Goal: Task Accomplishment & Management: Use online tool/utility

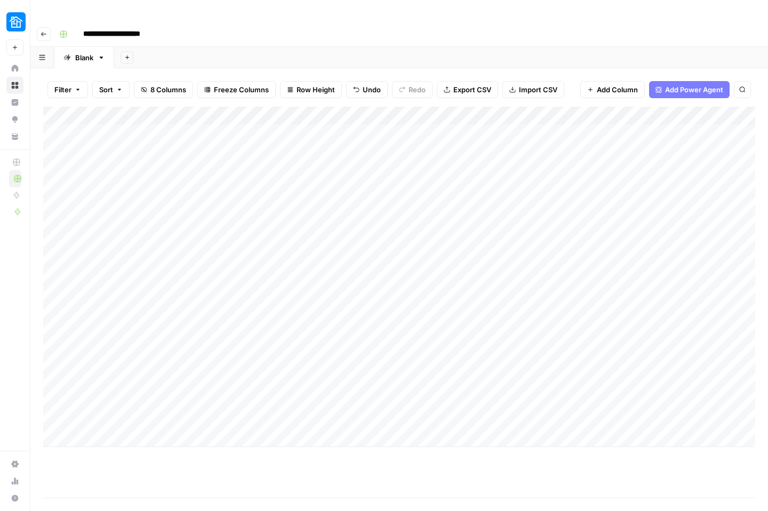
click at [97, 26] on input "**********" at bounding box center [126, 34] width 96 height 17
click at [65, 31] on rect "button" at bounding box center [63, 34] width 6 height 6
click at [233, 26] on div "**********" at bounding box center [406, 34] width 702 height 17
click at [41, 31] on icon "button" at bounding box center [44, 34] width 6 height 6
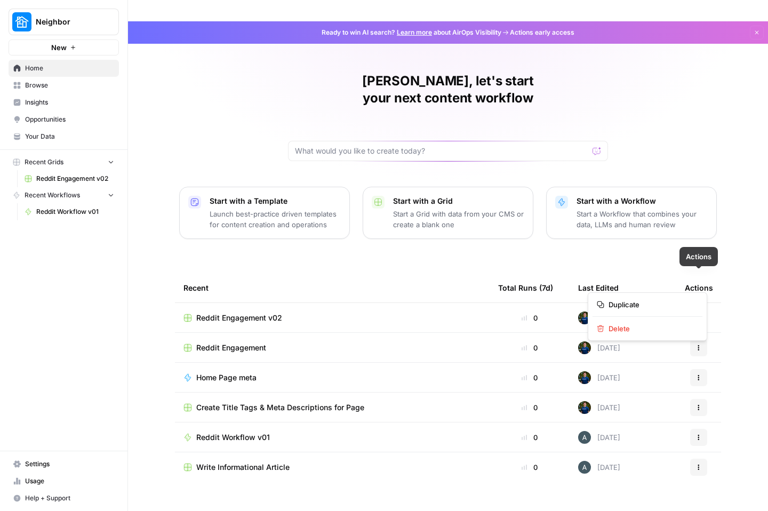
click at [697, 314] on icon "button" at bounding box center [698, 317] width 6 height 6
click at [696, 314] on icon "button" at bounding box center [698, 317] width 6 height 6
click at [372, 312] on div "Reddit Engagement v02" at bounding box center [331, 317] width 297 height 11
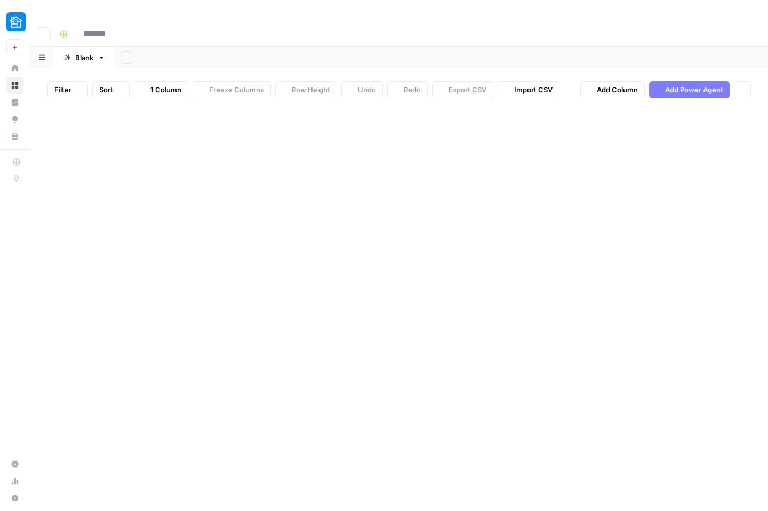
type input "**********"
click at [48, 27] on button "Go back" at bounding box center [44, 34] width 14 height 14
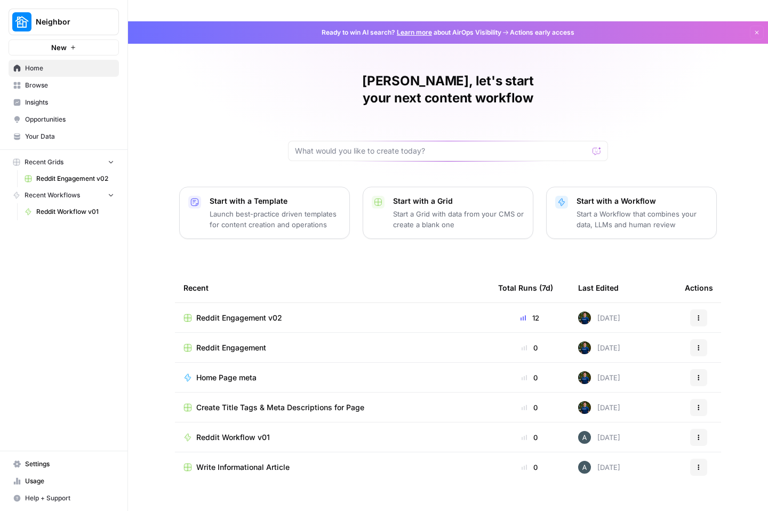
click at [696, 314] on icon "button" at bounding box center [698, 317] width 6 height 6
click at [706, 309] on button "Actions" at bounding box center [698, 317] width 17 height 17
click at [633, 302] on span "Duplicate" at bounding box center [650, 304] width 85 height 11
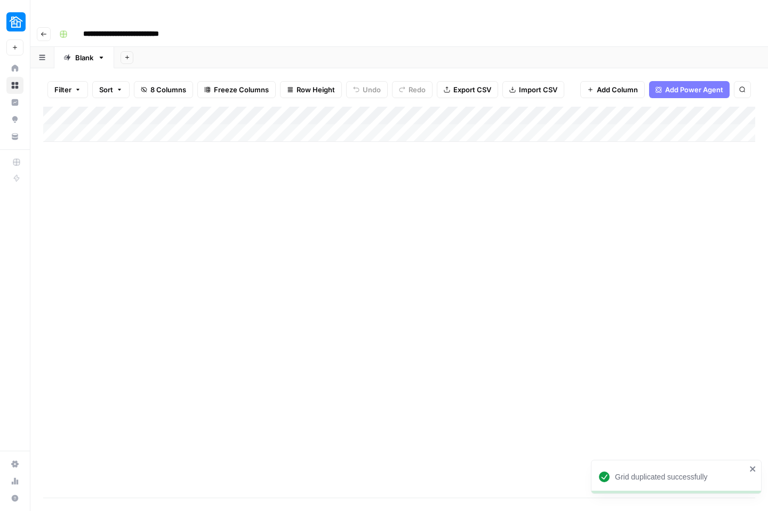
click at [186, 26] on input "**********" at bounding box center [139, 34] width 123 height 17
type input "**********"
click at [277, 240] on div "Add Column" at bounding box center [399, 302] width 712 height 391
click at [107, 110] on div "Add Column" at bounding box center [399, 124] width 712 height 35
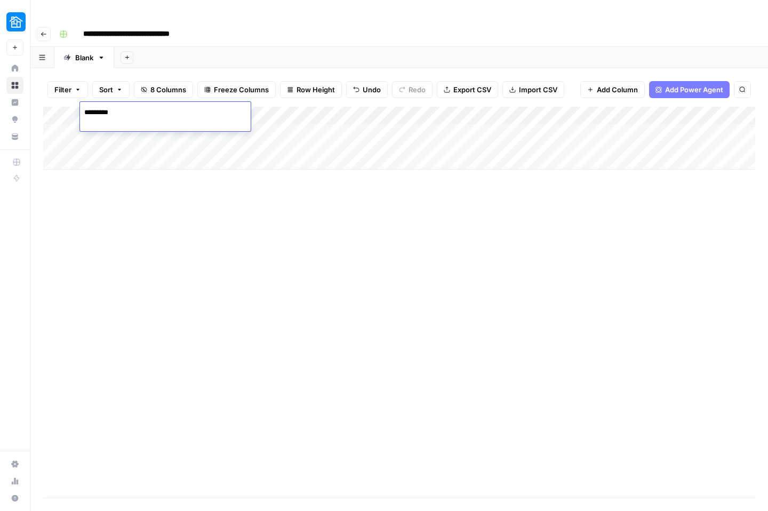
type textarea "**********"
type textarea "******"
type textarea "********"
click at [721, 111] on span "Add Column" at bounding box center [730, 116] width 37 height 10
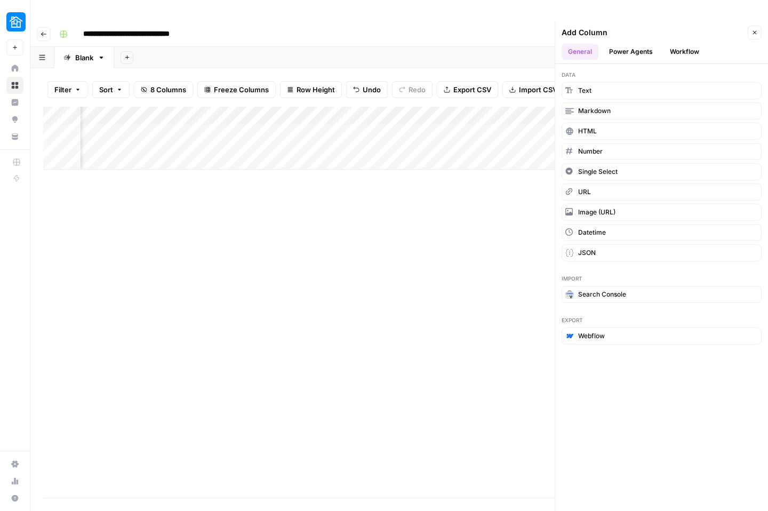
click at [470, 240] on div "Add Column" at bounding box center [399, 302] width 712 height 391
click at [594, 82] on button "Text" at bounding box center [661, 90] width 200 height 17
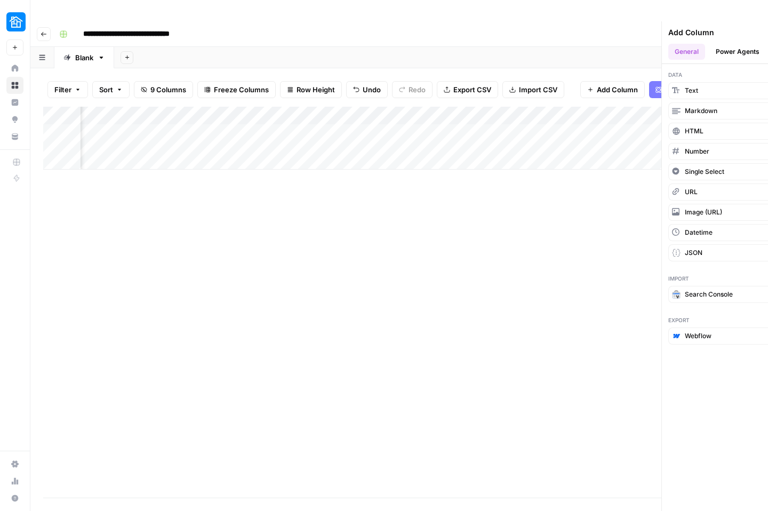
scroll to position [0, 313]
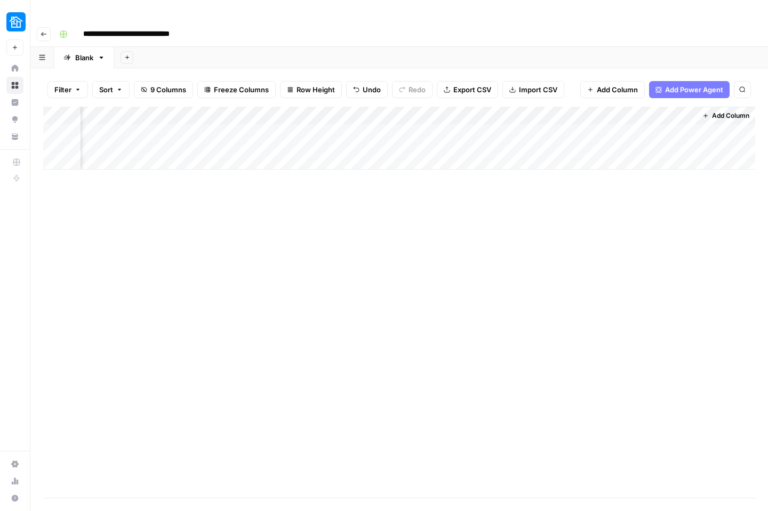
click at [575, 107] on div "Add Column" at bounding box center [399, 138] width 712 height 63
click at [575, 92] on div at bounding box center [619, 95] width 154 height 21
click at [574, 124] on input "New Column" at bounding box center [605, 120] width 108 height 11
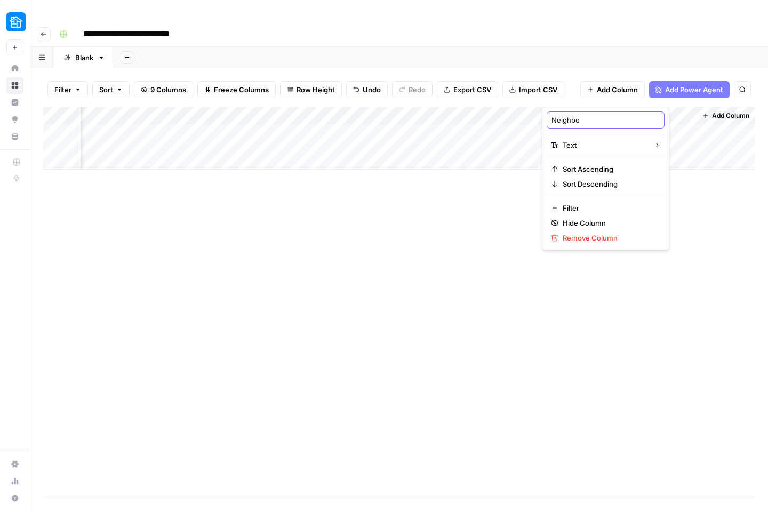
type input "Neighbor"
click at [588, 107] on div "Add Column" at bounding box center [399, 138] width 712 height 63
click at [578, 238] on span "Remove Column" at bounding box center [608, 237] width 93 height 11
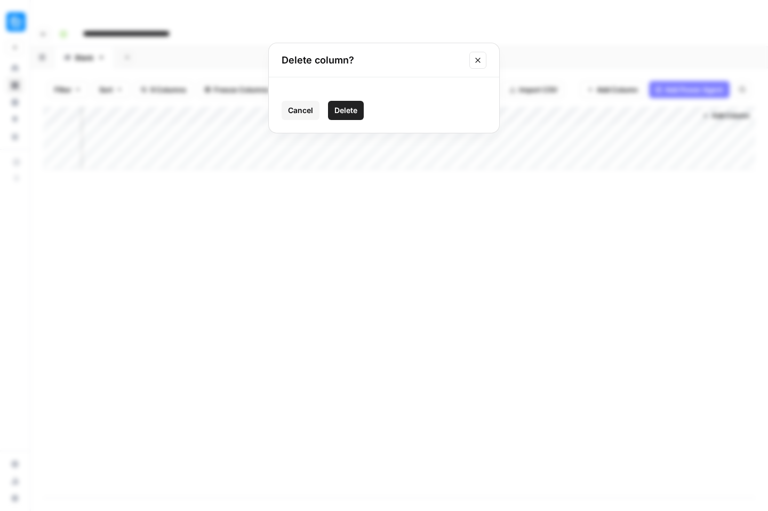
click at [344, 114] on span "Delete" at bounding box center [345, 110] width 23 height 11
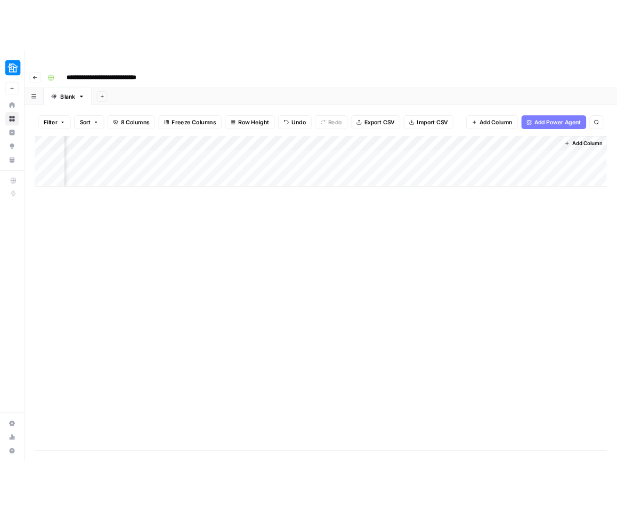
scroll to position [0, 160]
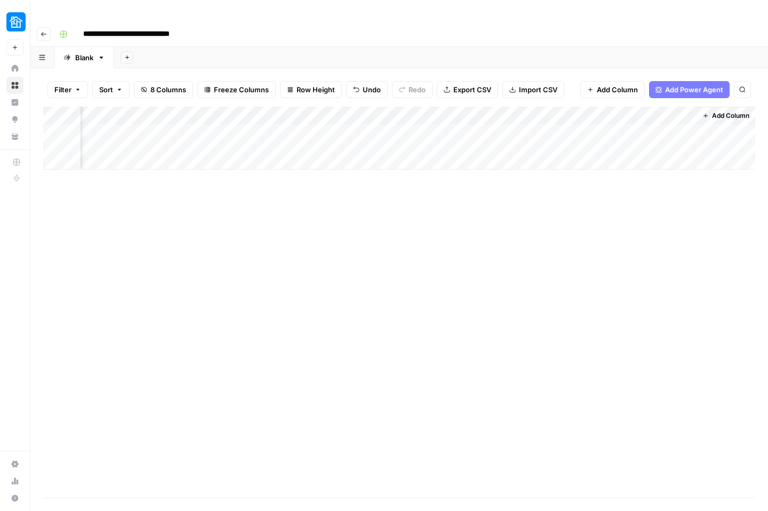
click at [712, 111] on span "Add Column" at bounding box center [730, 116] width 37 height 10
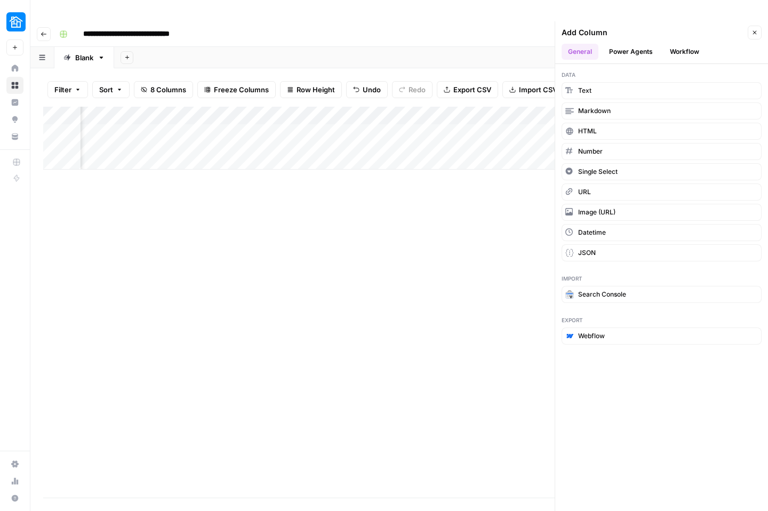
click at [497, 206] on div "Add Column" at bounding box center [399, 302] width 712 height 391
click at [755, 29] on icon "button" at bounding box center [754, 32] width 6 height 6
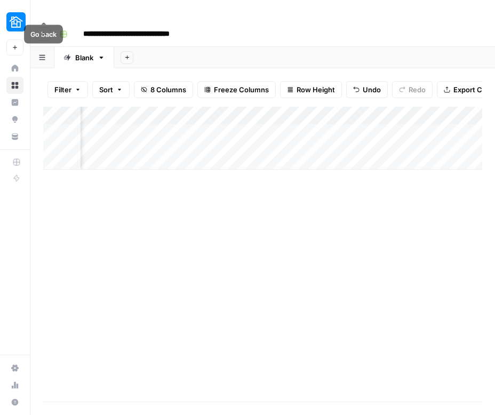
click at [45, 31] on icon "button" at bounding box center [44, 34] width 6 height 6
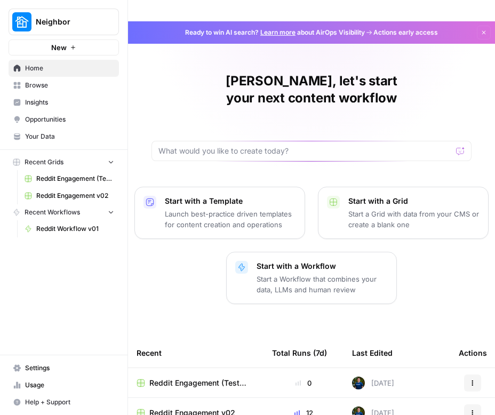
click at [195, 407] on span "Reddit Engagement v02" at bounding box center [192, 412] width 86 height 11
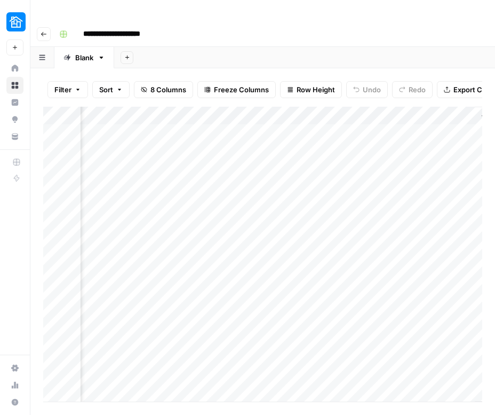
scroll to position [0, 433]
click at [398, 111] on div "Add Column" at bounding box center [262, 254] width 439 height 295
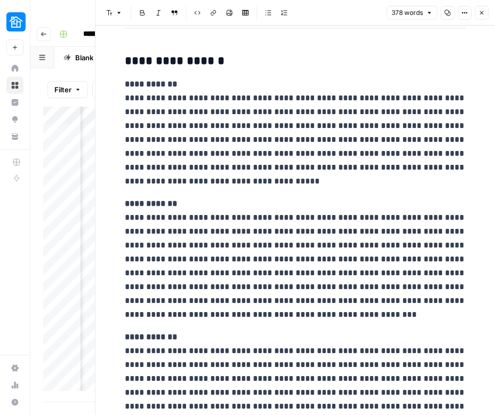
scroll to position [272, 0]
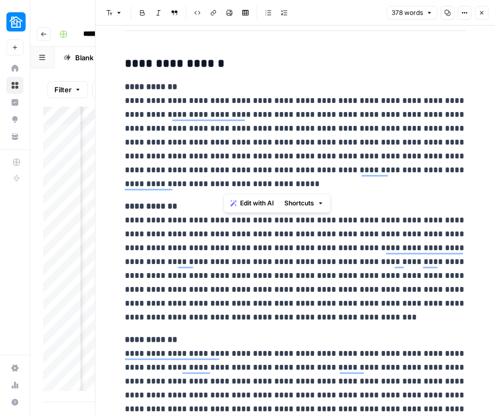
drag, startPoint x: 298, startPoint y: 190, endPoint x: 222, endPoint y: 102, distance: 116.3
click at [222, 102] on p "**********" at bounding box center [295, 135] width 341 height 111
click at [361, 185] on p "**********" at bounding box center [295, 135] width 341 height 111
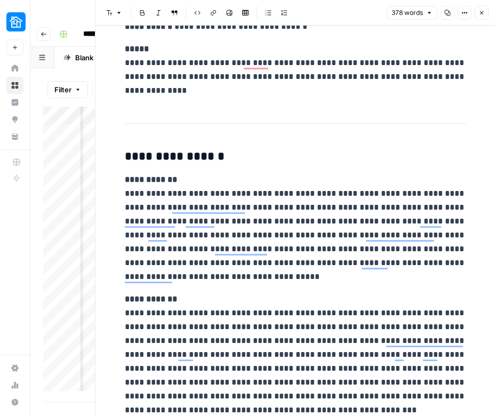
scroll to position [167, 0]
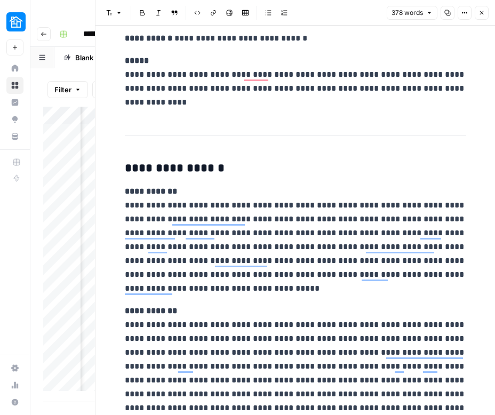
click at [276, 286] on p "**********" at bounding box center [295, 239] width 341 height 111
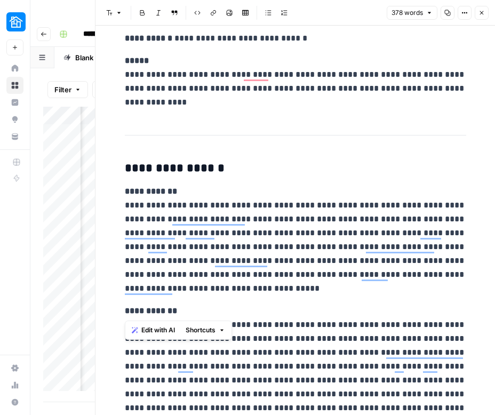
click at [276, 286] on p "**********" at bounding box center [295, 239] width 341 height 111
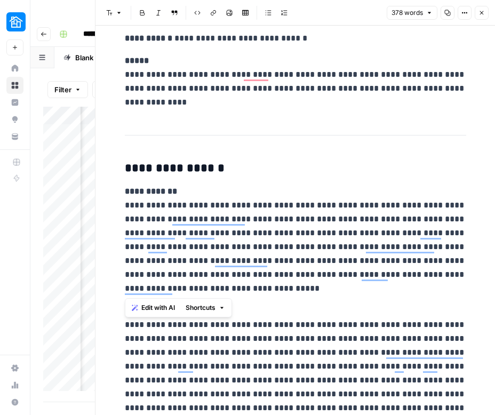
click at [276, 286] on p "**********" at bounding box center [295, 239] width 341 height 111
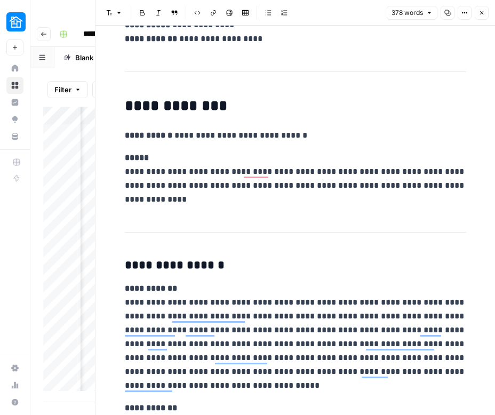
scroll to position [0, 0]
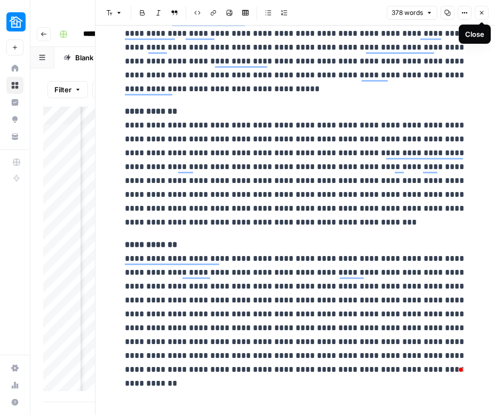
click at [482, 15] on icon "button" at bounding box center [481, 13] width 6 height 6
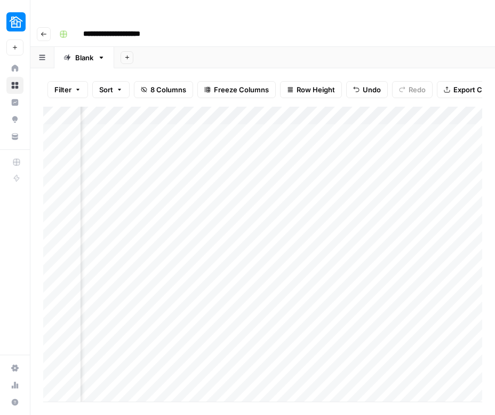
click at [272, 111] on div "Add Column" at bounding box center [262, 254] width 439 height 295
click at [330, 110] on div "Add Column" at bounding box center [262, 254] width 439 height 295
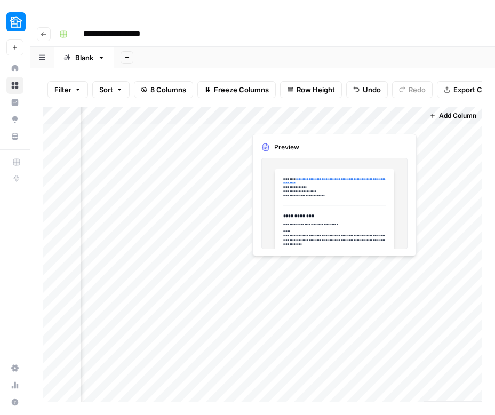
click at [345, 117] on div "Add Column" at bounding box center [262, 254] width 439 height 295
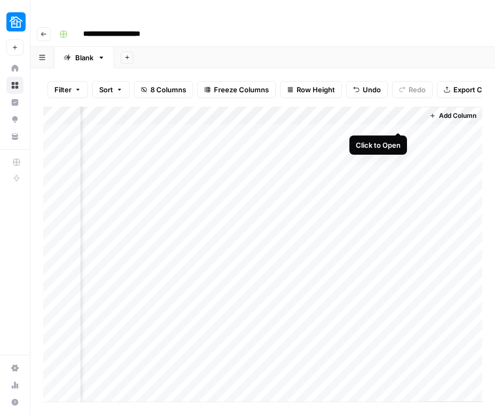
click at [398, 111] on div "Add Column" at bounding box center [262, 254] width 439 height 295
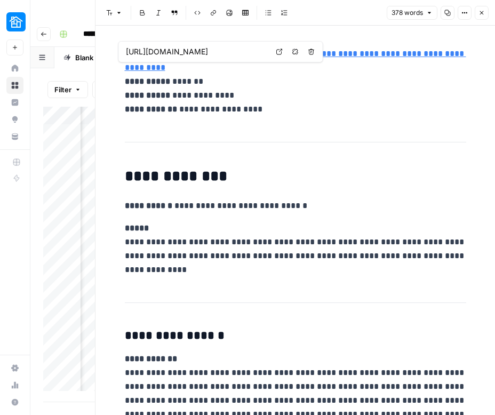
click at [244, 68] on link "**********" at bounding box center [295, 61] width 341 height 22
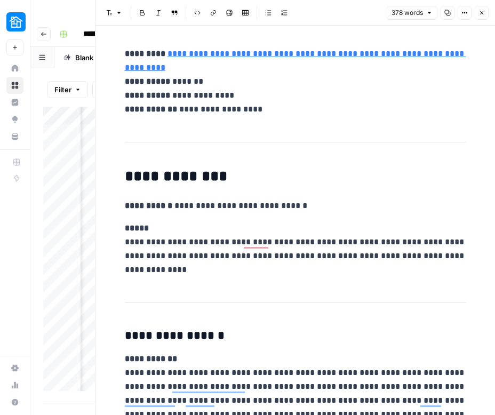
click at [88, 68] on div "Filter Sort 8 Columns Freeze Columns Row Height Undo Redo Export CSV Import CSV…" at bounding box center [62, 252] width 64 height 368
click at [45, 32] on icon "button" at bounding box center [43, 34] width 5 height 4
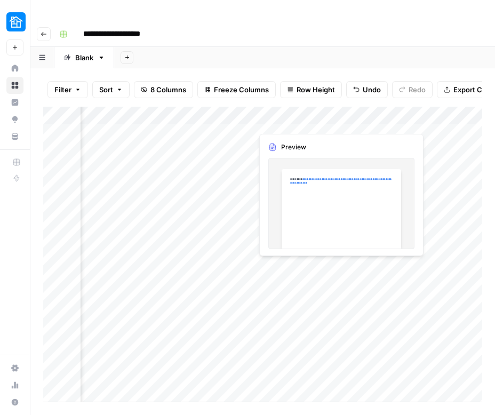
scroll to position [0, 209]
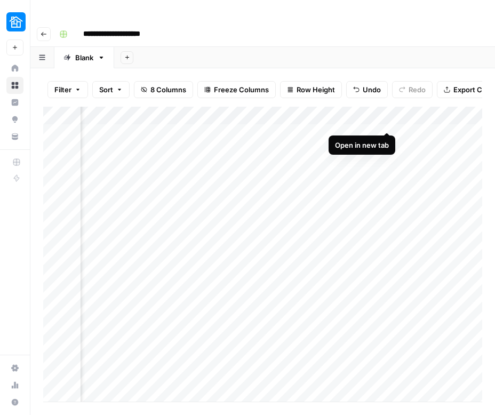
click at [388, 109] on div "Add Column" at bounding box center [262, 254] width 439 height 295
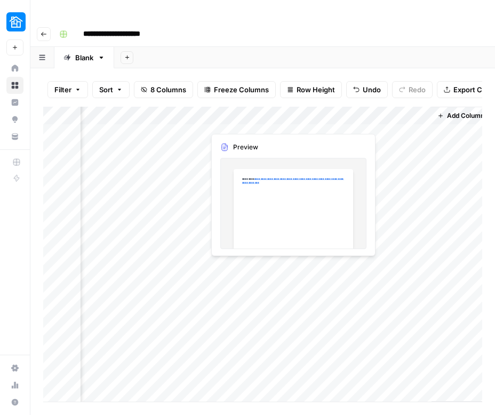
scroll to position [0, 433]
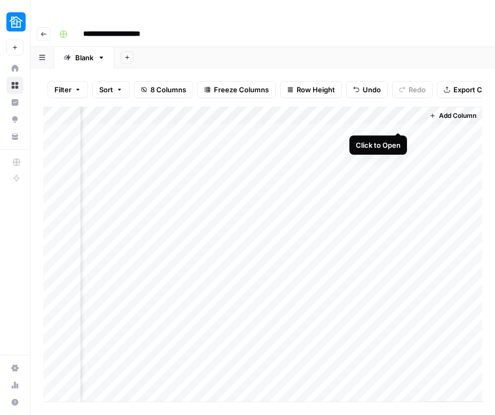
click at [396, 111] on div "Add Column" at bounding box center [262, 254] width 439 height 295
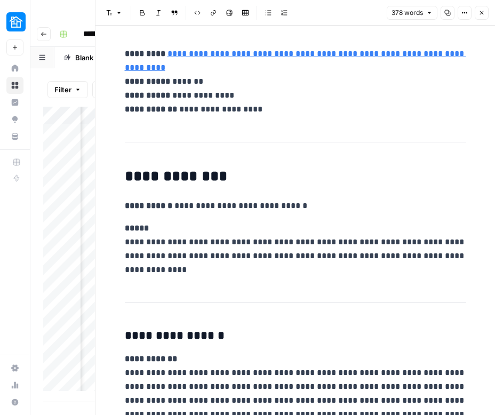
click at [265, 70] on link "**********" at bounding box center [295, 61] width 341 height 22
click at [231, 50] on input "https://www.reddit.com/r/GoRVing/comments/6loihw/rv_storage_rates_seattle_area/" at bounding box center [197, 51] width 142 height 11
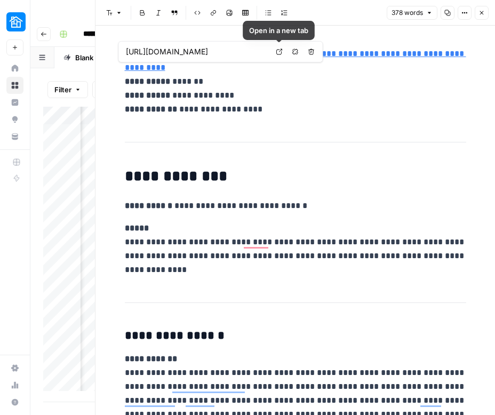
click at [275, 50] on body "**********" at bounding box center [247, 207] width 495 height 415
click at [276, 52] on icon at bounding box center [279, 52] width 6 height 6
click at [45, 31] on icon "button" at bounding box center [44, 34] width 6 height 6
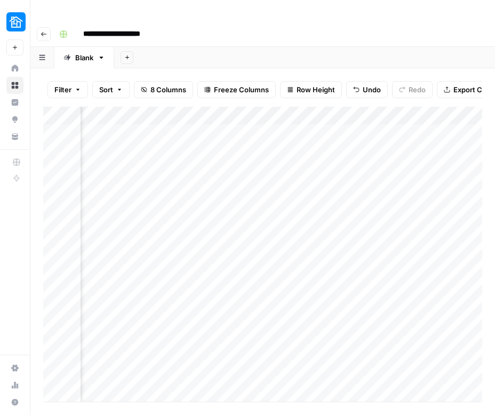
scroll to position [0, 116]
click at [273, 110] on div "Add Column" at bounding box center [262, 254] width 439 height 295
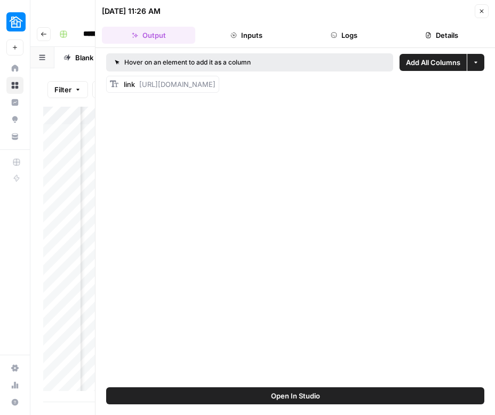
click at [343, 34] on button "Logs" at bounding box center [343, 35] width 93 height 17
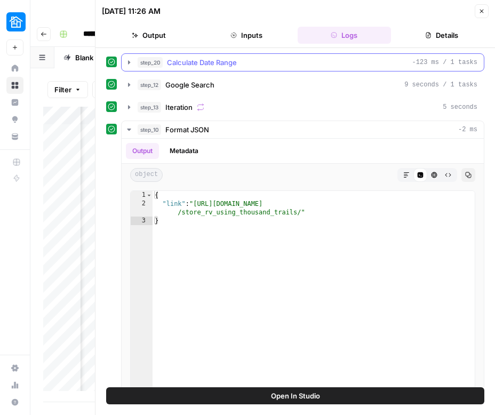
click at [126, 60] on icon "button" at bounding box center [129, 62] width 9 height 9
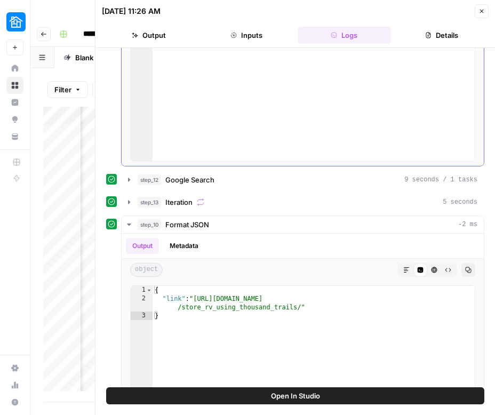
scroll to position [189, 0]
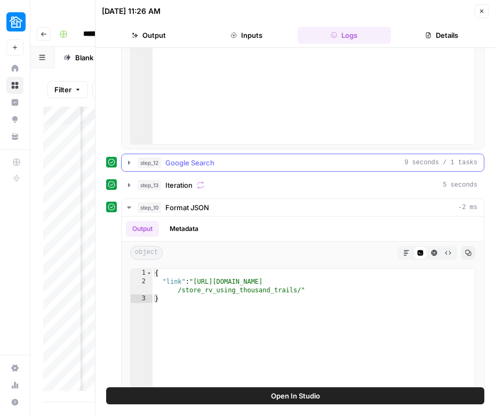
click at [128, 163] on icon "button" at bounding box center [129, 162] width 2 height 4
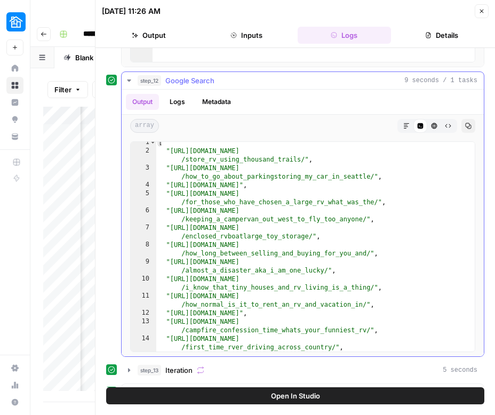
scroll to position [0, 0]
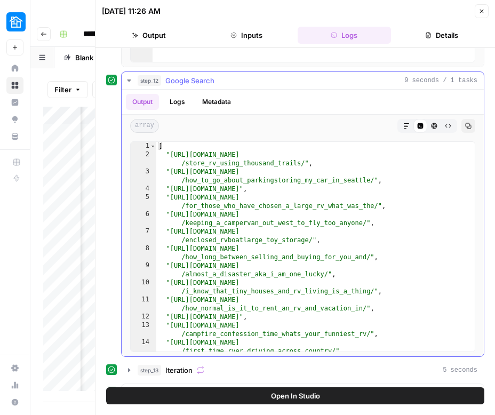
click at [128, 79] on icon "button" at bounding box center [129, 80] width 9 height 9
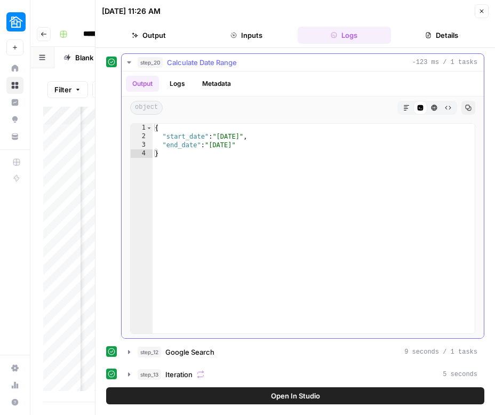
click at [128, 61] on icon "button" at bounding box center [129, 62] width 4 height 2
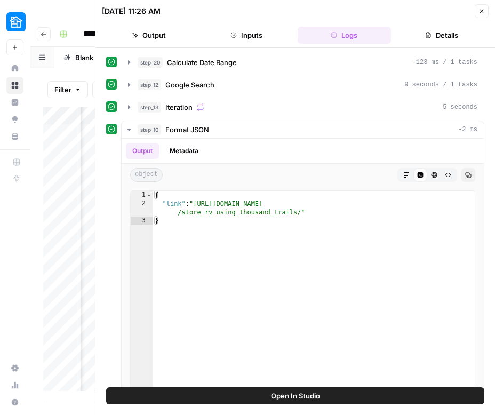
click at [424, 35] on button "Details" at bounding box center [441, 35] width 93 height 17
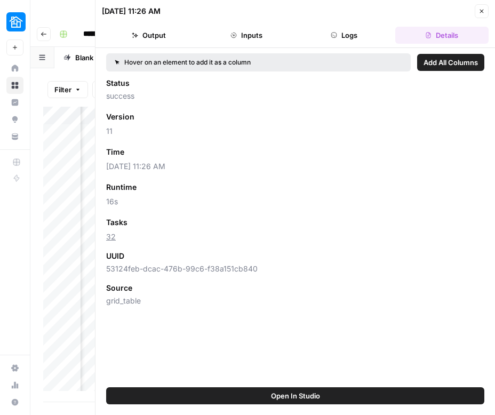
click at [169, 34] on button "Output" at bounding box center [148, 35] width 93 height 17
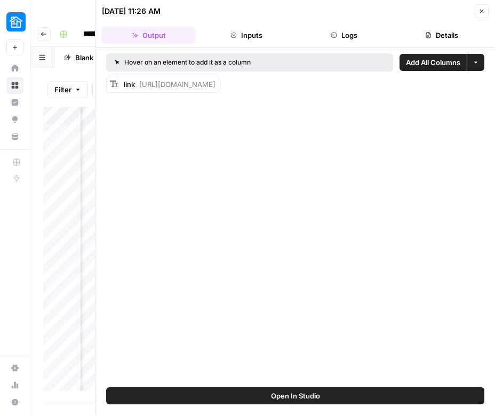
click at [239, 29] on button "Inputs" at bounding box center [245, 35] width 93 height 17
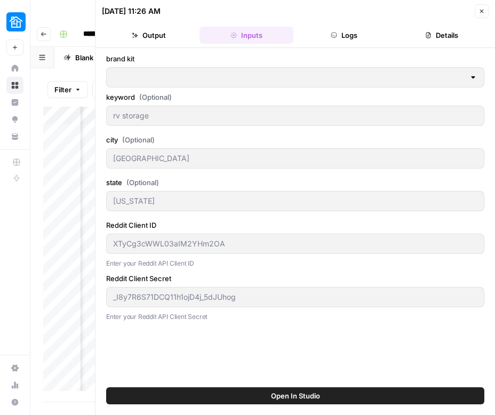
type input "Neighbor"
click at [478, 10] on icon "button" at bounding box center [481, 11] width 6 height 6
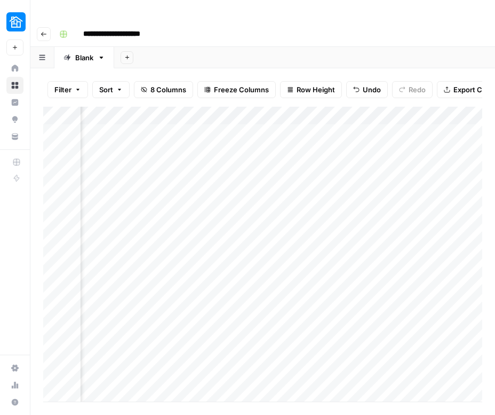
click at [276, 107] on div "Add Column" at bounding box center [262, 254] width 439 height 295
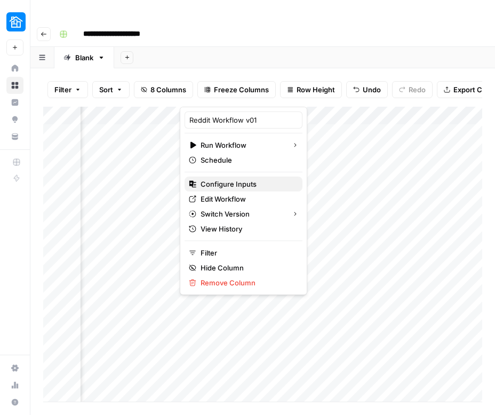
click at [238, 186] on span "Configure Inputs" at bounding box center [246, 184] width 93 height 11
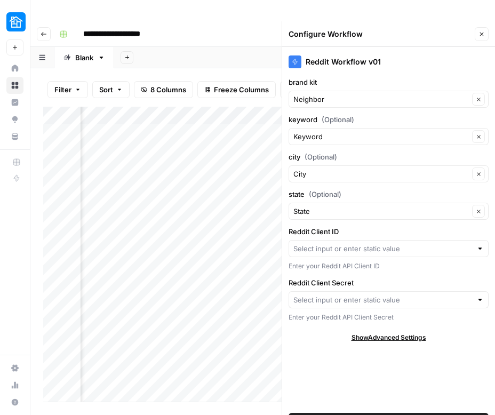
click at [484, 31] on icon "button" at bounding box center [481, 34] width 6 height 6
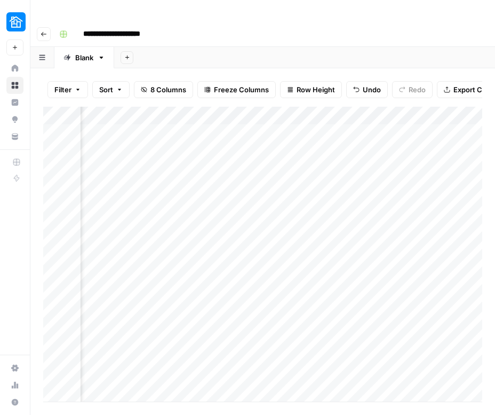
click at [276, 107] on div "Add Column" at bounding box center [262, 254] width 439 height 295
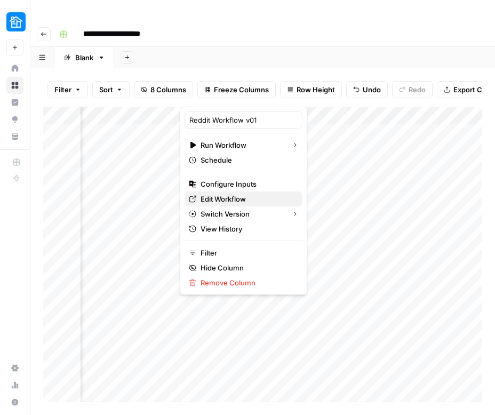
click at [222, 201] on span "Edit Workflow" at bounding box center [246, 198] width 93 height 11
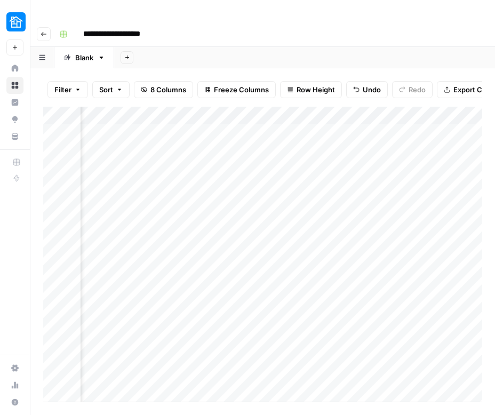
click at [273, 107] on div "Add Column" at bounding box center [262, 254] width 439 height 295
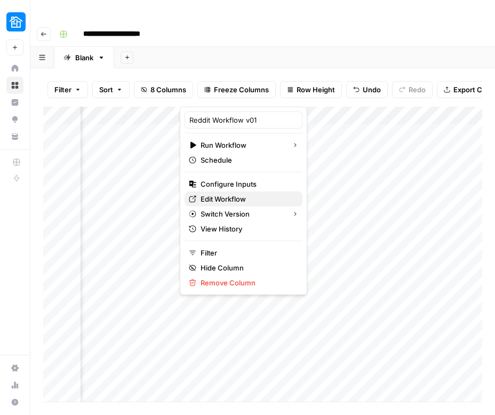
click at [232, 195] on span "Edit Workflow" at bounding box center [246, 198] width 93 height 11
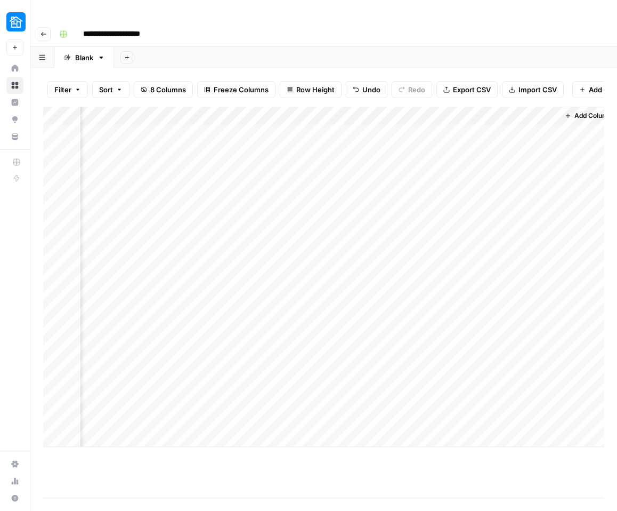
scroll to position [0, 310]
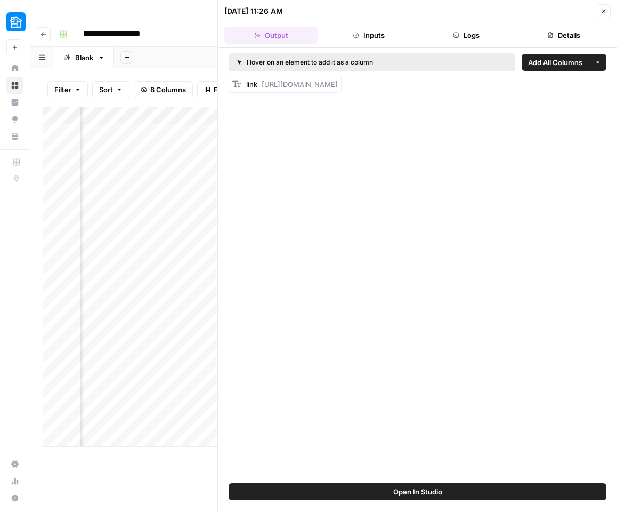
click at [603, 12] on icon "button" at bounding box center [604, 11] width 6 height 6
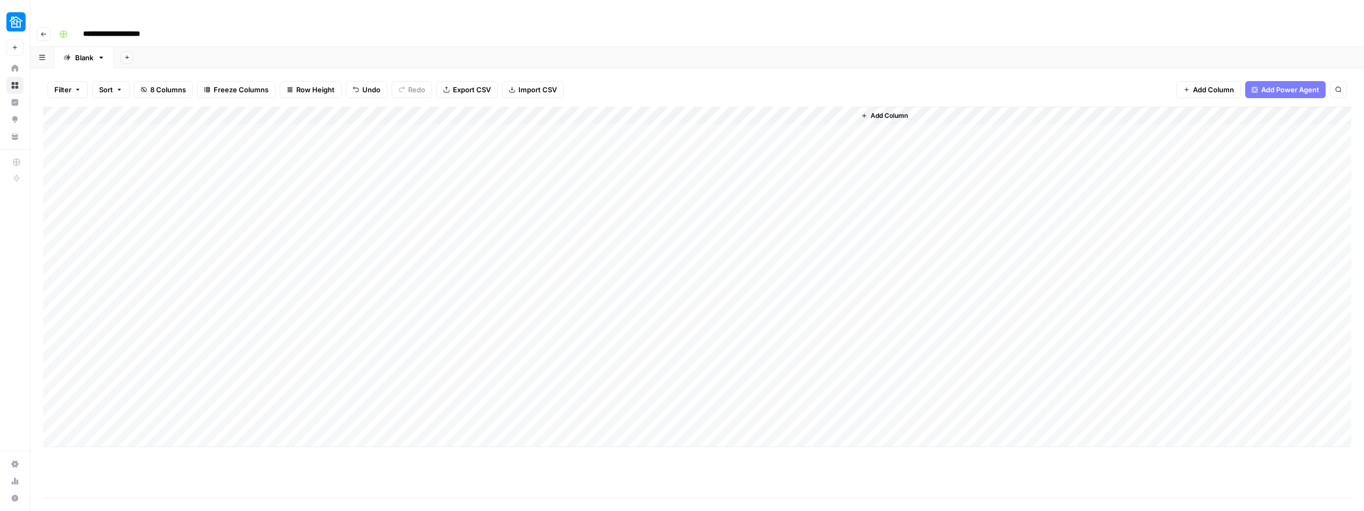
click at [392, 107] on div "Add Column" at bounding box center [697, 277] width 1309 height 340
click at [345, 203] on span "Edit Workflow" at bounding box center [363, 198] width 93 height 11
click at [42, 32] on icon "button" at bounding box center [43, 34] width 5 height 4
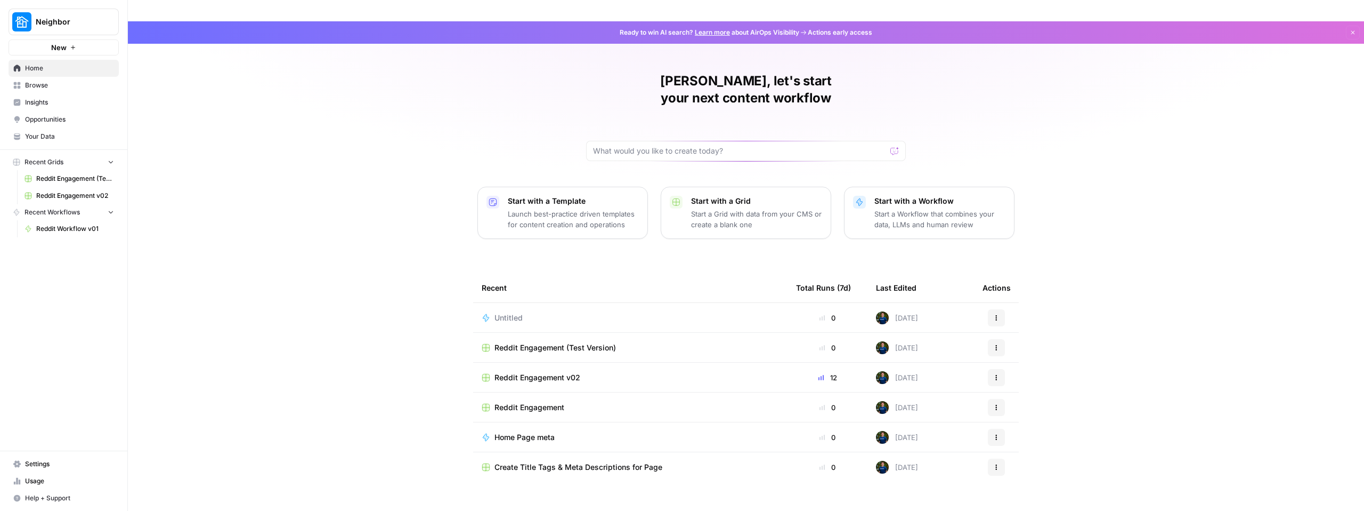
click at [565, 342] on span "Reddit Engagement (Test Version)" at bounding box center [556, 347] width 122 height 11
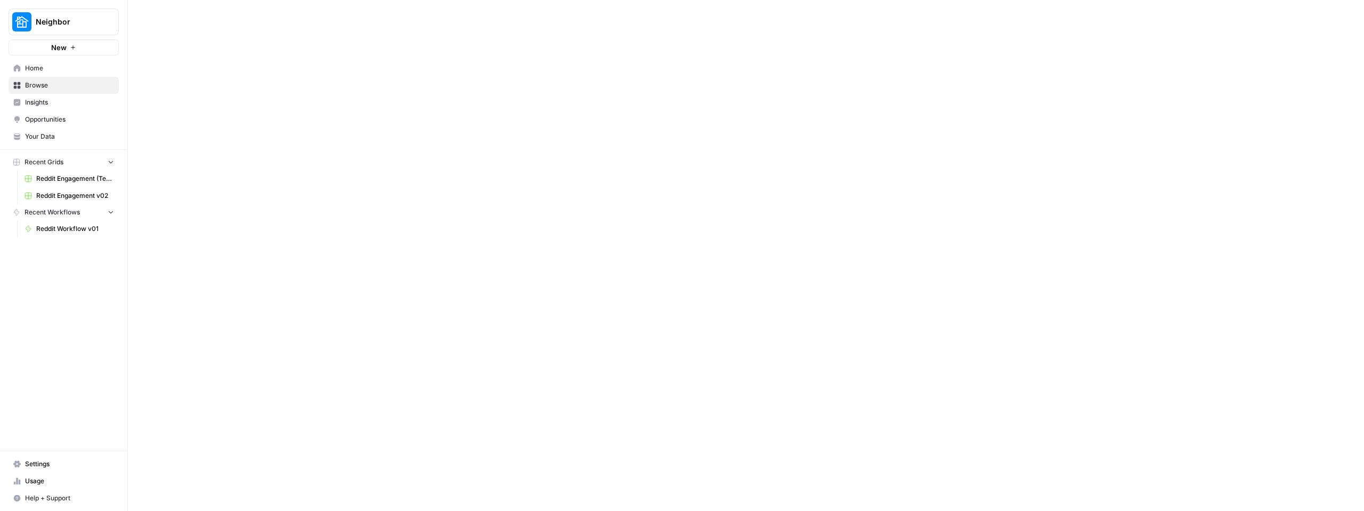
click at [565, 314] on div at bounding box center [746, 276] width 1237 height 511
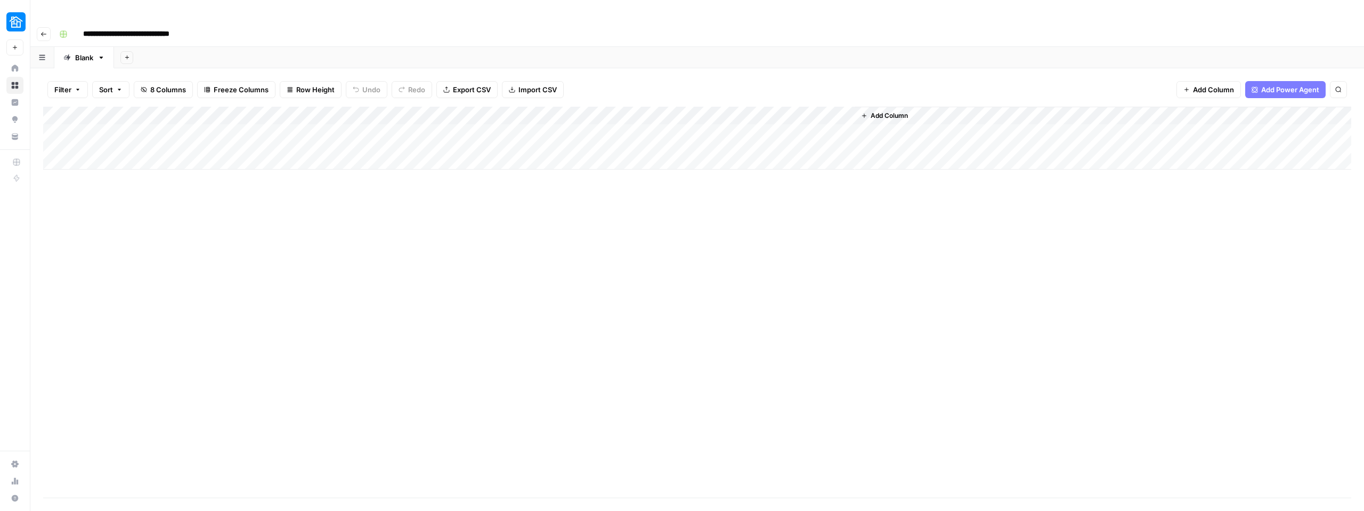
click at [393, 107] on div "Add Column" at bounding box center [697, 138] width 1309 height 63
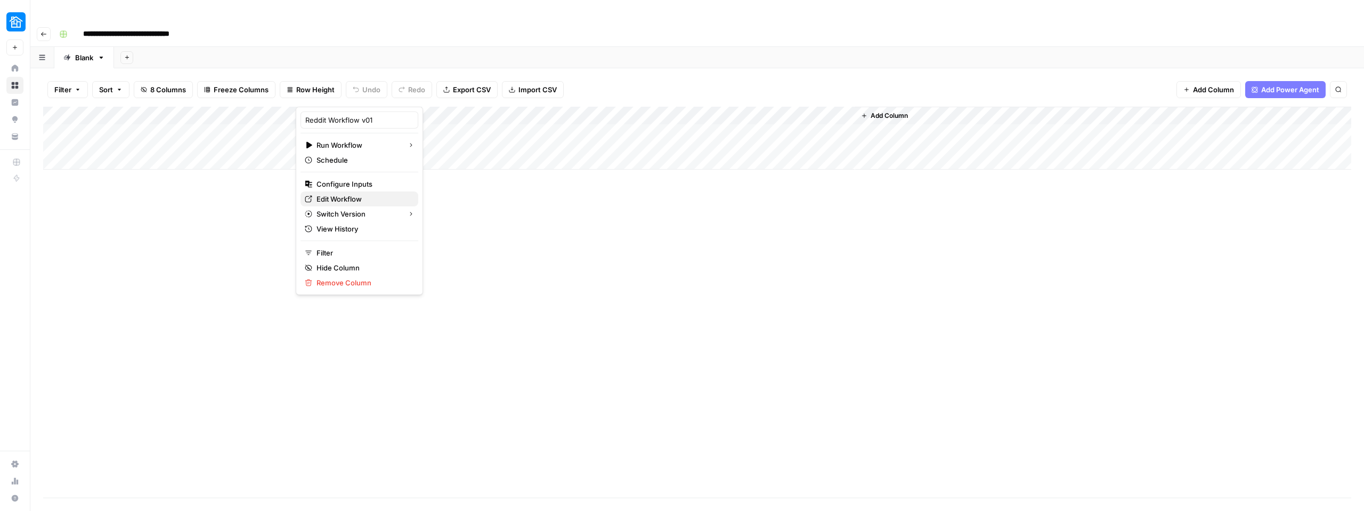
click at [349, 194] on span "Edit Workflow" at bounding box center [363, 198] width 93 height 11
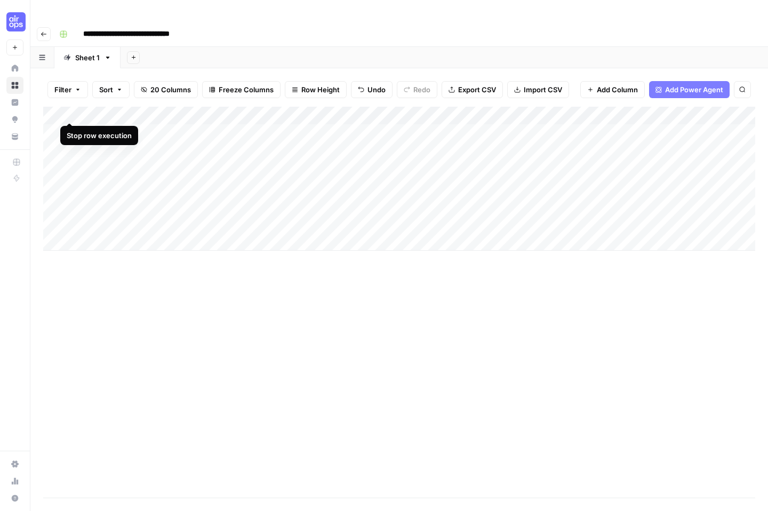
click at [70, 111] on div "Add Column" at bounding box center [399, 179] width 712 height 144
click at [70, 113] on div "Add Column" at bounding box center [399, 179] width 712 height 144
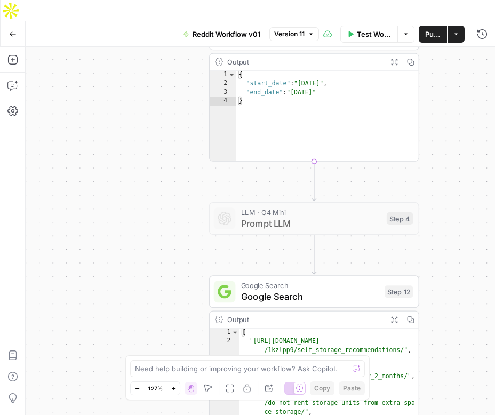
click at [295, 216] on span "Prompt LLM" at bounding box center [311, 222] width 140 height 13
click at [265, 216] on span "Prompt LLM" at bounding box center [311, 222] width 140 height 13
click at [395, 212] on div "Step 4" at bounding box center [399, 218] width 27 height 12
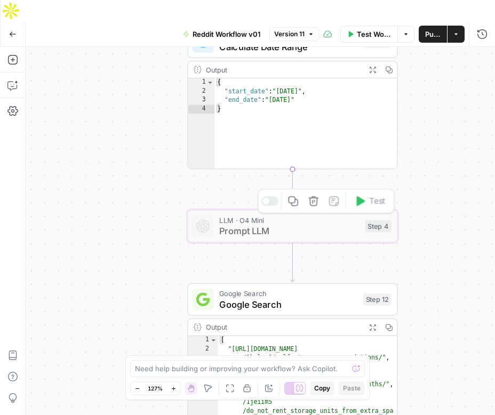
click at [229, 224] on span "Prompt LLM" at bounding box center [289, 230] width 140 height 13
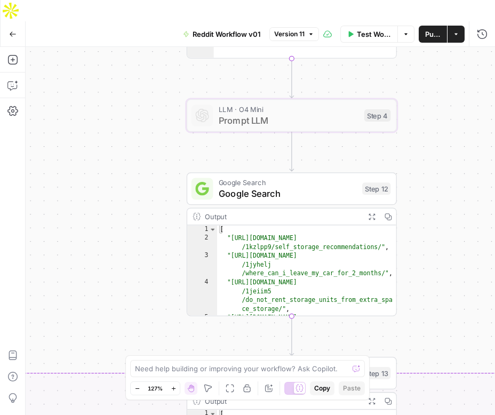
click at [261, 187] on span "Google Search" at bounding box center [288, 193] width 138 height 13
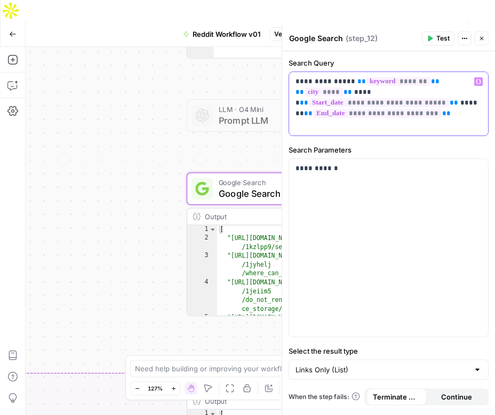
click at [314, 82] on p "**********" at bounding box center [388, 92] width 186 height 32
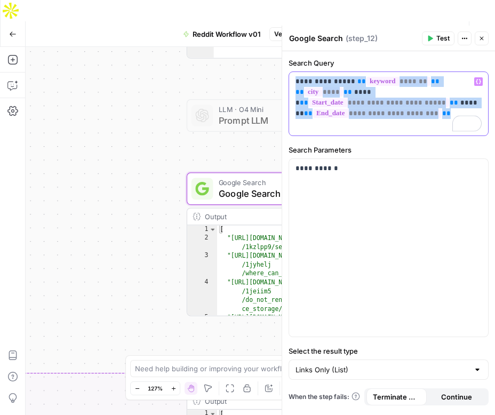
click at [314, 82] on p "**********" at bounding box center [388, 92] width 186 height 32
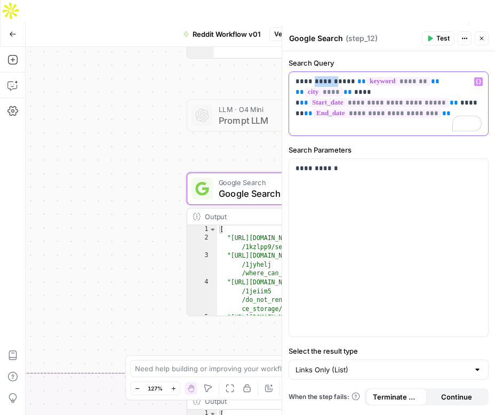
click at [314, 82] on p "**********" at bounding box center [388, 92] width 186 height 32
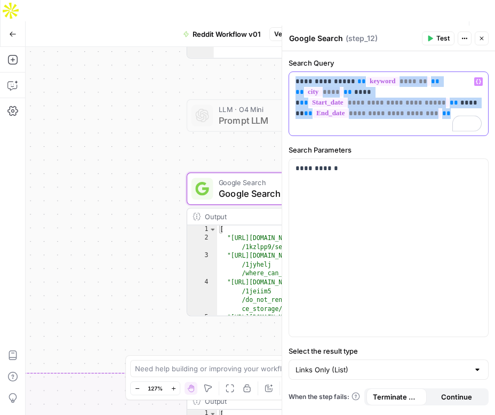
click at [314, 82] on p "**********" at bounding box center [388, 92] width 186 height 32
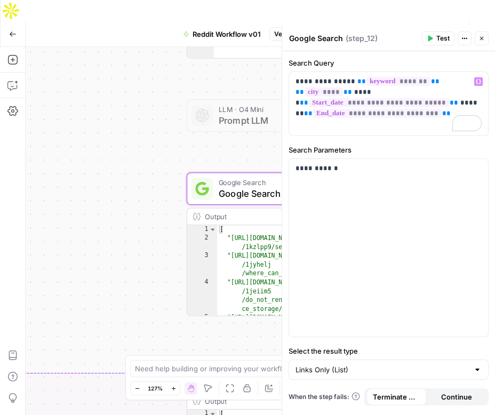
click at [480, 42] on button "Close" at bounding box center [481, 38] width 14 height 14
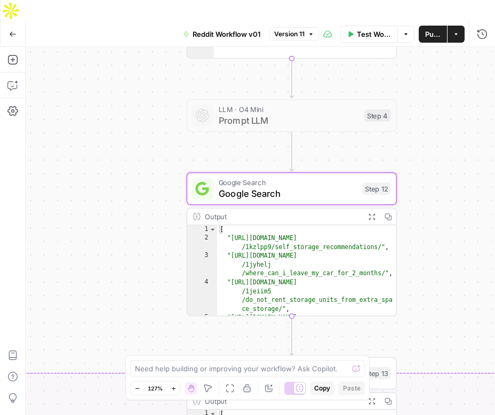
click at [16, 25] on button "Go Back" at bounding box center [12, 34] width 19 height 19
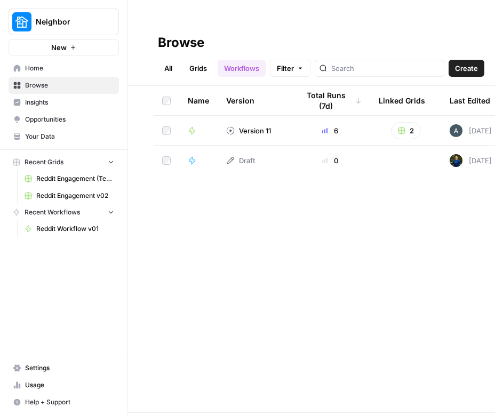
click at [176, 238] on div "Name Version Total Runs (7d) Linked Grids Last Edited Actions Reddit Workflow v…" at bounding box center [311, 249] width 367 height 326
click at [131, 21] on icon "button" at bounding box center [129, 21] width 7 height 7
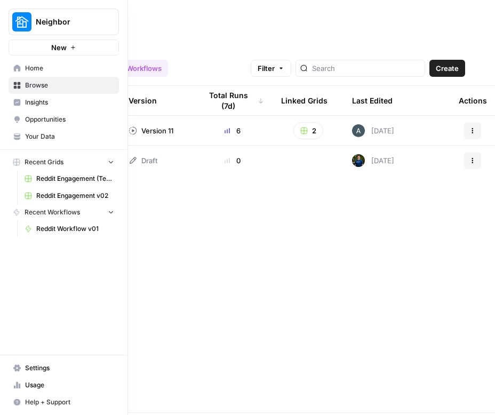
click at [21, 90] on link "Browse" at bounding box center [64, 85] width 110 height 17
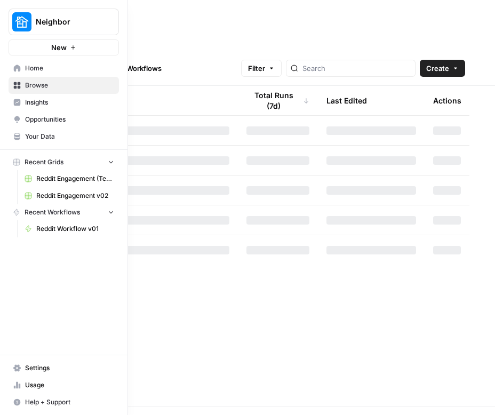
click at [34, 70] on span "Home" at bounding box center [69, 68] width 89 height 10
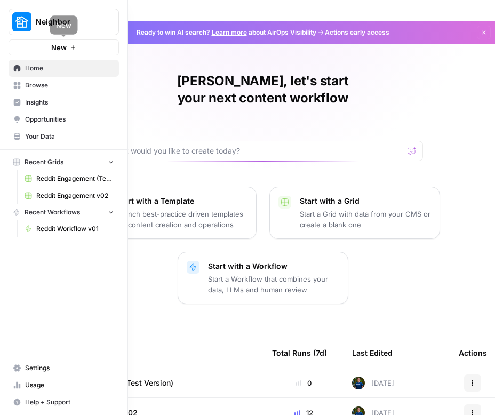
click at [20, 49] on button "New" at bounding box center [64, 47] width 110 height 16
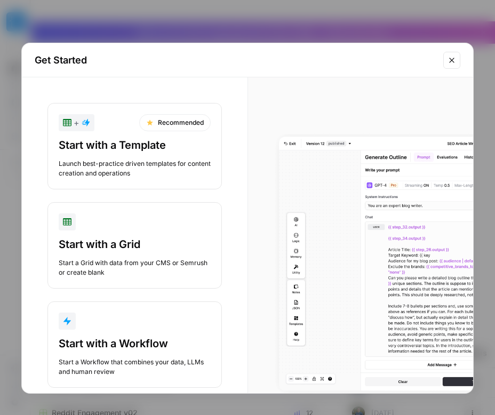
click at [136, 312] on div "button" at bounding box center [135, 320] width 152 height 17
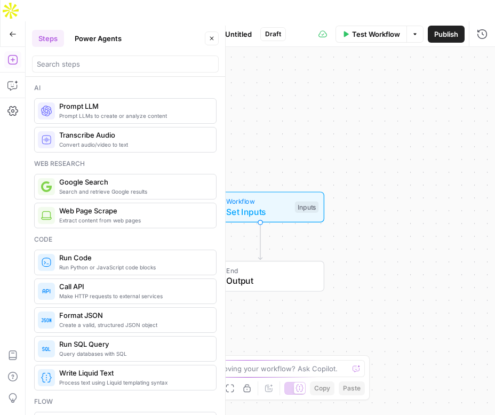
click at [95, 41] on button "Power Agents" at bounding box center [98, 38] width 60 height 17
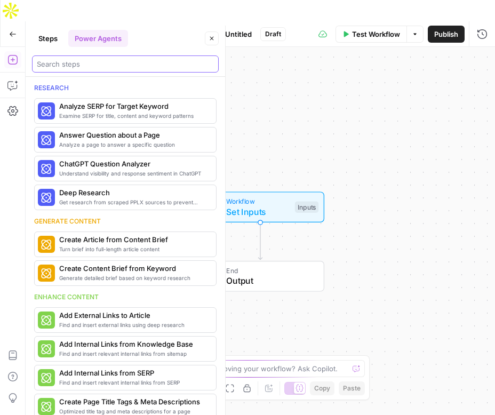
click at [86, 64] on input "search" at bounding box center [125, 64] width 177 height 11
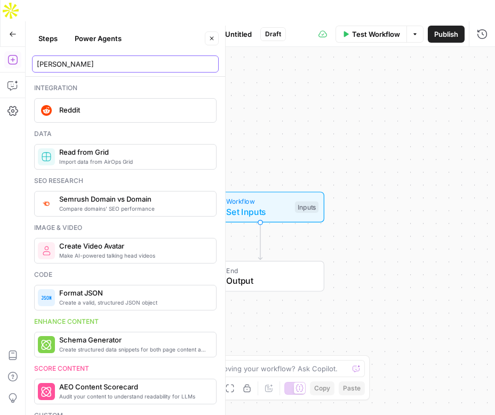
type input "Redd"
click at [105, 43] on button "Power Agents" at bounding box center [98, 38] width 60 height 17
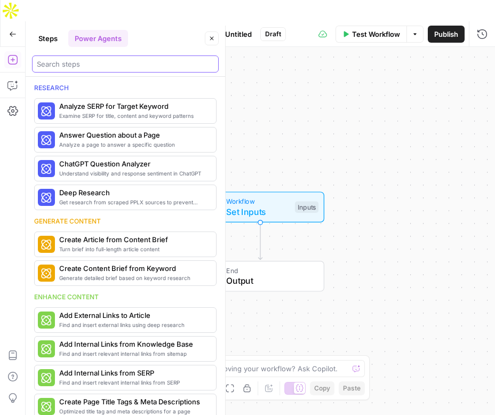
click at [93, 61] on input "search" at bounding box center [125, 64] width 177 height 11
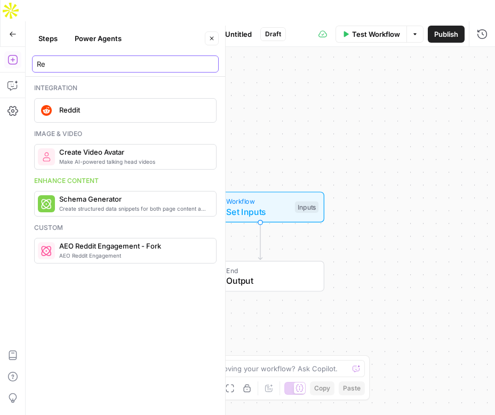
type input "R"
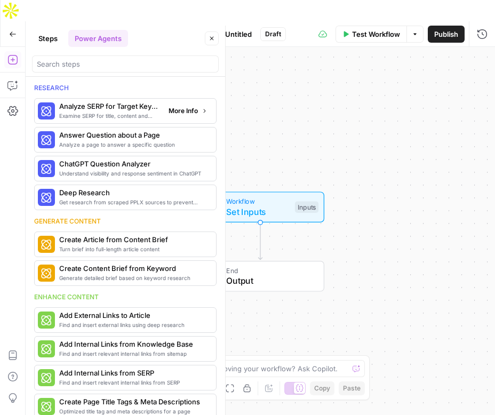
click at [176, 107] on span "More Info" at bounding box center [182, 111] width 29 height 10
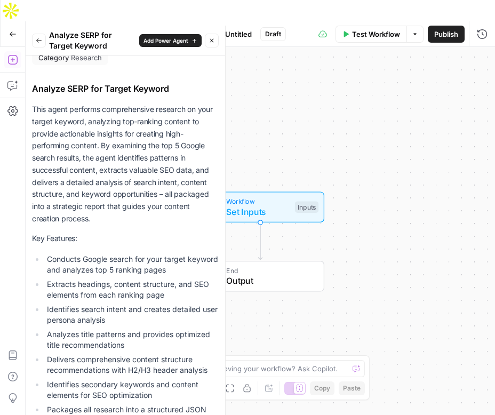
scroll to position [12, 0]
drag, startPoint x: 59, startPoint y: 111, endPoint x: 106, endPoint y: 219, distance: 117.4
click at [106, 219] on p "This agent performs comprehensive research on your target keyword, analyzing to…" at bounding box center [125, 164] width 187 height 122
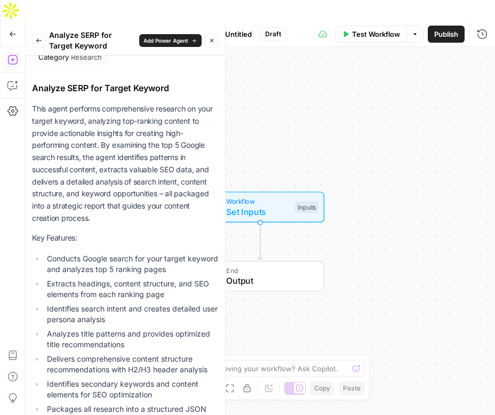
click at [106, 219] on p "This agent performs comprehensive research on your target keyword, analyzing to…" at bounding box center [125, 164] width 187 height 122
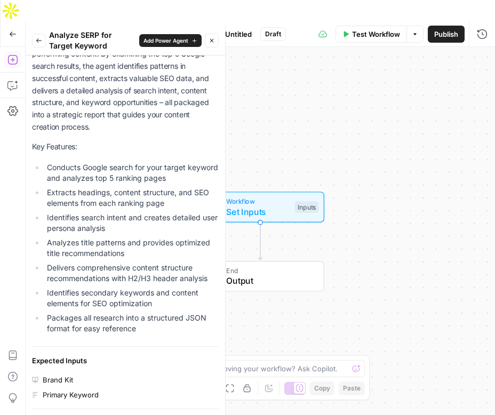
click at [99, 176] on li "Conducts Google search for your target keyword and analyzes top 5 ranking pages" at bounding box center [131, 172] width 174 height 21
click at [85, 176] on li "Conducts Google search for your target keyword and analyzes top 5 ranking pages" at bounding box center [131, 172] width 174 height 21
drag, startPoint x: 85, startPoint y: 176, endPoint x: 190, endPoint y: 175, distance: 105.0
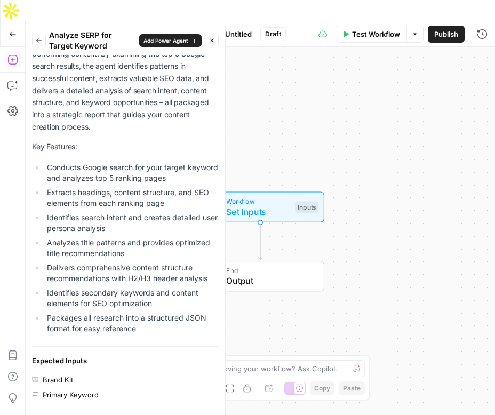
click at [190, 175] on li "Conducts Google search for your target keyword and analyzes top 5 ranking pages" at bounding box center [131, 172] width 174 height 21
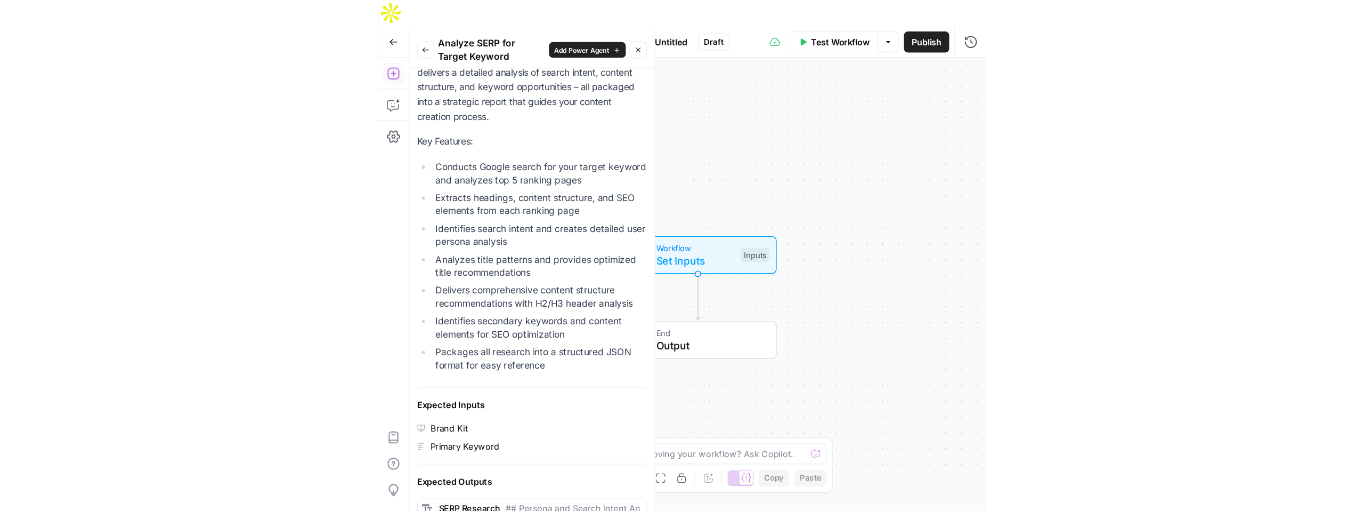
scroll to position [0, 0]
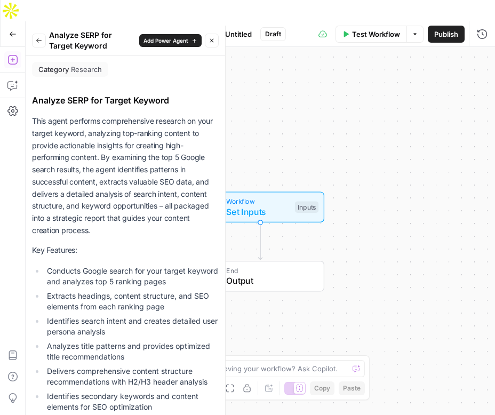
click at [37, 38] on icon "button" at bounding box center [39, 40] width 6 height 6
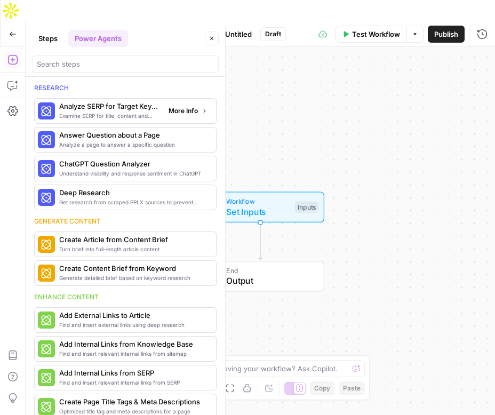
click at [77, 110] on span "Analyze SERP for Target Keyword" at bounding box center [109, 106] width 101 height 11
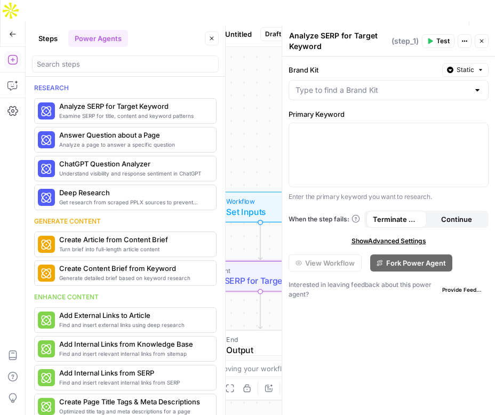
click at [211, 39] on icon "button" at bounding box center [212, 39] width 4 height 4
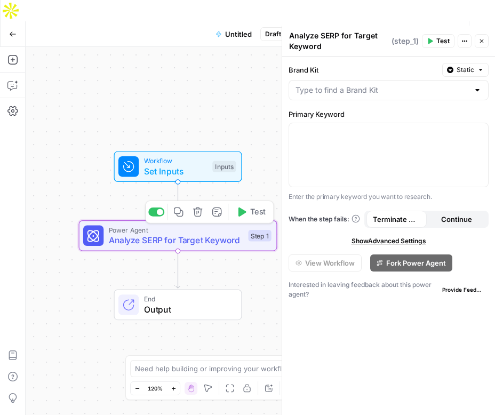
click at [205, 233] on span "Analyze SERP for Target Keyword" at bounding box center [176, 239] width 134 height 13
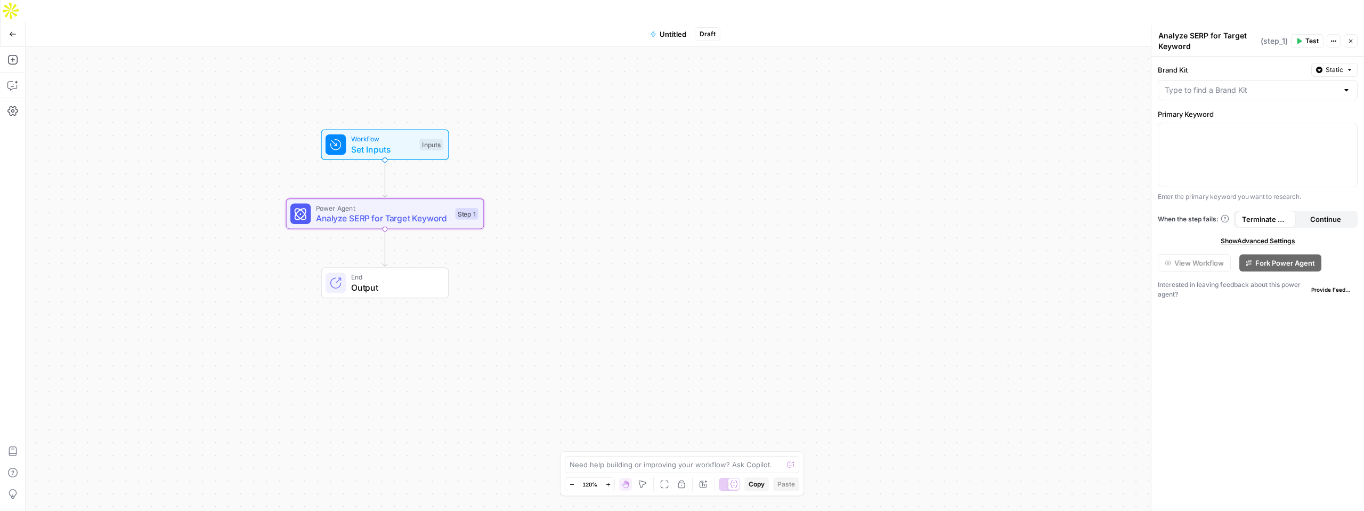
drag, startPoint x: 431, startPoint y: 191, endPoint x: 625, endPoint y: 198, distance: 194.2
click at [494, 198] on div "Workflow Set Inputs Inputs Power Agent Analyze SERP for Target Keyword Step 1 E…" at bounding box center [695, 289] width 1339 height 485
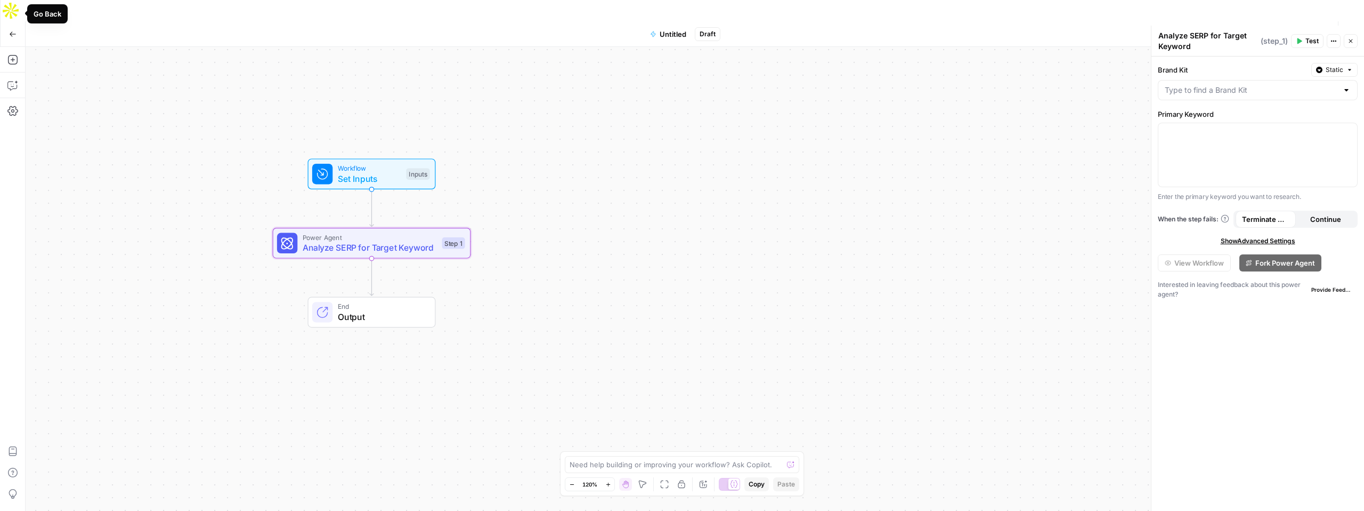
click at [10, 30] on icon "button" at bounding box center [12, 33] width 7 height 7
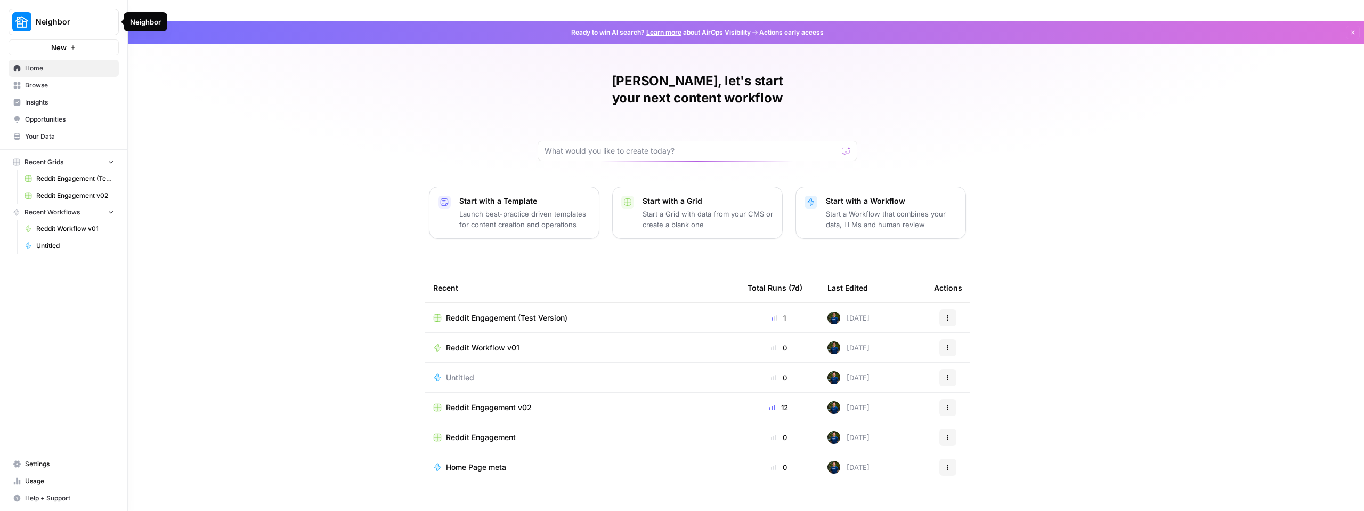
click at [46, 25] on span "Neighbor" at bounding box center [68, 22] width 64 height 11
click at [56, 105] on button "Cohort 5" at bounding box center [96, 96] width 171 height 17
click at [64, 18] on span "Neighbor" at bounding box center [68, 22] width 64 height 11
click at [68, 92] on span "Cohort 5" at bounding box center [103, 97] width 141 height 11
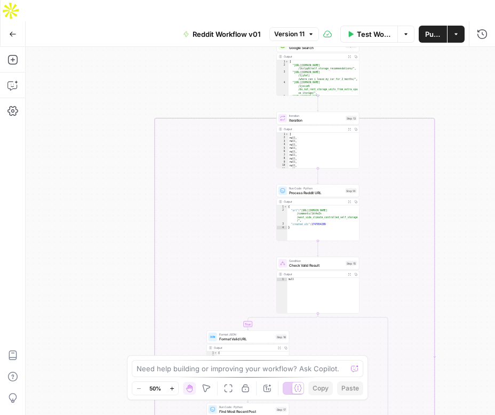
click at [173, 388] on icon "button" at bounding box center [172, 388] width 6 height 6
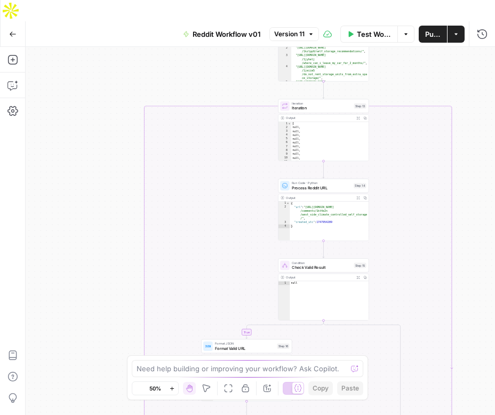
click at [173, 388] on icon "button" at bounding box center [172, 388] width 6 height 6
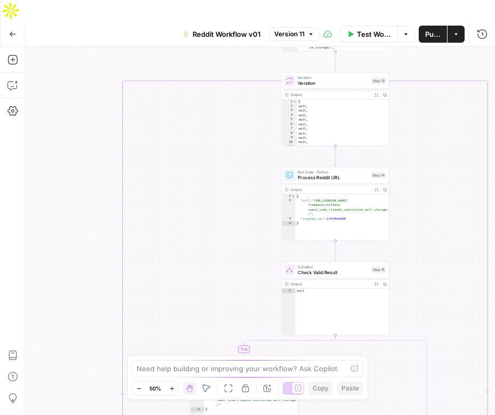
click at [173, 388] on icon "button" at bounding box center [172, 388] width 6 height 6
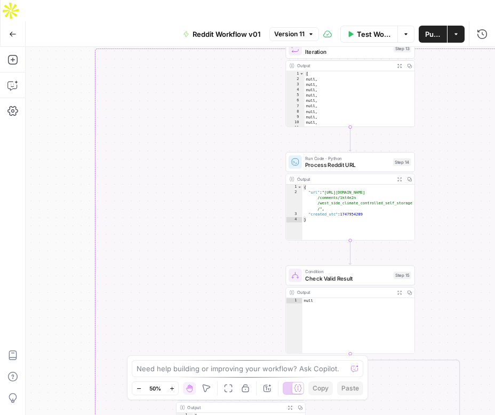
click at [173, 388] on icon "button" at bounding box center [172, 388] width 6 height 6
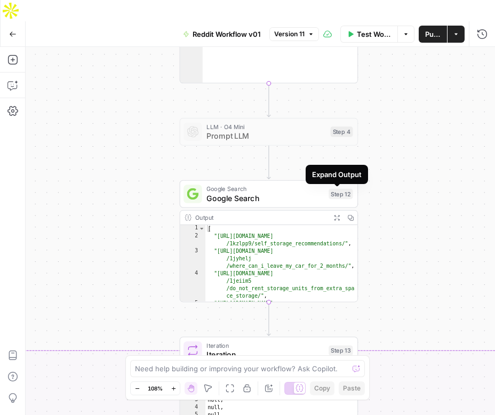
click at [337, 214] on icon "button" at bounding box center [336, 217] width 6 height 6
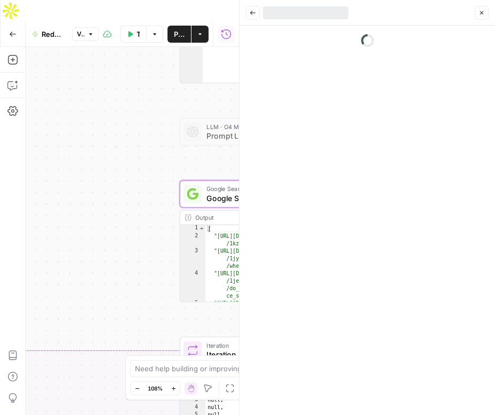
click at [209, 192] on span "Google Search" at bounding box center [264, 198] width 117 height 12
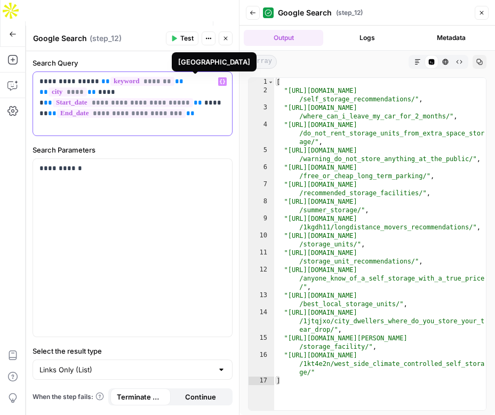
click at [87, 87] on span "****" at bounding box center [68, 91] width 38 height 9
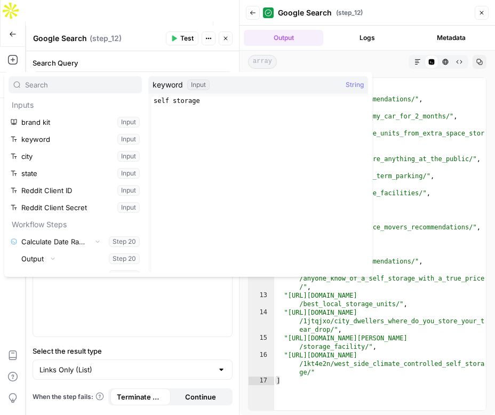
click at [227, 49] on header "Google Search Google Search ( step_12 ) Test Actions Close" at bounding box center [132, 39] width 213 height 26
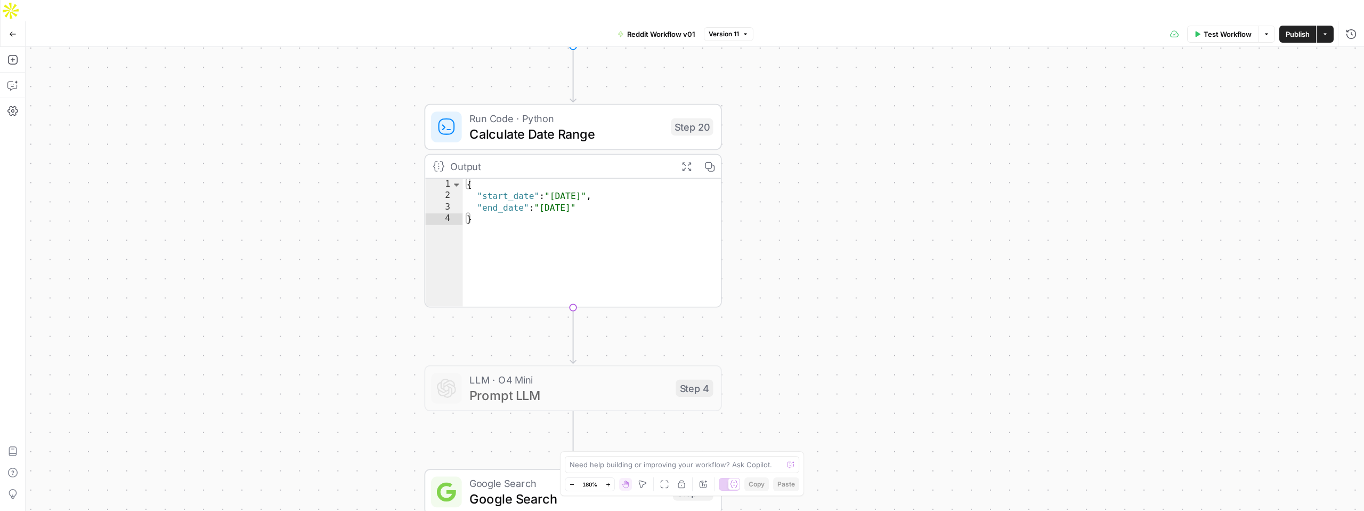
click at [643, 158] on div "Output" at bounding box center [559, 165] width 219 height 15
click at [14, 30] on icon "button" at bounding box center [12, 33] width 7 height 7
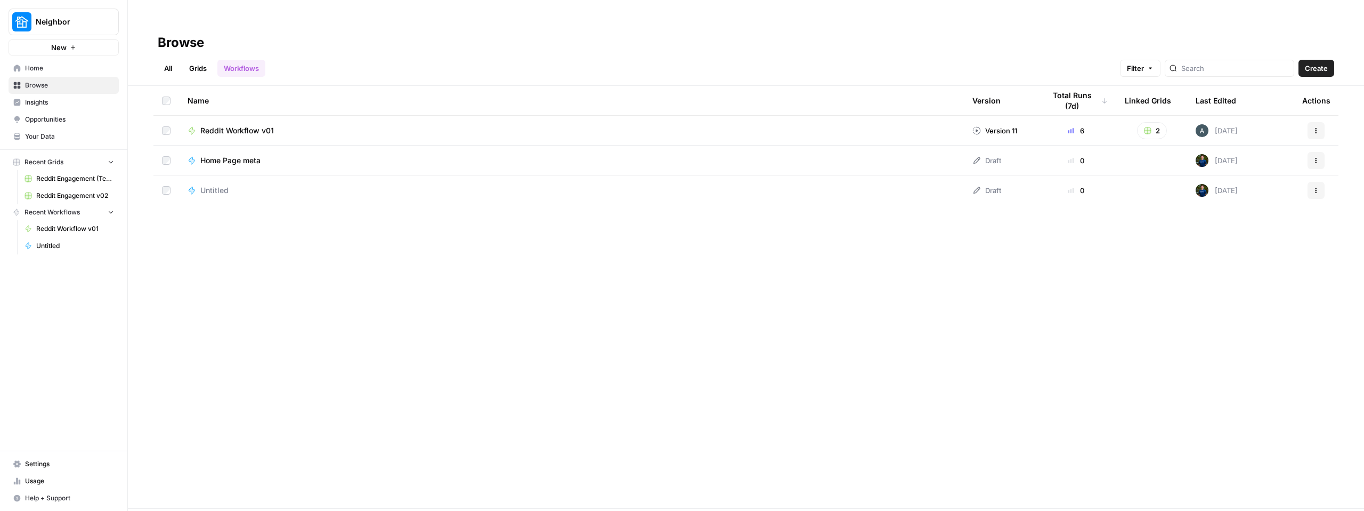
click at [35, 84] on span "Browse" at bounding box center [69, 85] width 89 height 10
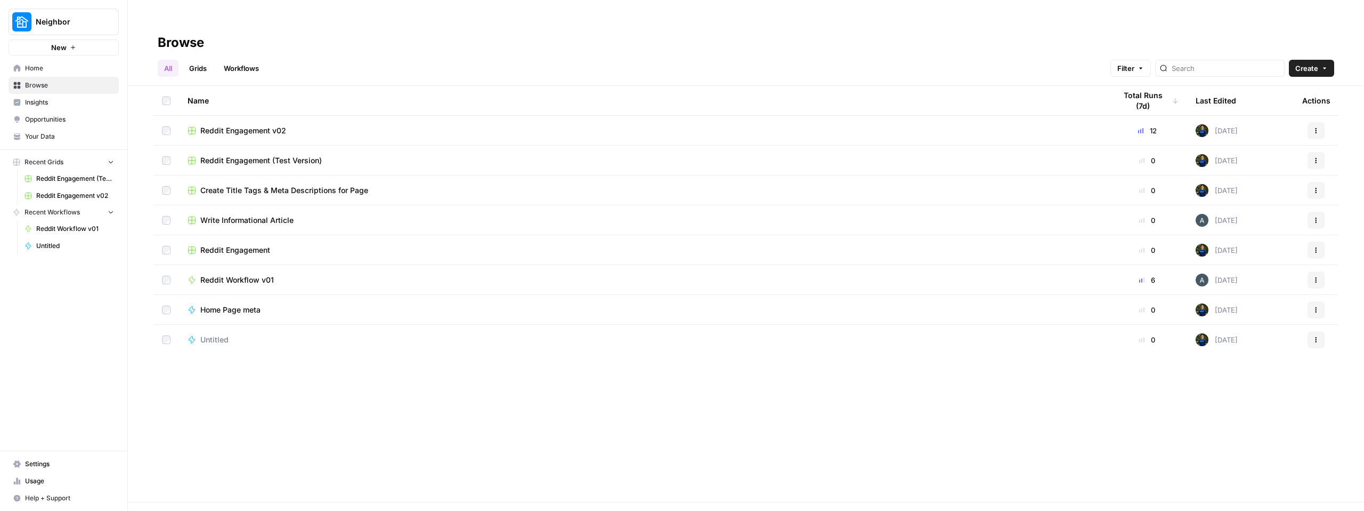
click at [261, 146] on td "Reddit Engagement (Test Version)" at bounding box center [643, 160] width 928 height 29
click at [261, 155] on span "Reddit Engagement (Test Version)" at bounding box center [261, 160] width 122 height 11
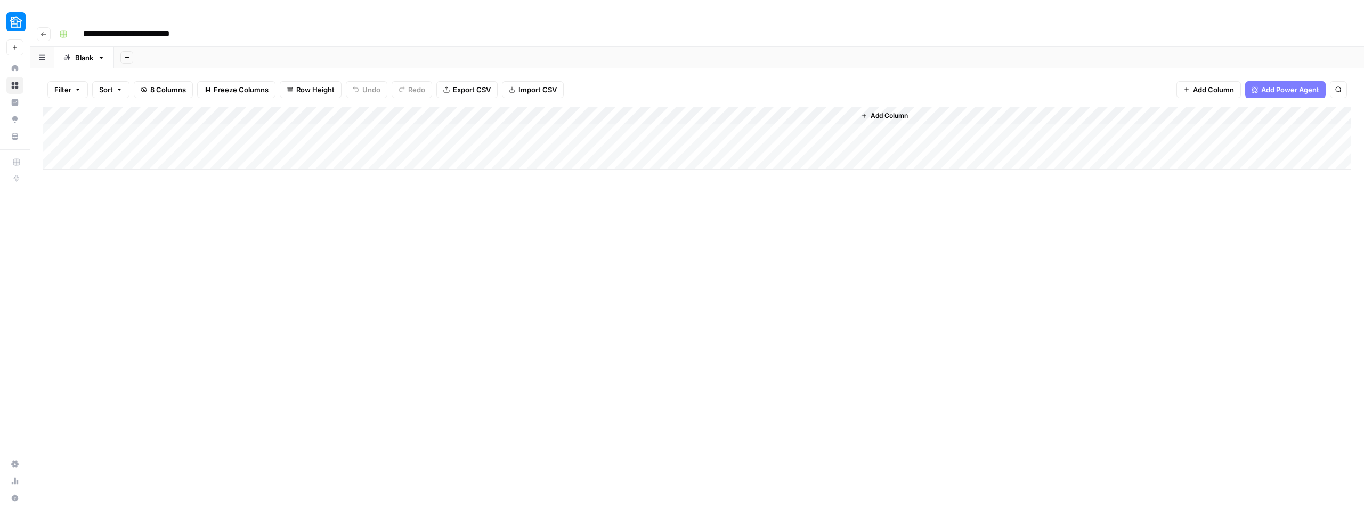
click at [392, 107] on div "Add Column" at bounding box center [697, 138] width 1309 height 63
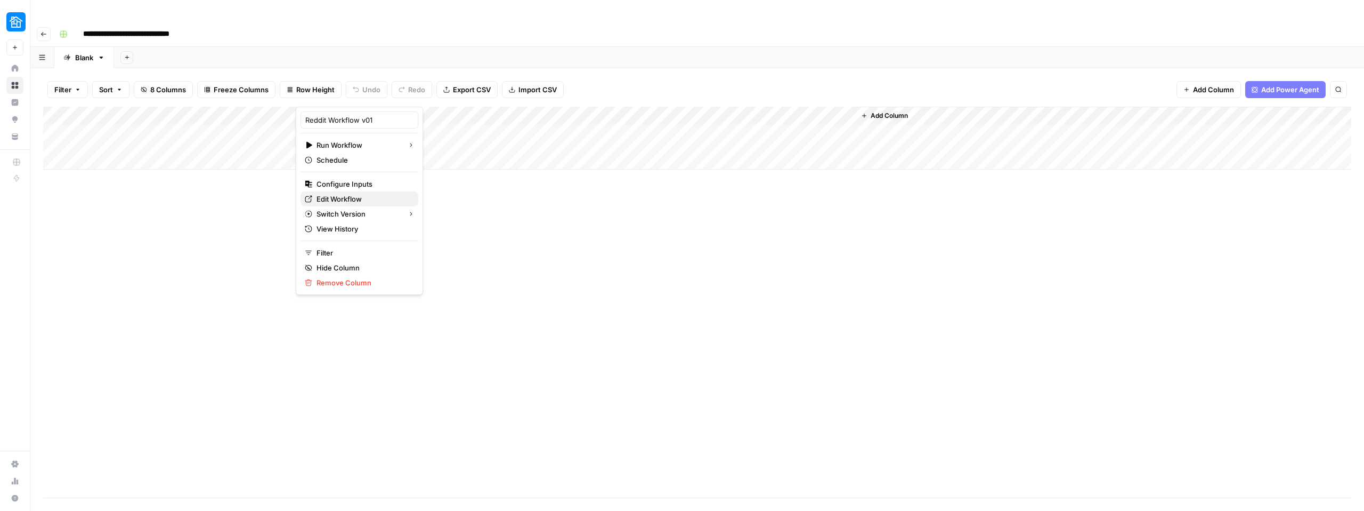
click at [347, 201] on span "Edit Workflow" at bounding box center [363, 198] width 93 height 11
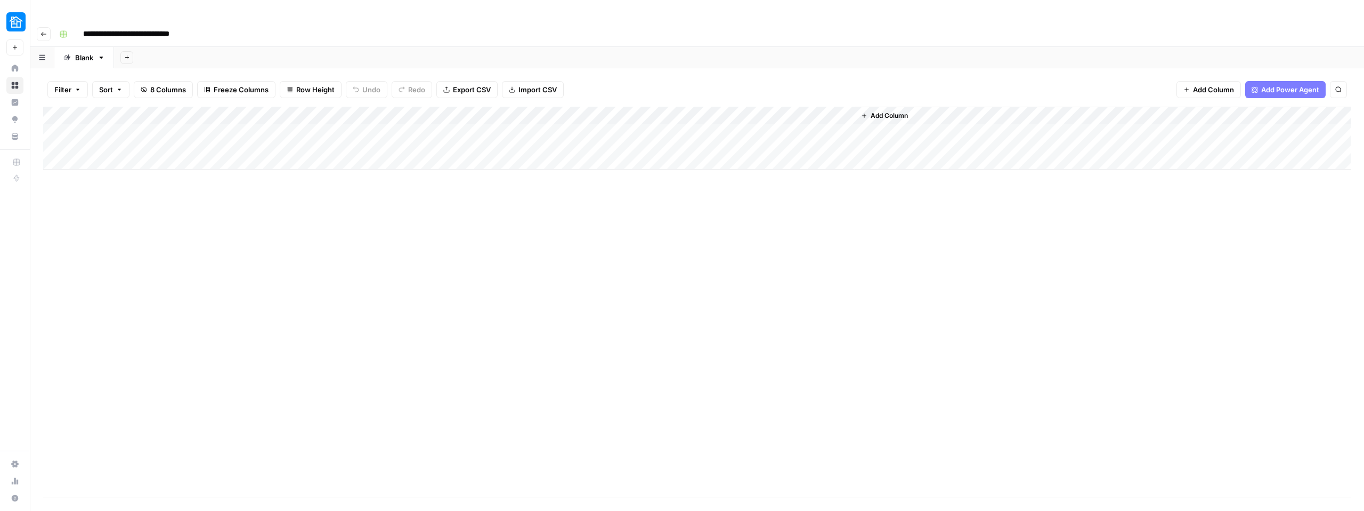
click at [390, 107] on div "Add Column" at bounding box center [697, 138] width 1309 height 63
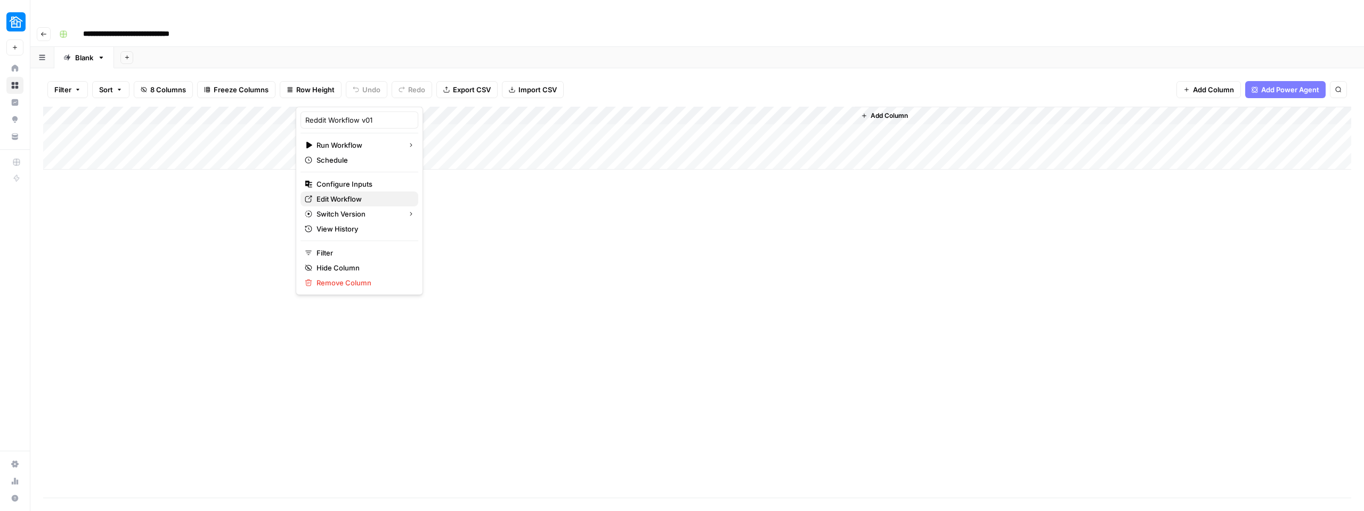
click at [348, 194] on span "Edit Workflow" at bounding box center [363, 198] width 93 height 11
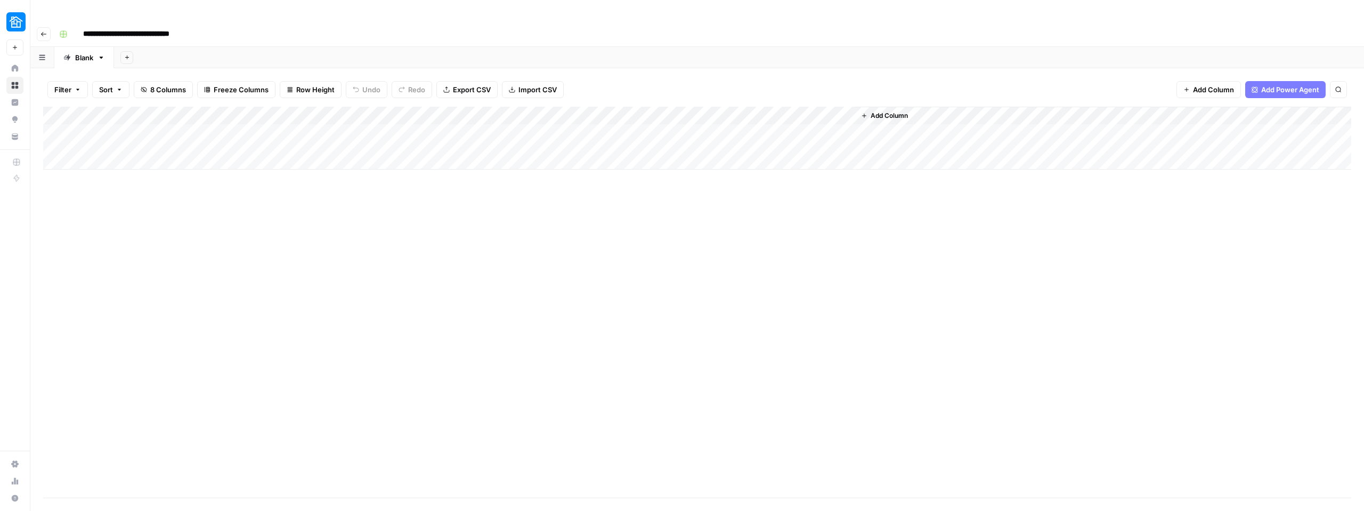
click at [393, 107] on div "Add Column" at bounding box center [697, 138] width 1309 height 63
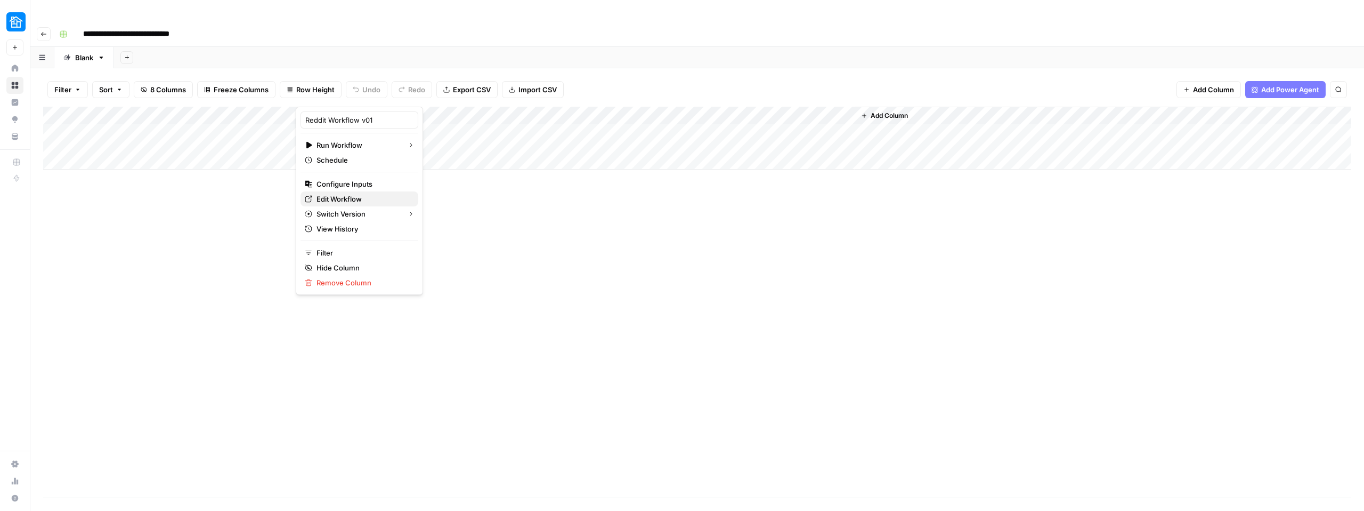
click at [340, 193] on span "Edit Workflow" at bounding box center [363, 198] width 93 height 11
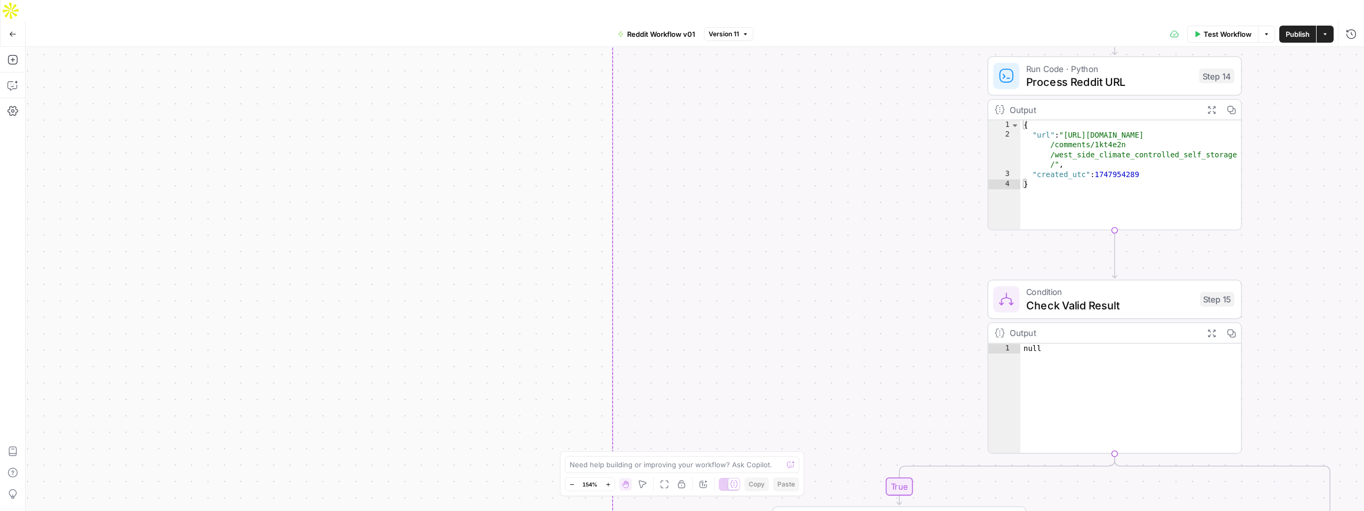
click at [543, 215] on div "true false true false Workflow Set Inputs Inputs Run Code · Python Calculate Da…" at bounding box center [695, 289] width 1339 height 485
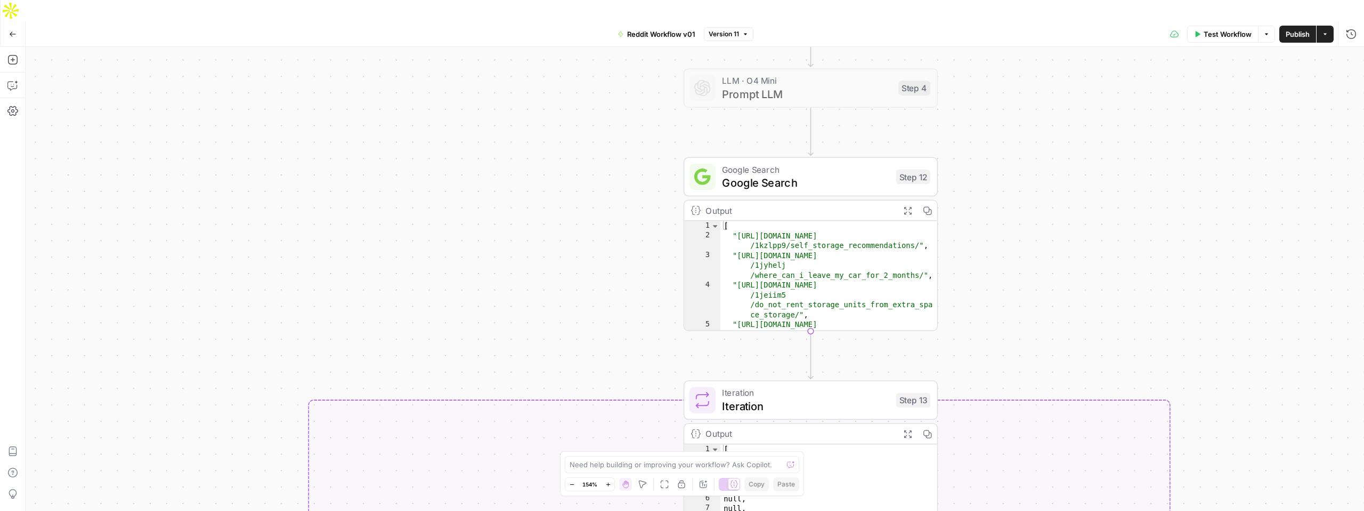
type textarea "**********"
click at [782, 229] on div "[ "[URL][DOMAIN_NAME] /1kzlpp9/self_storage_recommendations/" , "[URL][DOMAIN_N…" at bounding box center [829, 300] width 216 height 158
click at [790, 174] on span "Google Search" at bounding box center [805, 182] width 167 height 17
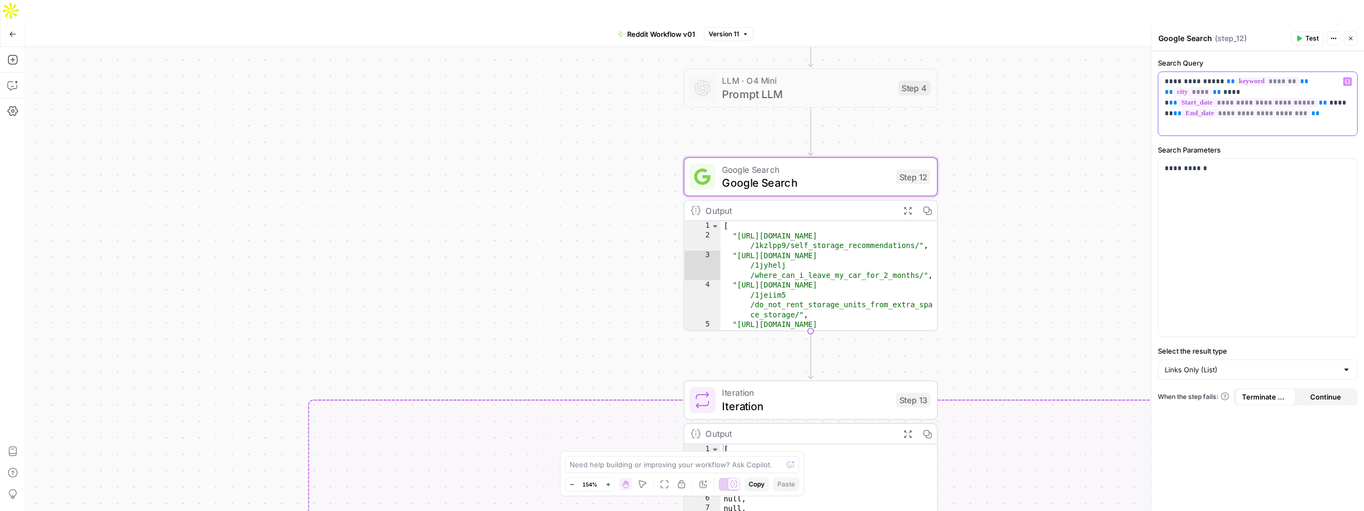
click at [1176, 83] on p "**********" at bounding box center [1258, 92] width 186 height 32
drag, startPoint x: 1180, startPoint y: 83, endPoint x: 1213, endPoint y: 81, distance: 33.1
click at [1213, 81] on p "**********" at bounding box center [1258, 92] width 186 height 32
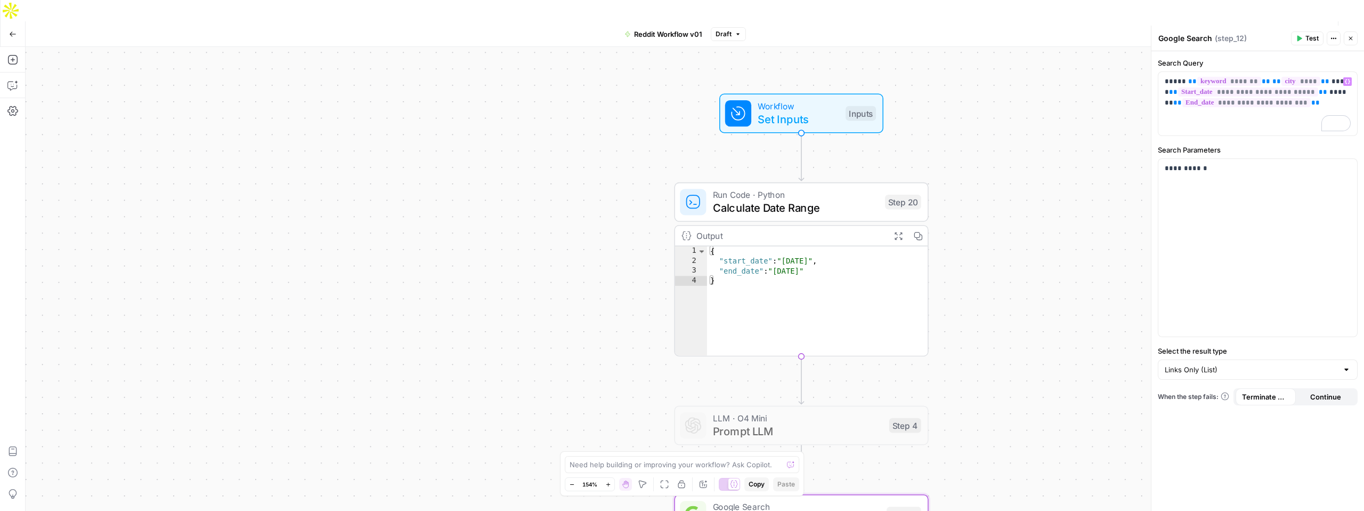
click at [846, 188] on span "Run Code · Python" at bounding box center [796, 194] width 166 height 13
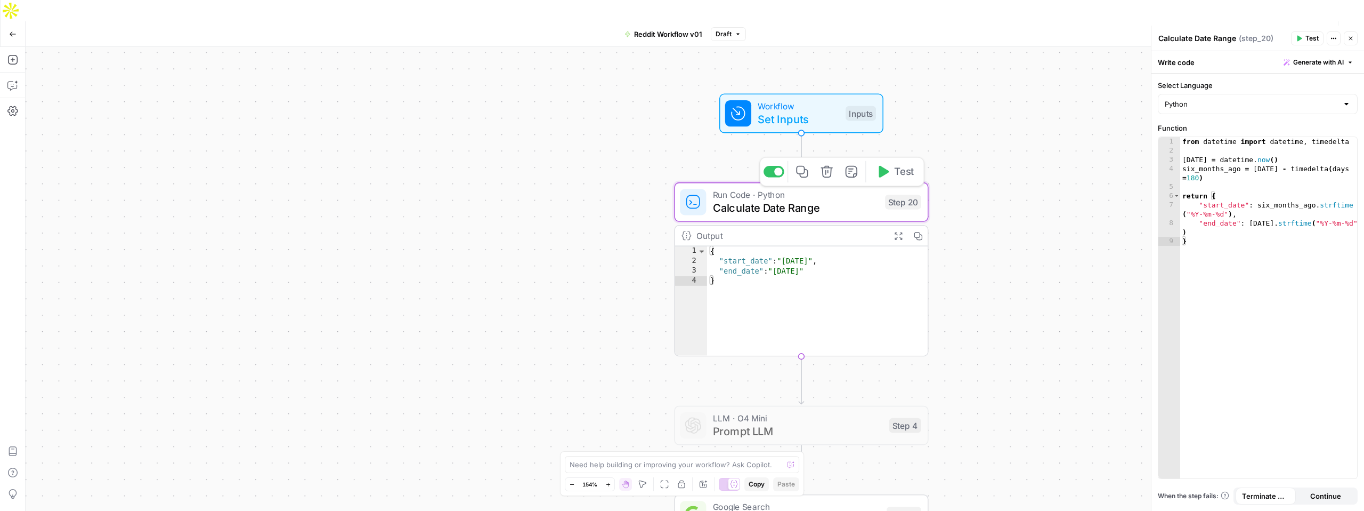
click at [828, 166] on icon "button" at bounding box center [827, 172] width 12 height 12
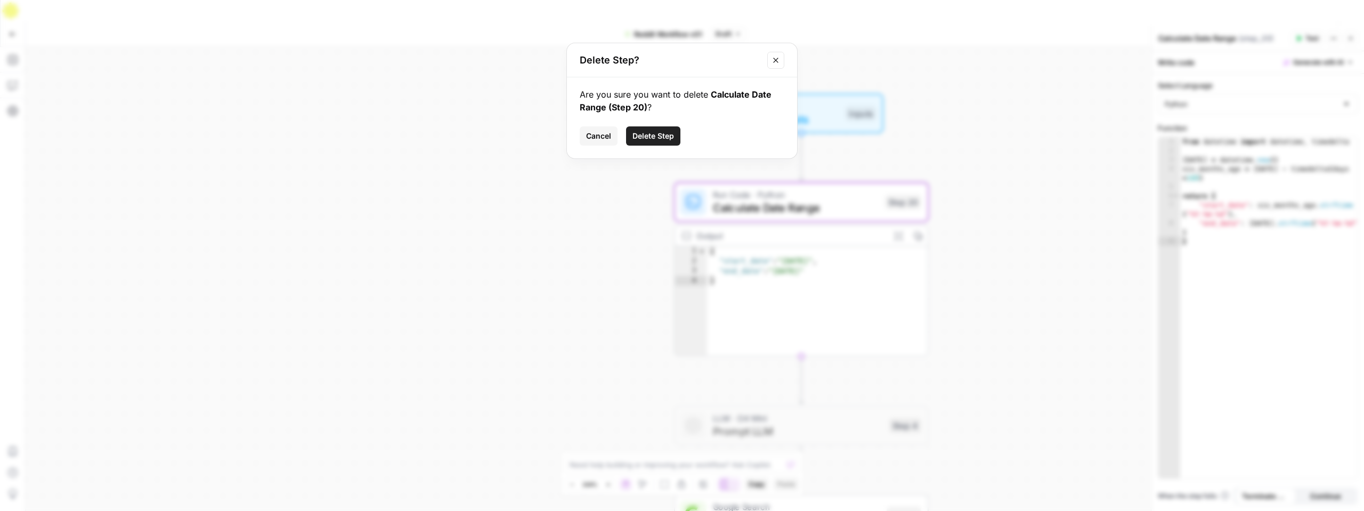
click at [650, 135] on span "Delete Step" at bounding box center [654, 136] width 42 height 11
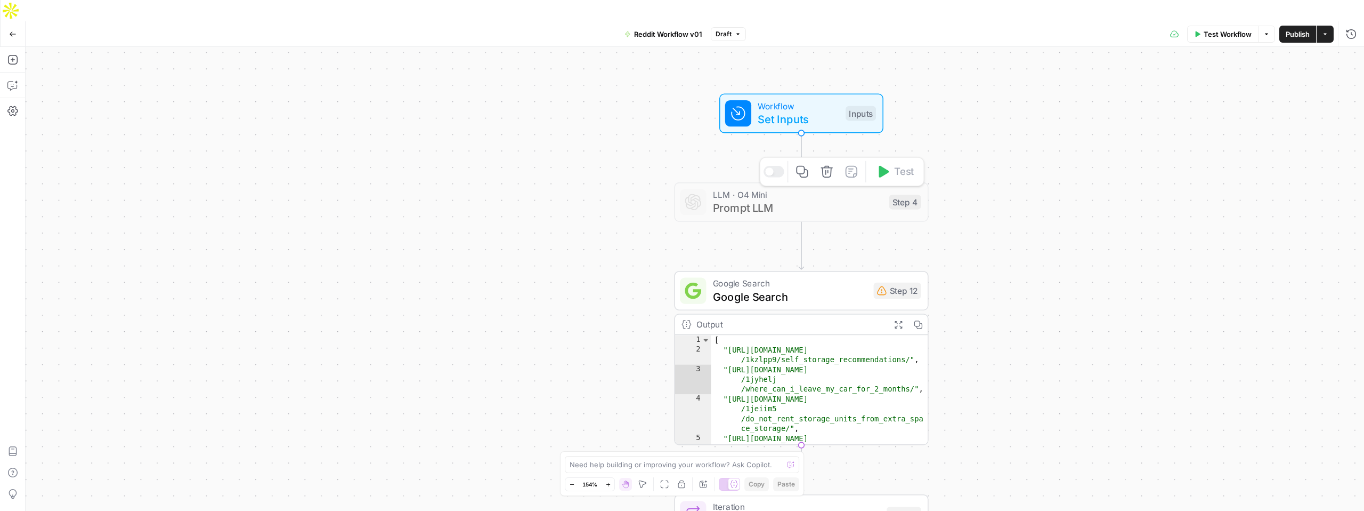
click at [822, 199] on span "Prompt LLM" at bounding box center [798, 207] width 170 height 17
click at [798, 199] on span "Prompt LLM" at bounding box center [798, 207] width 170 height 17
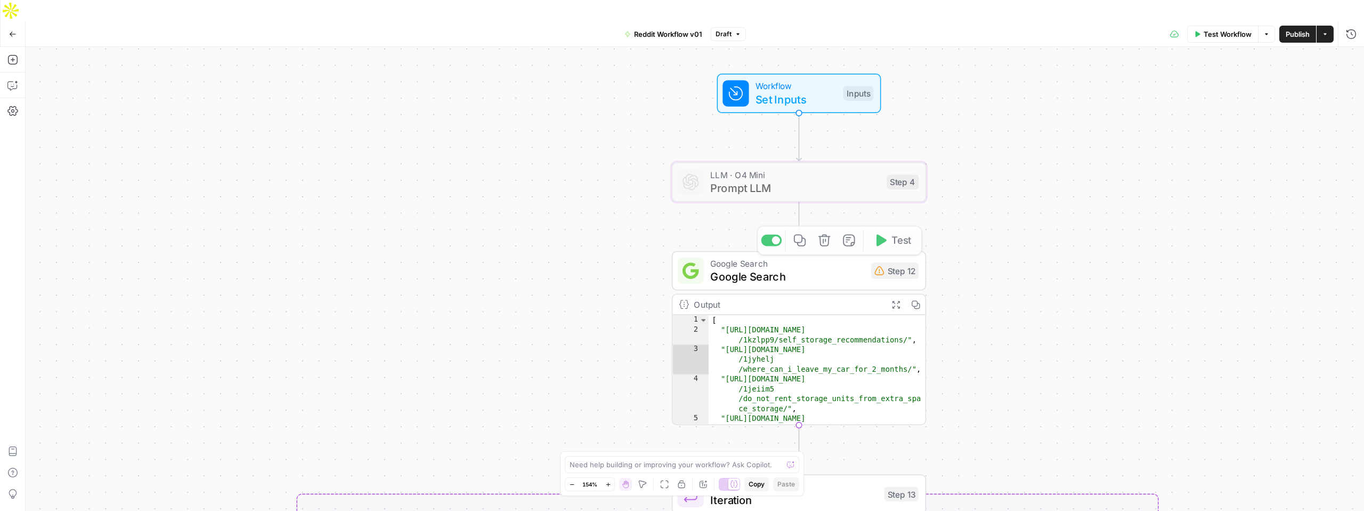
click at [801, 268] on span "Google Search" at bounding box center [787, 276] width 154 height 17
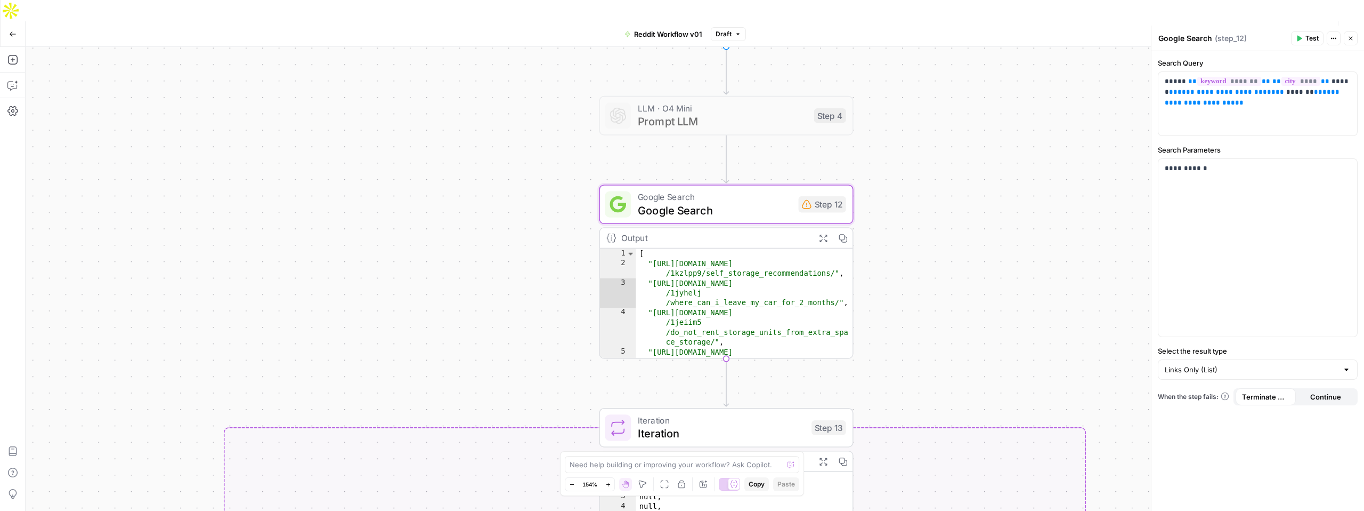
click at [1303, 29] on span "Publish" at bounding box center [1298, 34] width 24 height 11
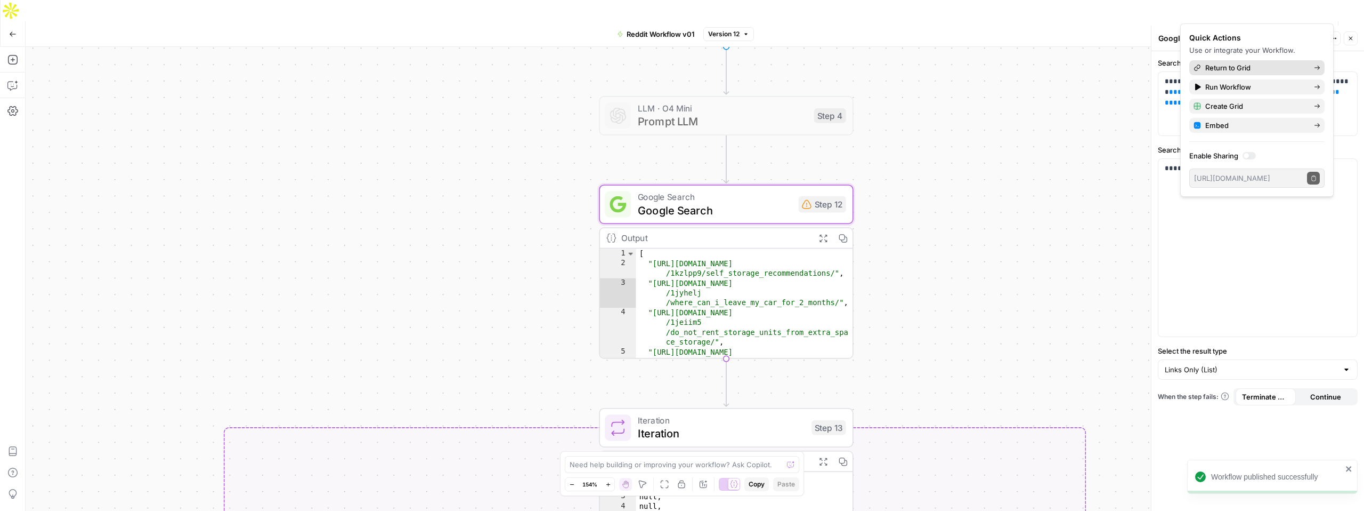
click at [1231, 69] on span "Return to Grid" at bounding box center [1256, 67] width 100 height 11
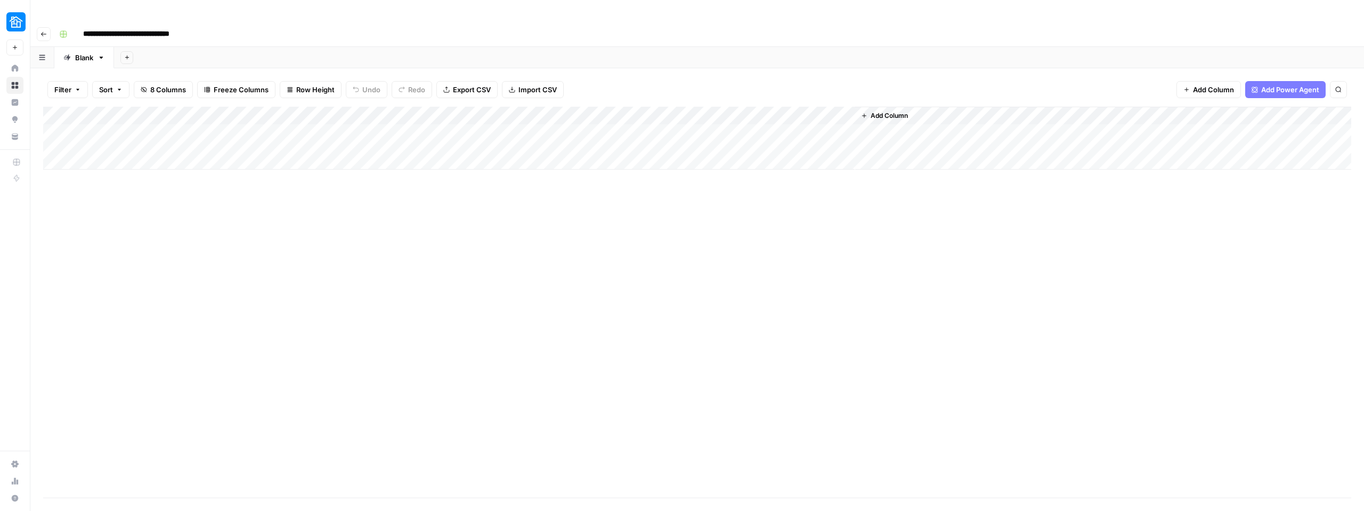
click at [330, 120] on div "Add Column" at bounding box center [697, 138] width 1309 height 63
click at [348, 107] on div "Add Column" at bounding box center [697, 138] width 1309 height 63
click at [414, 224] on div "Add Column" at bounding box center [697, 302] width 1309 height 391
click at [440, 116] on div "Add Column" at bounding box center [697, 138] width 1309 height 63
click at [546, 113] on div "Add Column" at bounding box center [697, 138] width 1309 height 63
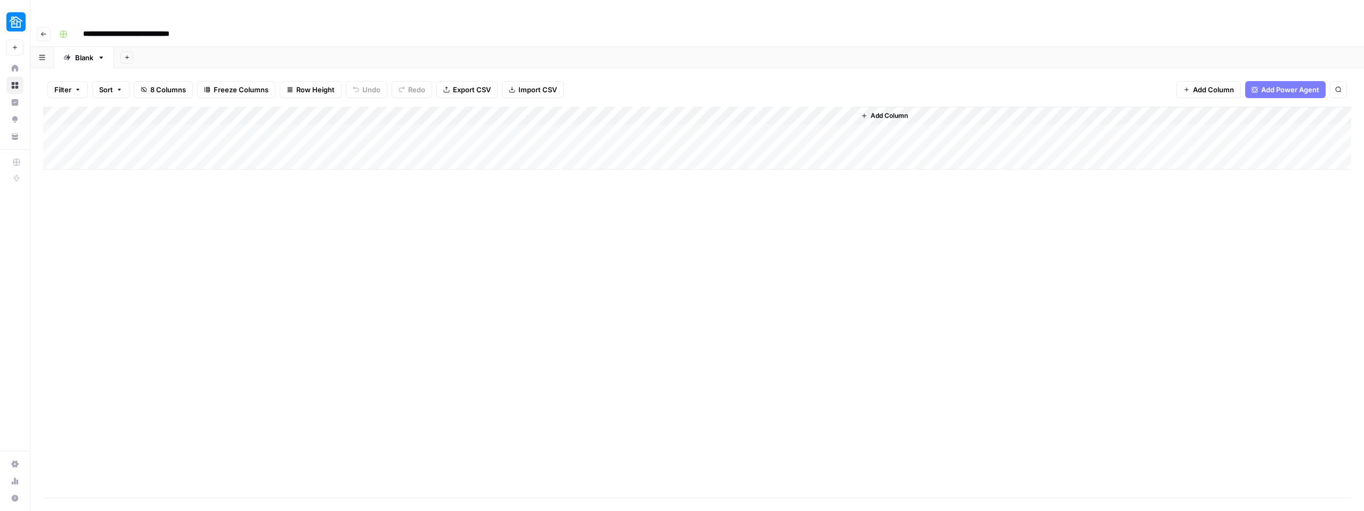
click at [546, 113] on div "Add Column" at bounding box center [697, 138] width 1309 height 63
click at [550, 155] on div "Add Column" at bounding box center [697, 302] width 1309 height 391
click at [594, 112] on div "Add Column" at bounding box center [697, 138] width 1309 height 63
click at [392, 107] on div "Add Column" at bounding box center [697, 138] width 1309 height 63
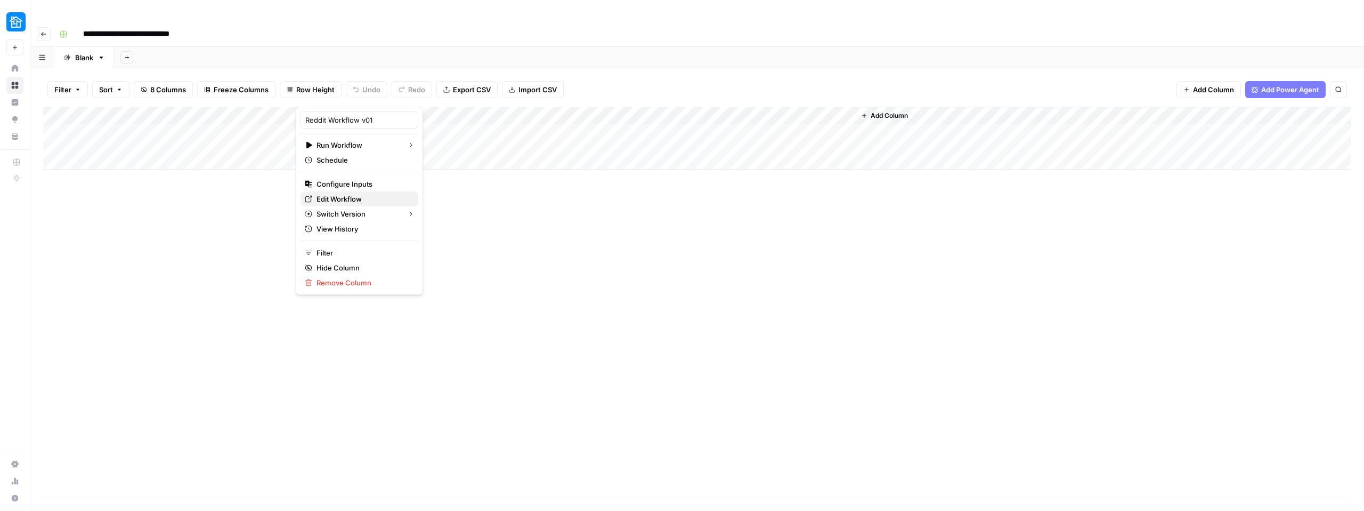
click at [349, 194] on span "Edit Workflow" at bounding box center [363, 198] width 93 height 11
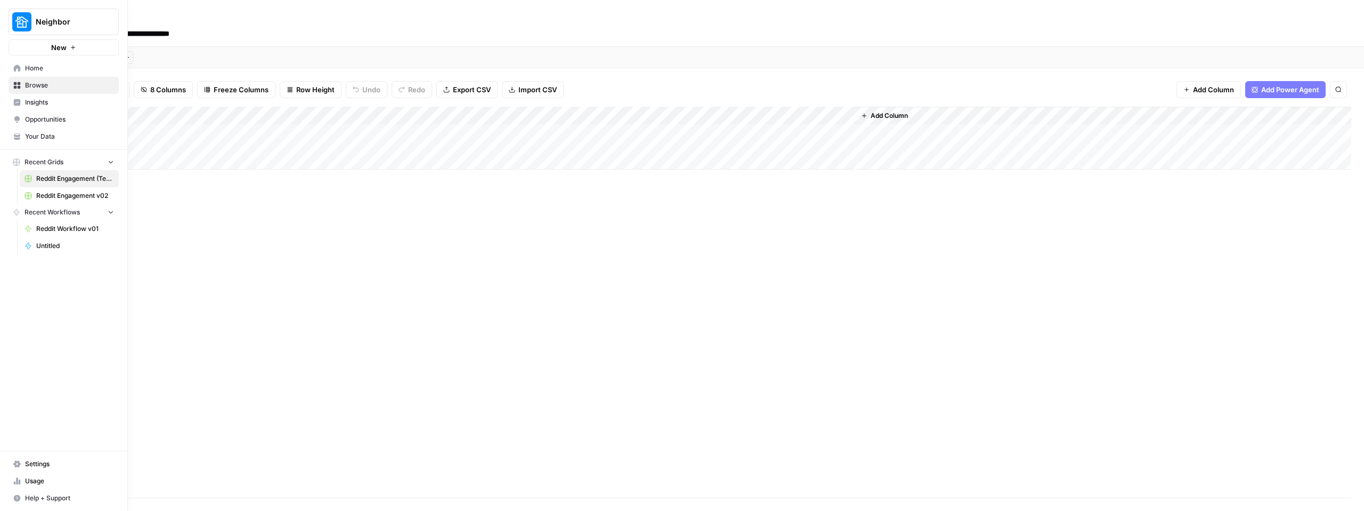
click at [63, 199] on span "Reddit Engagement v02" at bounding box center [75, 196] width 78 height 10
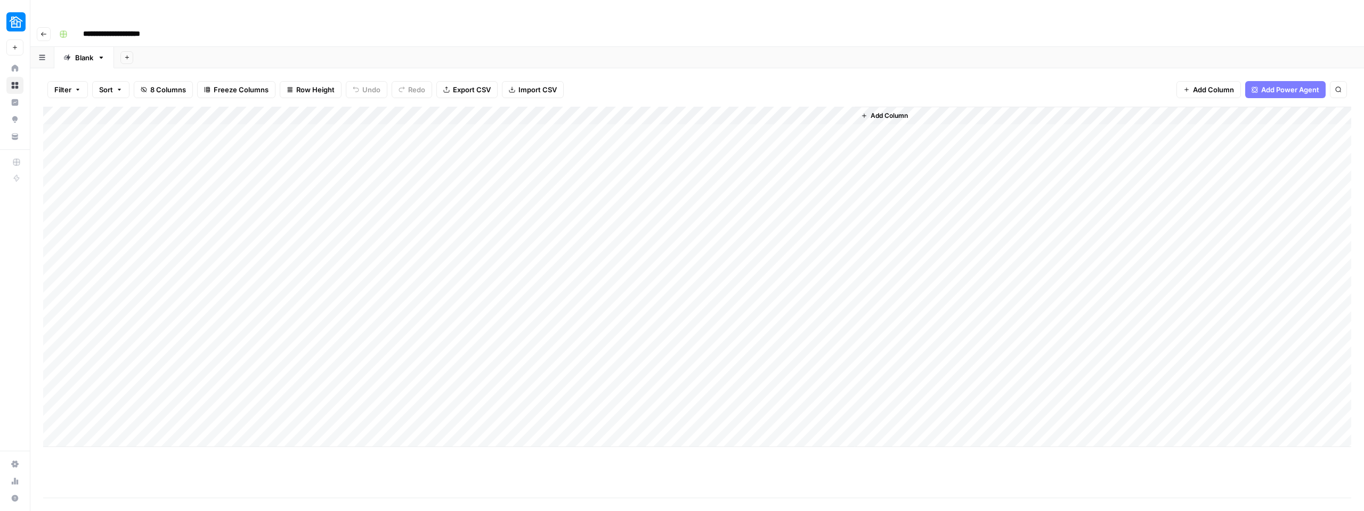
click at [392, 107] on div "Add Column" at bounding box center [697, 277] width 1309 height 340
click at [344, 200] on span "Edit Workflow" at bounding box center [363, 198] width 93 height 11
click at [392, 107] on div "Add Column" at bounding box center [697, 277] width 1309 height 340
click at [360, 182] on span "Configure Inputs" at bounding box center [363, 184] width 93 height 11
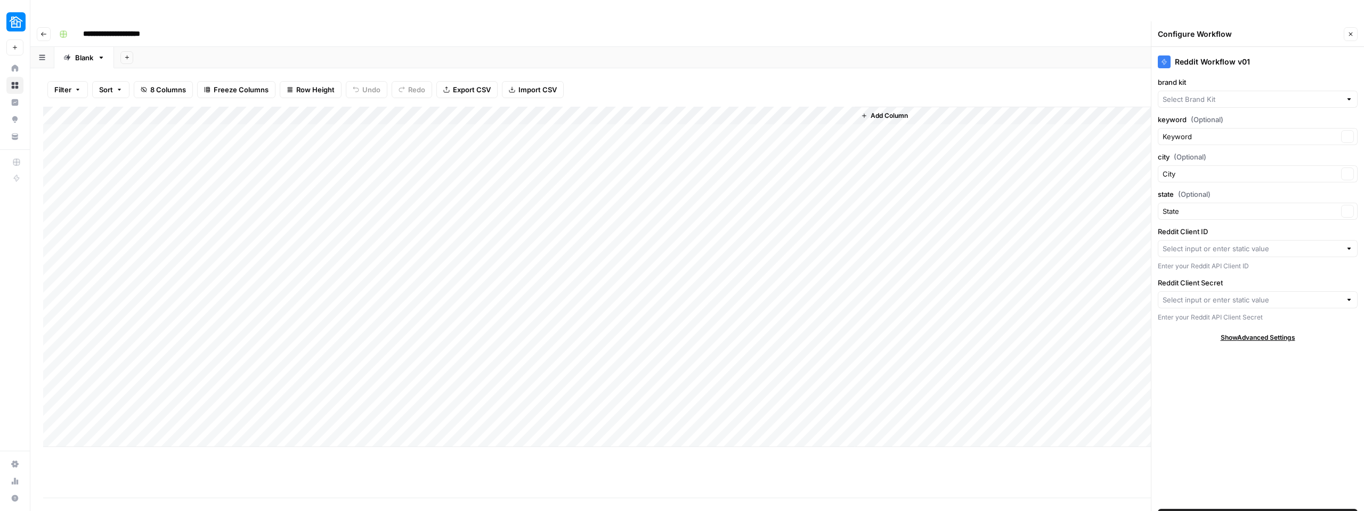
type input "Neighbor"
click at [392, 107] on div "Add Column" at bounding box center [697, 277] width 1309 height 340
click at [349, 185] on span "Configure Inputs" at bounding box center [363, 184] width 93 height 11
click at [392, 107] on div "Add Column" at bounding box center [697, 277] width 1309 height 340
click at [345, 201] on span "Edit Workflow" at bounding box center [363, 198] width 93 height 11
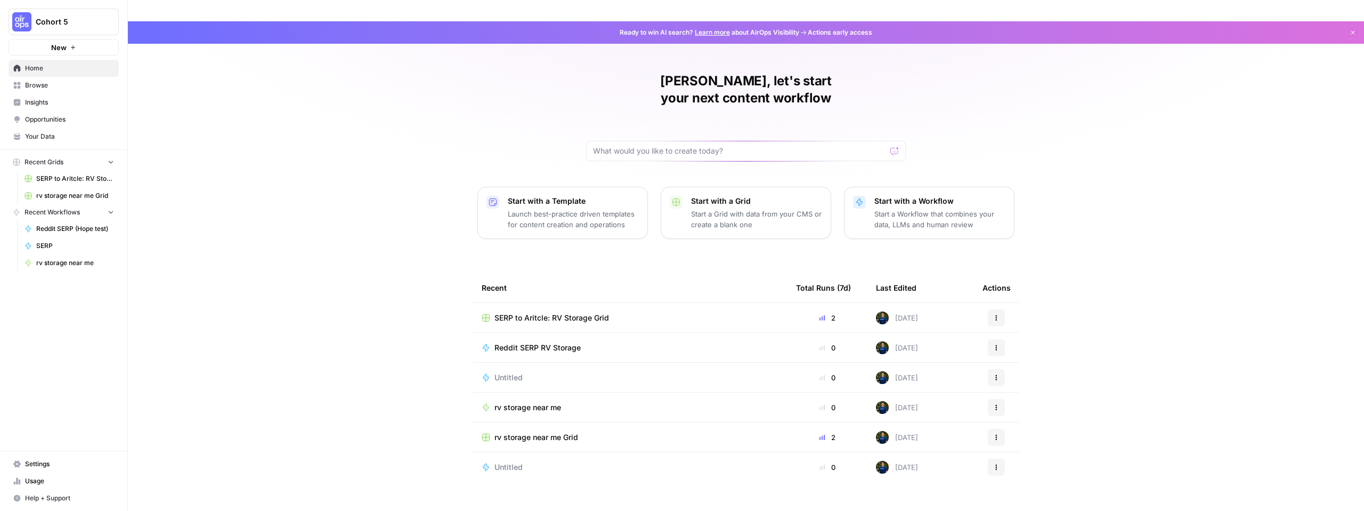
click at [564, 312] on span "SERP to Aritcle: RV Storage Grid" at bounding box center [552, 317] width 115 height 11
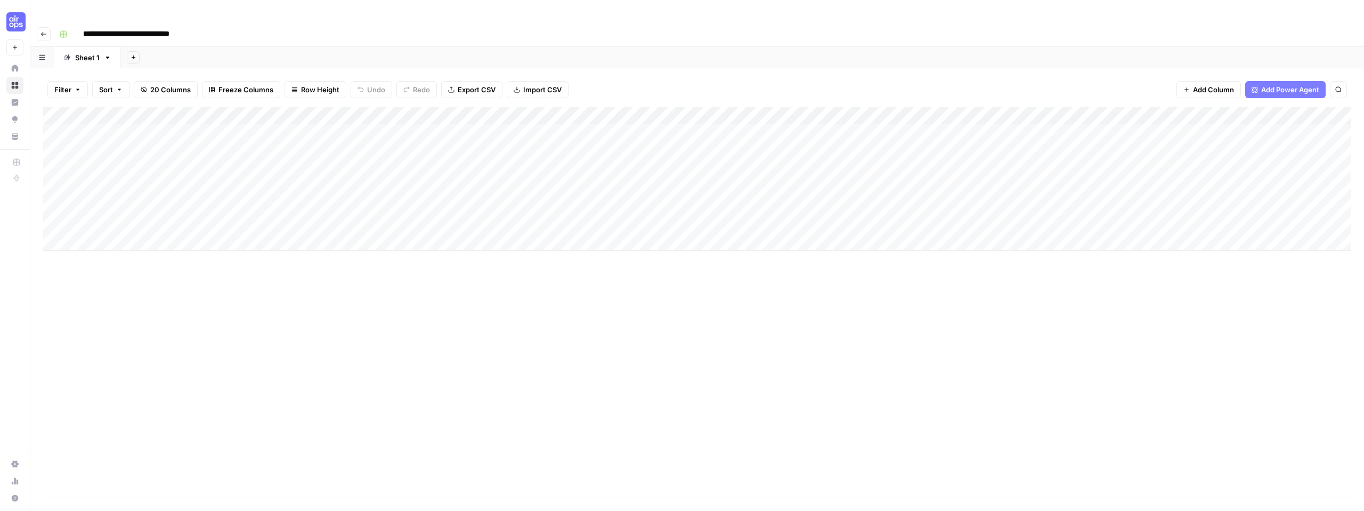
click at [764, 112] on div "Add Column" at bounding box center [697, 179] width 1309 height 144
click at [803, 109] on div "Add Column" at bounding box center [697, 179] width 1309 height 144
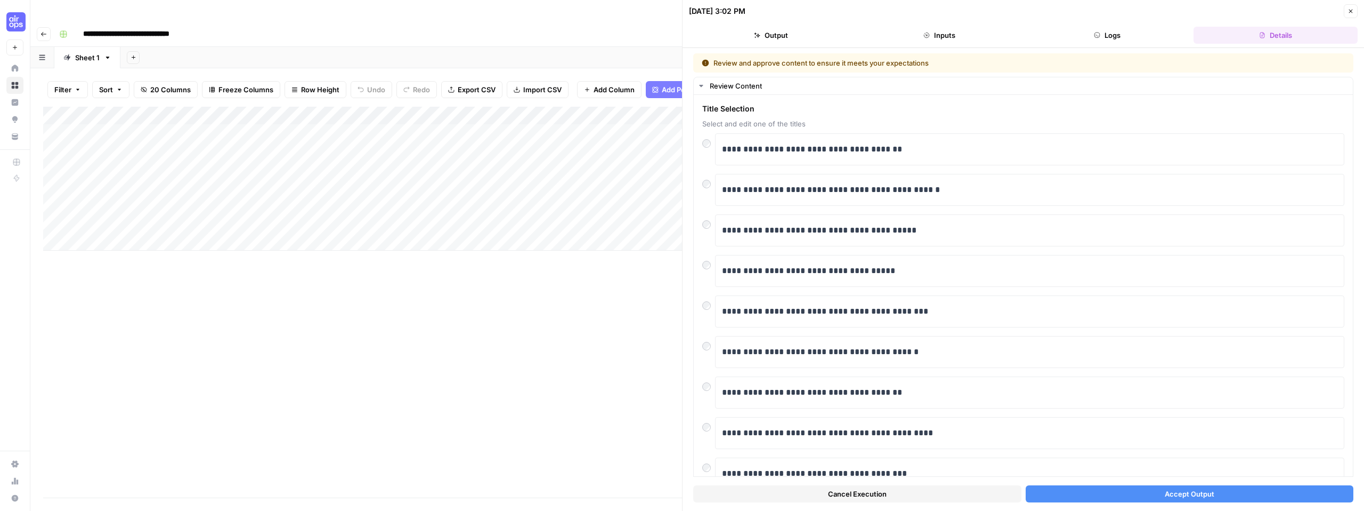
click at [1097, 38] on button "Logs" at bounding box center [1108, 35] width 164 height 17
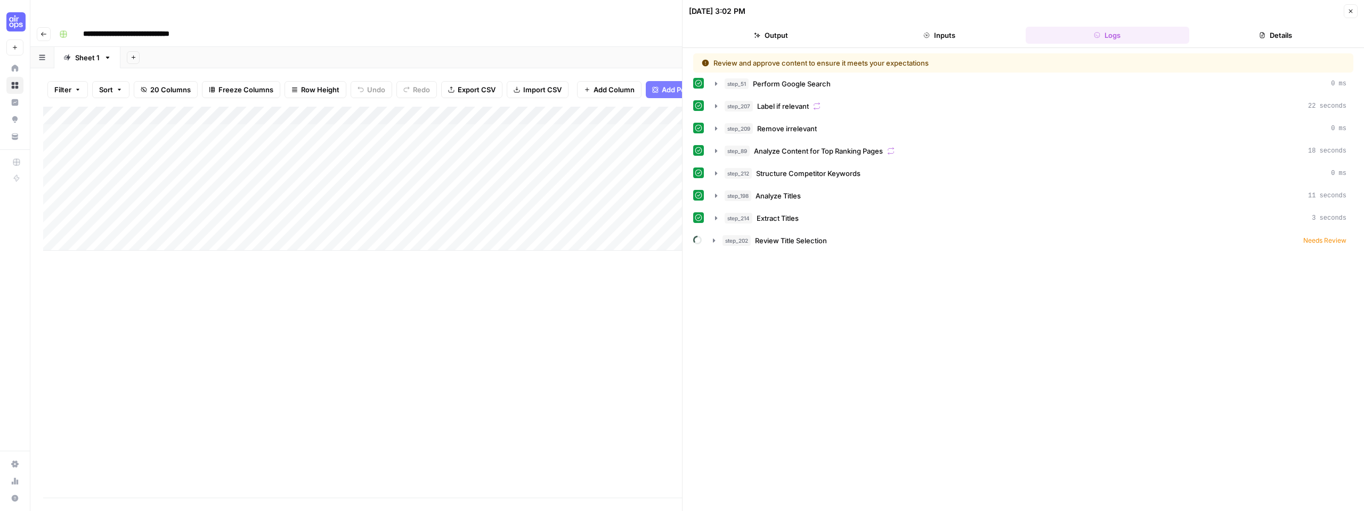
click at [1353, 12] on icon "button" at bounding box center [1351, 11] width 6 height 6
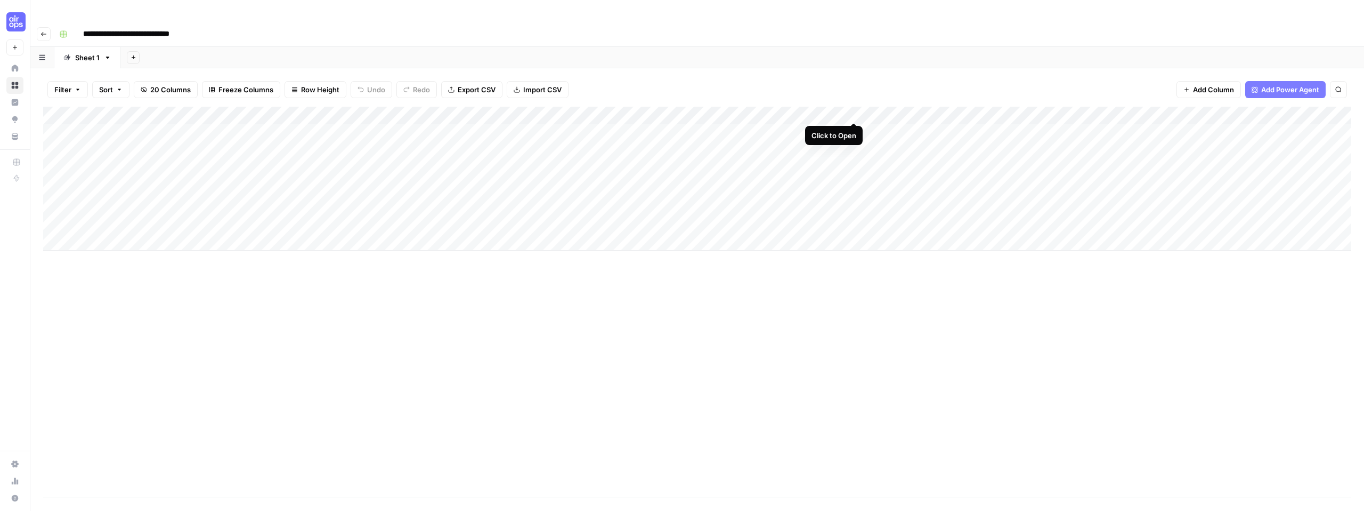
click at [857, 113] on div "Add Column" at bounding box center [697, 179] width 1309 height 144
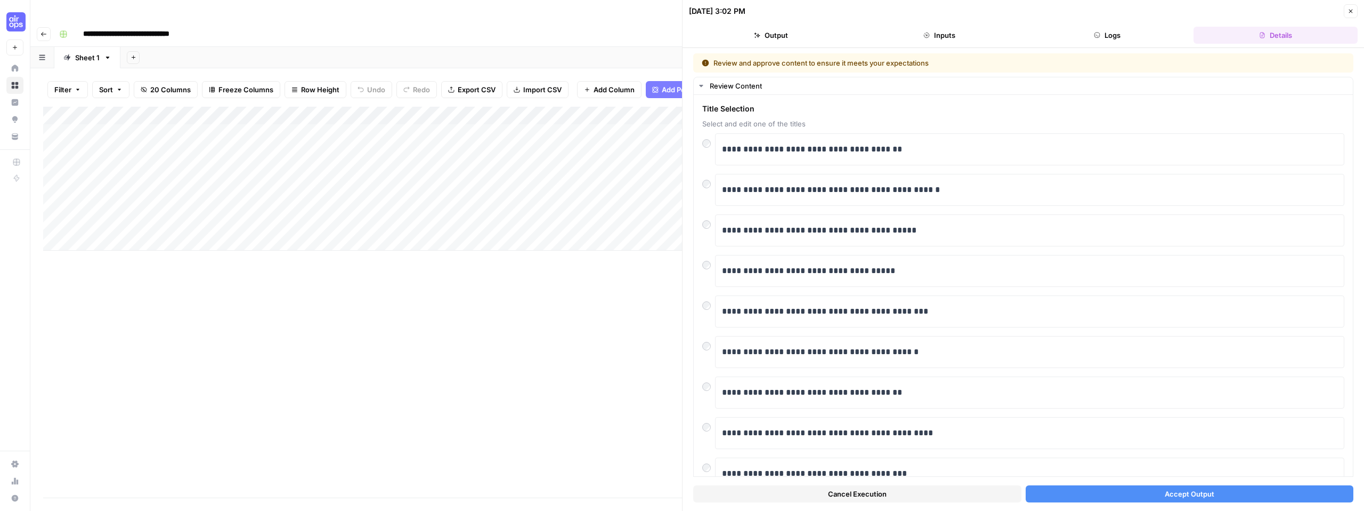
click at [1085, 28] on button "Logs" at bounding box center [1108, 35] width 164 height 17
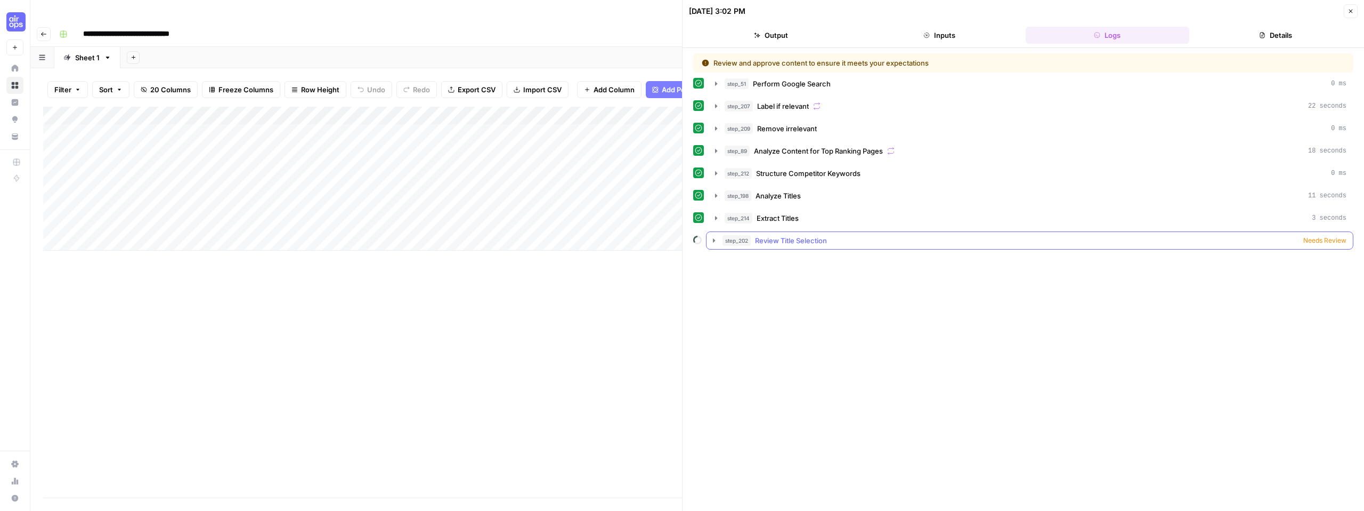
click at [830, 244] on div "step_202 Review Title Selection Needs Review" at bounding box center [1035, 240] width 624 height 11
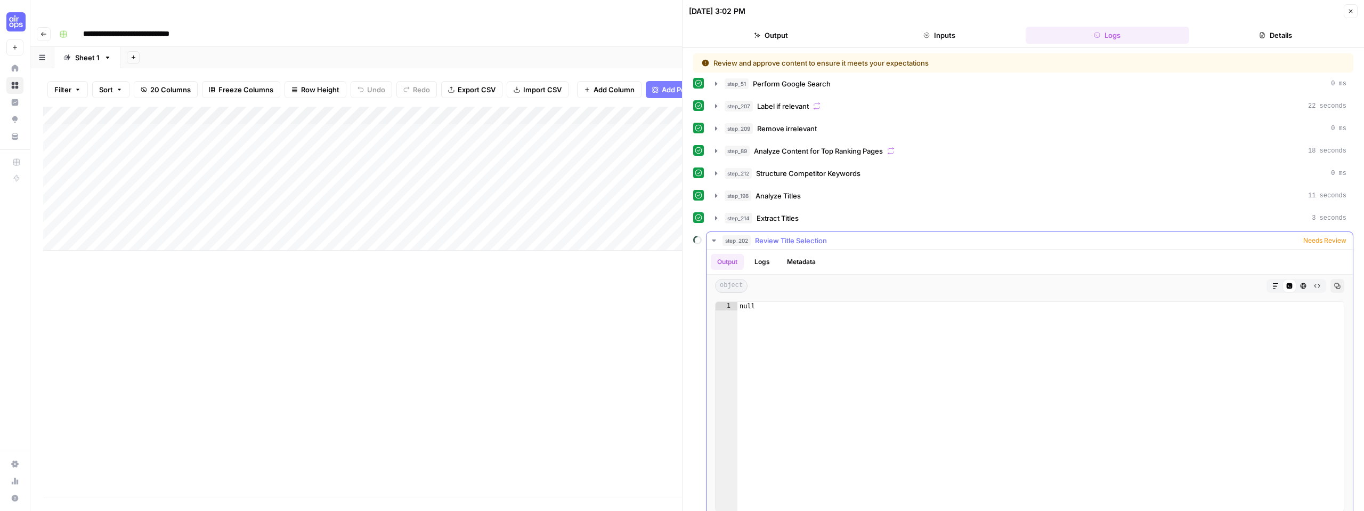
scroll to position [11, 0]
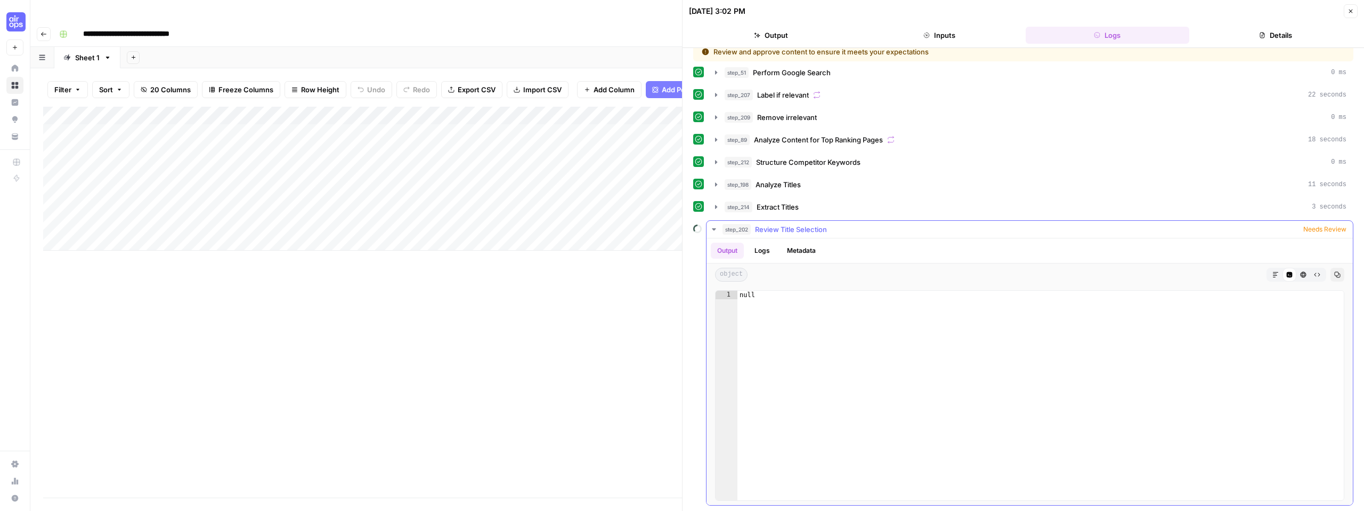
click at [1326, 230] on span "Needs Review" at bounding box center [1325, 229] width 43 height 10
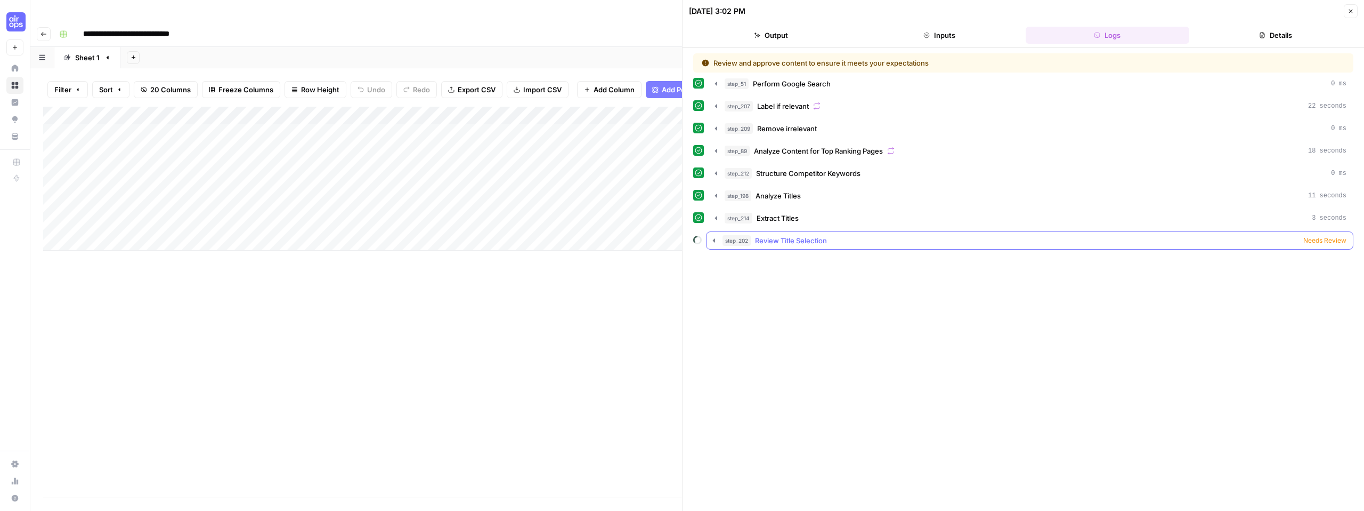
scroll to position [0, 0]
click at [715, 241] on icon "button" at bounding box center [714, 240] width 9 height 9
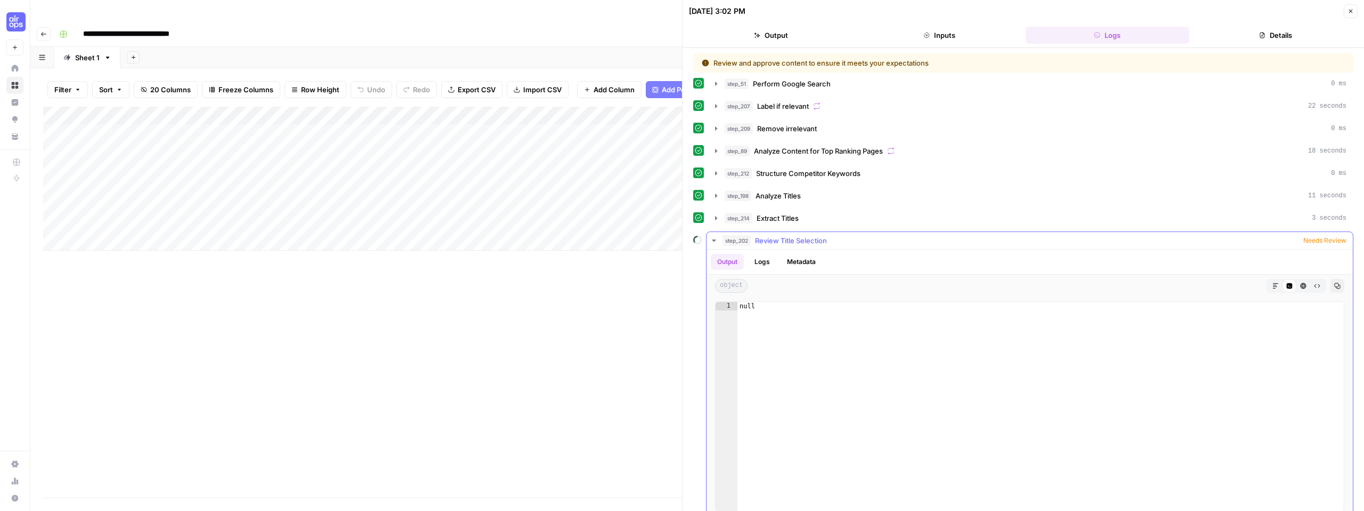
scroll to position [11, 0]
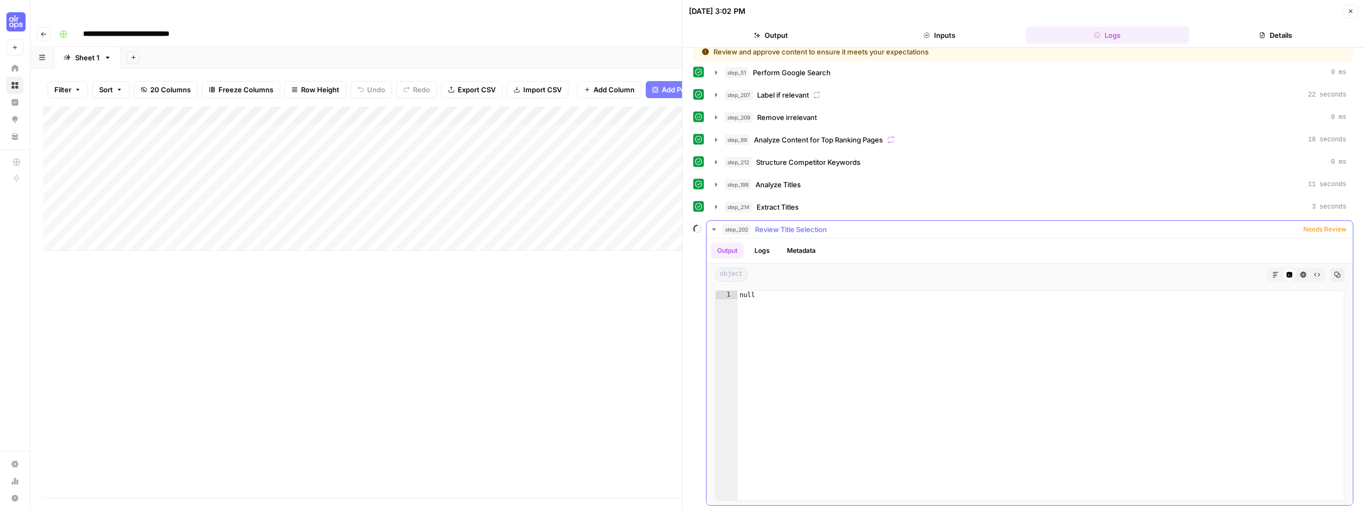
click at [1328, 226] on span "Needs Review" at bounding box center [1325, 229] width 43 height 10
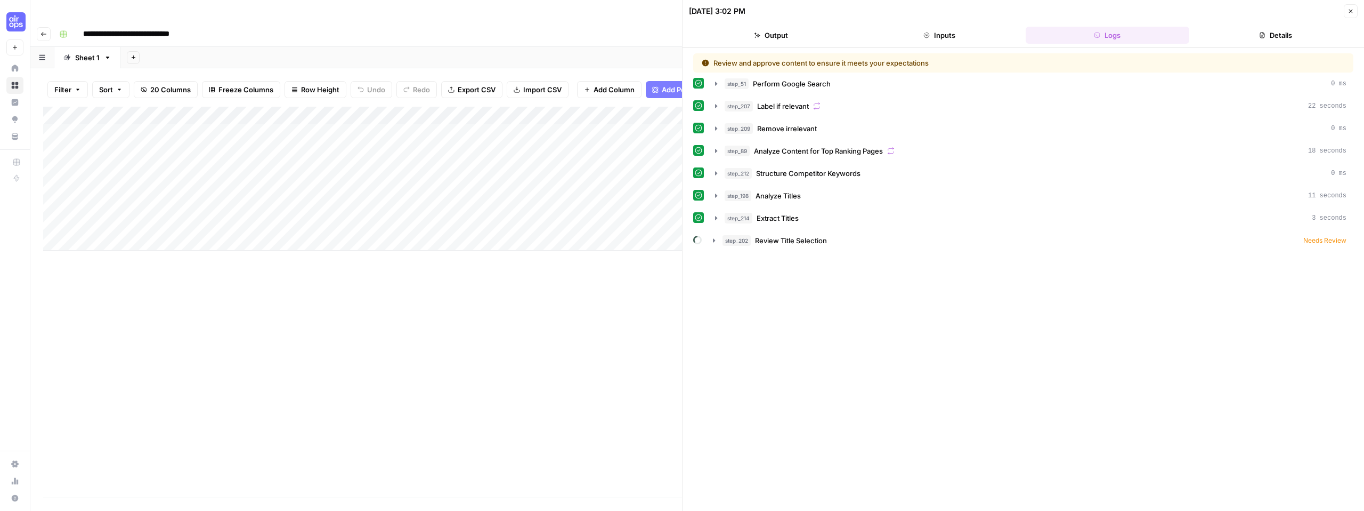
click at [613, 358] on div "Add Column" at bounding box center [362, 302] width 639 height 391
click at [1357, 14] on button "Close" at bounding box center [1351, 11] width 14 height 14
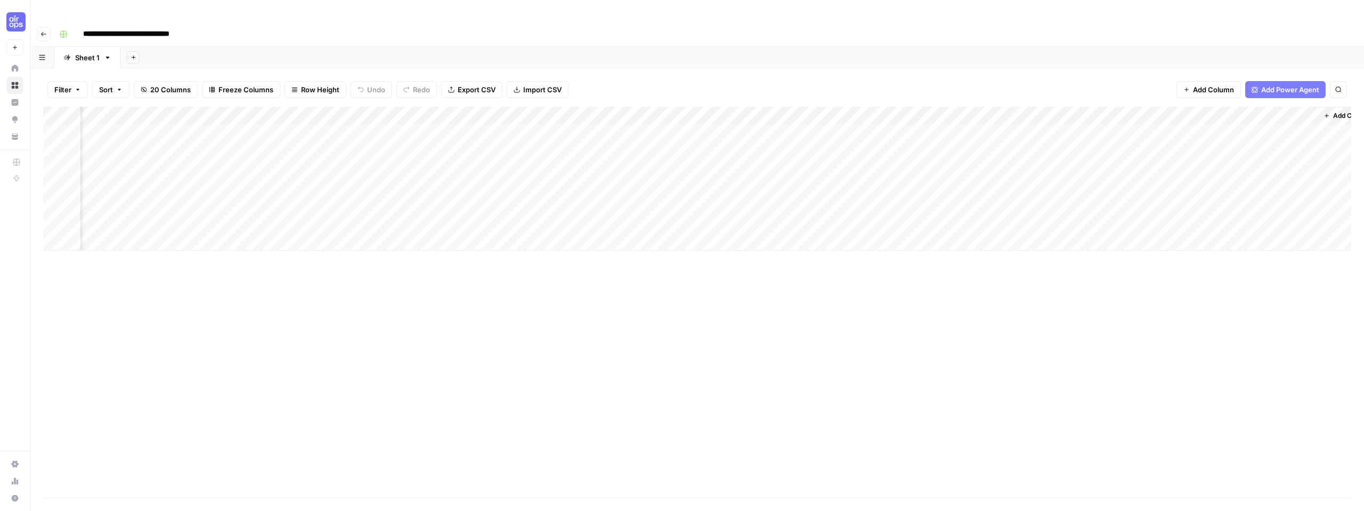
scroll to position [0, 980]
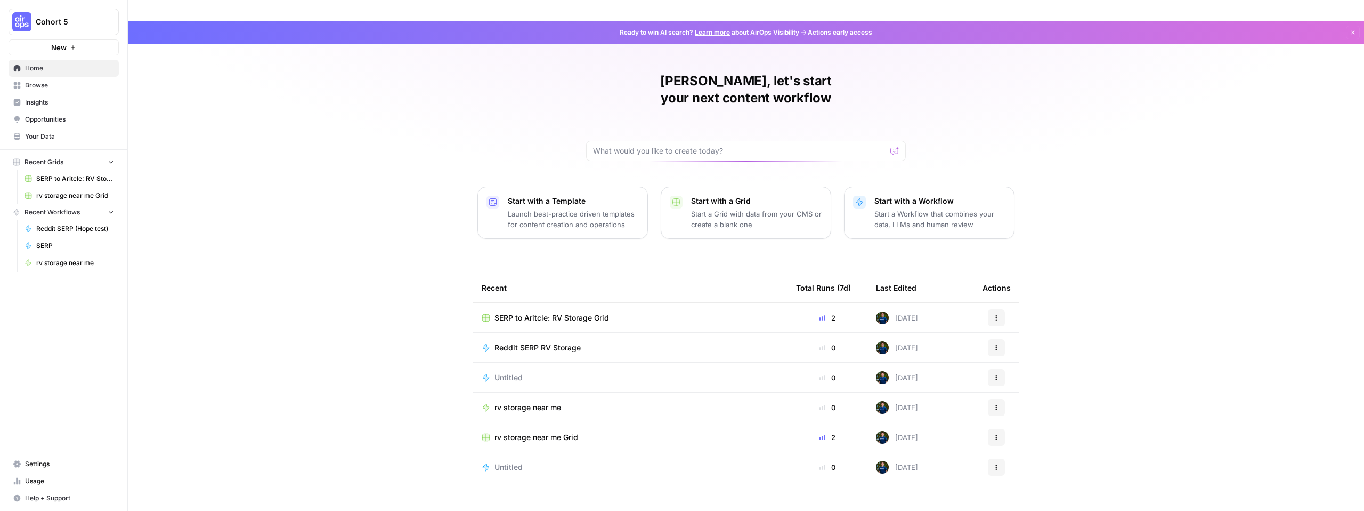
click at [528, 342] on span "Reddit SERP RV Storage" at bounding box center [538, 347] width 86 height 11
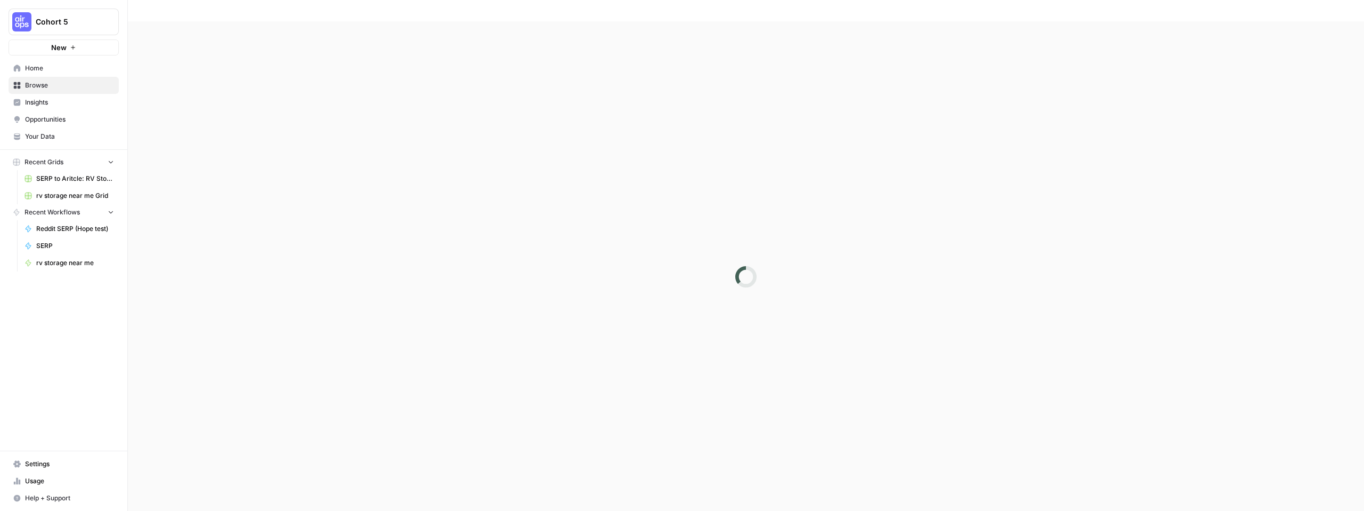
click at [528, 311] on div at bounding box center [746, 276] width 1237 height 511
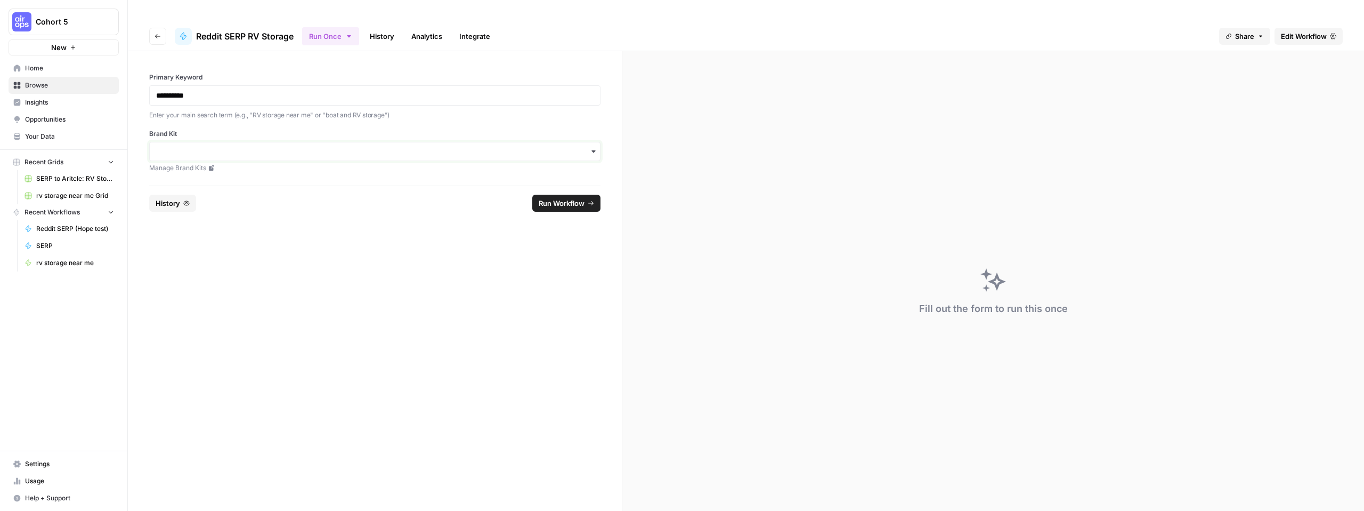
click at [239, 146] on input "Brand Kit" at bounding box center [375, 151] width 438 height 11
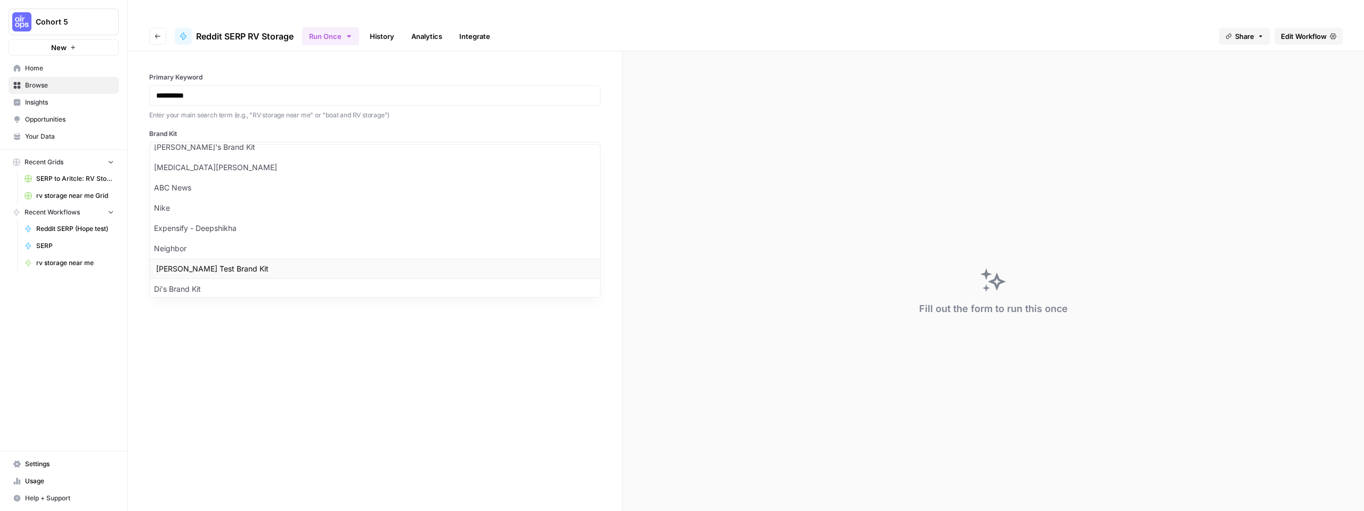
scroll to position [154, 0]
click at [212, 245] on div "Neighbor" at bounding box center [375, 248] width 450 height 20
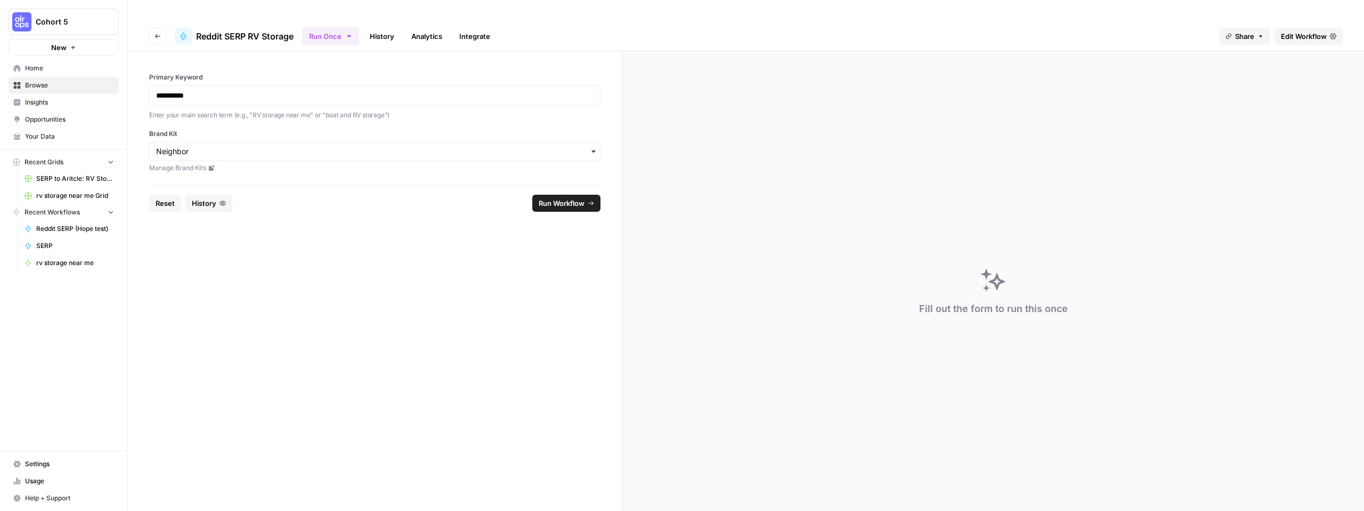
click at [570, 198] on span "Run Workflow" at bounding box center [562, 203] width 46 height 11
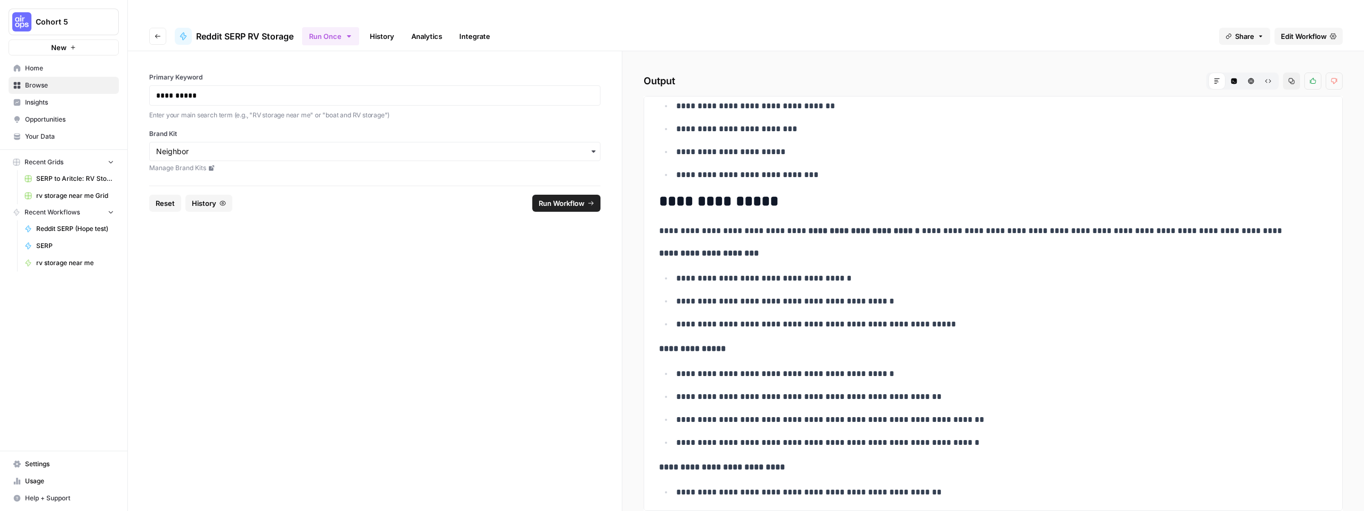
scroll to position [1107, 0]
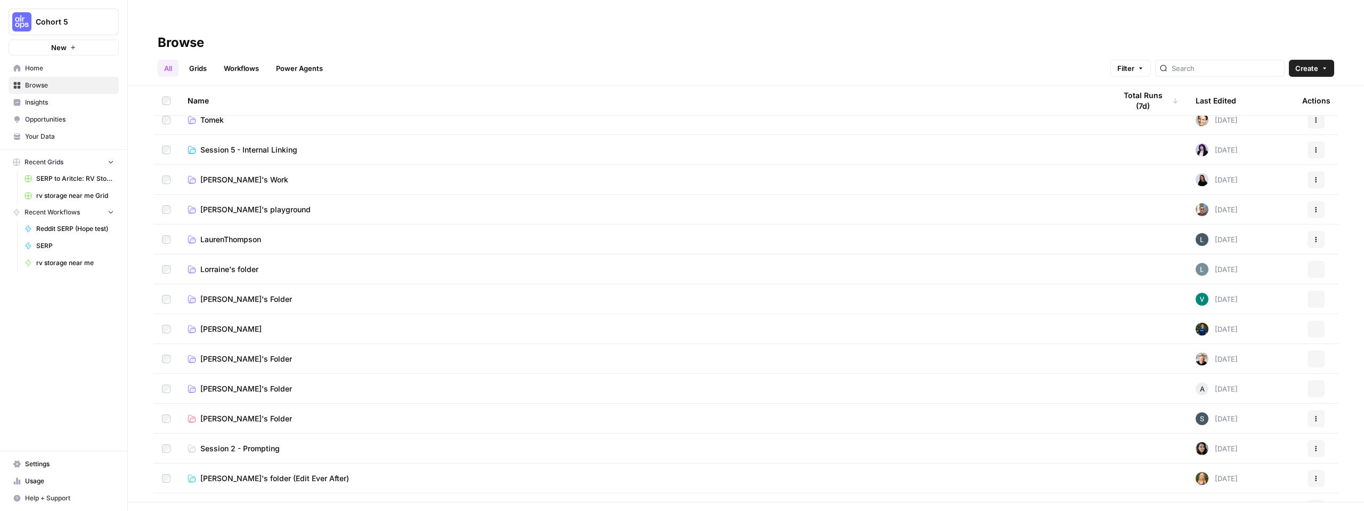
scroll to position [453, 0]
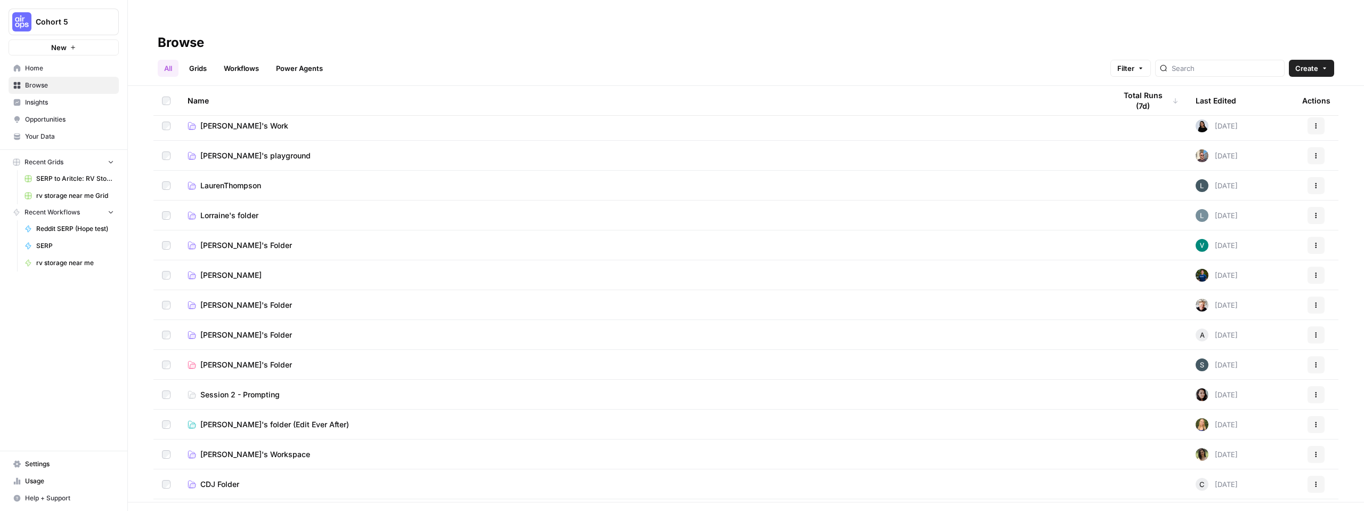
click at [228, 261] on td "[PERSON_NAME]" at bounding box center [643, 274] width 928 height 29
click at [214, 270] on span "[PERSON_NAME]" at bounding box center [230, 275] width 61 height 11
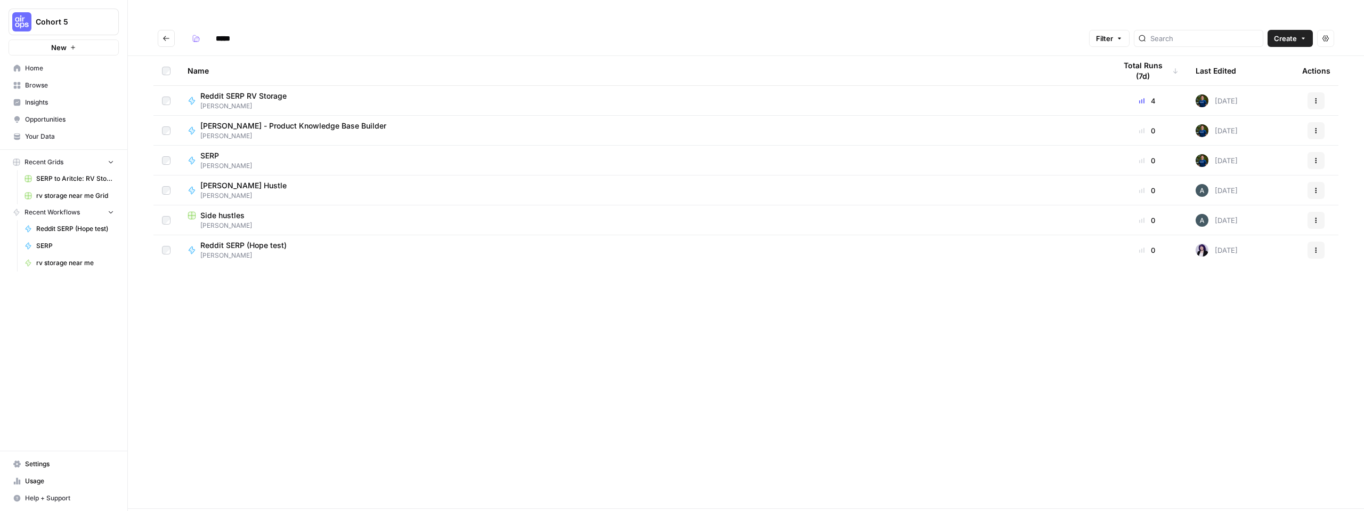
click at [505, 318] on div "Name Total Runs (7d) Last Edited Actions Reddit SERP RV Storage [PERSON_NAME] 4…" at bounding box center [746, 282] width 1237 height 452
click at [68, 49] on button "New" at bounding box center [64, 47] width 110 height 16
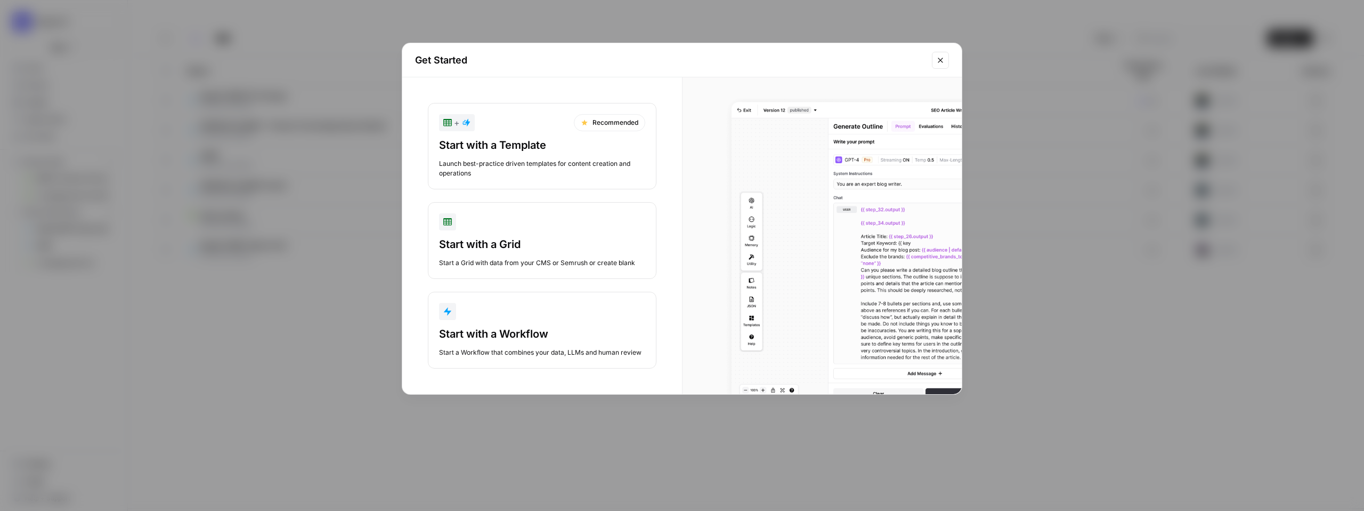
click at [550, 328] on div "Start with a Workflow" at bounding box center [542, 333] width 206 height 15
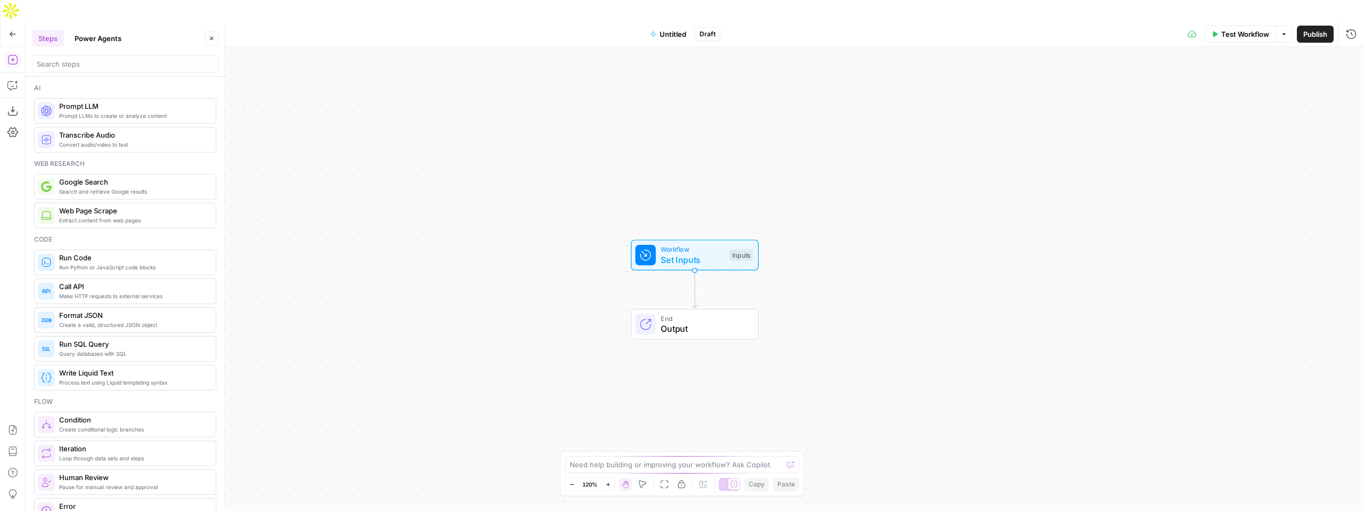
click at [116, 41] on button "Power Agents" at bounding box center [98, 38] width 60 height 17
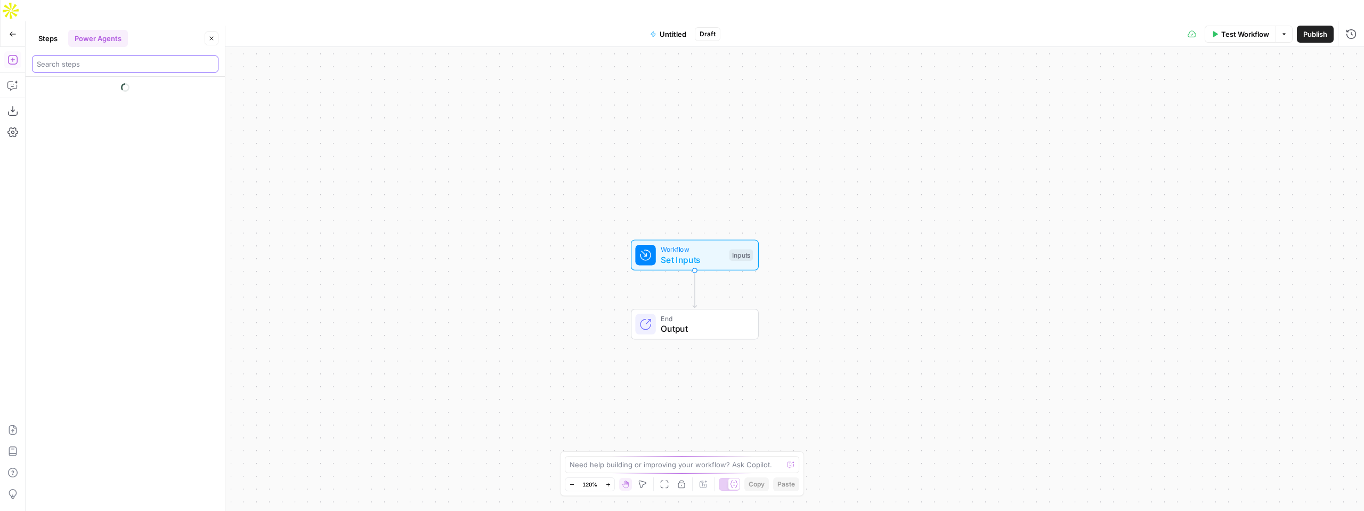
click at [94, 66] on input "search" at bounding box center [125, 64] width 177 height 11
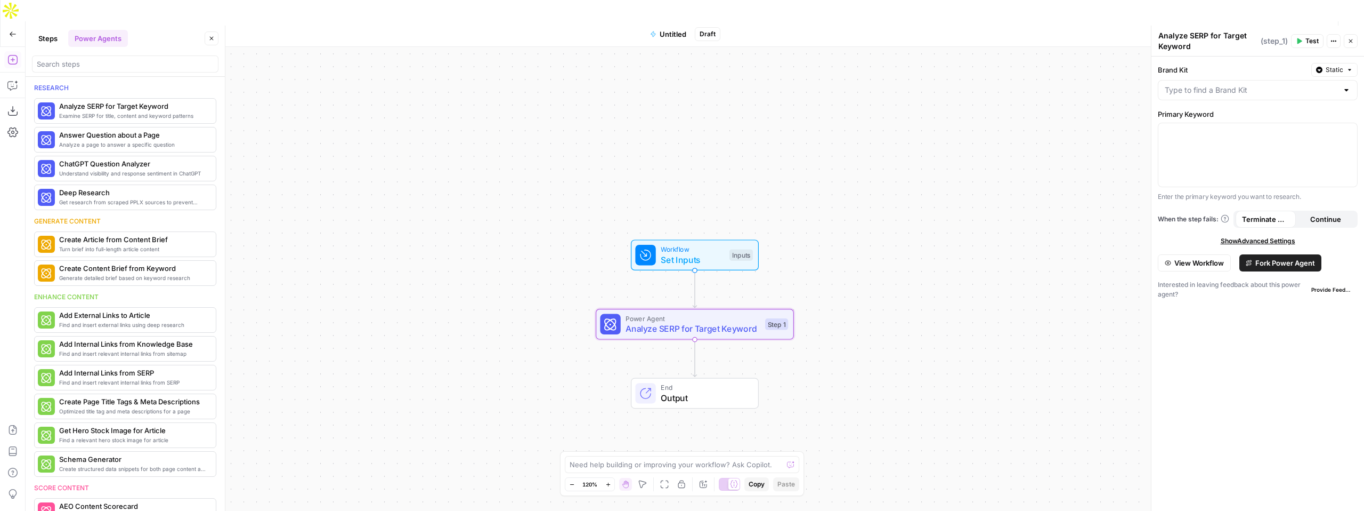
click at [698, 253] on span "Set Inputs" at bounding box center [692, 259] width 63 height 13
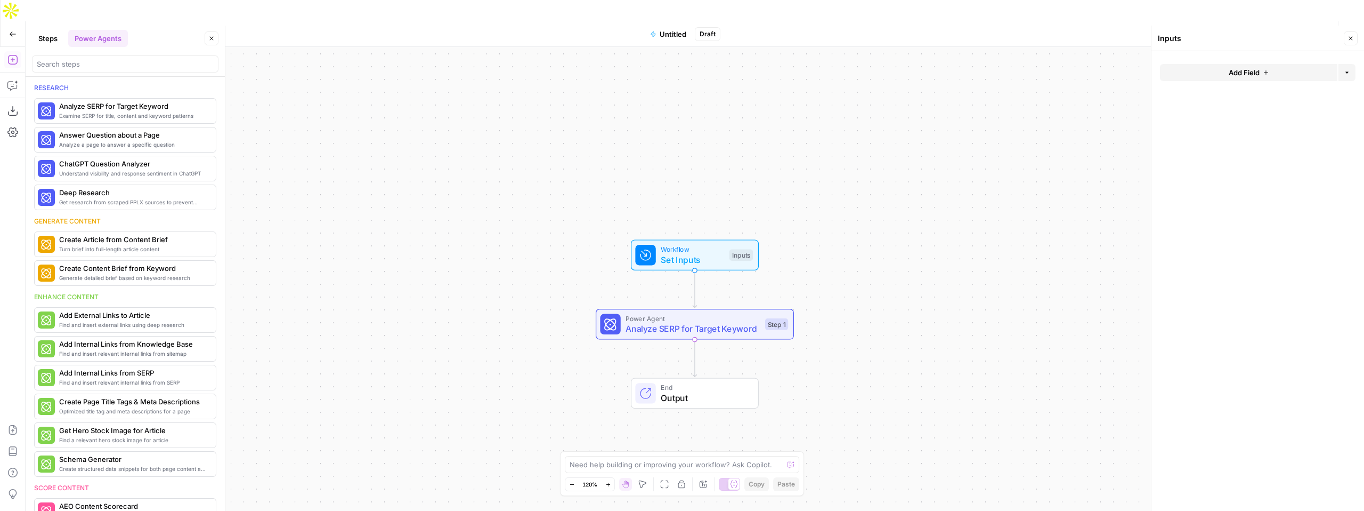
click at [1260, 76] on button "Add Field" at bounding box center [1248, 72] width 177 height 17
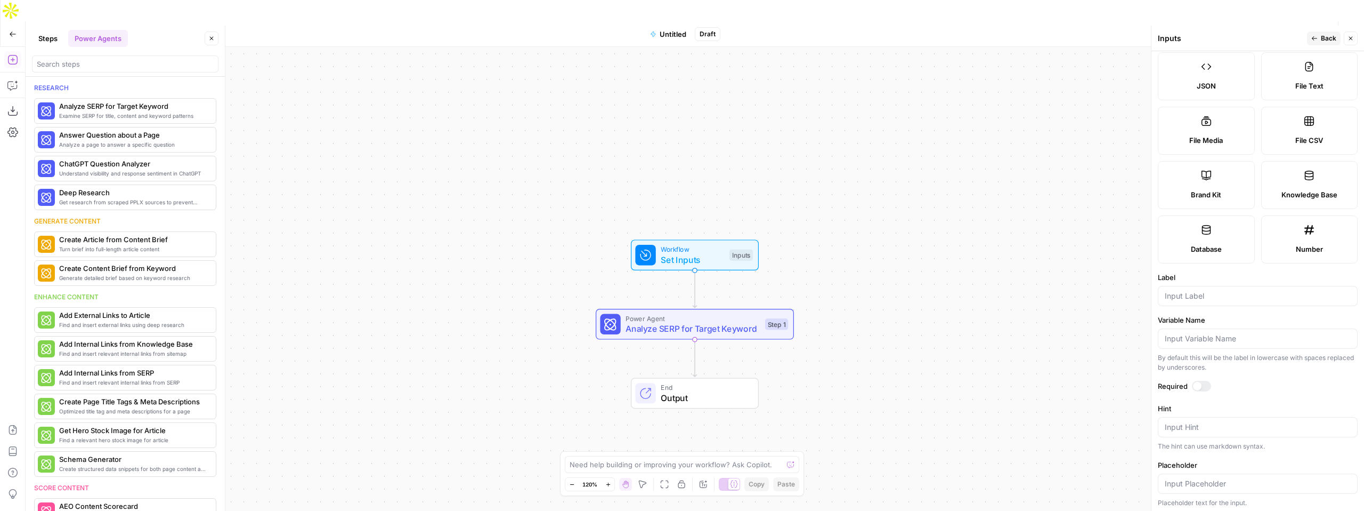
scroll to position [150, 0]
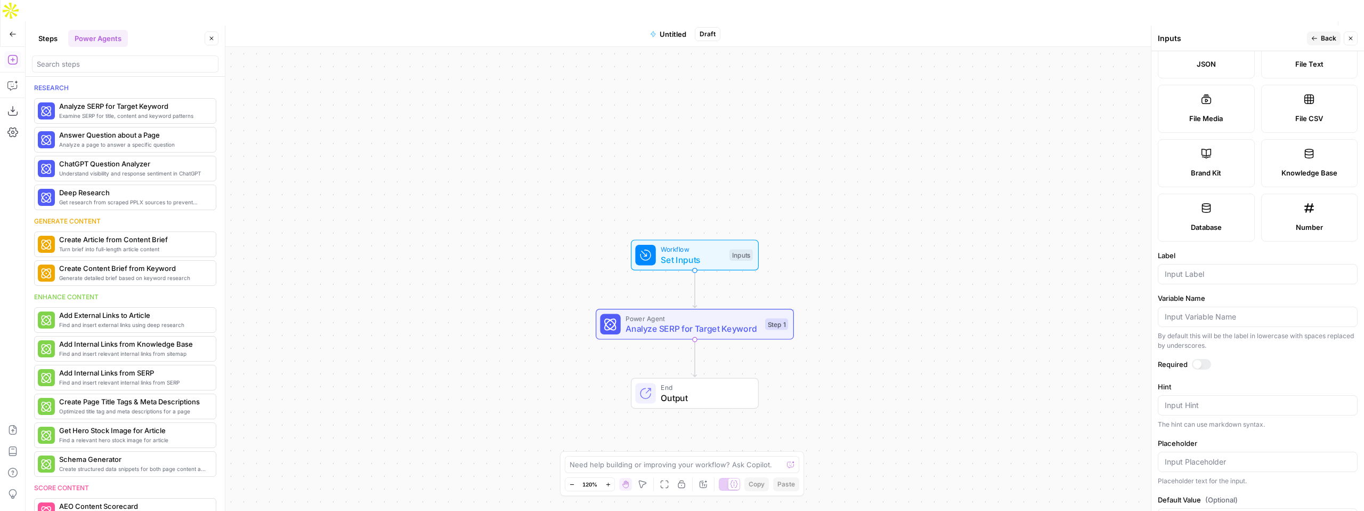
click at [1206, 268] on div at bounding box center [1258, 274] width 200 height 20
type input "B"
type input "K"
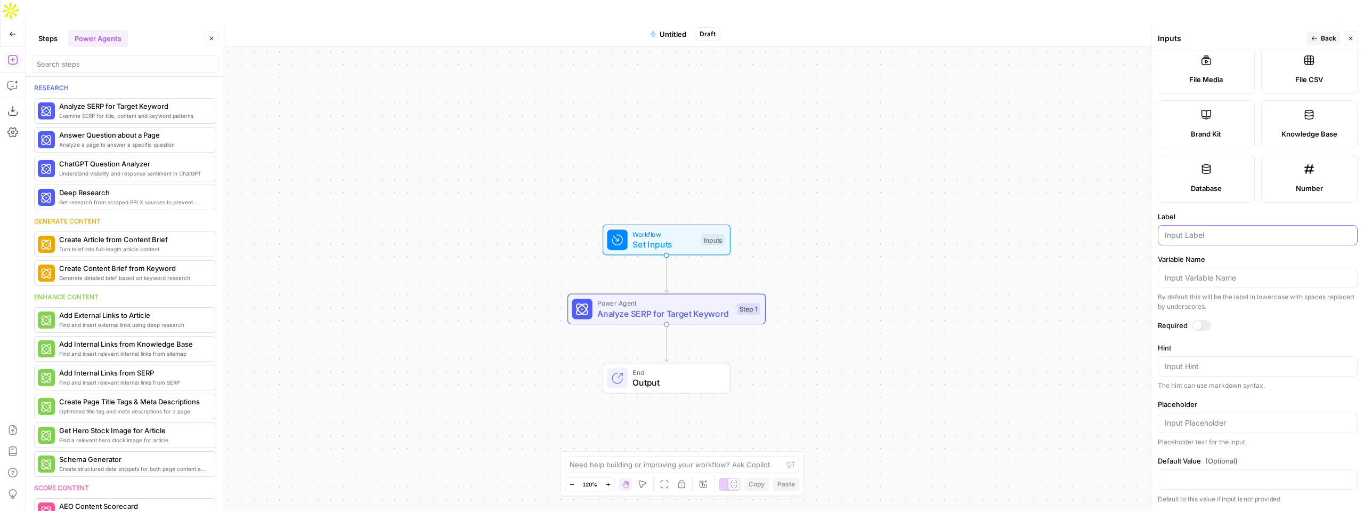
scroll to position [0, 0]
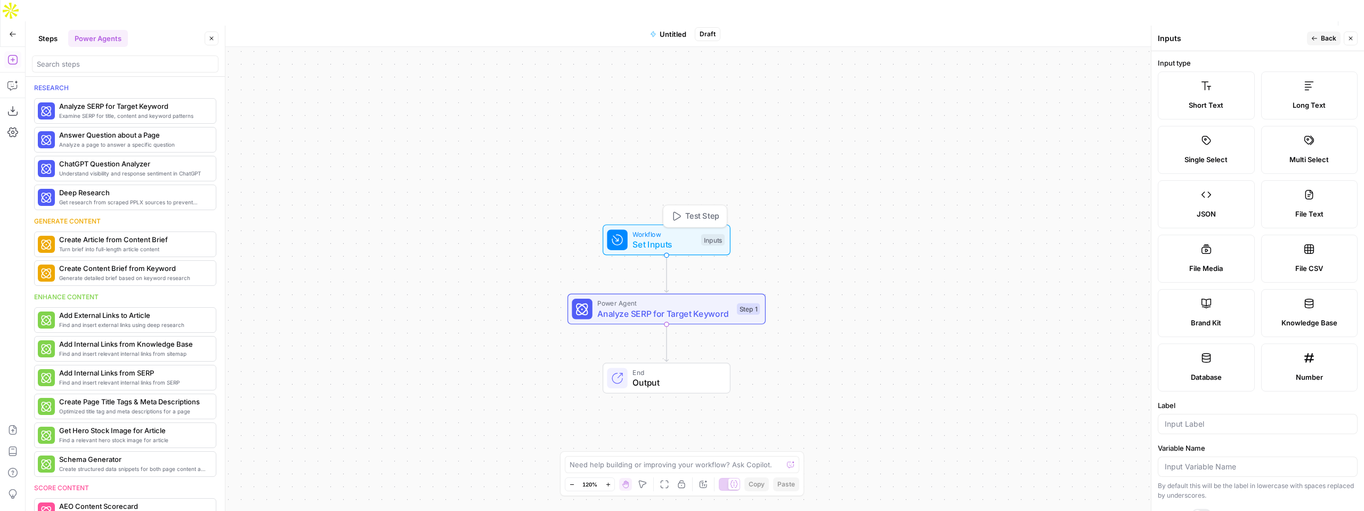
click at [669, 238] on span "Set Inputs" at bounding box center [664, 244] width 63 height 13
click at [1228, 97] on label "Short Text" at bounding box center [1206, 95] width 97 height 48
click at [1225, 423] on input "Label" at bounding box center [1258, 423] width 186 height 11
type input "Keywords"
click at [1109, 301] on div "Workflow Set Inputs Inputs Power Agent Analyze SERP for Target Keyword Step 1 E…" at bounding box center [695, 289] width 1339 height 485
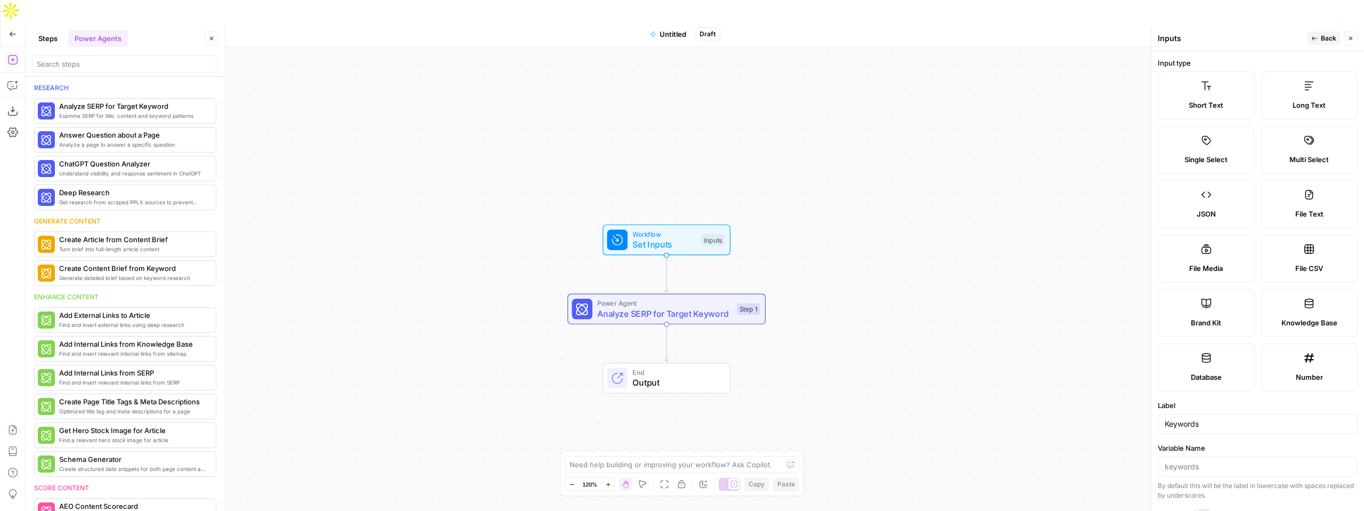
click at [1356, 42] on button "Close" at bounding box center [1351, 38] width 14 height 14
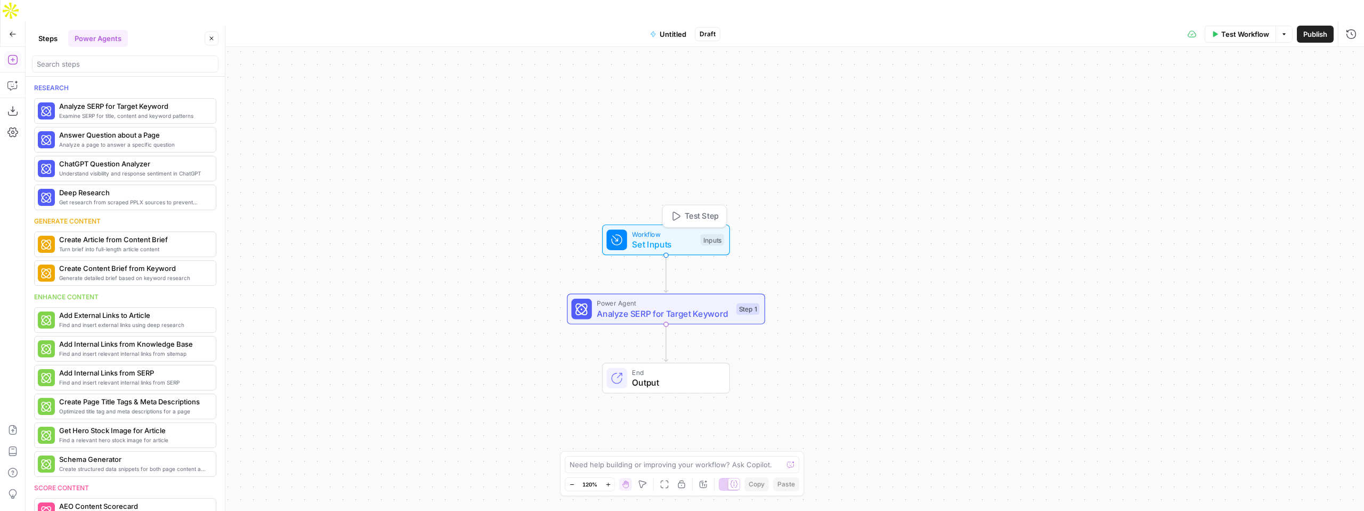
click at [670, 238] on span "Set Inputs" at bounding box center [663, 244] width 63 height 13
click at [677, 229] on div "Workflow Set Inputs Inputs Test Step" at bounding box center [666, 239] width 128 height 31
click at [1261, 83] on input "Keywords (Optional)" at bounding box center [1264, 85] width 170 height 11
click at [1218, 26] on button "Test Workflow" at bounding box center [1240, 34] width 71 height 17
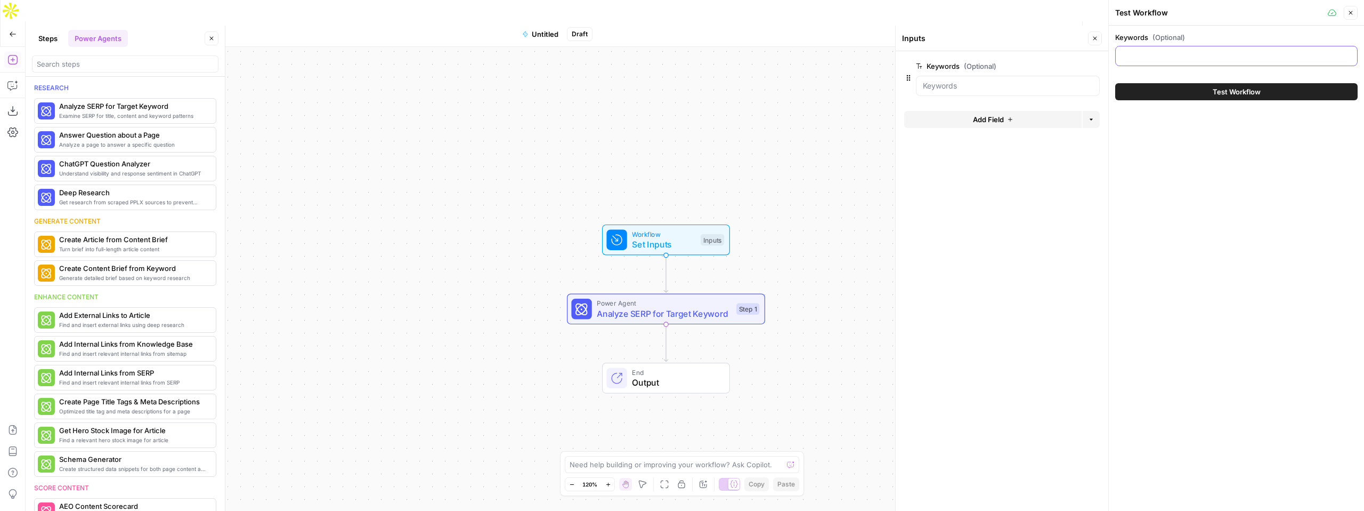
click at [1165, 56] on input "Keywords (Optional)" at bounding box center [1236, 56] width 229 height 11
type input "RV Storage"
click at [1240, 96] on span "Test Workflow" at bounding box center [1237, 91] width 48 height 11
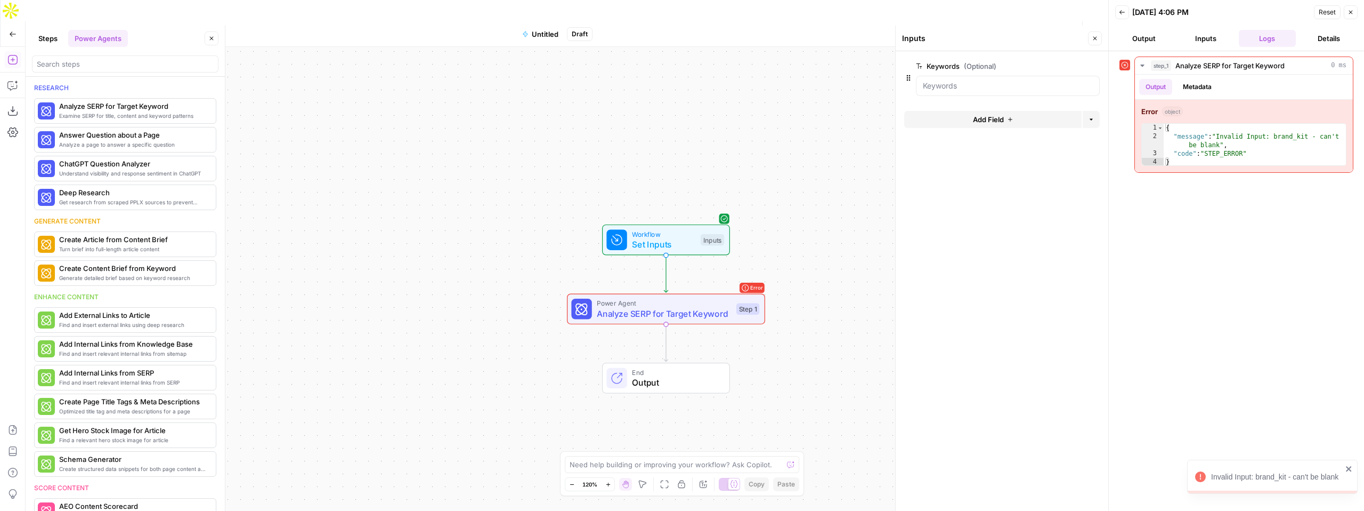
click at [1126, 68] on icon at bounding box center [1124, 64] width 7 height 7
click at [649, 307] on span "Analyze SERP for Target Keyword" at bounding box center [664, 313] width 134 height 13
type textarea "Analyze SERP for Target Keyword"
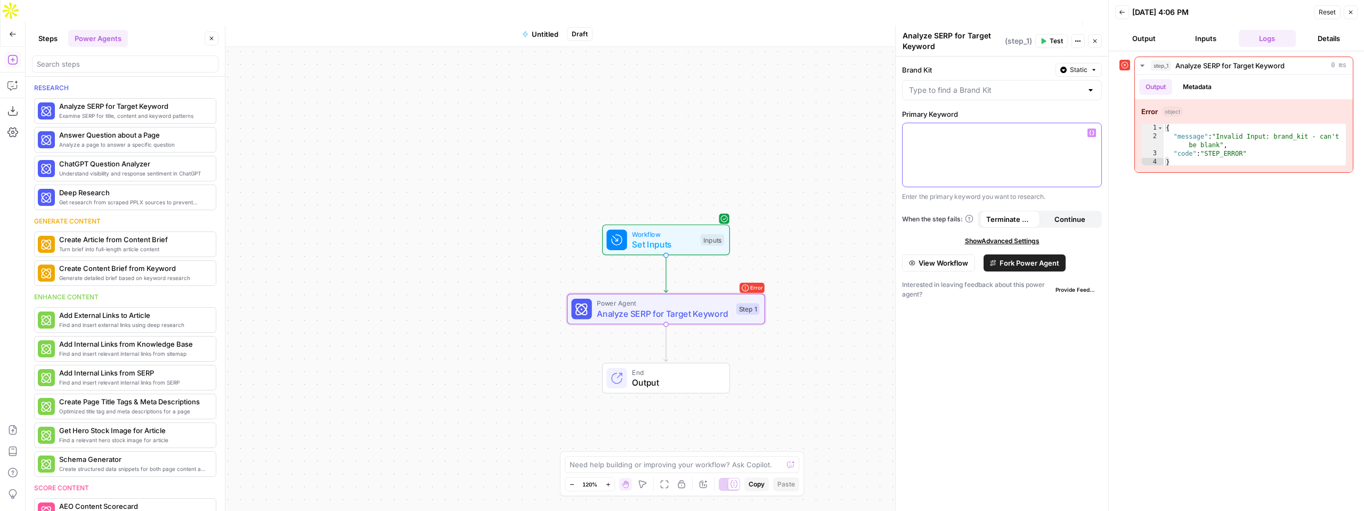
click at [918, 134] on p at bounding box center [1002, 132] width 186 height 11
click at [960, 93] on input "Brand Kit" at bounding box center [995, 90] width 173 height 11
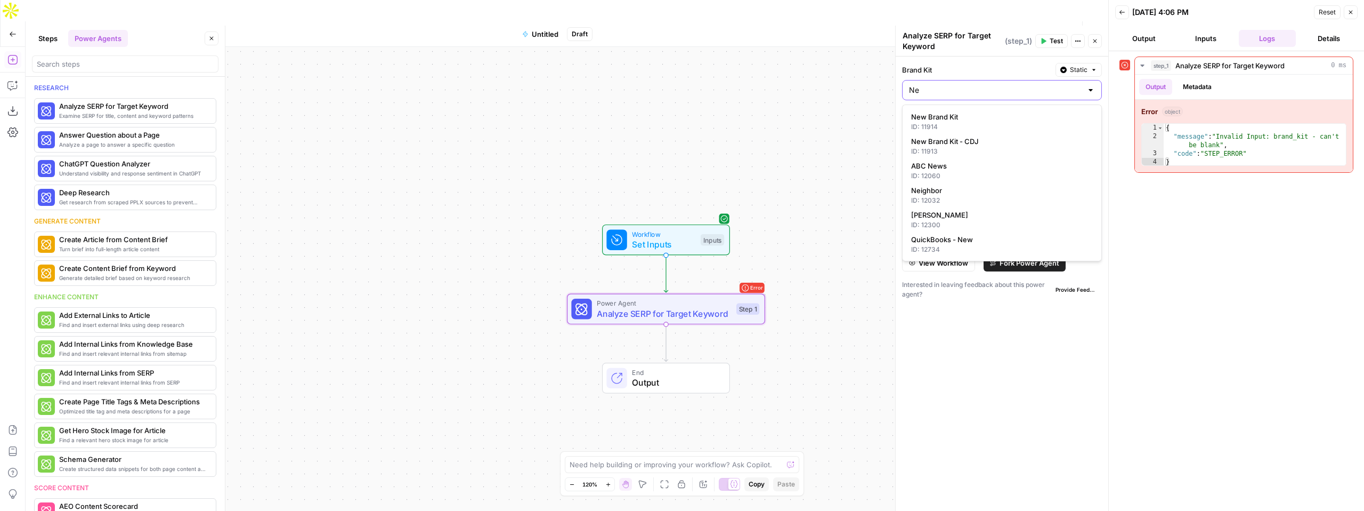
type input "Ne"
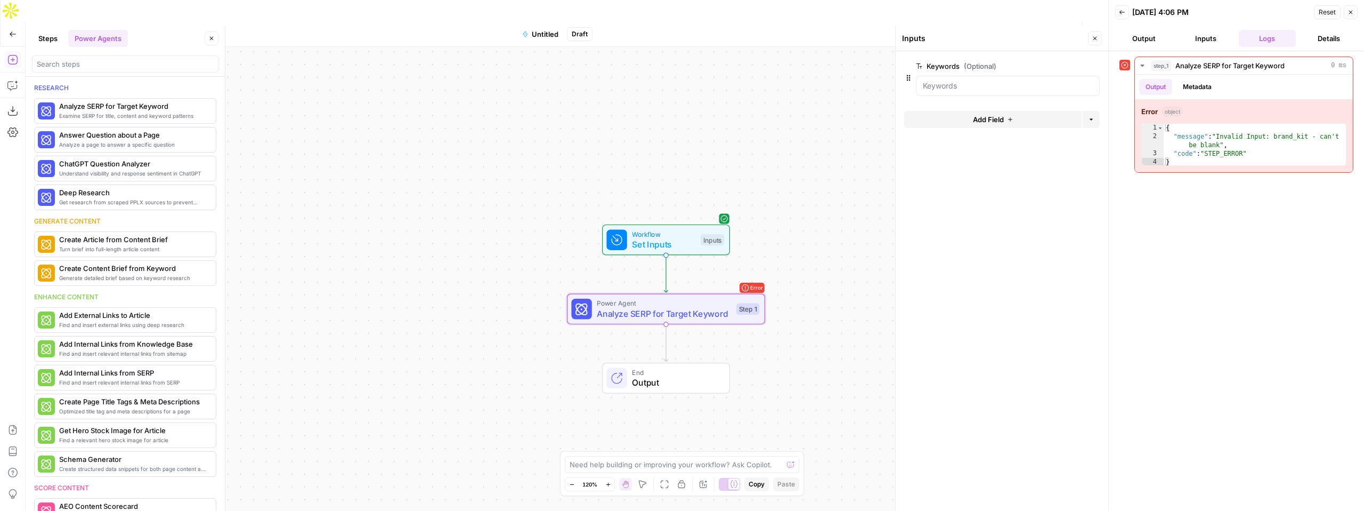
click at [1356, 13] on button "Close" at bounding box center [1351, 12] width 14 height 14
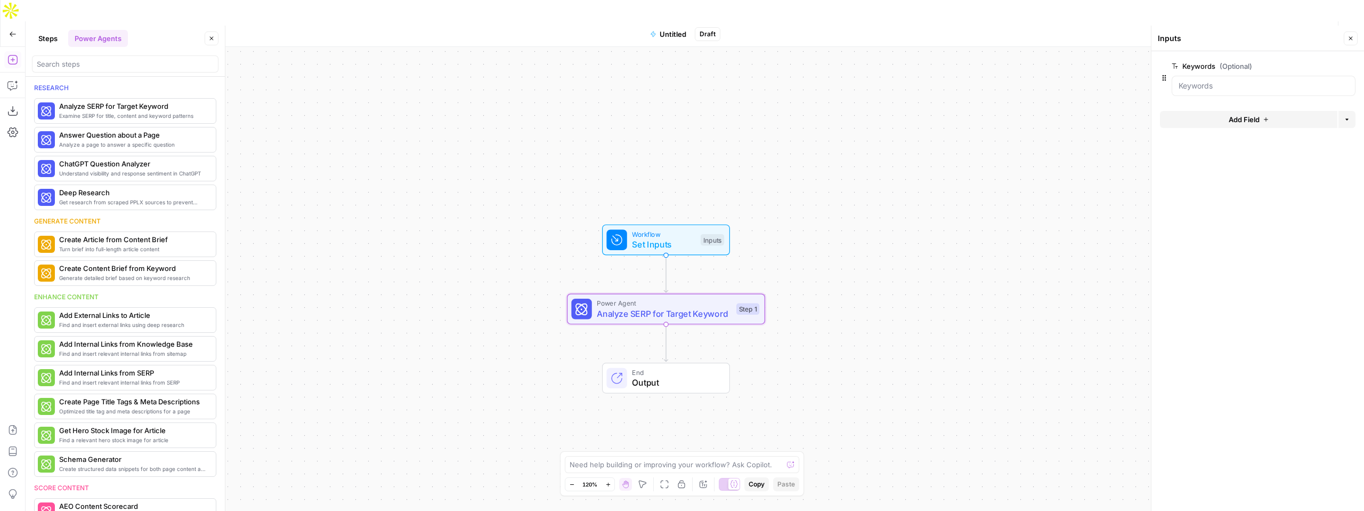
click at [675, 307] on span "Analyze SERP for Target Keyword" at bounding box center [664, 313] width 134 height 13
type textarea "Analyze SERP for Target Keyword"
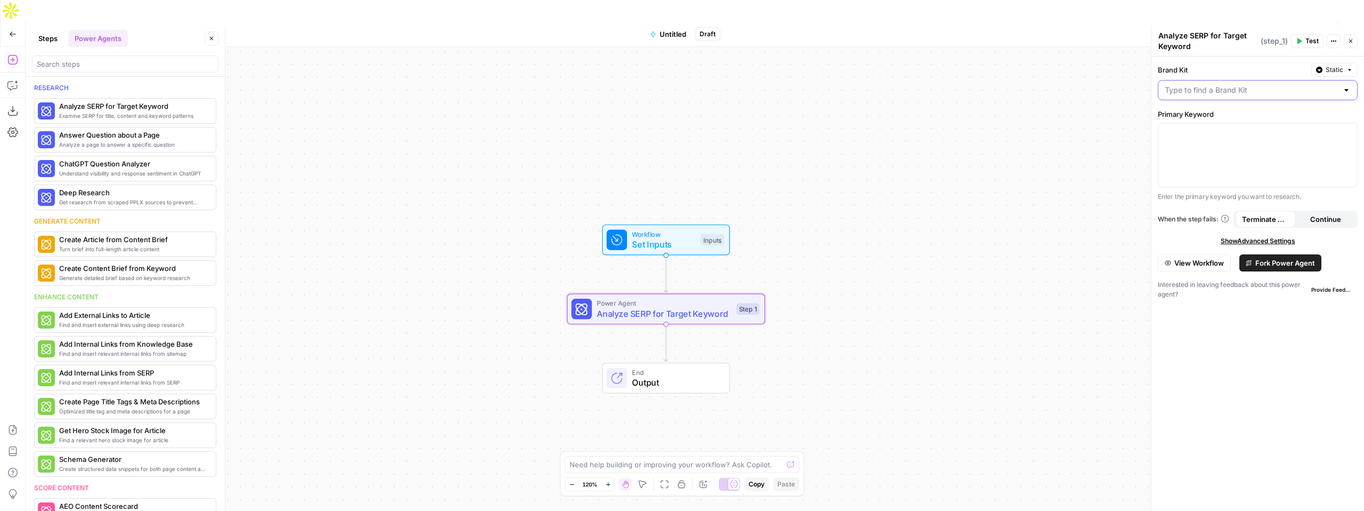
click at [1218, 90] on input "Brand Kit" at bounding box center [1251, 90] width 173 height 11
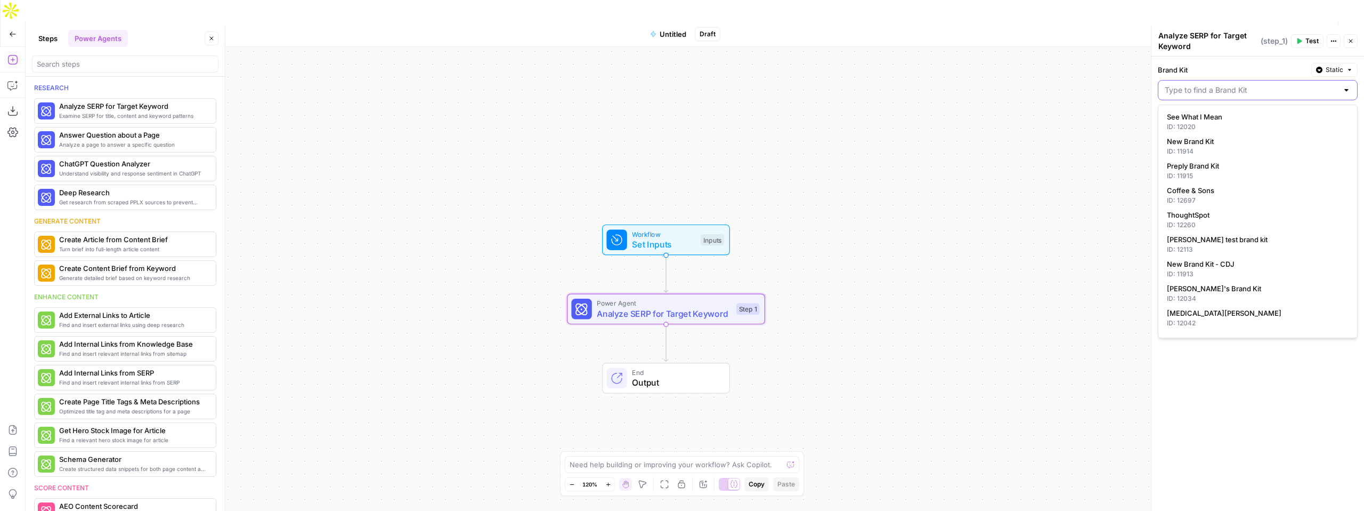
type input "B"
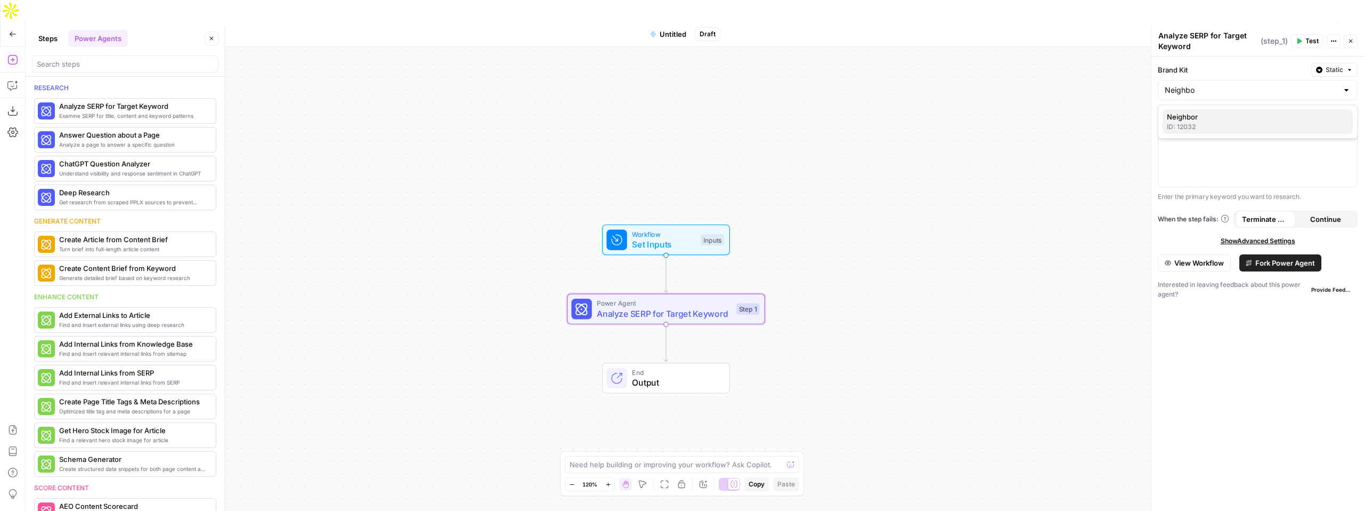
click at [1186, 126] on div "ID: 12032" at bounding box center [1258, 127] width 182 height 10
type input "Neighbor"
click at [1188, 134] on p "To enrich screen reader interactions, please activate Accessibility in Grammarl…" at bounding box center [1258, 132] width 186 height 11
click at [1091, 156] on div "Workflow Set Inputs Inputs Power Agent Analyze SERP for Target Keyword Step 1 E…" at bounding box center [695, 289] width 1339 height 485
click at [1352, 46] on button "Close" at bounding box center [1351, 41] width 14 height 14
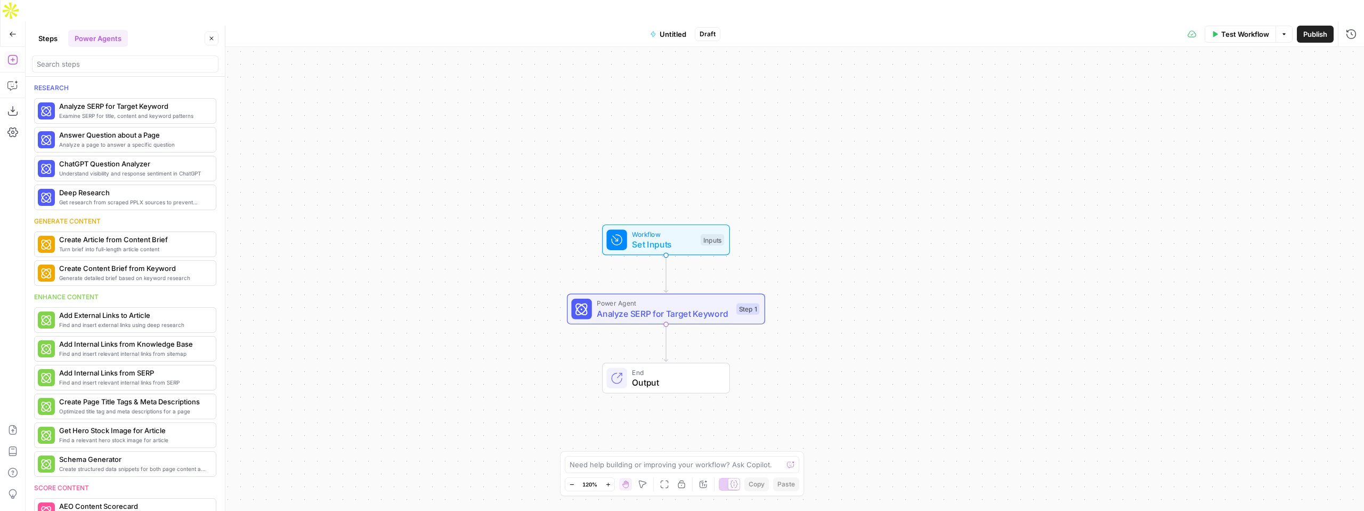
click at [638, 307] on span "Analyze SERP for Target Keyword" at bounding box center [664, 313] width 134 height 13
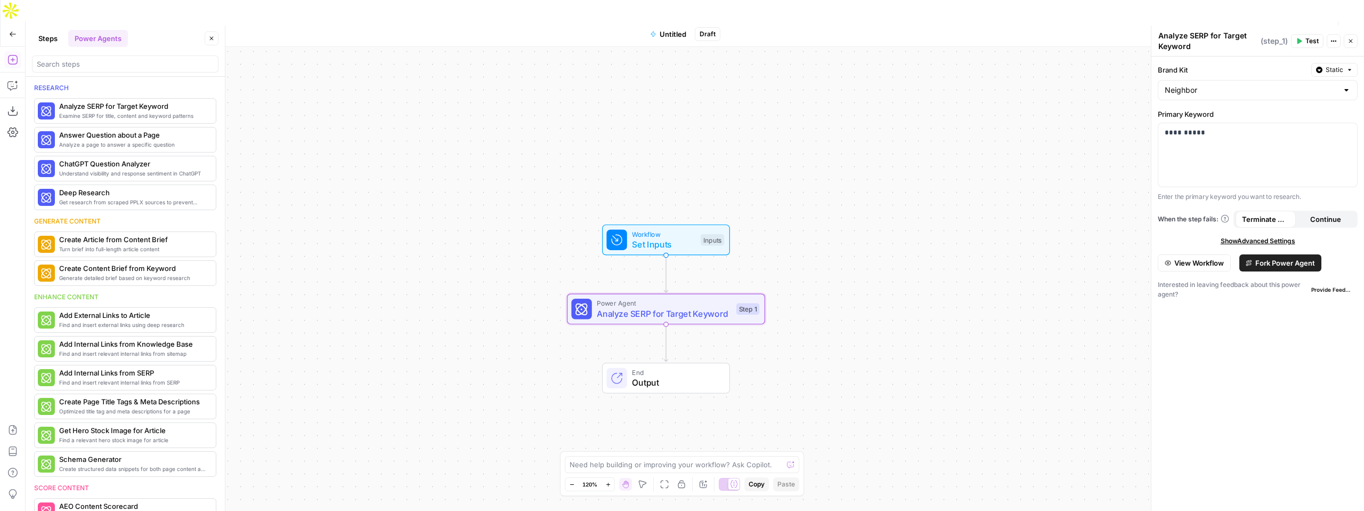
click at [647, 238] on span "Set Inputs" at bounding box center [663, 244] width 63 height 13
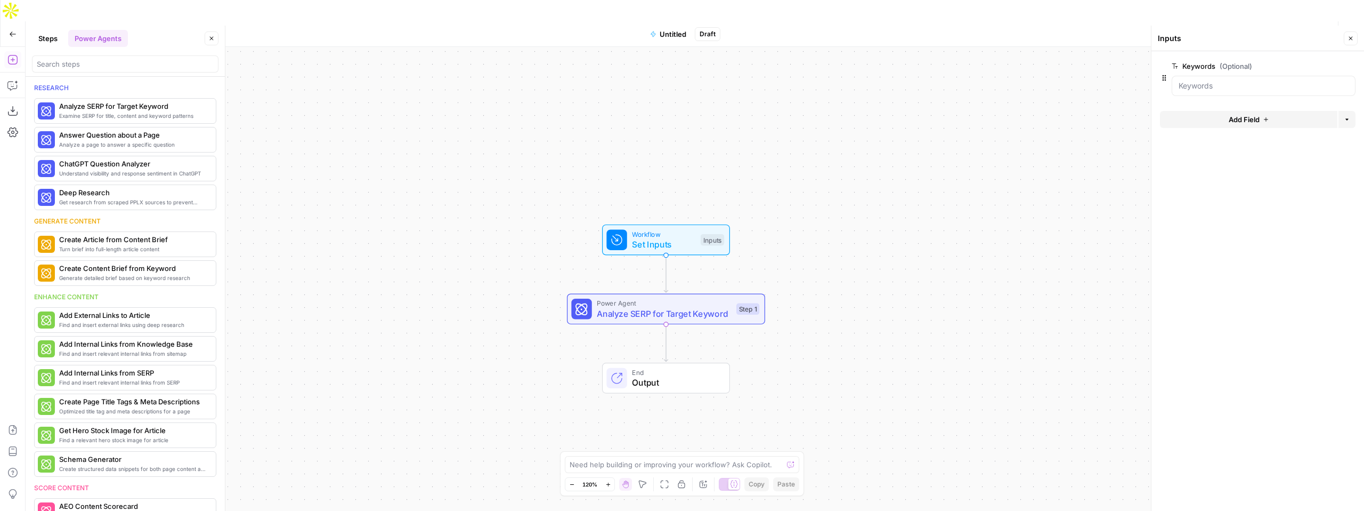
click at [1353, 67] on button "Delete group" at bounding box center [1349, 66] width 13 height 13
click at [872, 213] on div "Workflow Set Inputs Inputs Power Agent Analyze SERP for Target Keyword Step 1 E…" at bounding box center [695, 289] width 1339 height 485
click at [671, 238] on span "Set Inputs" at bounding box center [663, 244] width 63 height 13
click at [679, 208] on button "Test Step" at bounding box center [695, 216] width 58 height 17
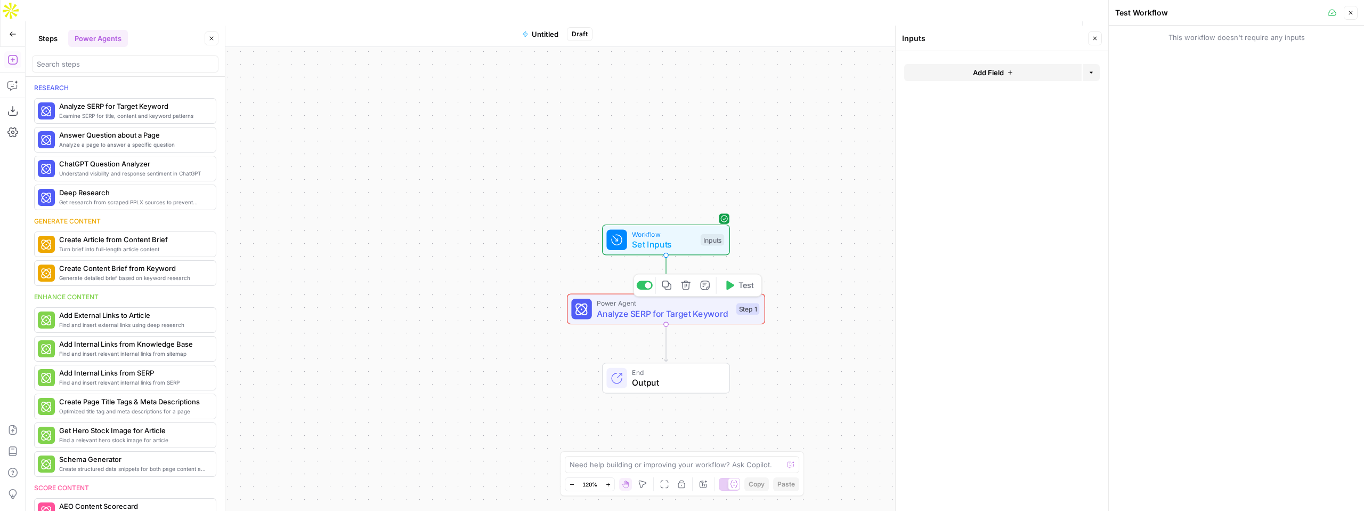
click at [692, 307] on span "Analyze SERP for Target Keyword" at bounding box center [664, 313] width 134 height 13
type textarea "Analyze SERP for Target Keyword"
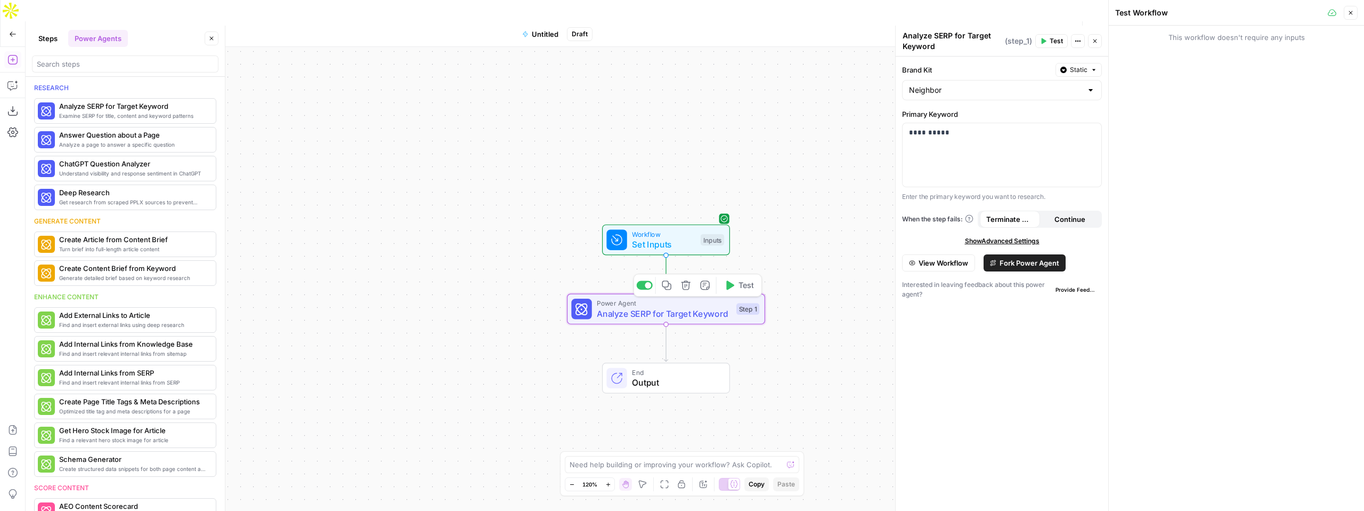
click at [732, 280] on icon "button" at bounding box center [730, 284] width 8 height 9
click at [189, 109] on span "More Info" at bounding box center [182, 111] width 29 height 10
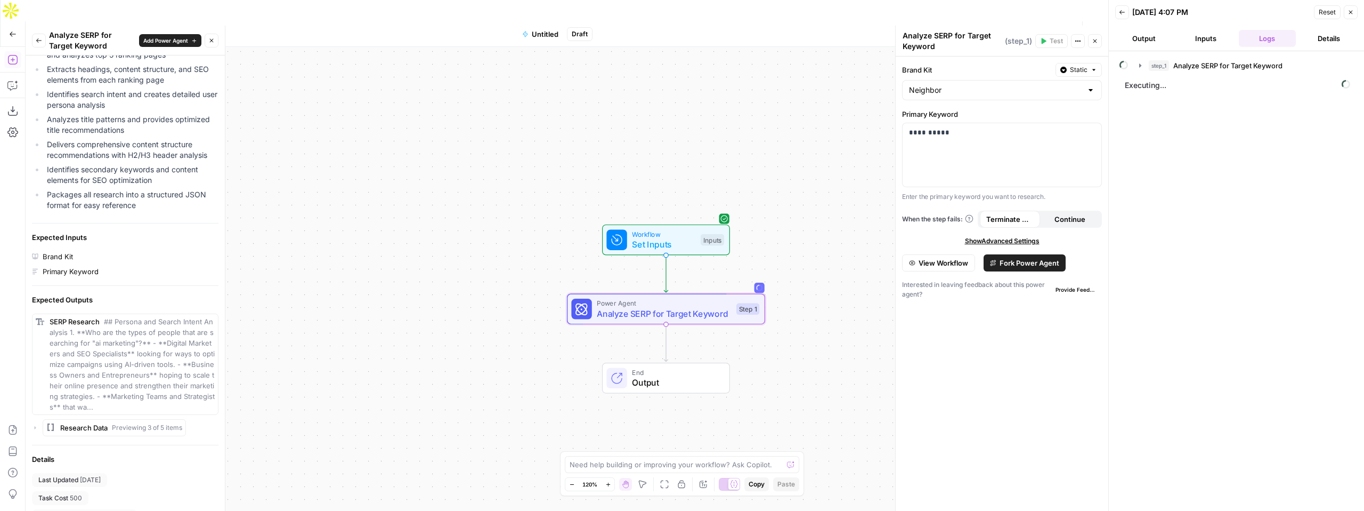
scroll to position [245, 0]
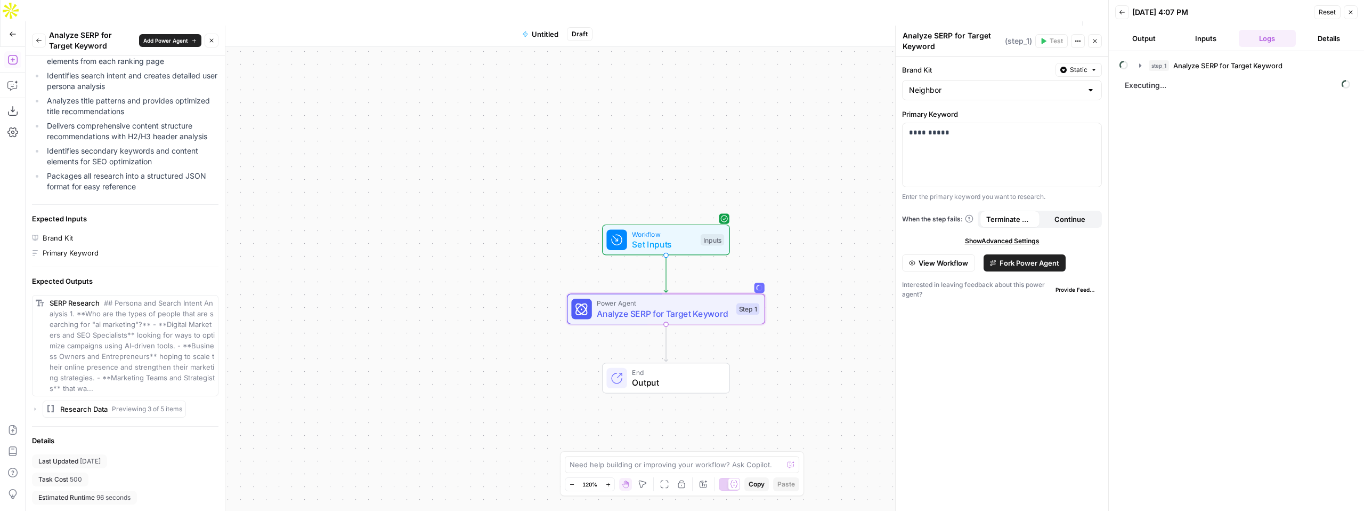
click at [547, 29] on span "Untitled" at bounding box center [545, 34] width 27 height 11
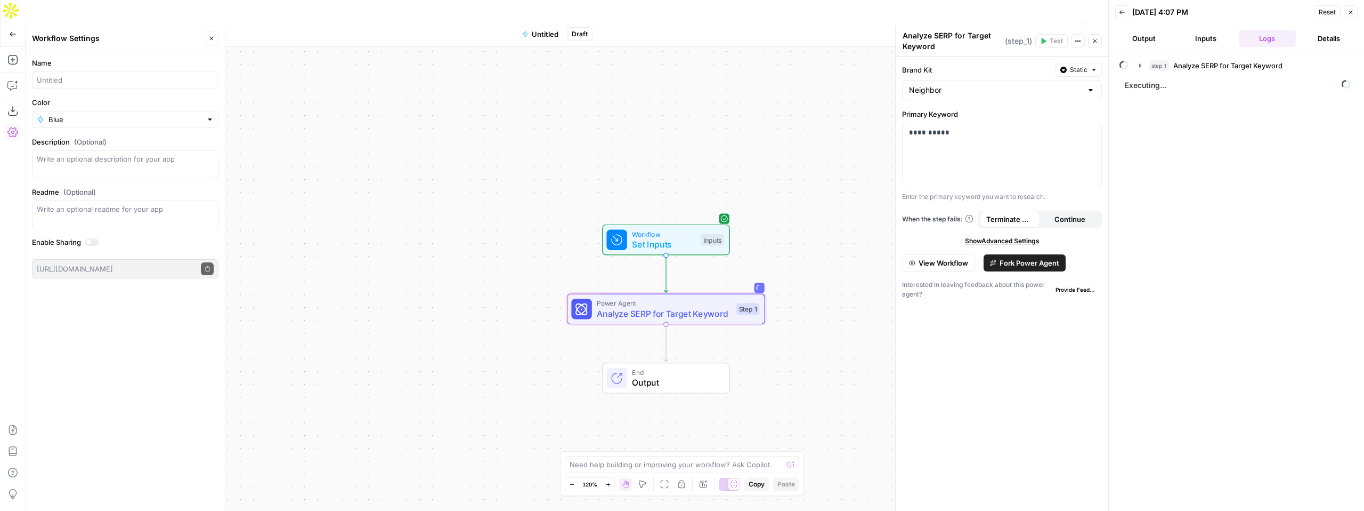
click at [547, 29] on span "Untitled" at bounding box center [545, 34] width 27 height 11
click at [544, 29] on span "Untitled" at bounding box center [545, 34] width 27 height 11
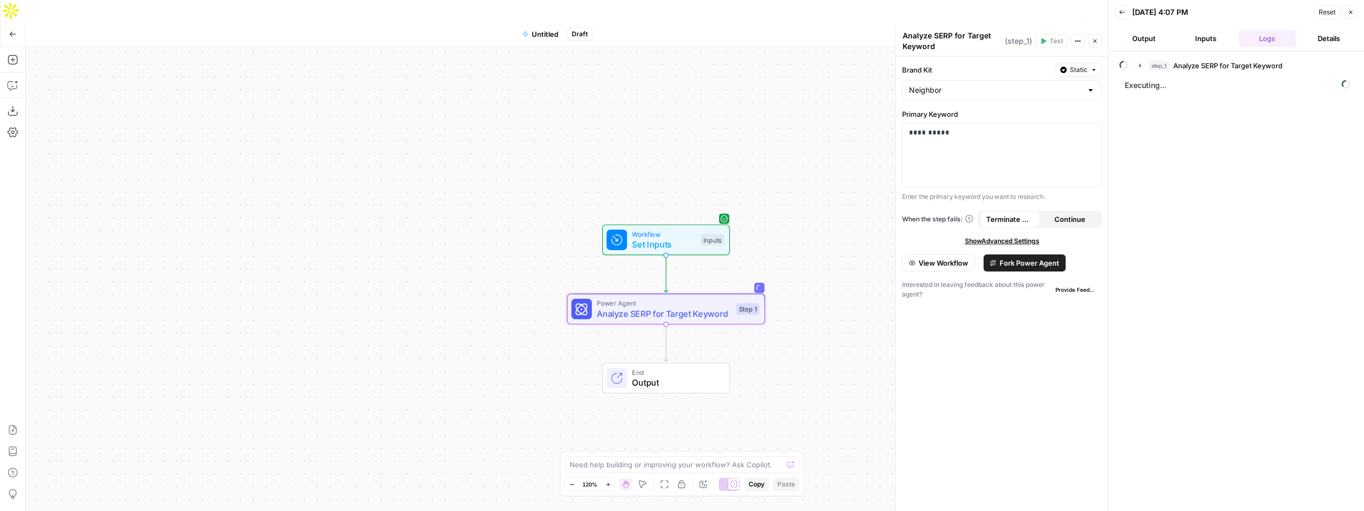
click at [544, 29] on span "Untitled" at bounding box center [545, 34] width 27 height 11
click at [78, 74] on div at bounding box center [125, 79] width 187 height 17
type input "RV Storage SERP"
click at [49, 122] on input "Color" at bounding box center [126, 119] width 154 height 11
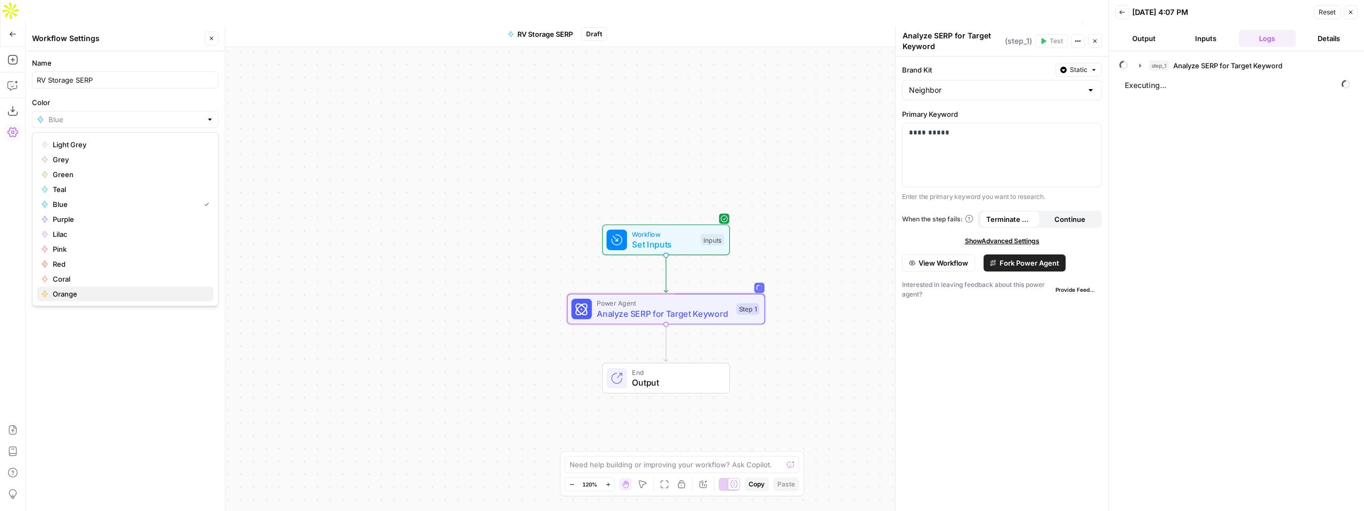
click at [50, 293] on div "Orange" at bounding box center [125, 293] width 168 height 11
type input "Orange"
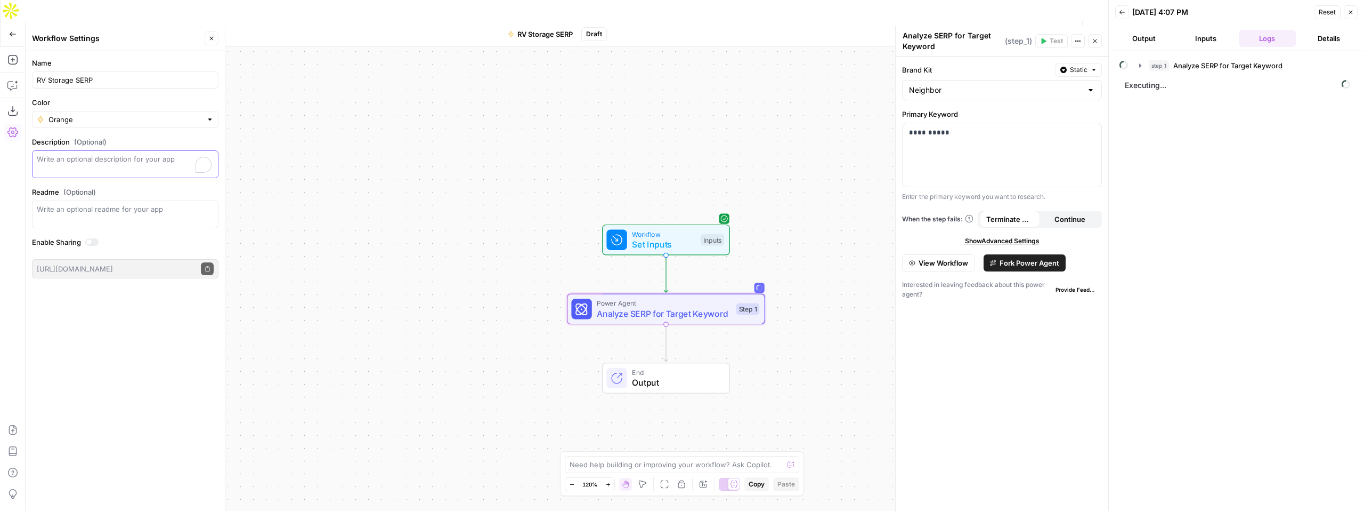
click at [102, 171] on textarea "Description (Optional)" at bounding box center [125, 164] width 177 height 21
type textarea "Testing to see what's on the SERP for RV Storage [City]"
click at [315, 132] on div "Workflow Set Inputs Inputs Power Agent Analyze SERP for Target Keyword Step 1 E…" at bounding box center [567, 289] width 1083 height 485
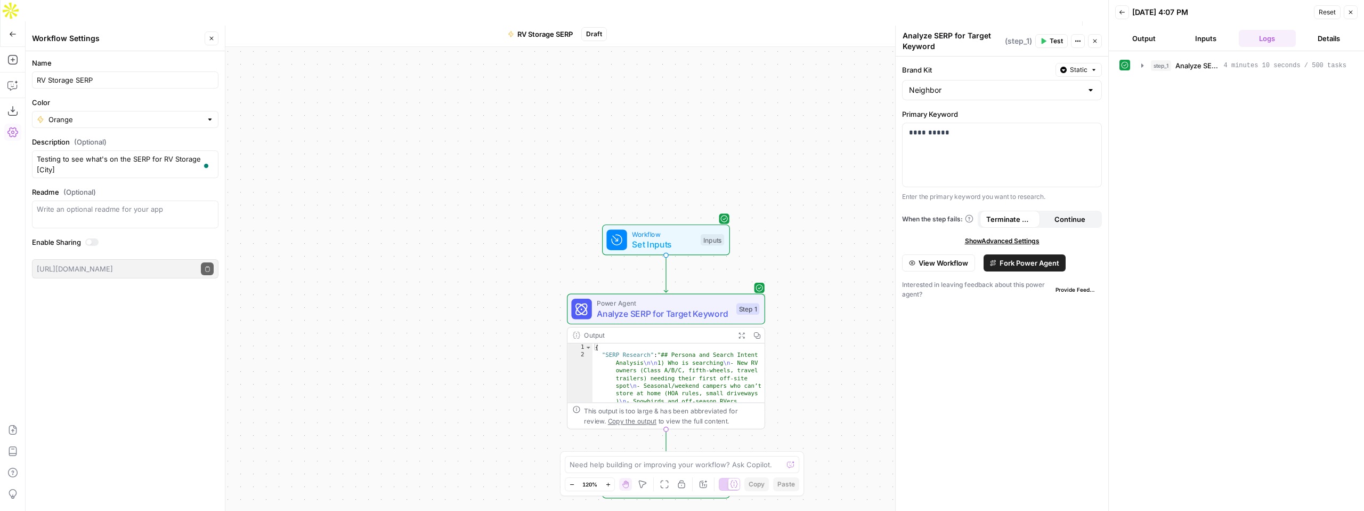
click at [1261, 35] on button "Logs" at bounding box center [1268, 38] width 58 height 17
click at [759, 327] on button "Copy" at bounding box center [756, 334] width 15 height 15
click at [738, 327] on button "Expand Output" at bounding box center [741, 334] width 15 height 15
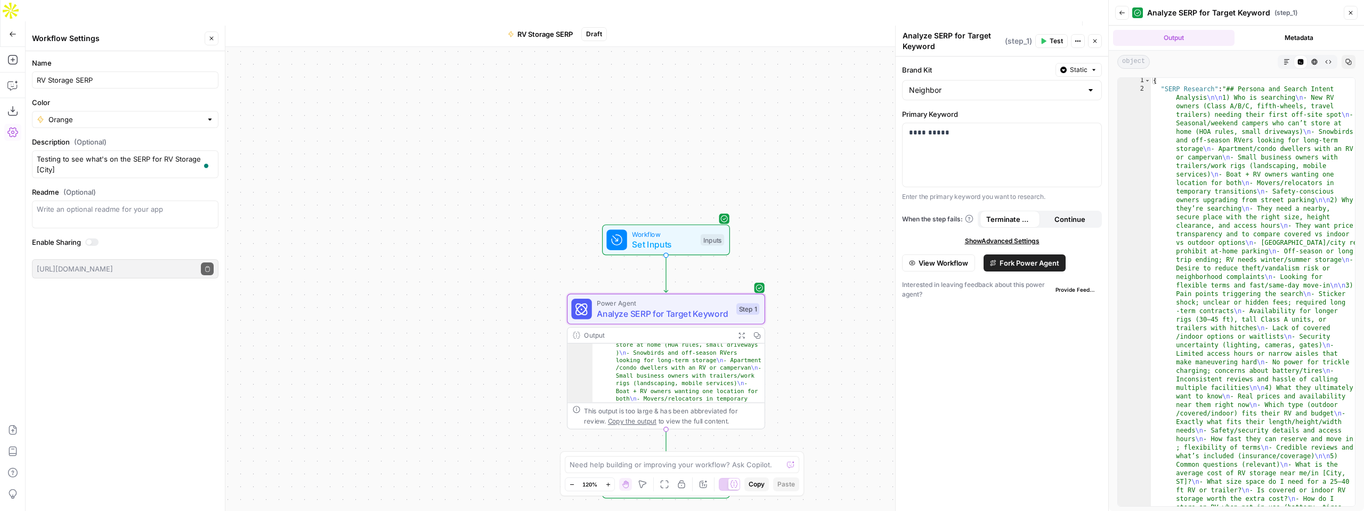
scroll to position [7, 0]
click at [660, 300] on div "Power Agent Analyze SERP for Target Keyword Step 1 Copy step Delete step Add No…" at bounding box center [666, 309] width 198 height 31
click at [655, 298] on div "Power Agent Analyze SERP for Target Keyword Step 1 Copy step Delete step Add No…" at bounding box center [666, 309] width 198 height 31
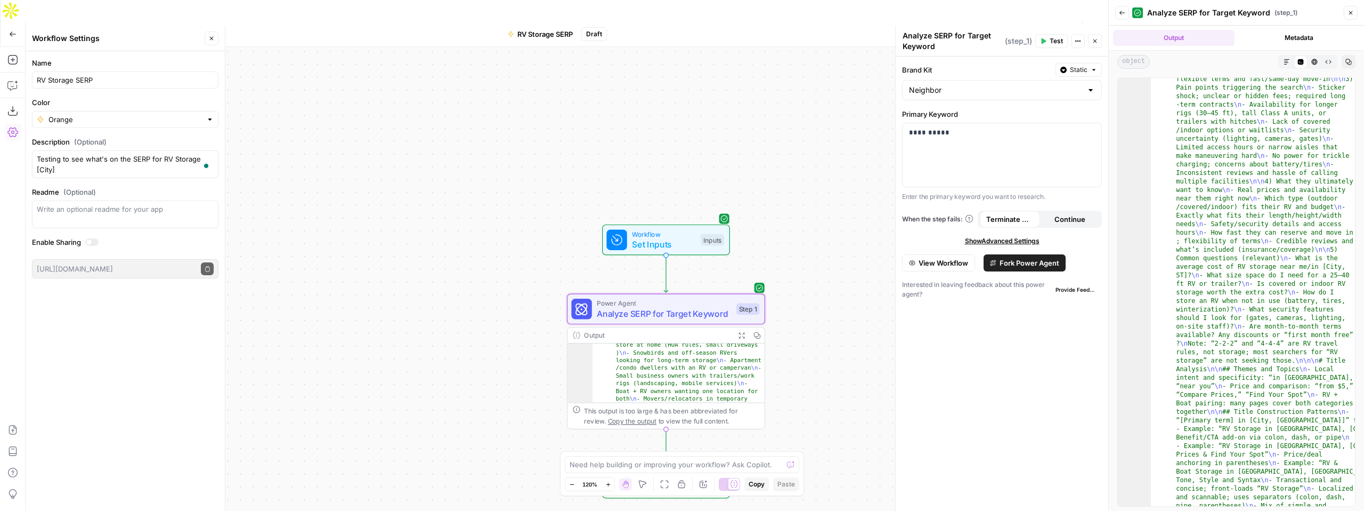
scroll to position [0, 0]
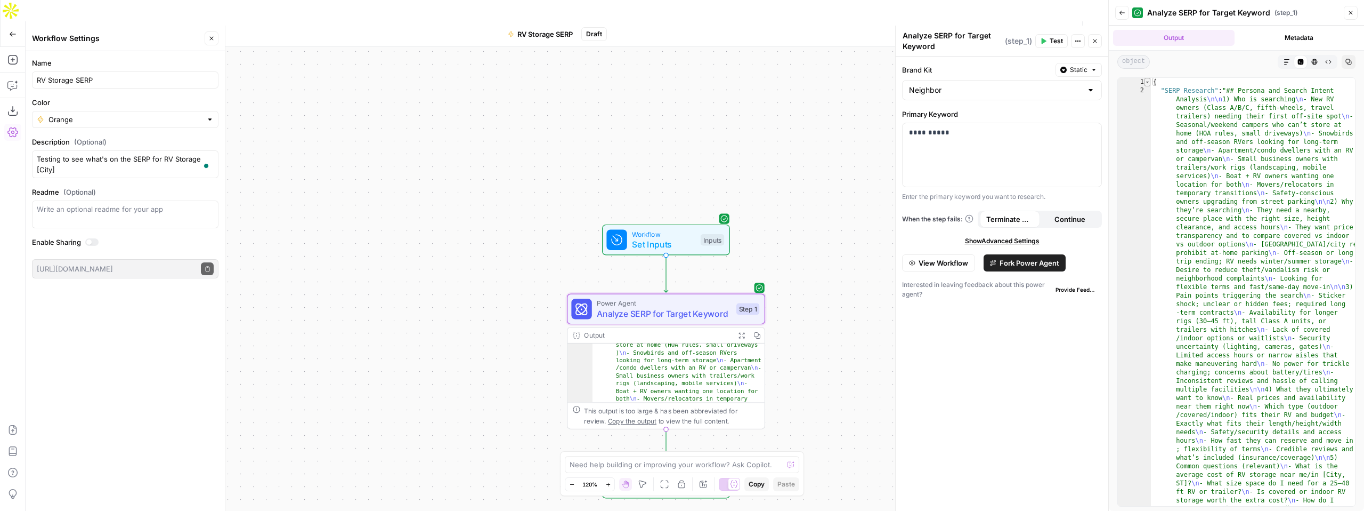
type textarea "*"
click at [1150, 82] on span "Toggle code folding, rows 1 through 1645" at bounding box center [1148, 82] width 6 height 9
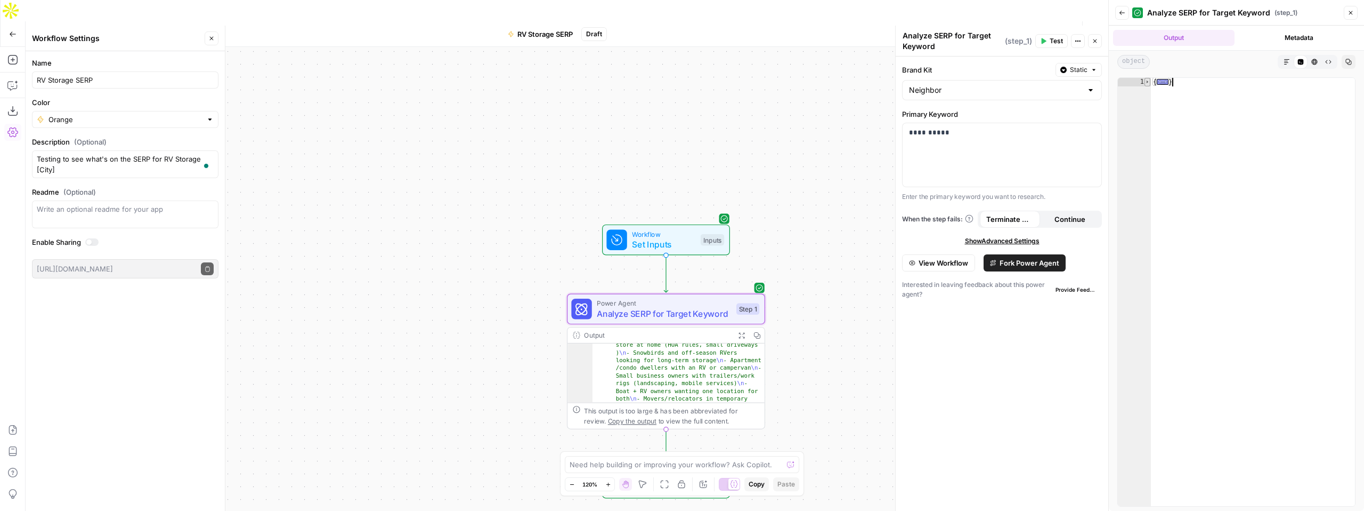
click at [1150, 82] on span "Toggle code folding, rows 1 through 1645" at bounding box center [1148, 82] width 6 height 9
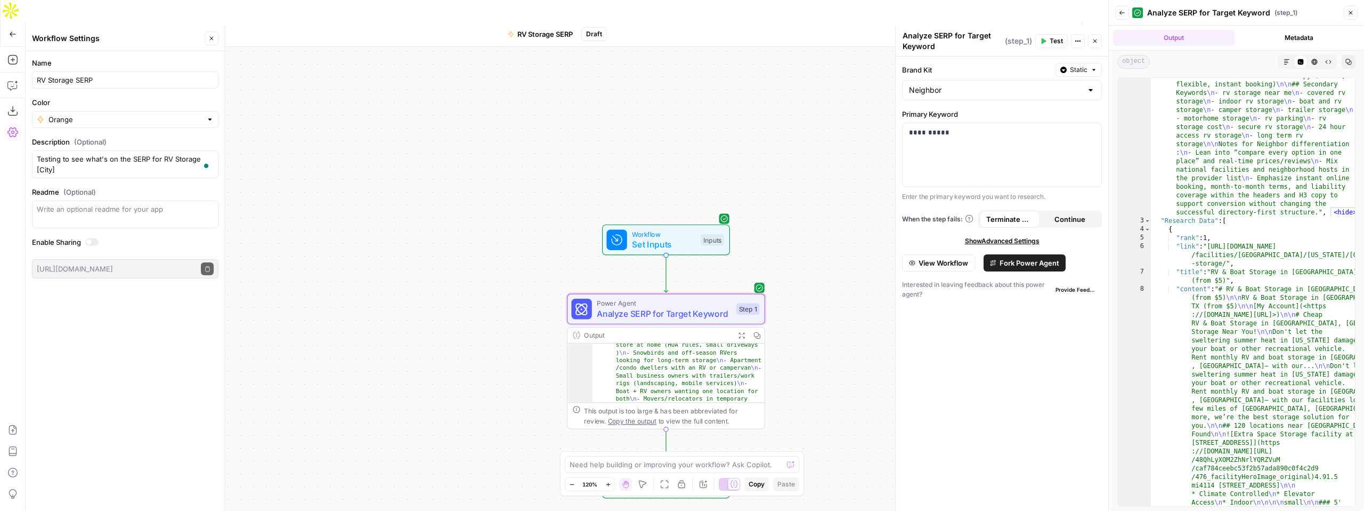
scroll to position [1523, 0]
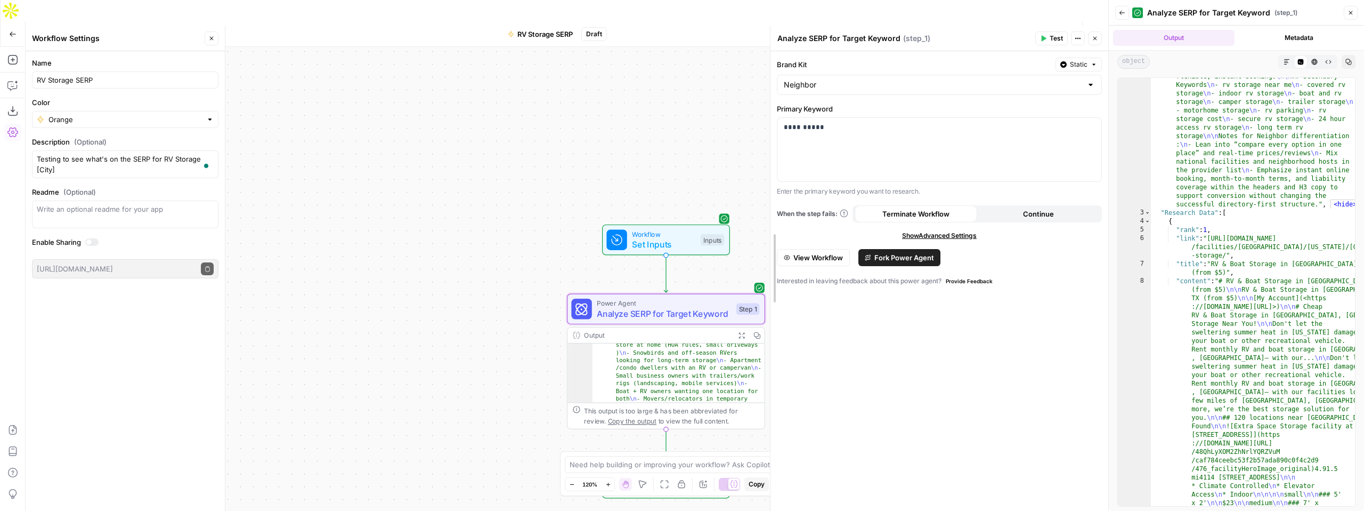
drag, startPoint x: 893, startPoint y: 244, endPoint x: 778, endPoint y: 223, distance: 117.6
click at [776, 223] on div at bounding box center [770, 268] width 11 height 485
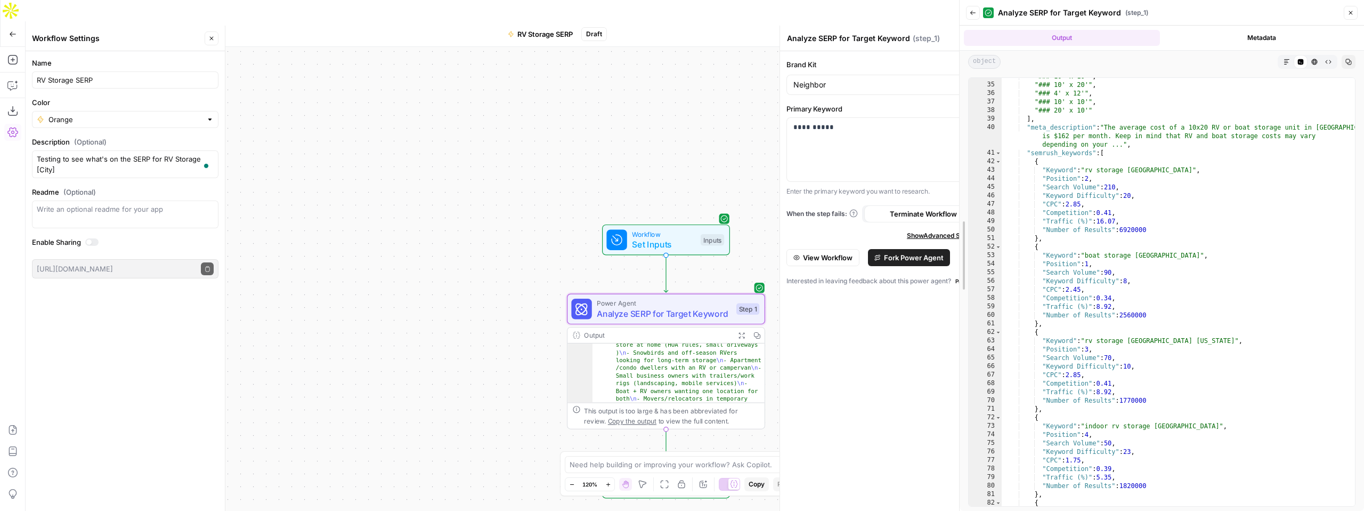
scroll to position [1942, 0]
drag, startPoint x: 1111, startPoint y: 244, endPoint x: 962, endPoint y: 245, distance: 149.2
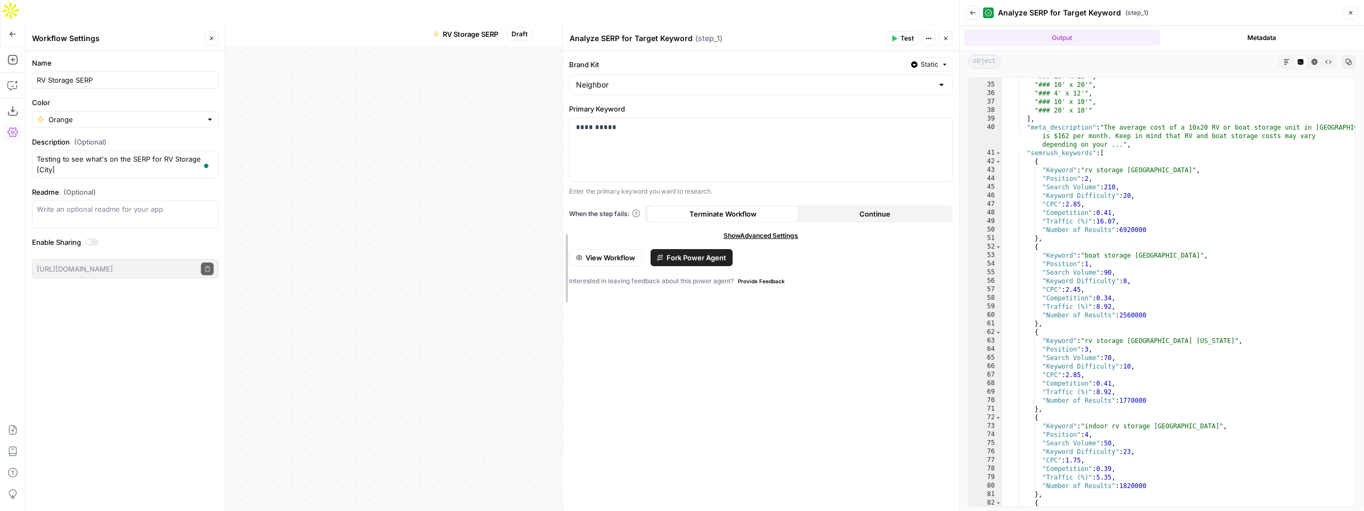
drag, startPoint x: 632, startPoint y: 243, endPoint x: 562, endPoint y: 253, distance: 70.6
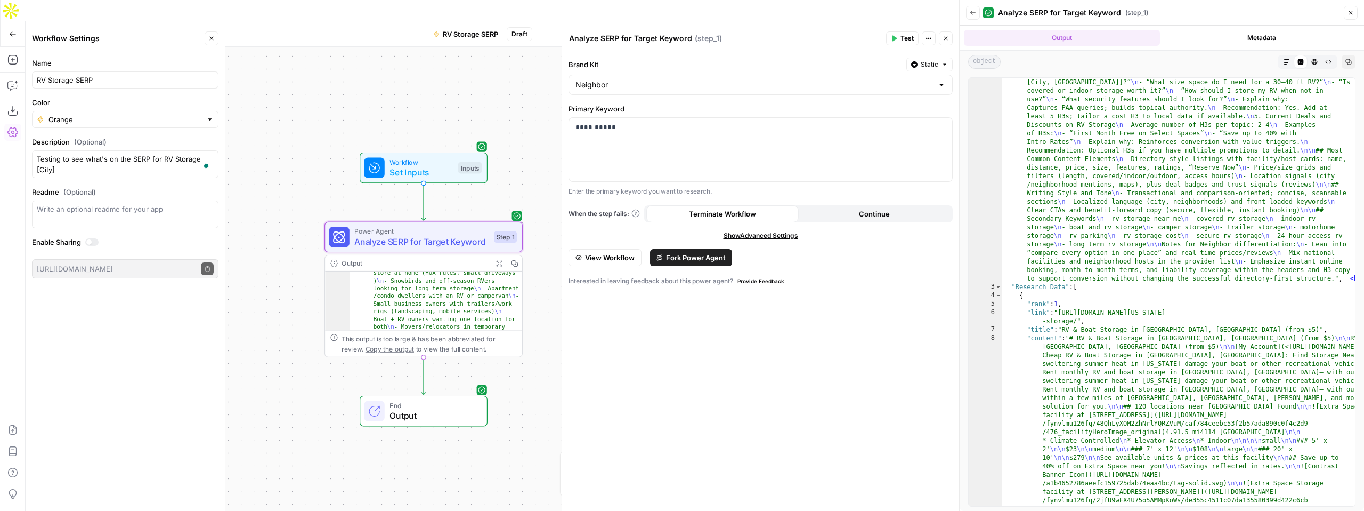
scroll to position [866, 0]
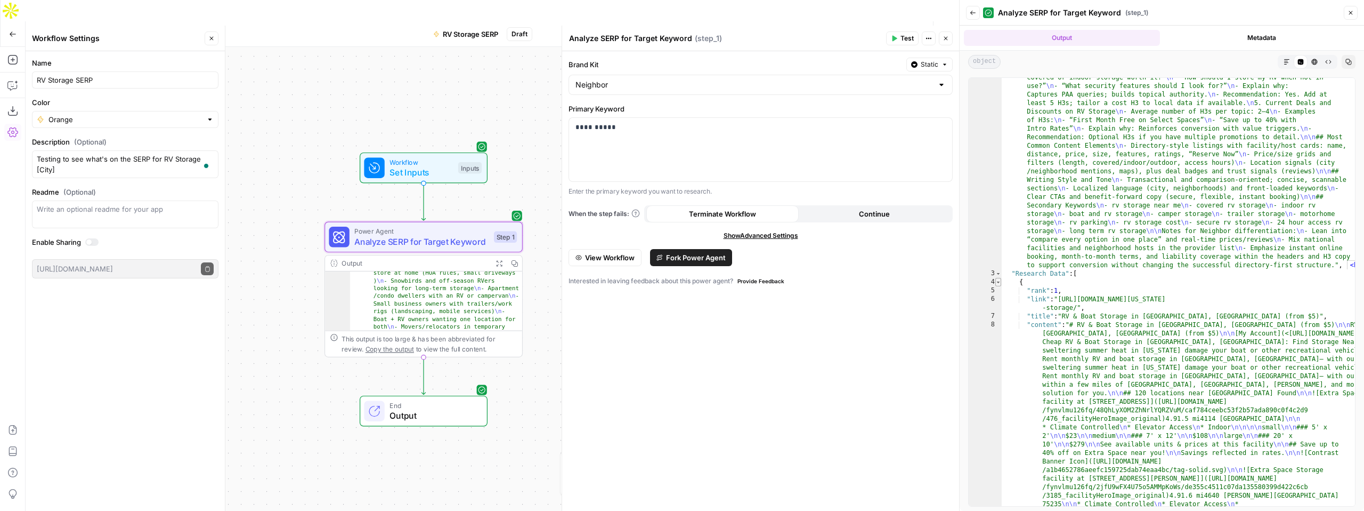
click at [1000, 284] on span "Toggle code folding, rows 4 through 313" at bounding box center [999, 282] width 6 height 9
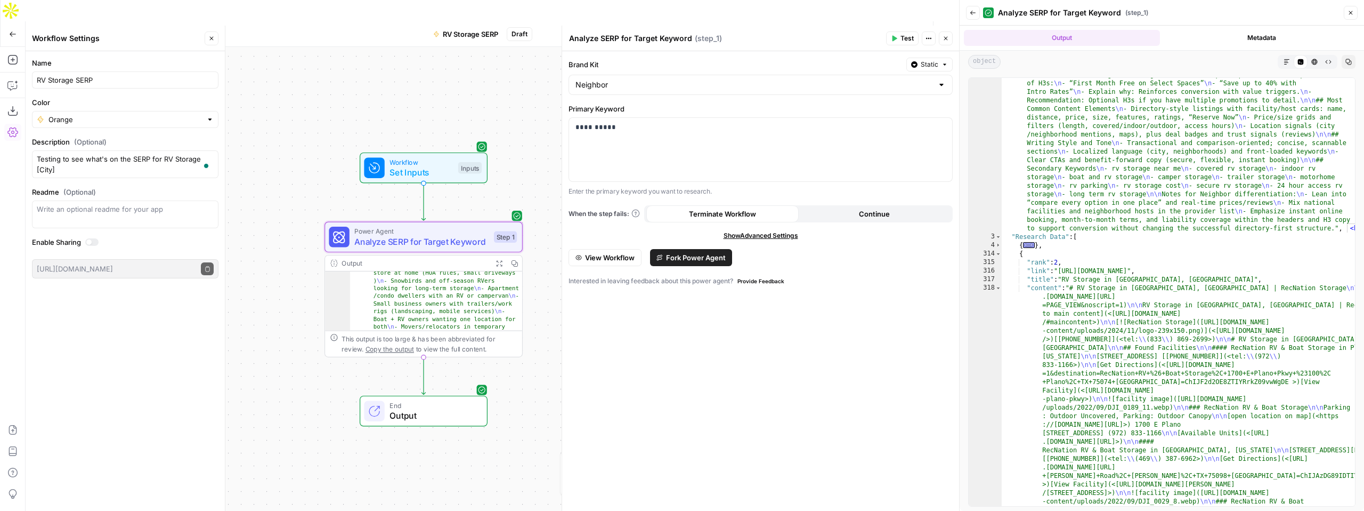
scroll to position [904, 0]
click at [996, 252] on span "Toggle code folding, rows 314 through 998" at bounding box center [999, 252] width 6 height 9
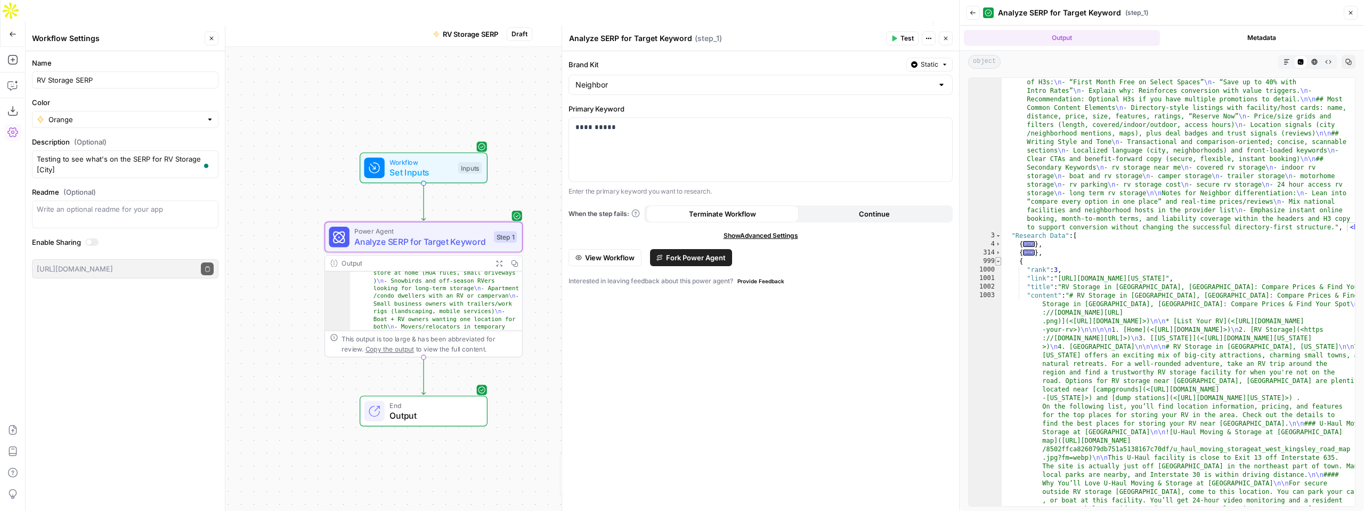
click at [1001, 263] on span "Toggle code folding, rows 999 through 1432" at bounding box center [999, 261] width 6 height 9
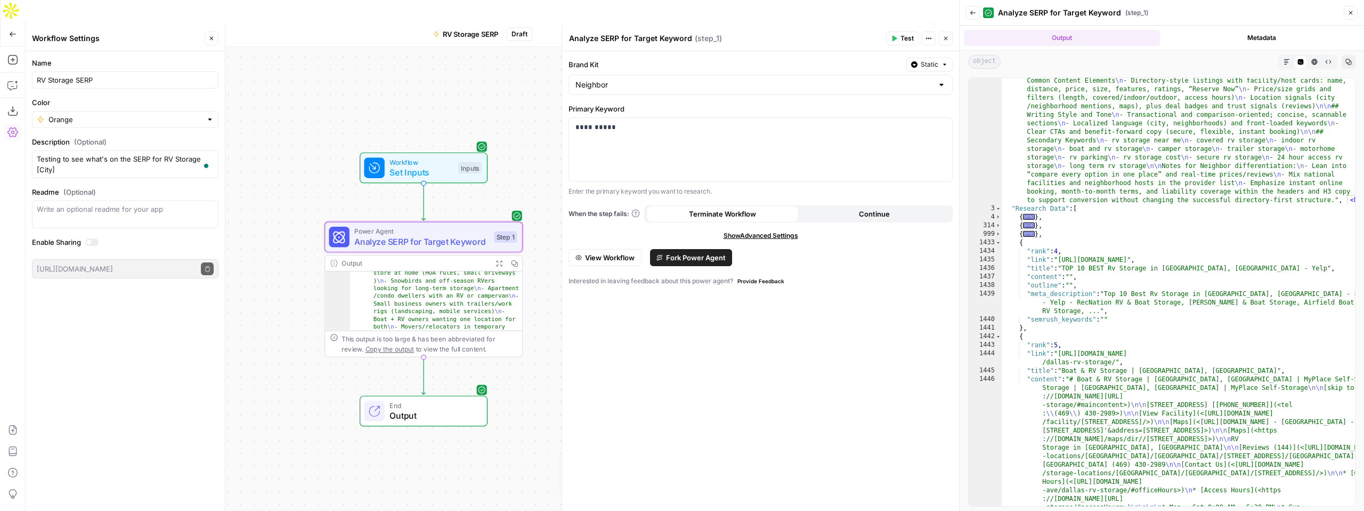
scroll to position [933, 0]
click at [1000, 243] on span "Toggle code folding, rows 1433 through 1441" at bounding box center [999, 241] width 6 height 9
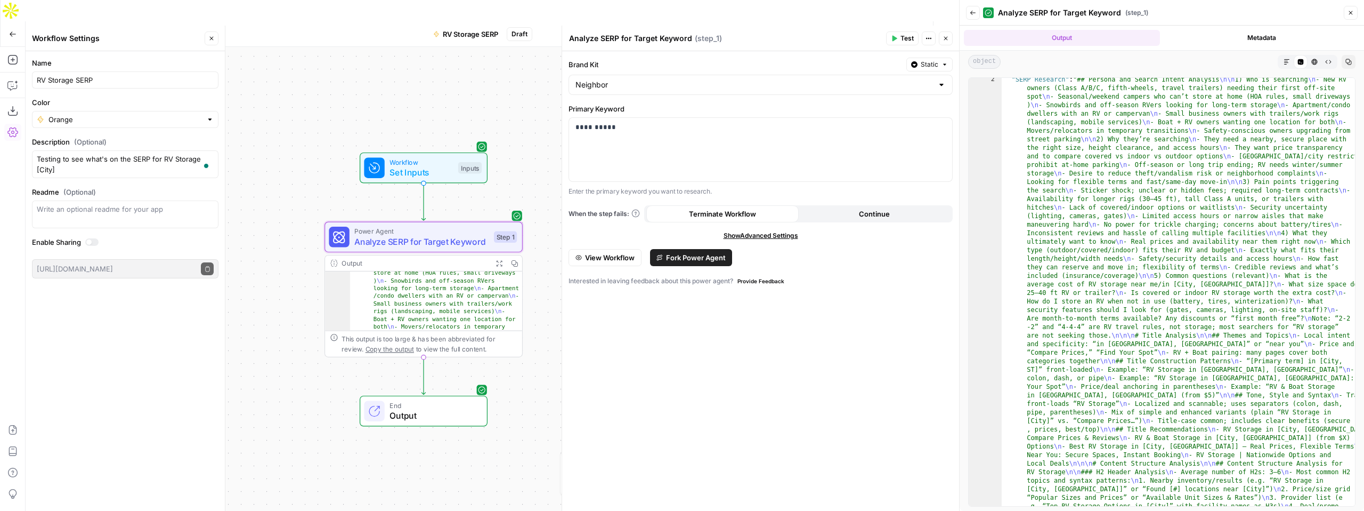
scroll to position [0, 0]
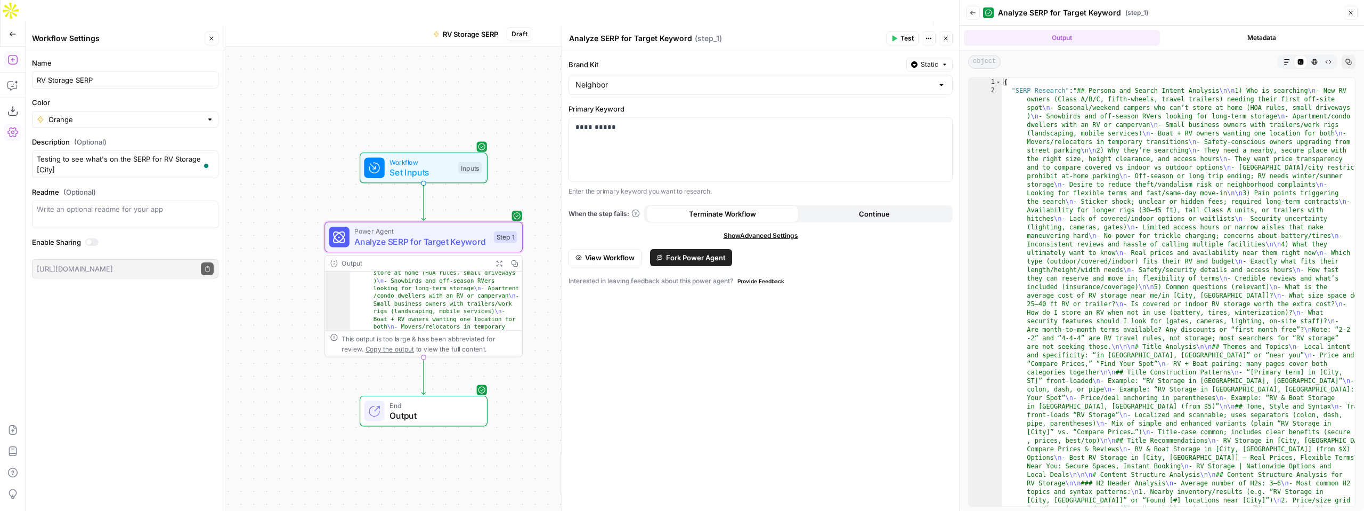
click at [9, 54] on icon "button" at bounding box center [12, 59] width 11 height 11
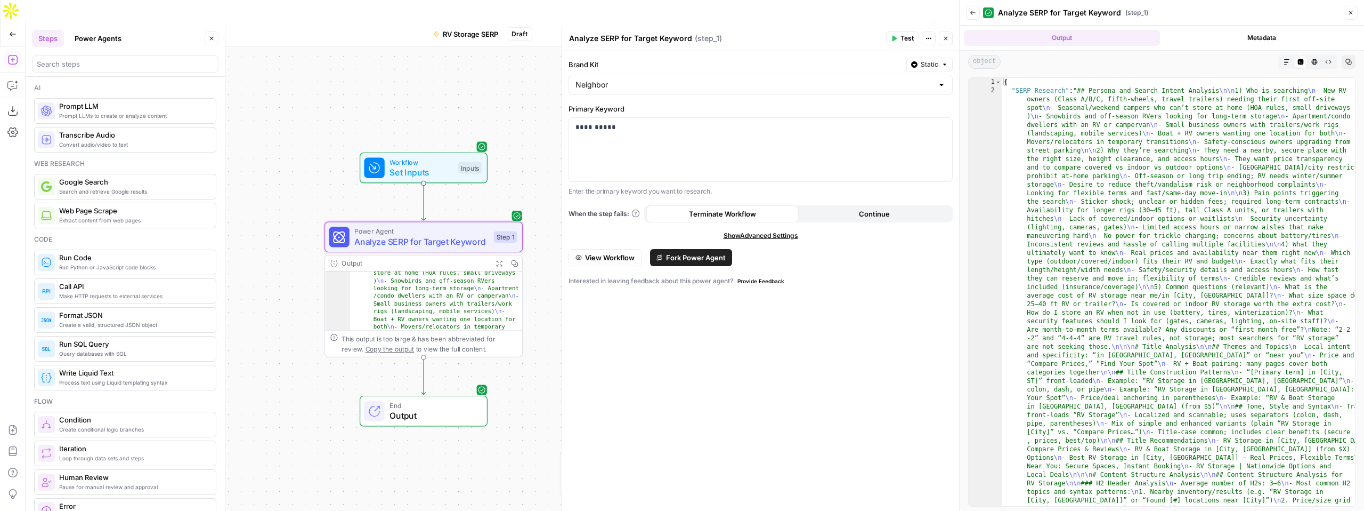
click at [1346, 13] on button "Close" at bounding box center [1351, 13] width 14 height 14
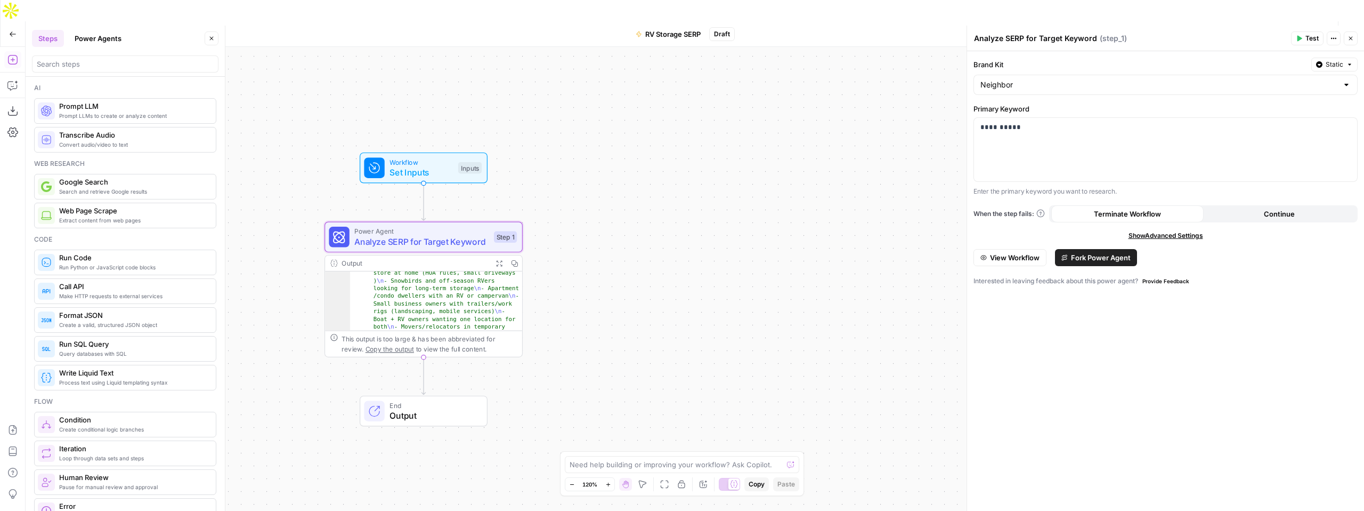
click at [1325, 29] on span "Publish" at bounding box center [1316, 34] width 24 height 11
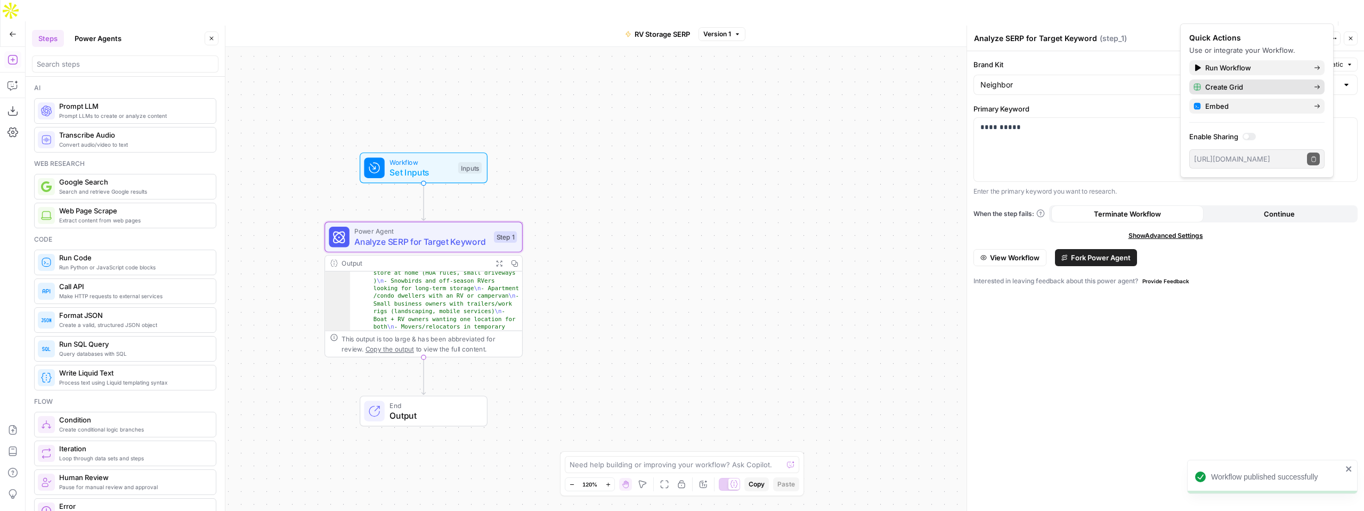
click at [1262, 85] on span "Create Grid" at bounding box center [1256, 87] width 100 height 11
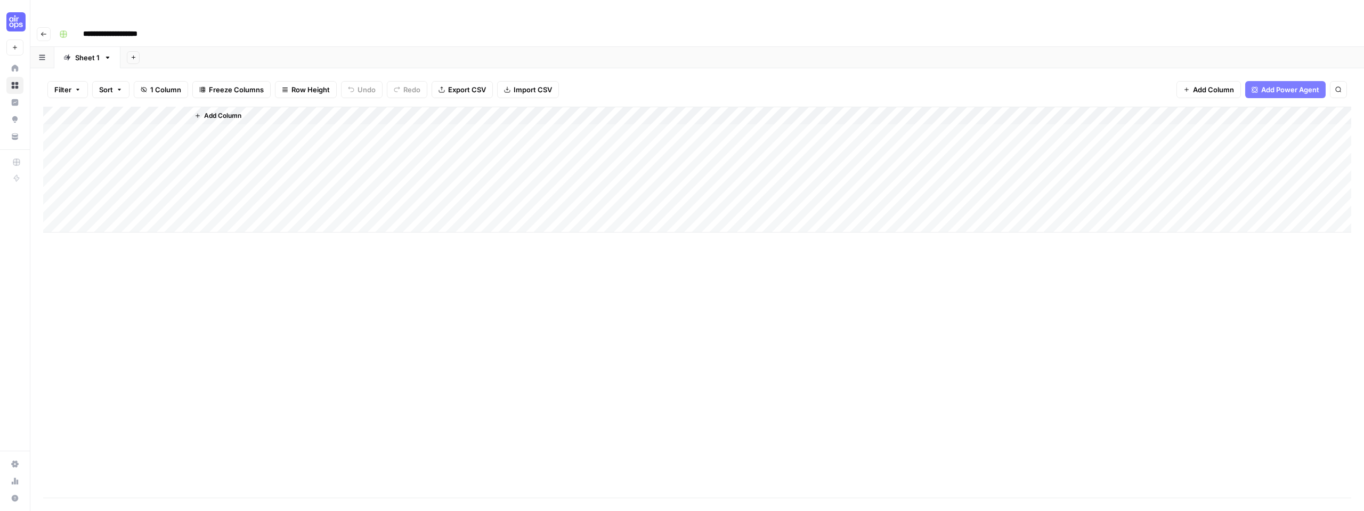
click at [199, 112] on icon "button" at bounding box center [198, 115] width 6 height 6
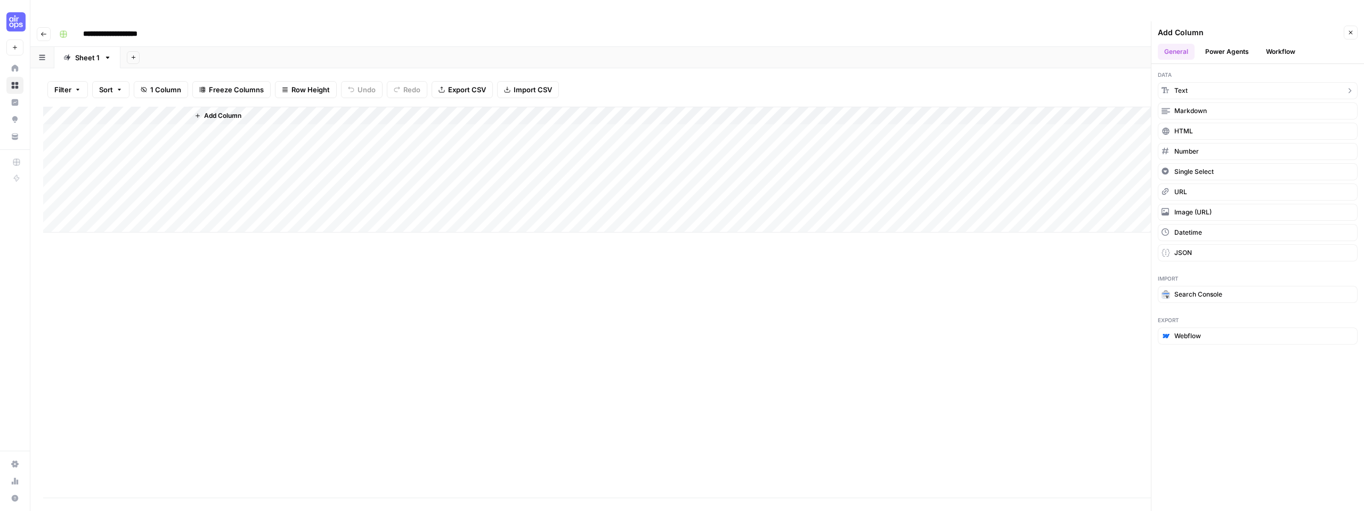
click at [1194, 82] on button "Text" at bounding box center [1258, 90] width 200 height 17
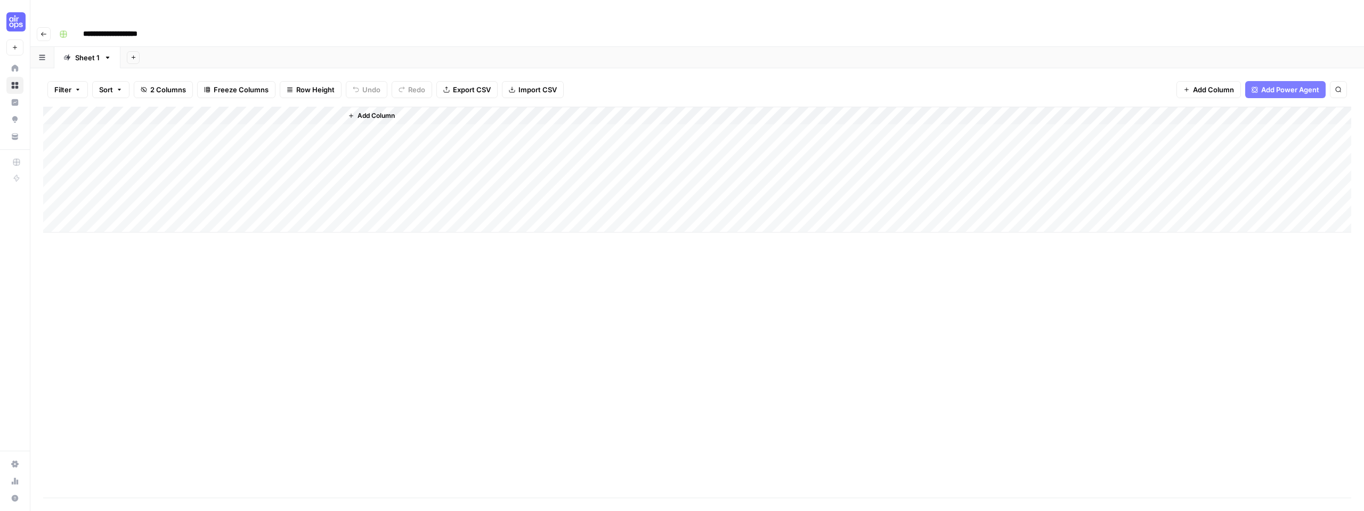
click at [225, 107] on div "Add Column" at bounding box center [697, 170] width 1309 height 126
click at [226, 120] on input "New Column" at bounding box center [252, 120] width 108 height 11
type input "City"
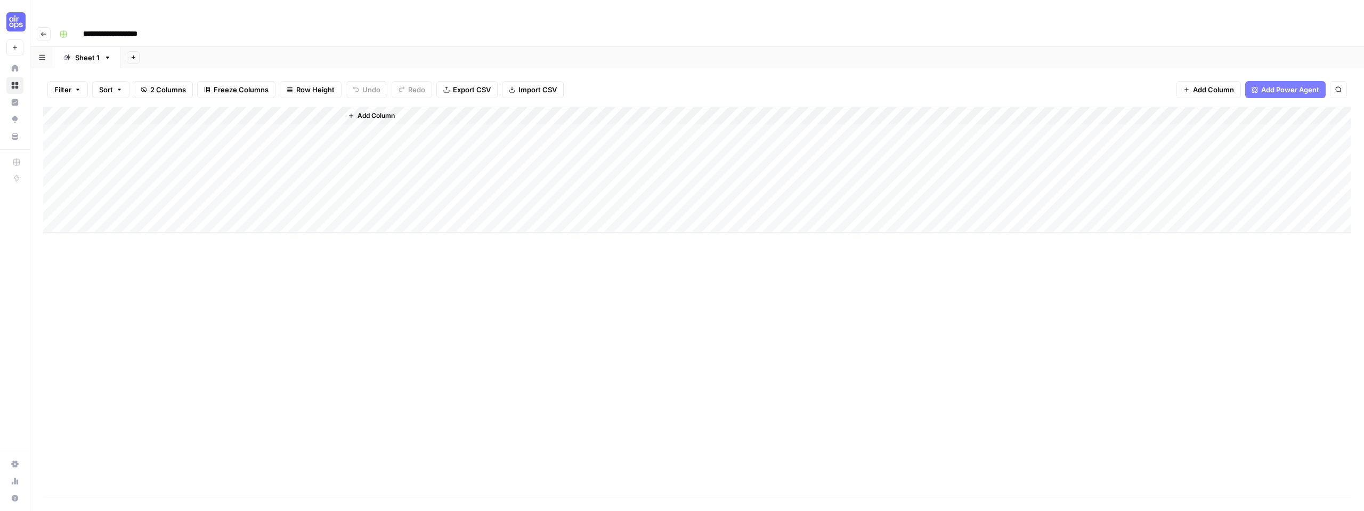
click at [376, 111] on span "Add Column" at bounding box center [376, 116] width 37 height 10
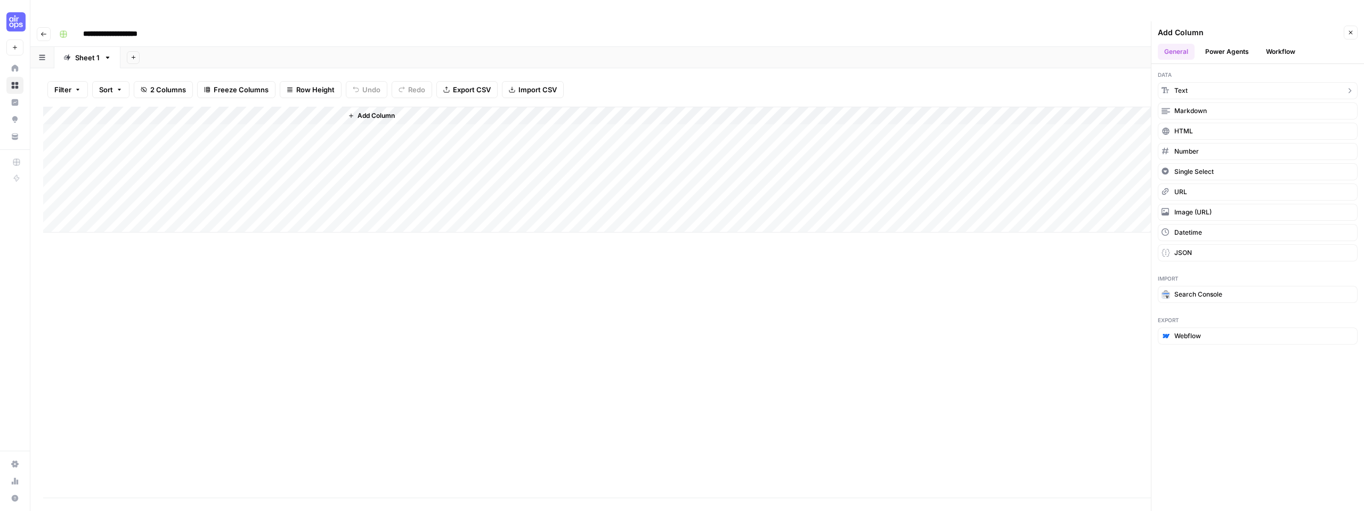
click at [1181, 86] on span "Text" at bounding box center [1181, 91] width 13 height 10
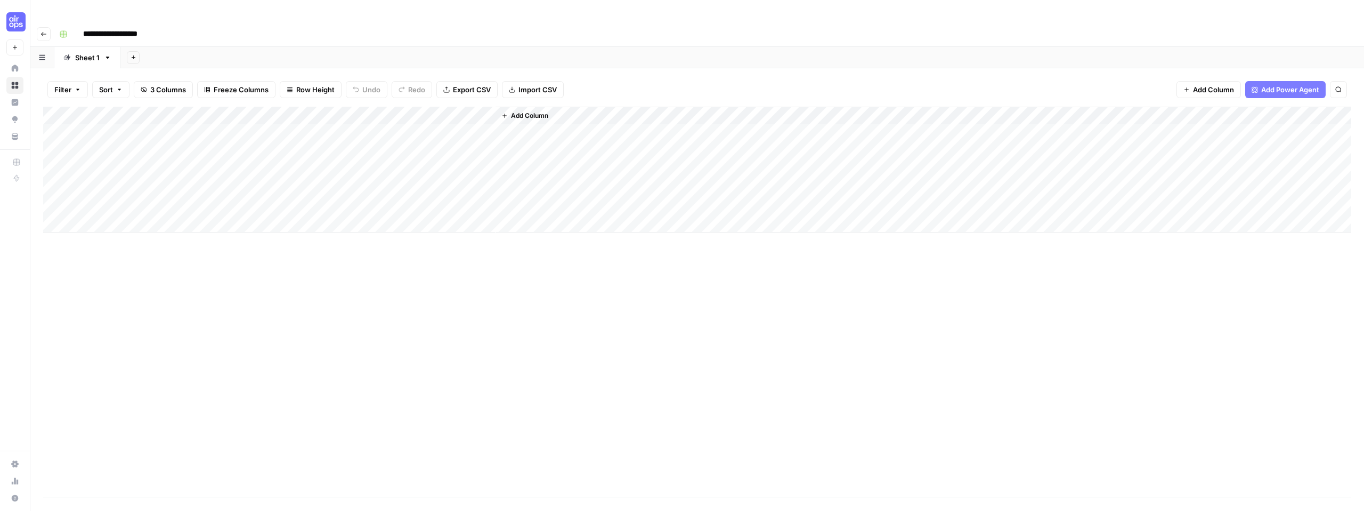
click at [376, 107] on div "Add Column" at bounding box center [697, 170] width 1309 height 126
click at [414, 117] on input "New Column" at bounding box center [405, 120] width 108 height 11
type input "State"
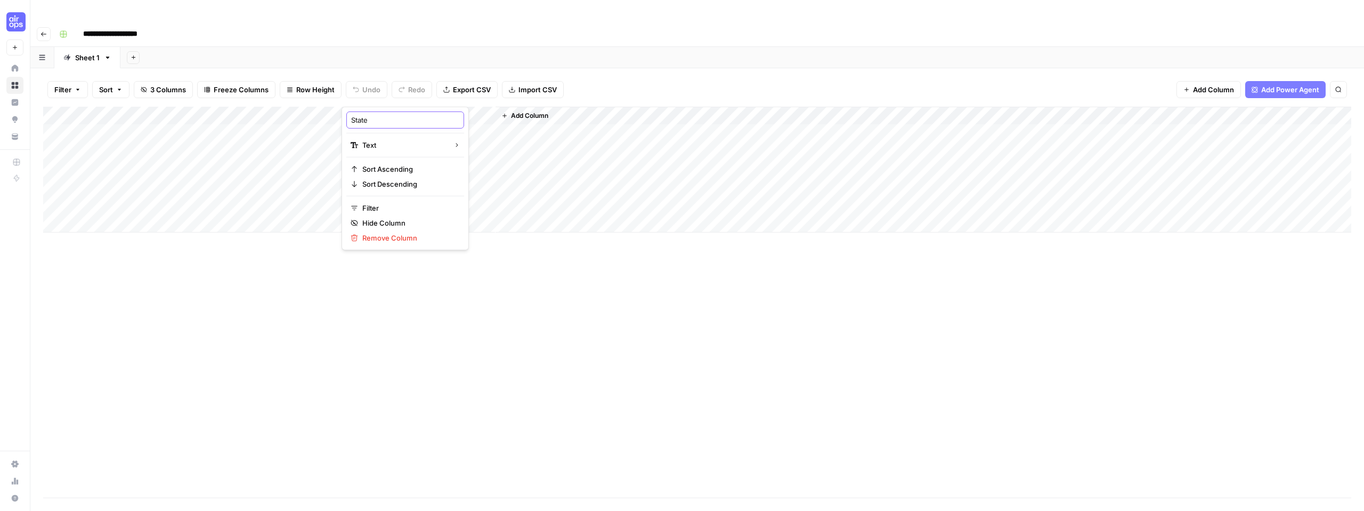
drag, startPoint x: 414, startPoint y: 117, endPoint x: 420, endPoint y: 116, distance: 6.4
click at [415, 117] on input "State" at bounding box center [405, 120] width 108 height 11
click at [322, 118] on div "Add Column" at bounding box center [697, 170] width 1309 height 126
drag, startPoint x: 305, startPoint y: 97, endPoint x: 122, endPoint y: 73, distance: 185.4
click at [123, 73] on div "Filter Sort 3 Columns Freeze Columns Row Height Undo Redo Export CSV Import CSV…" at bounding box center [697, 300] width 1334 height 464
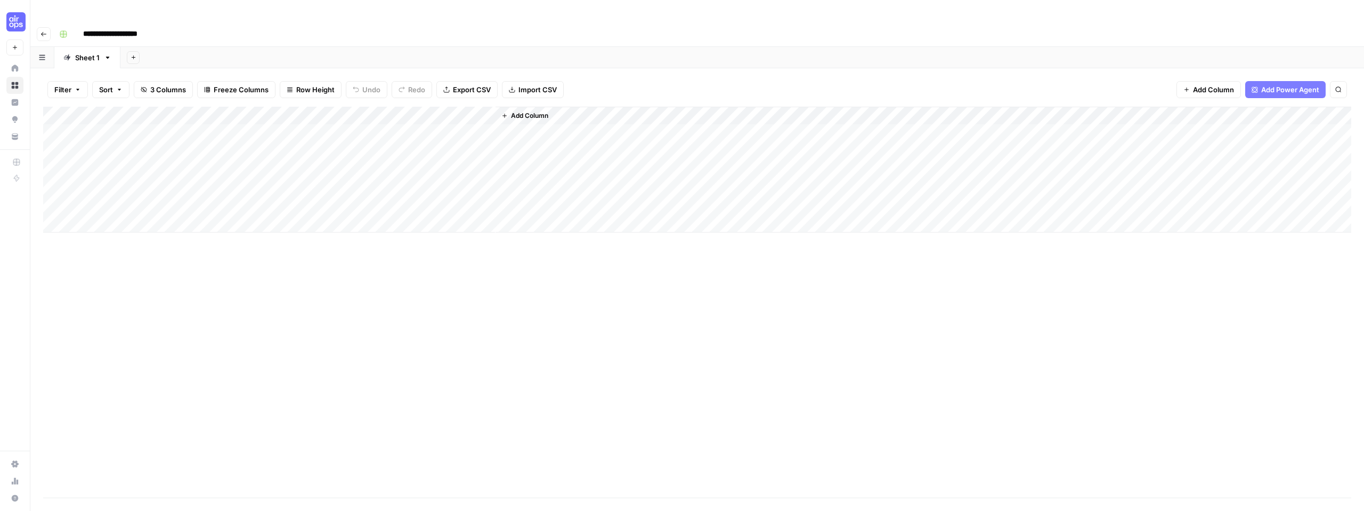
drag, startPoint x: 390, startPoint y: 95, endPoint x: 249, endPoint y: 88, distance: 141.4
click at [249, 107] on div "Add Column" at bounding box center [697, 170] width 1309 height 126
click at [146, 116] on div "Add Column" at bounding box center [697, 170] width 1309 height 126
type textarea "******"
type textarea "********"
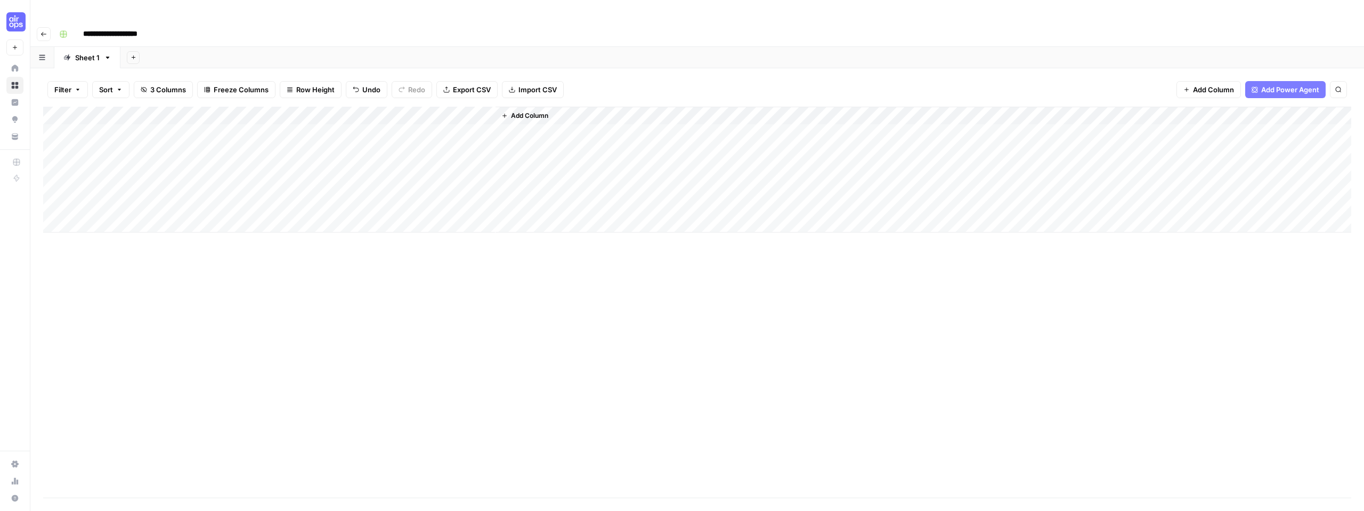
click at [550, 115] on div "Add Column" at bounding box center [924, 170] width 856 height 126
click at [476, 107] on div "Add Column" at bounding box center [697, 170] width 1309 height 126
click at [428, 200] on span "Edit Workflow" at bounding box center [454, 198] width 93 height 11
click at [269, 107] on div "Add Column" at bounding box center [697, 170] width 1309 height 126
click at [271, 119] on input "New Column" at bounding box center [298, 120] width 108 height 11
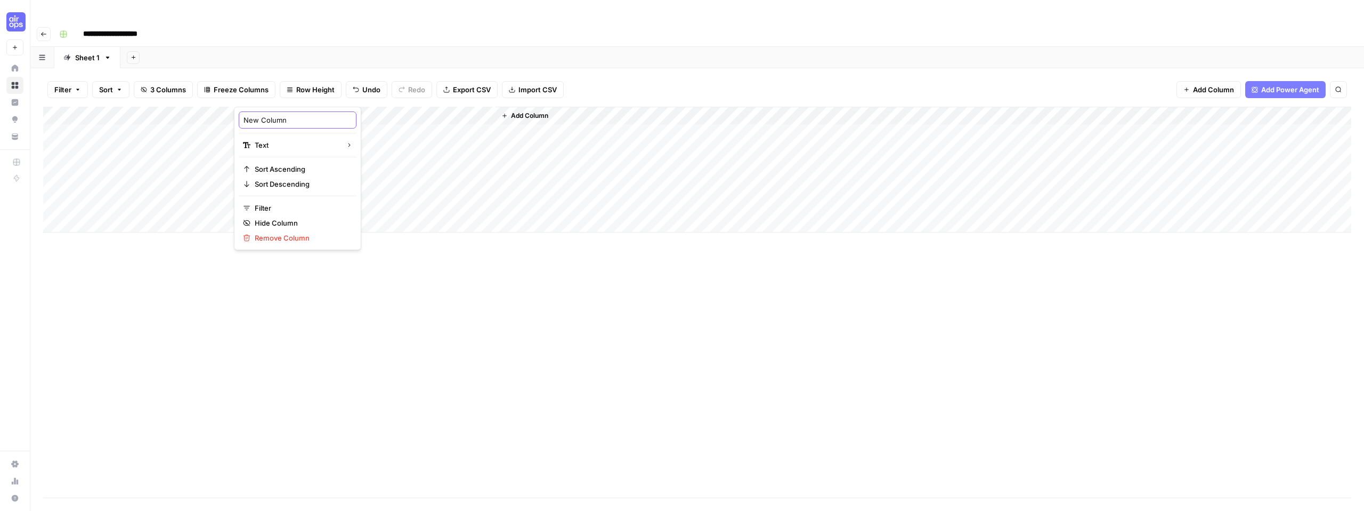
click at [271, 119] on input "New Column" at bounding box center [298, 120] width 108 height 11
type input "State"
click at [374, 257] on div "Add Column" at bounding box center [697, 302] width 1309 height 391
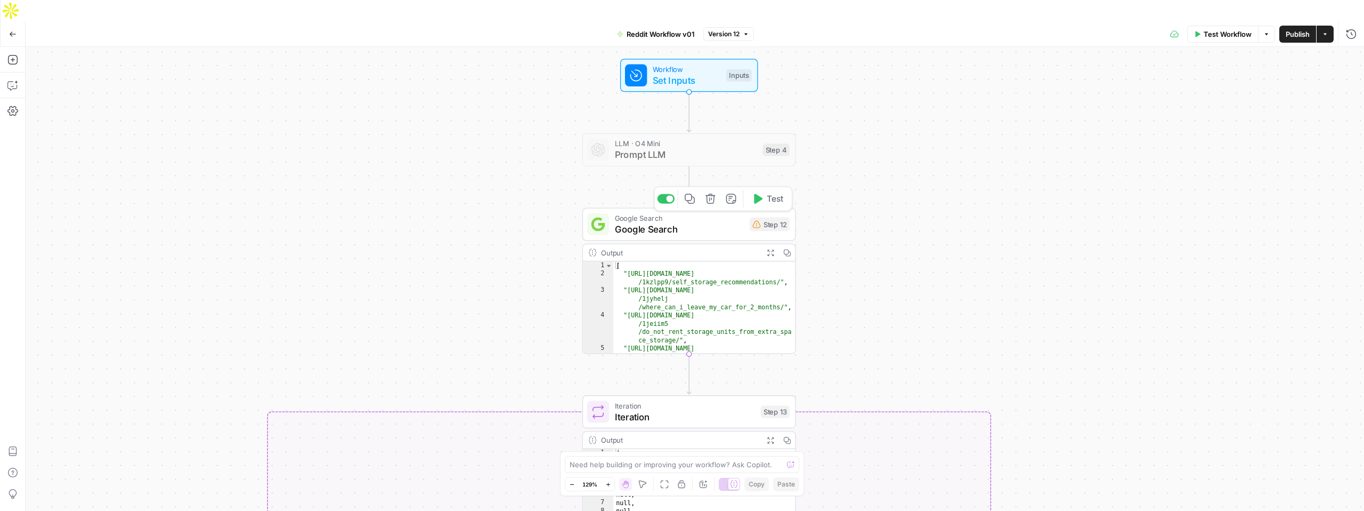
click at [666, 222] on span "Google Search" at bounding box center [680, 229] width 130 height 14
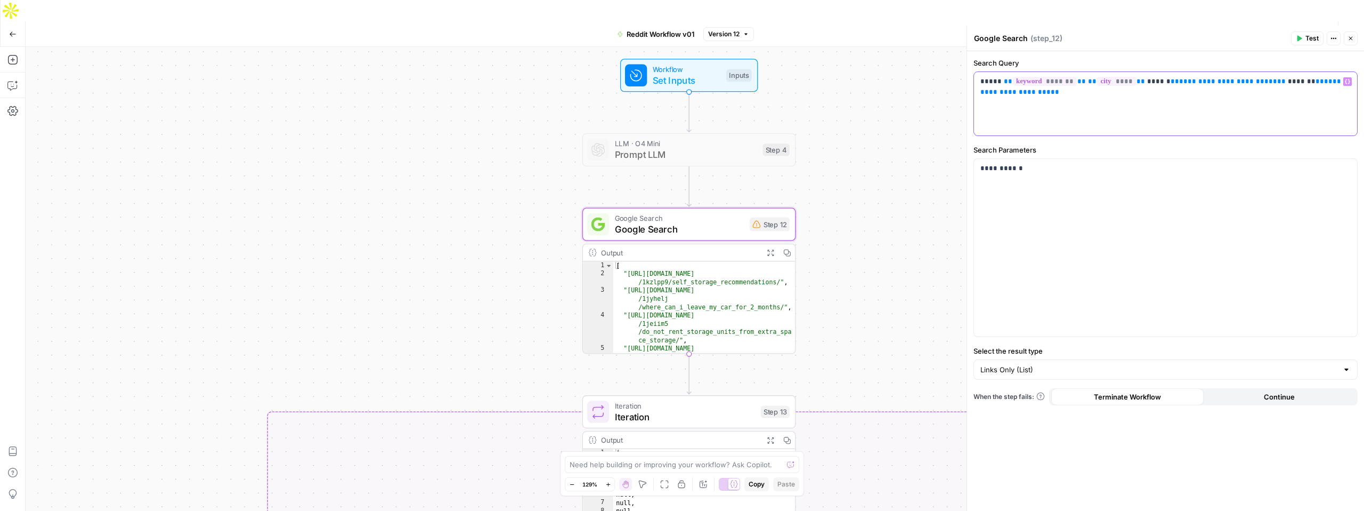
click at [1039, 122] on div "**********" at bounding box center [1165, 103] width 383 height 63
click at [1004, 83] on span "**" at bounding box center [1008, 81] width 9 height 7
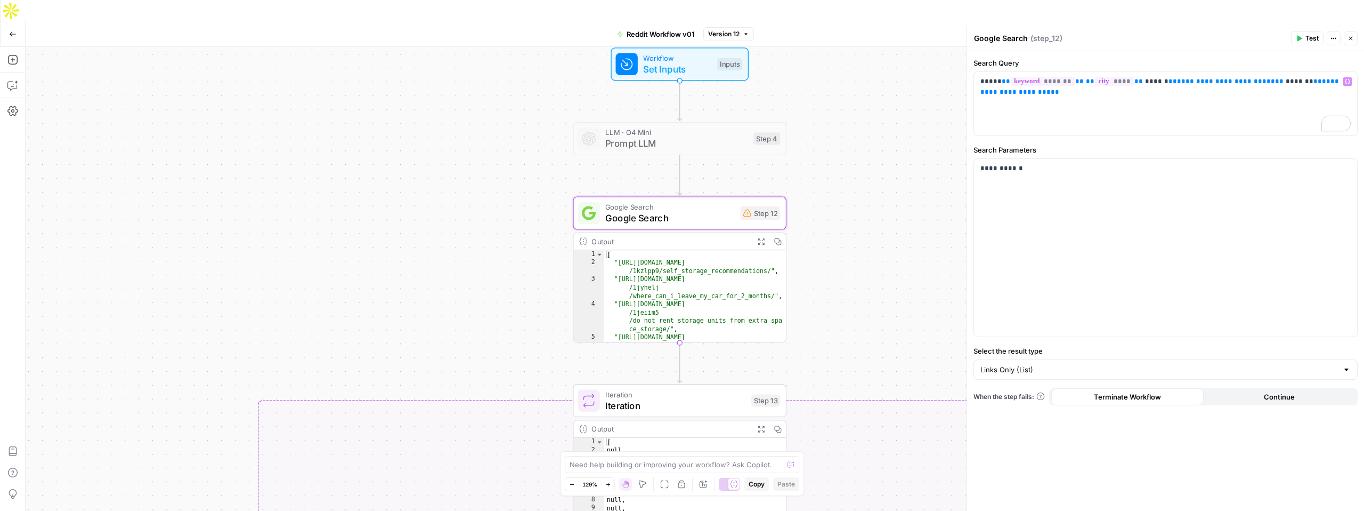
click at [851, 122] on div "true true false false Workflow Set Inputs Inputs LLM · O4 Mini Prompt LLM Step …" at bounding box center [695, 289] width 1339 height 485
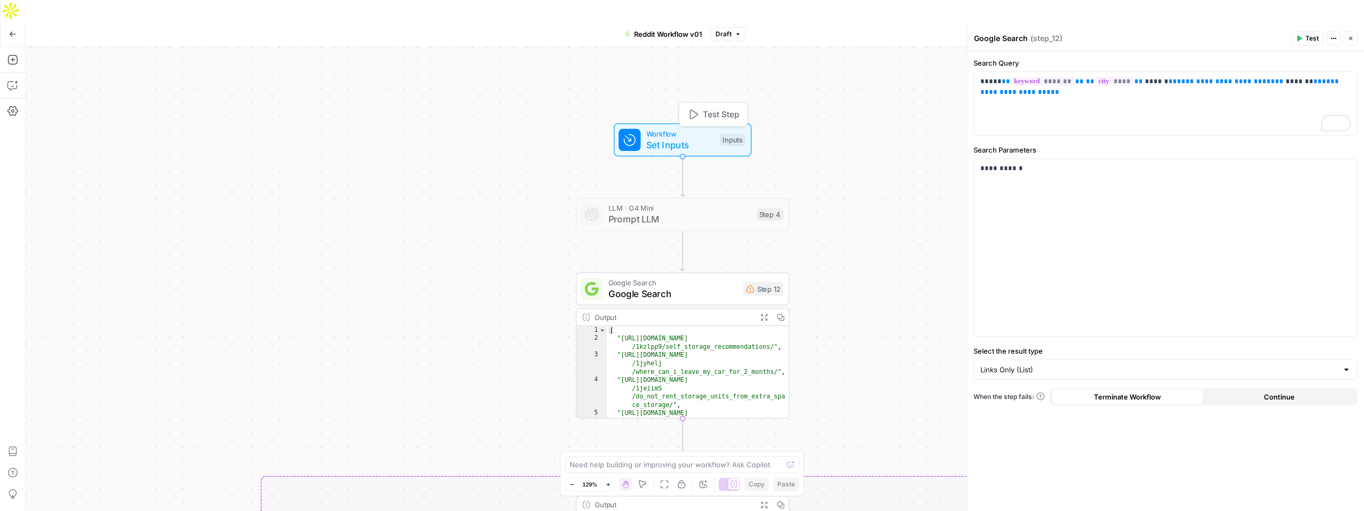
click at [669, 138] on span "Set Inputs" at bounding box center [681, 145] width 68 height 14
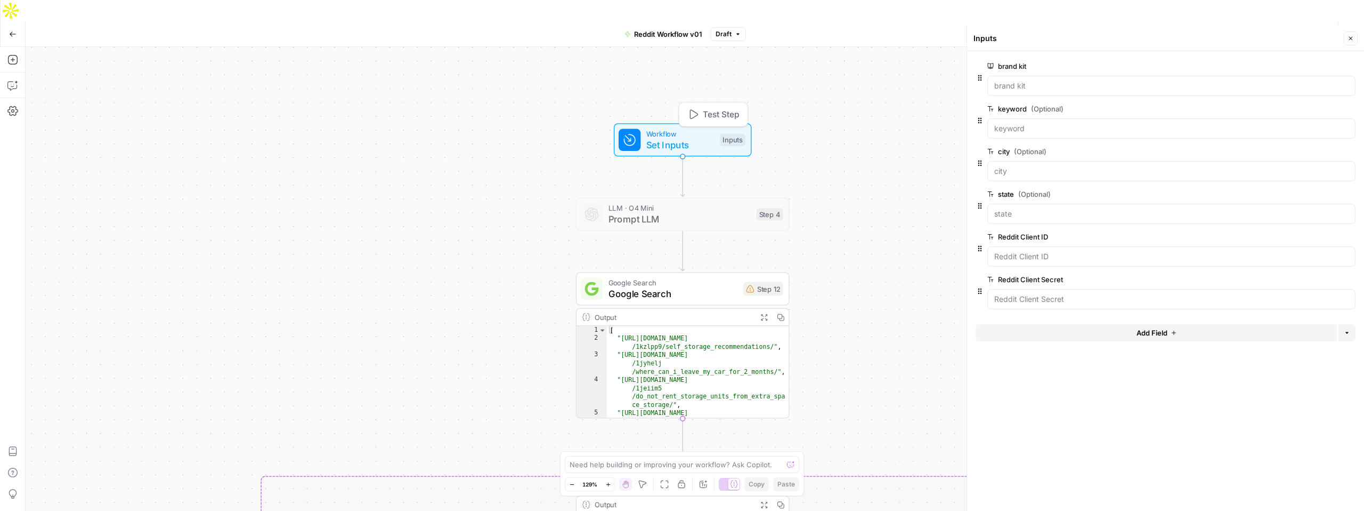
click at [669, 138] on span "Set Inputs" at bounding box center [681, 145] width 68 height 14
click at [1052, 178] on div at bounding box center [1172, 171] width 368 height 20
click at [1314, 150] on span "edit field" at bounding box center [1315, 151] width 23 height 9
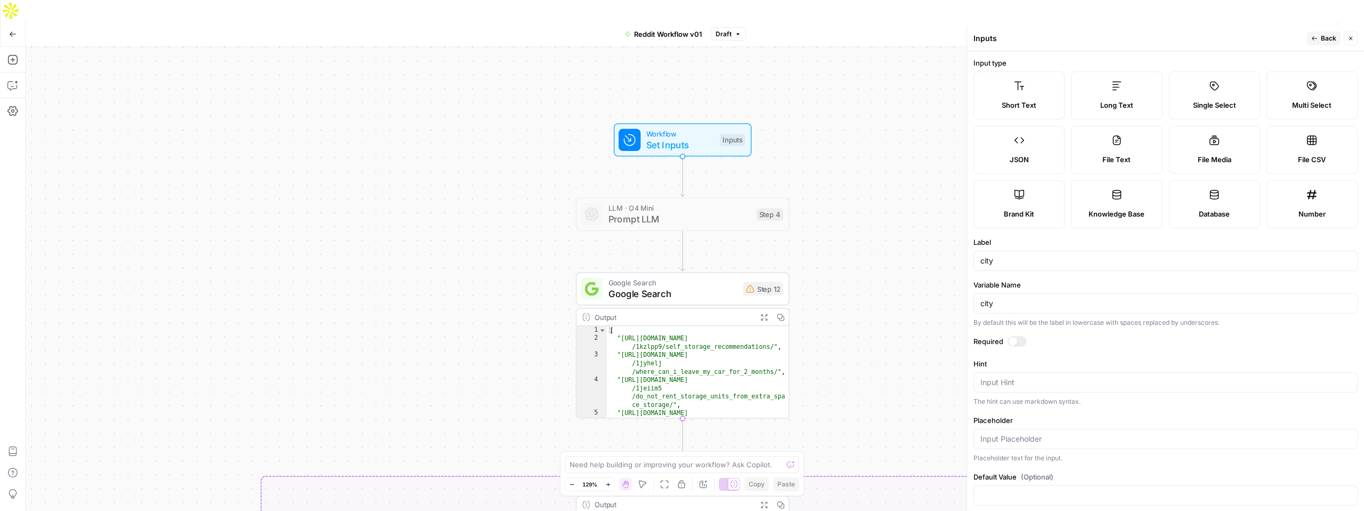
click at [1325, 37] on span "Back" at bounding box center [1328, 39] width 15 height 10
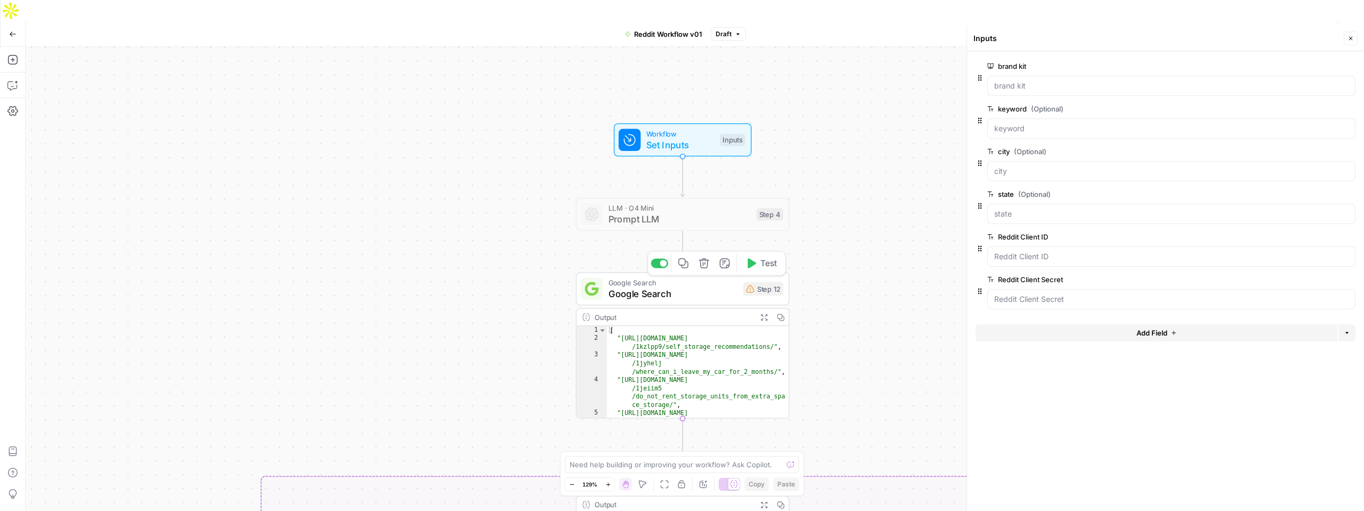
click at [680, 287] on span "Google Search" at bounding box center [674, 294] width 130 height 14
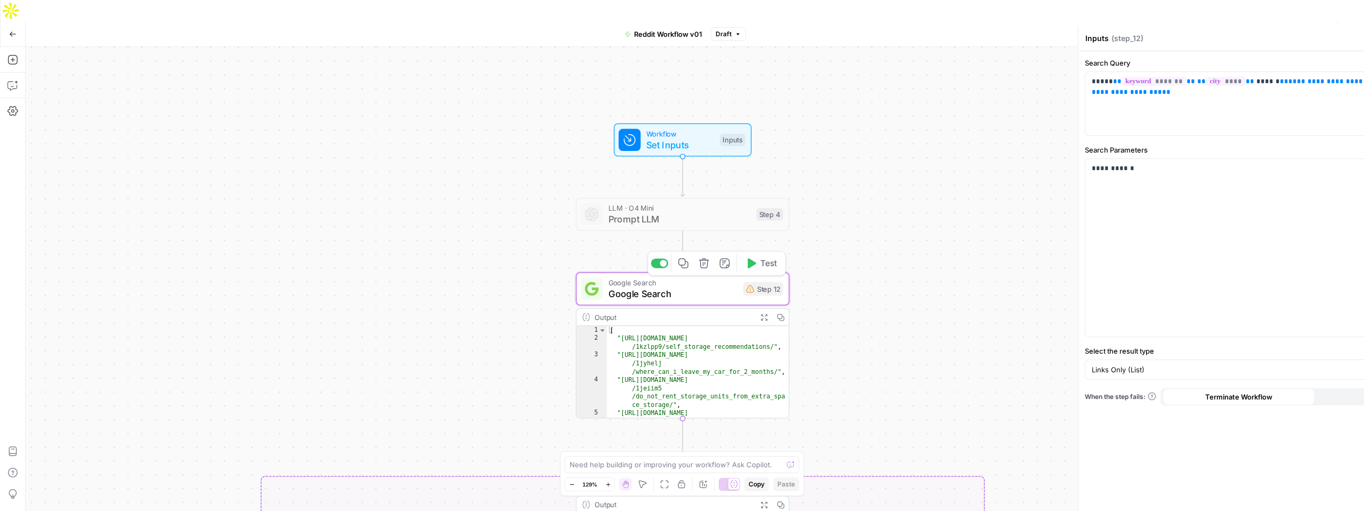
type textarea "Google Search"
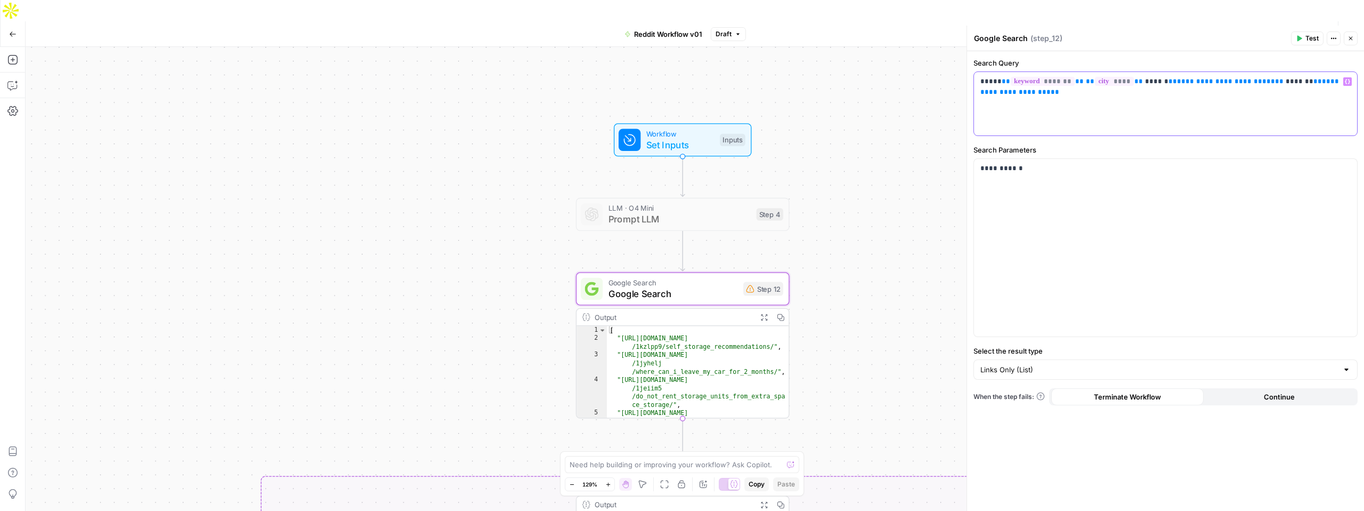
click at [1002, 79] on span "**" at bounding box center [1006, 81] width 9 height 7
click at [729, 29] on span "Draft" at bounding box center [724, 34] width 16 height 10
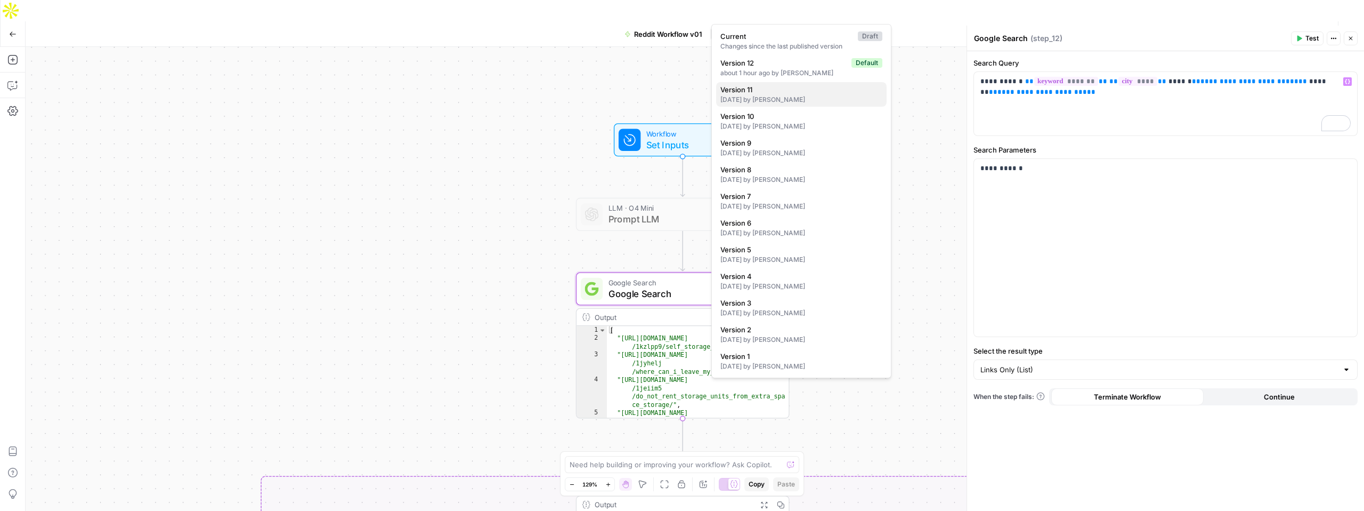
click at [763, 99] on div "14 days ago by Alex Bryden" at bounding box center [802, 100] width 162 height 10
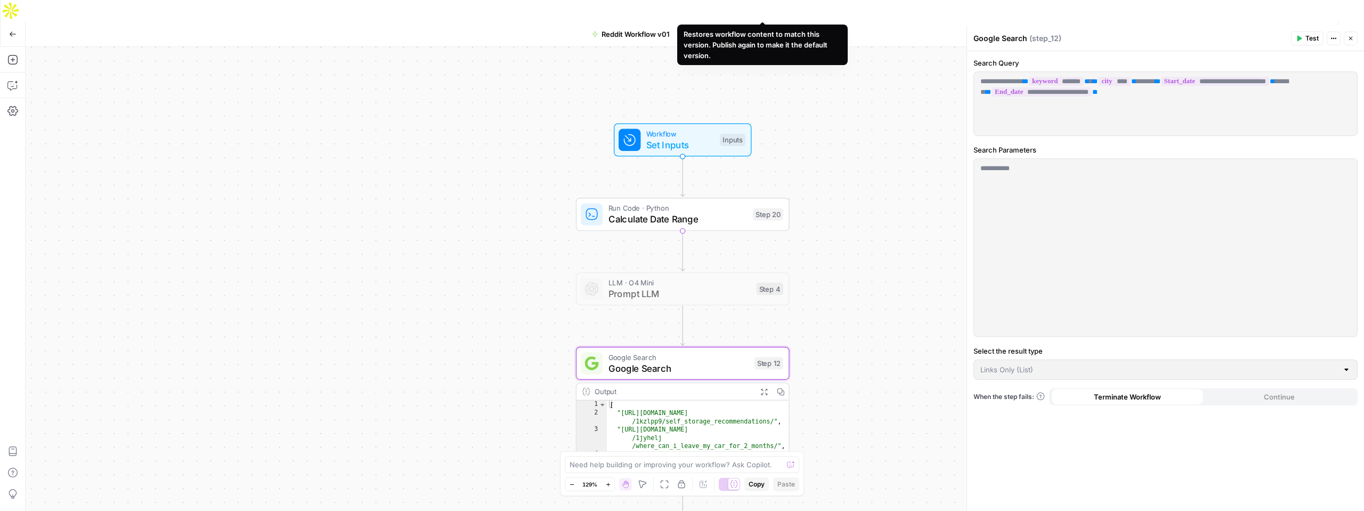
click at [761, 29] on span "Restore" at bounding box center [762, 34] width 24 height 10
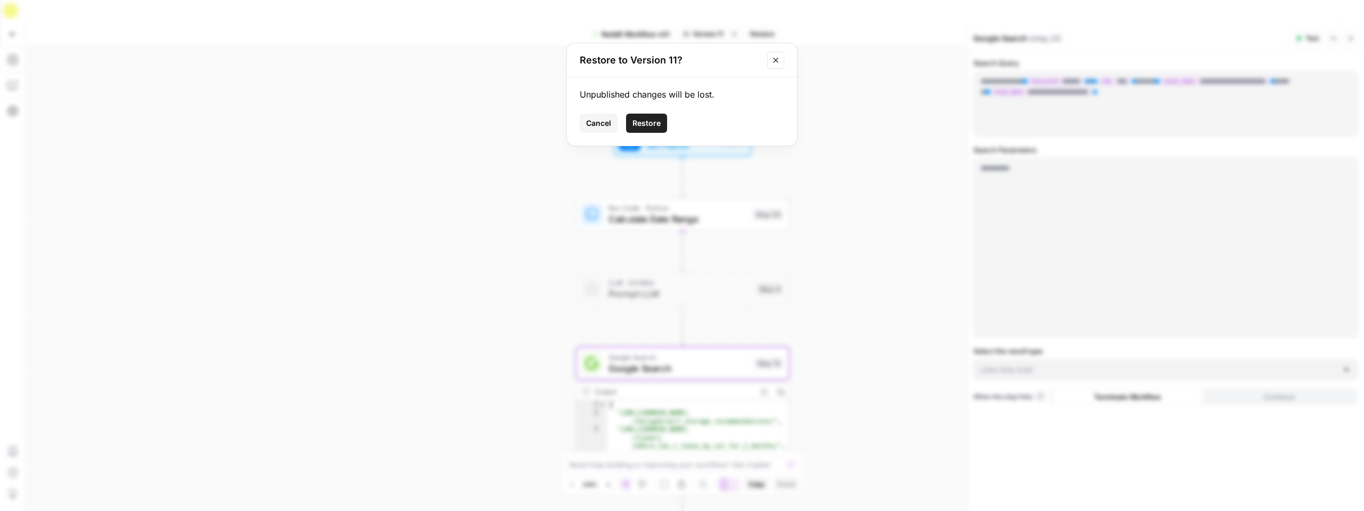
click at [640, 128] on button "Restore" at bounding box center [646, 123] width 41 height 19
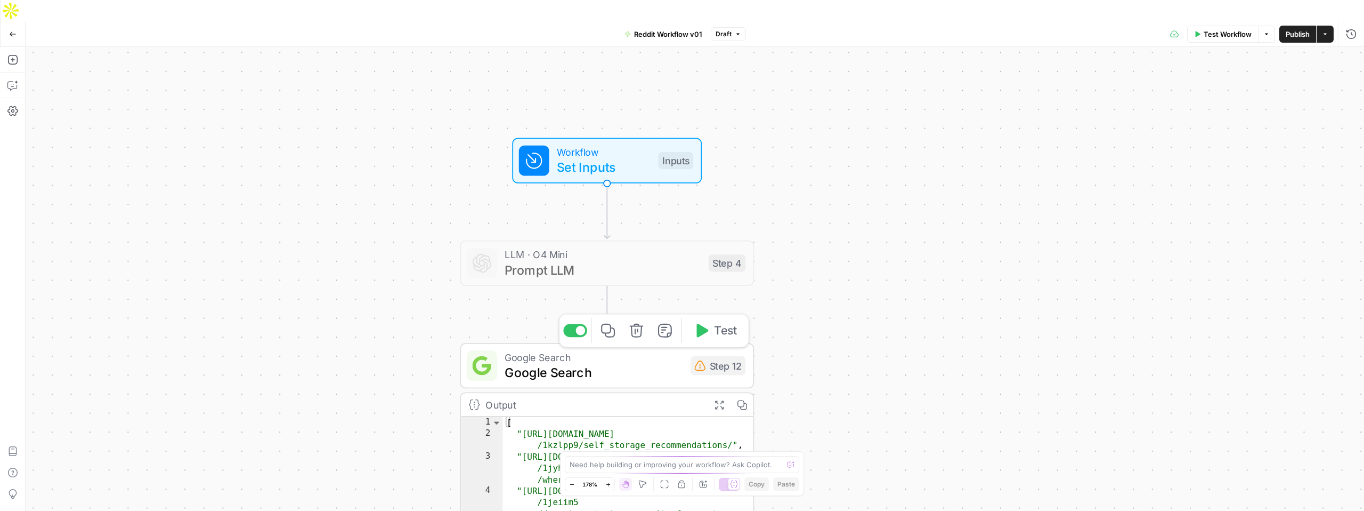
click at [567, 362] on span "Google Search" at bounding box center [594, 371] width 179 height 19
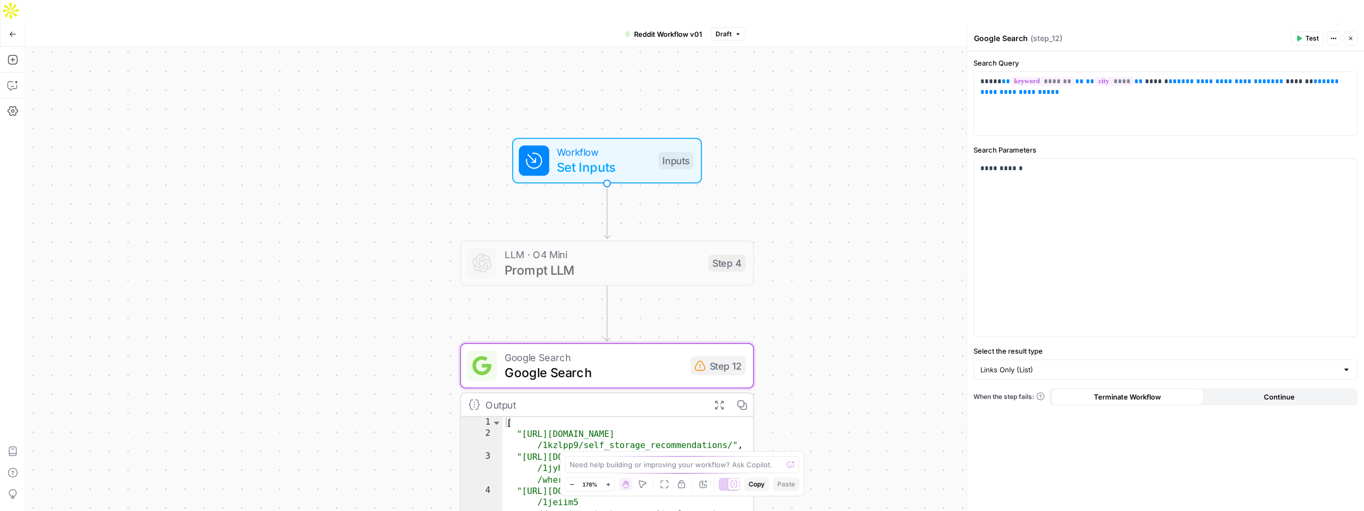
click at [875, 257] on div "true true false false Workflow Set Inputs Inputs LLM · O4 Mini Prompt LLM Step …" at bounding box center [695, 289] width 1339 height 485
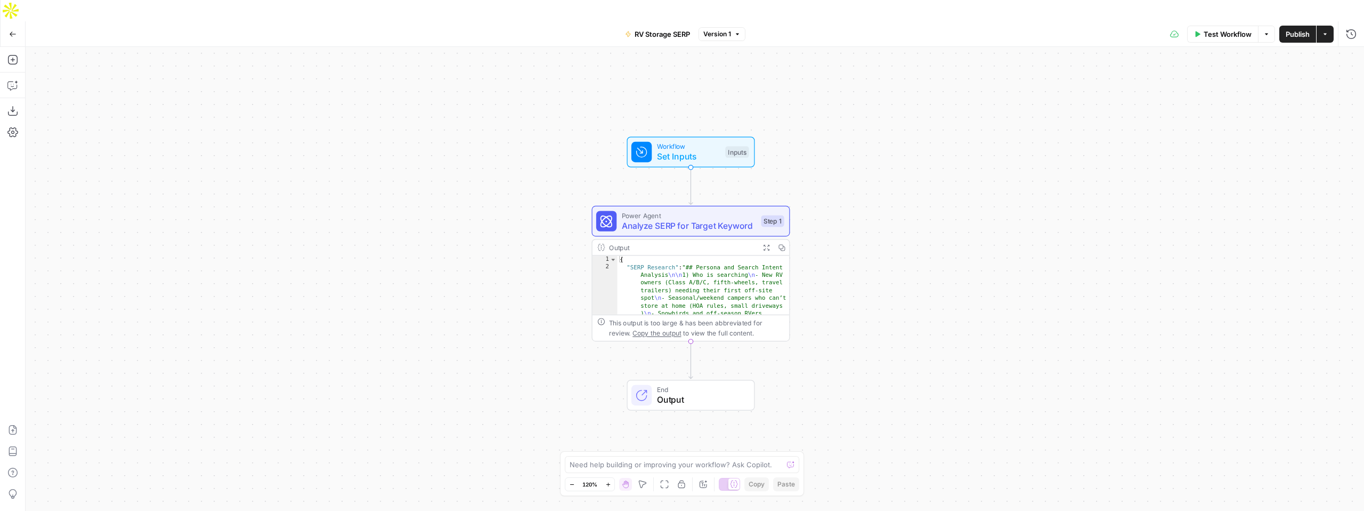
type textarea "**********"
click at [763, 239] on button "Expand Output" at bounding box center [766, 246] width 15 height 15
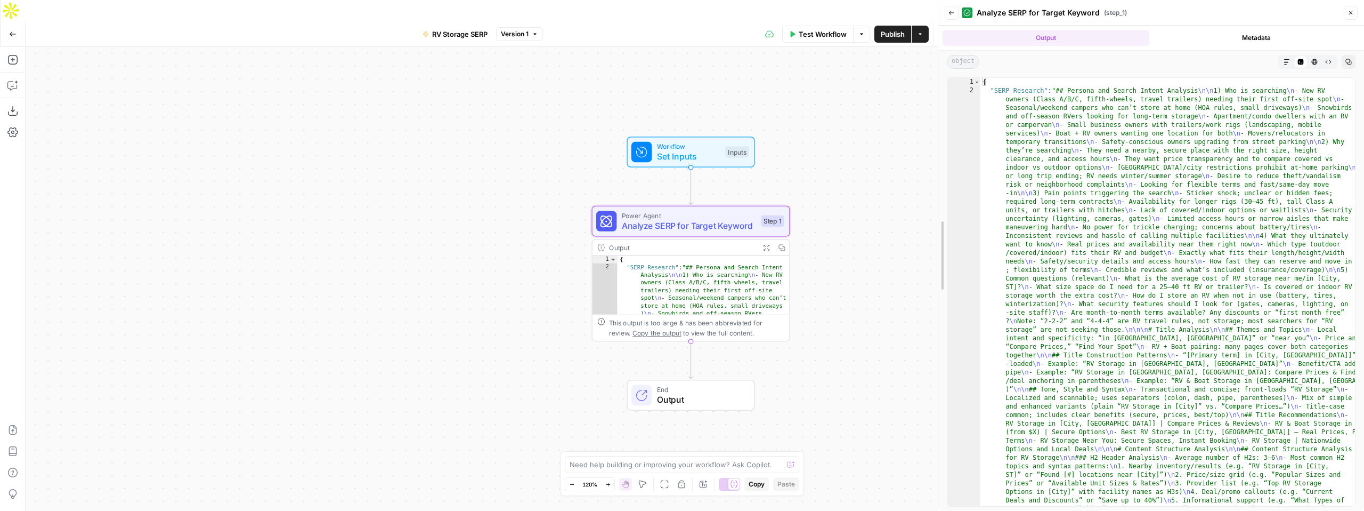
drag, startPoint x: 958, startPoint y: 212, endPoint x: 376, endPoint y: 253, distance: 584.1
click at [376, 253] on body "**********" at bounding box center [682, 255] width 1364 height 511
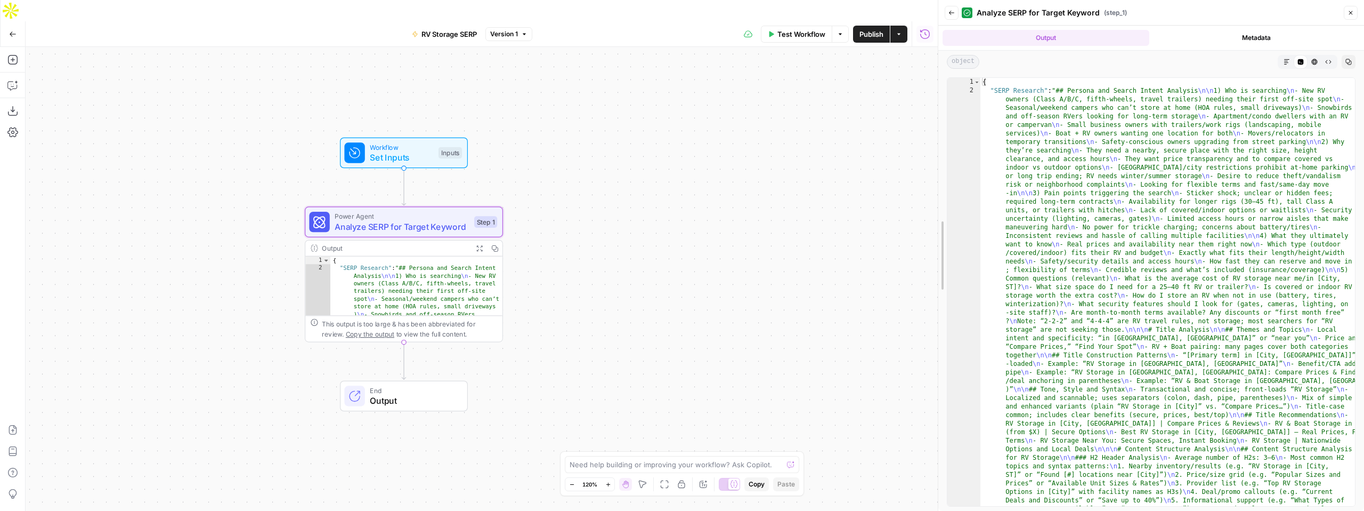
drag, startPoint x: 941, startPoint y: 262, endPoint x: 721, endPoint y: 270, distance: 220.8
click at [721, 270] on body "**********" at bounding box center [682, 255] width 1364 height 511
drag, startPoint x: 942, startPoint y: 253, endPoint x: 818, endPoint y: 265, distance: 124.8
click at [818, 265] on body "**********" at bounding box center [682, 255] width 1364 height 511
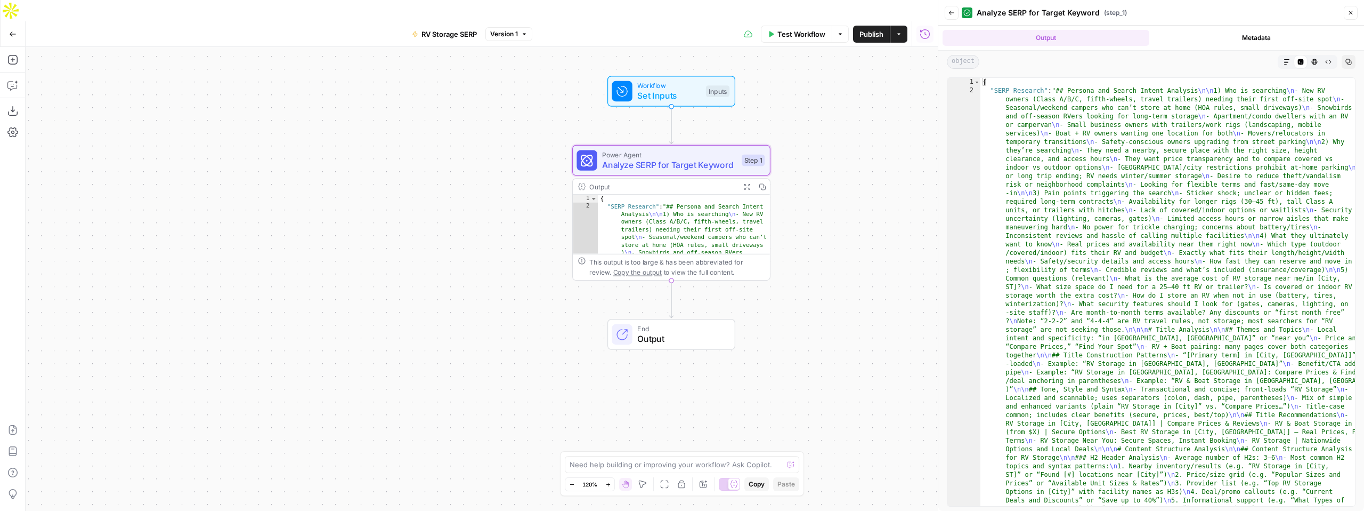
click at [1312, 66] on button "HTML Viewer" at bounding box center [1315, 62] width 14 height 14
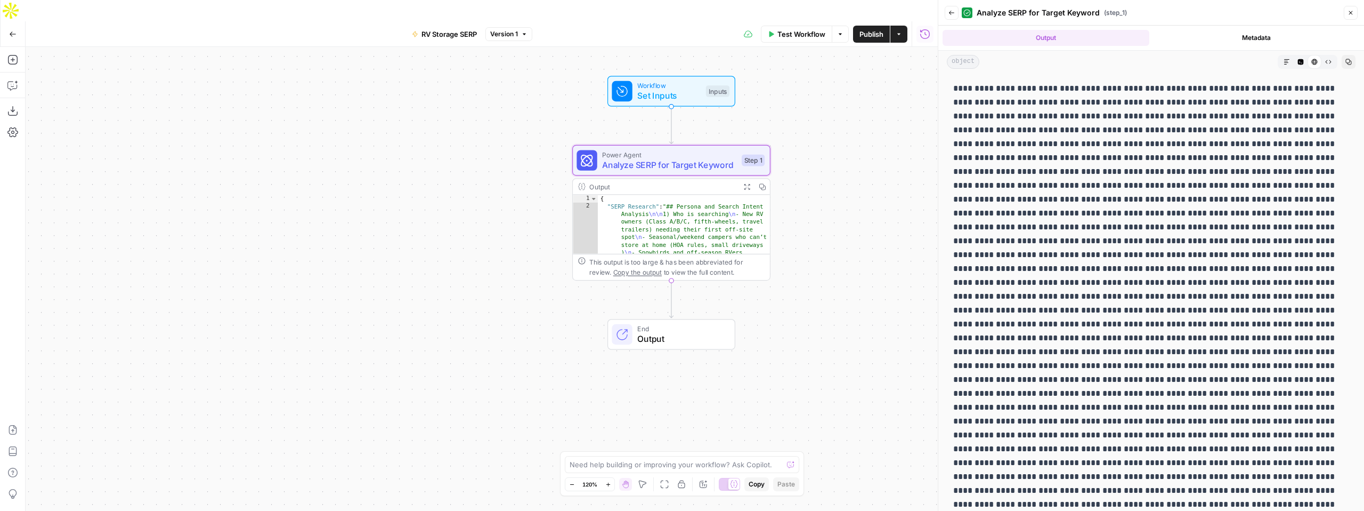
click at [1301, 67] on button "Code Editor" at bounding box center [1301, 62] width 14 height 14
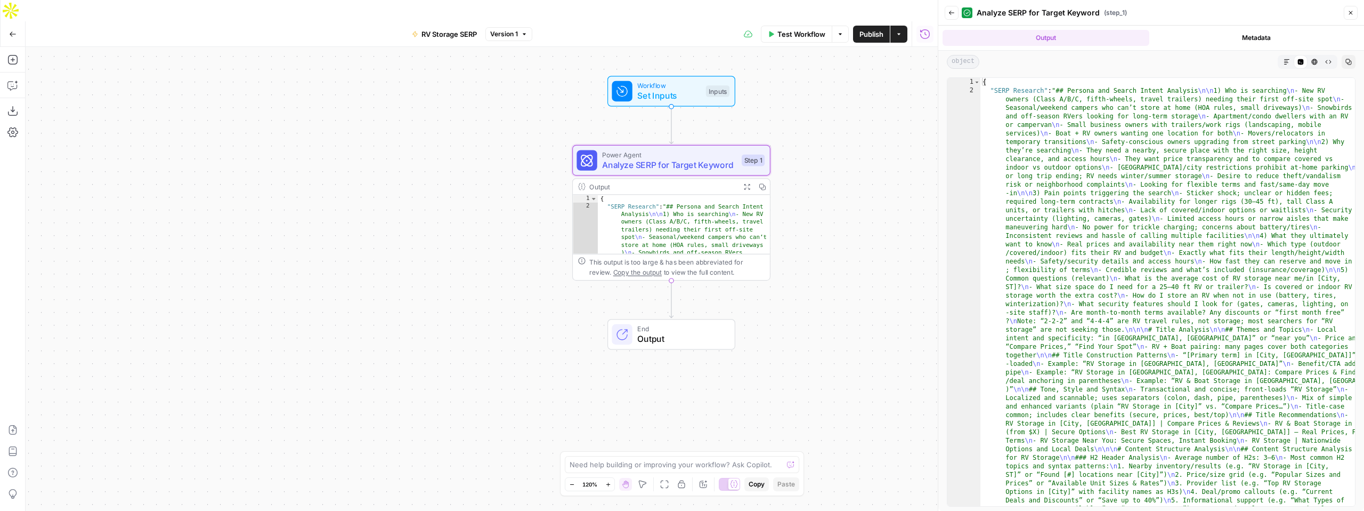
click at [1291, 62] on button "Markdown" at bounding box center [1287, 62] width 14 height 14
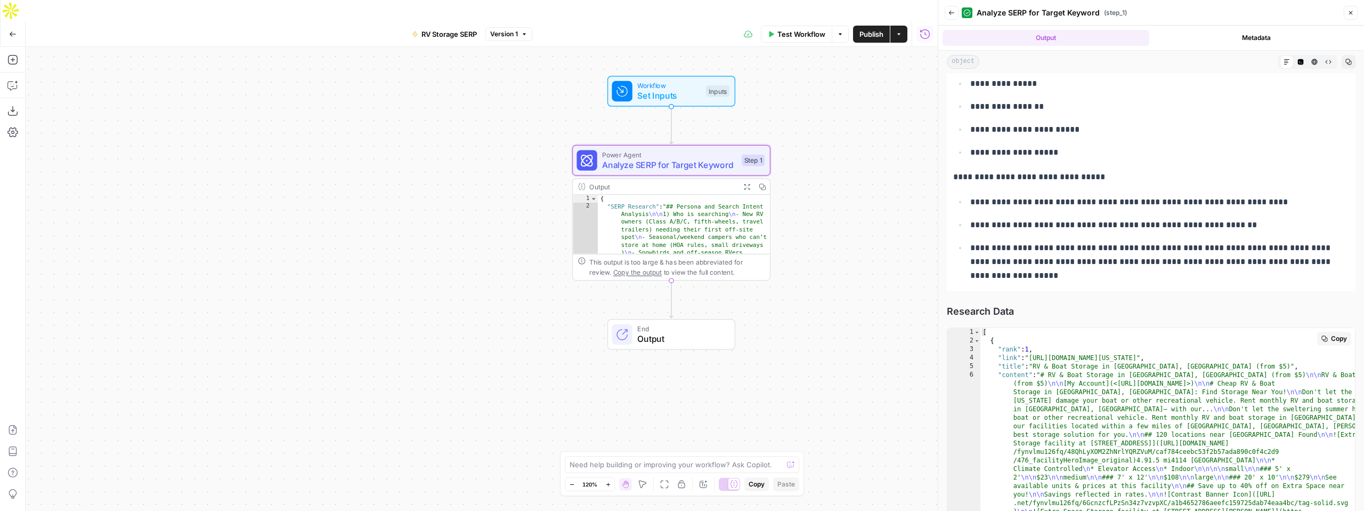
scroll to position [4170, 0]
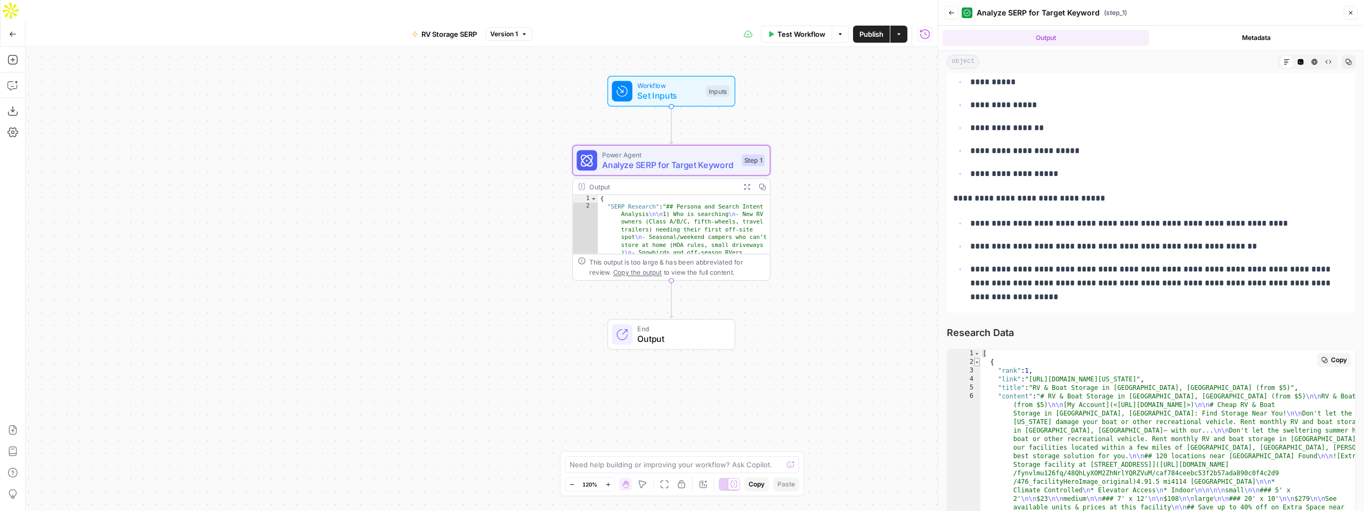
type textarea "*"
click at [978, 365] on span "Toggle code folding, rows 2 through 311" at bounding box center [977, 362] width 6 height 9
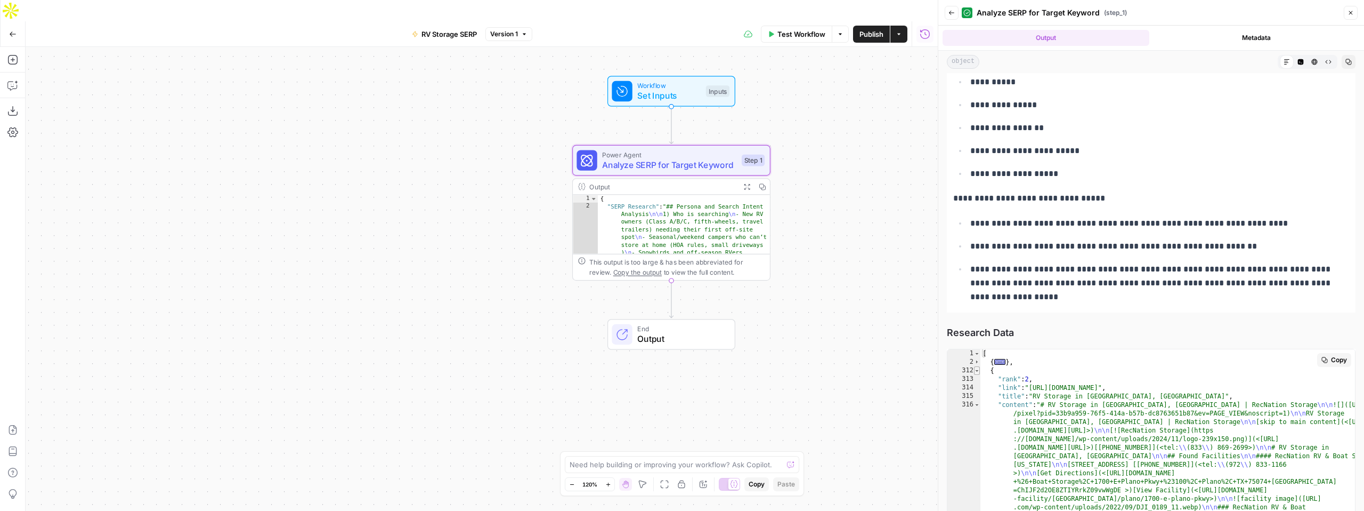
click at [976, 372] on span "Toggle code folding, rows 312 through 996" at bounding box center [977, 370] width 6 height 9
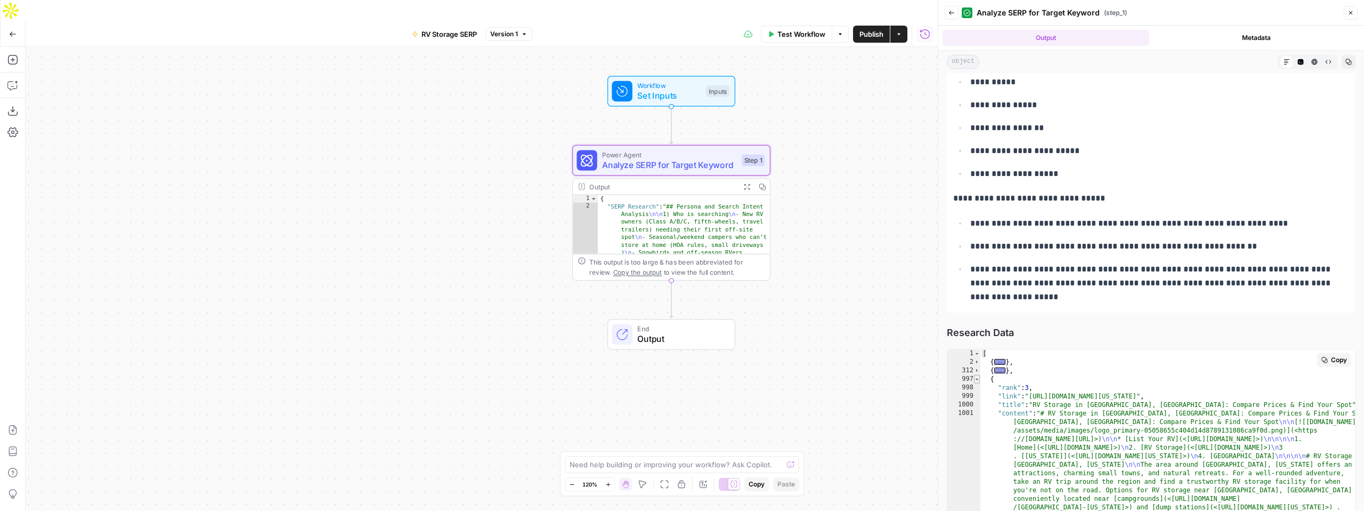
click at [979, 381] on span "Toggle code folding, rows 997 through 1430" at bounding box center [977, 379] width 6 height 9
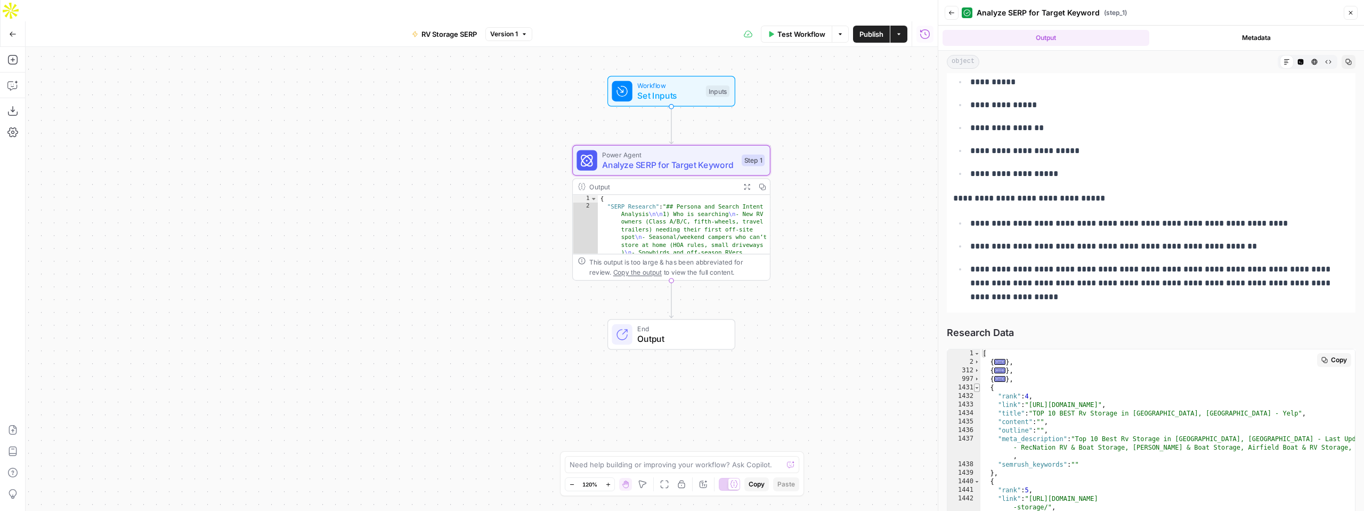
click at [979, 386] on span "Toggle code folding, rows 1431 through 1439" at bounding box center [977, 387] width 6 height 9
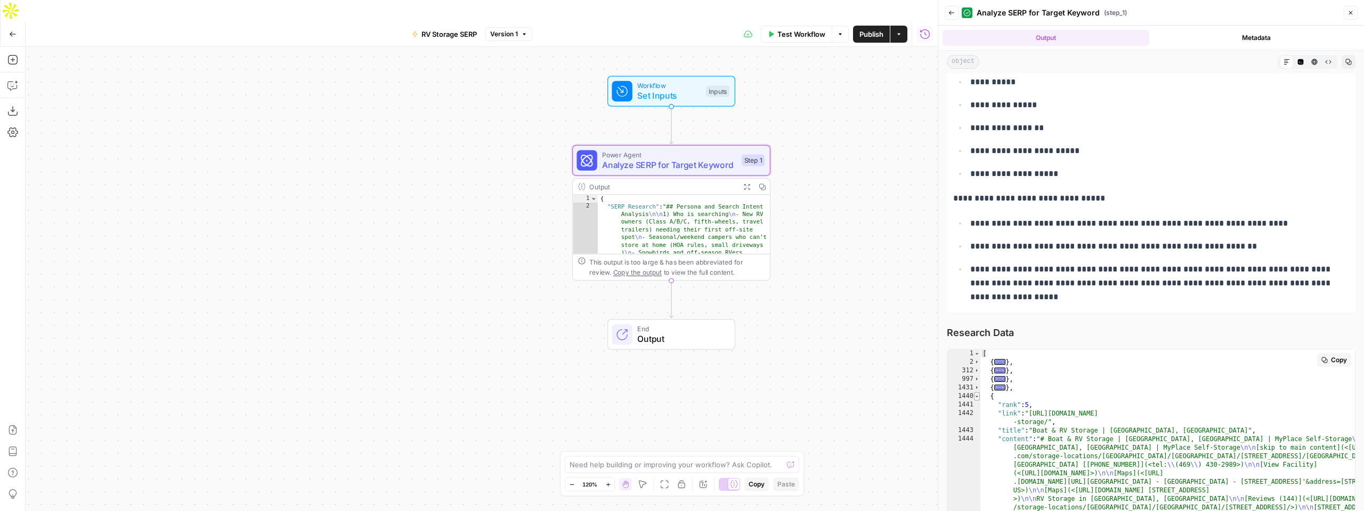
click at [978, 395] on span "Toggle code folding, rows 1440 through 1641" at bounding box center [977, 396] width 6 height 9
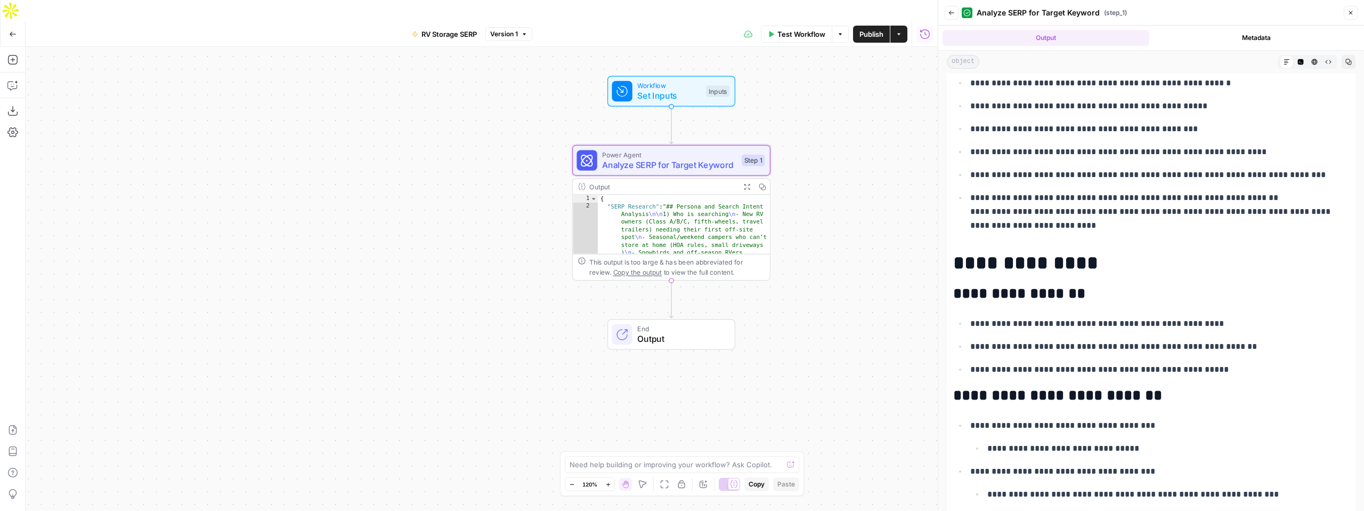
scroll to position [861, 0]
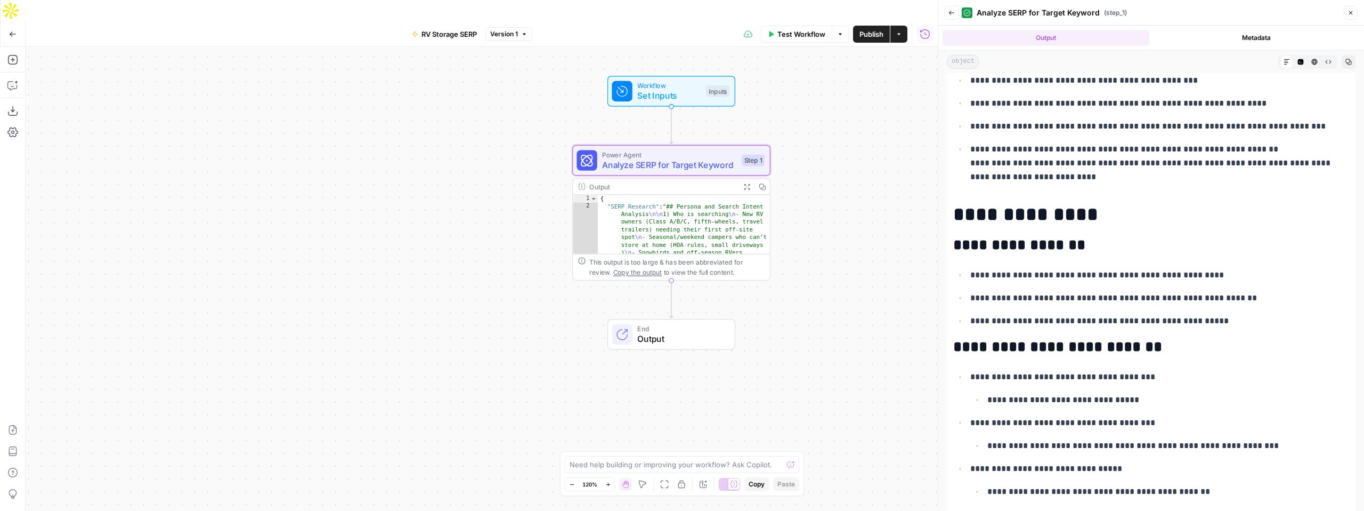
click at [982, 220] on h1 "**********" at bounding box center [1152, 214] width 396 height 22
click at [987, 244] on h2 "**********" at bounding box center [1152, 245] width 396 height 17
click at [1047, 301] on p "**********" at bounding box center [1160, 298] width 379 height 14
drag, startPoint x: 996, startPoint y: 277, endPoint x: 1179, endPoint y: 287, distance: 183.1
click at [1179, 287] on ul "**********" at bounding box center [1152, 298] width 396 height 60
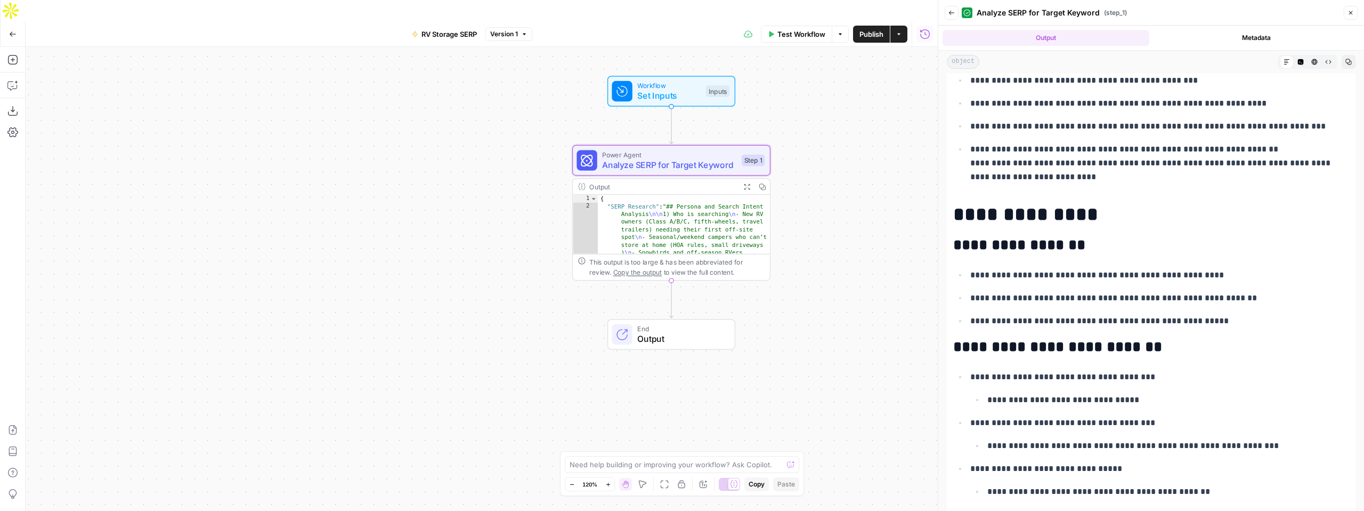
click at [1179, 287] on ul "**********" at bounding box center [1152, 298] width 396 height 60
click at [1161, 281] on p "**********" at bounding box center [1160, 275] width 379 height 14
click at [1164, 281] on p "**********" at bounding box center [1160, 275] width 379 height 14
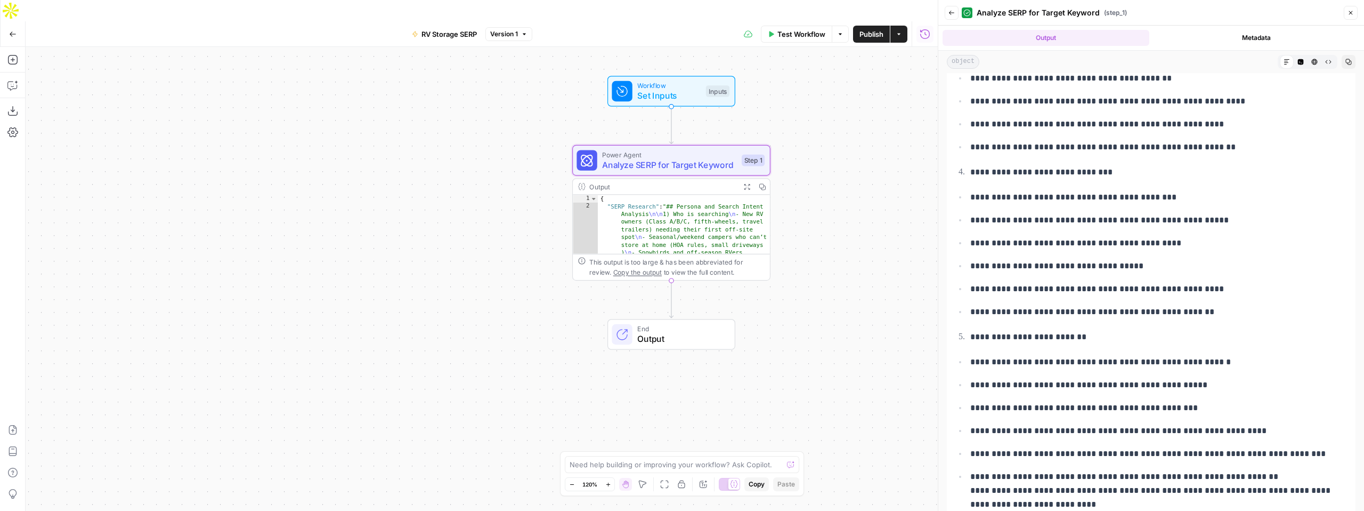
scroll to position [0, 0]
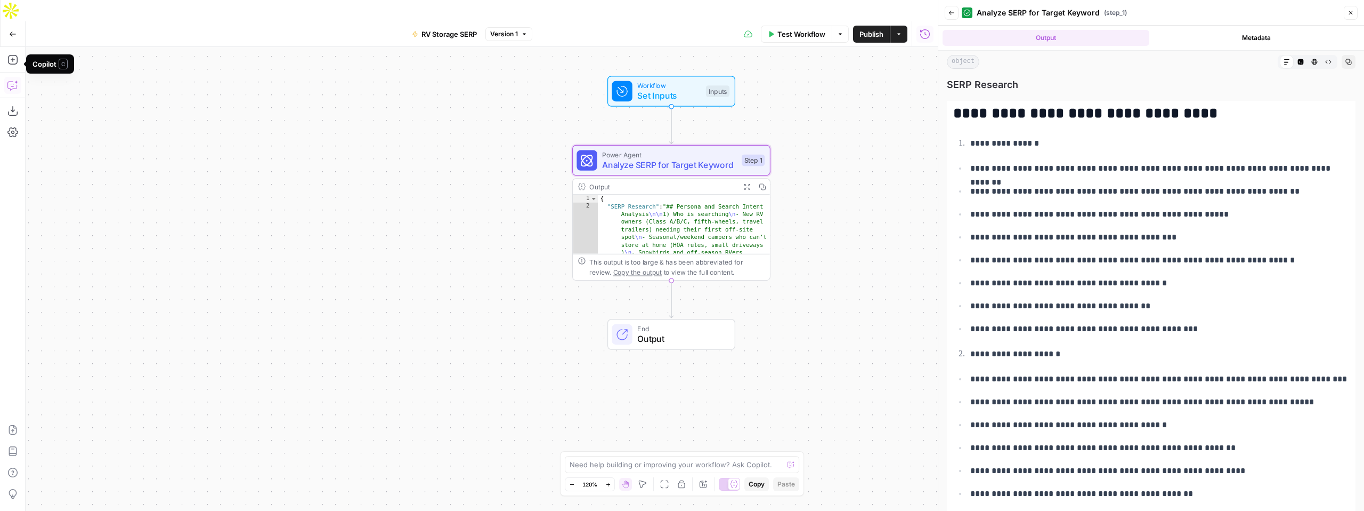
click at [13, 80] on icon "button" at bounding box center [12, 85] width 11 height 11
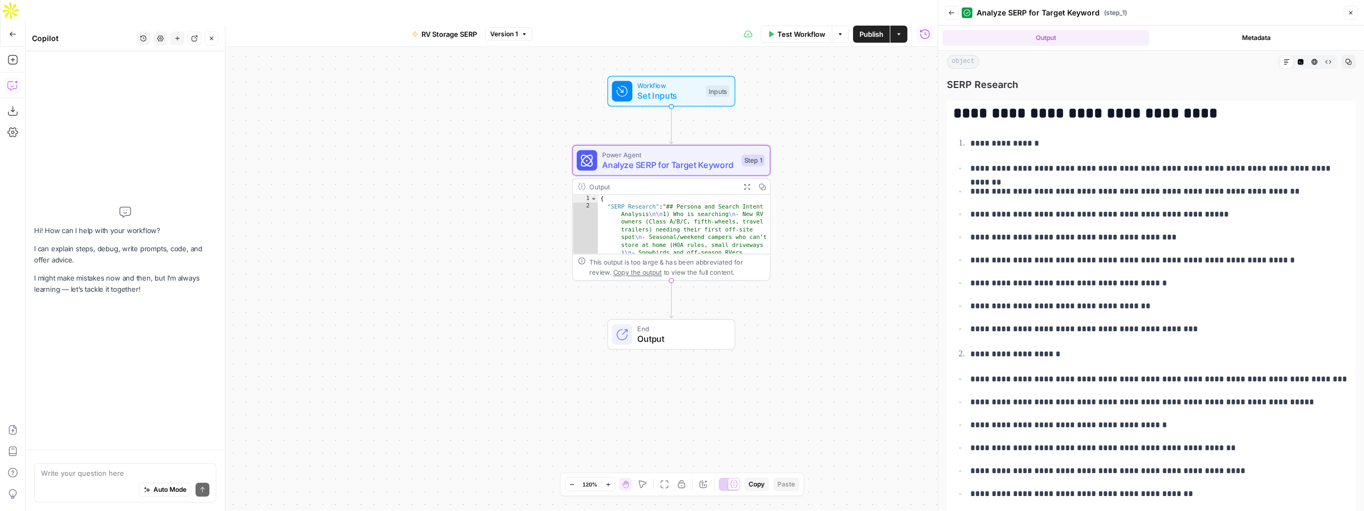
click at [100, 482] on div "Auto Mode Send" at bounding box center [125, 489] width 168 height 23
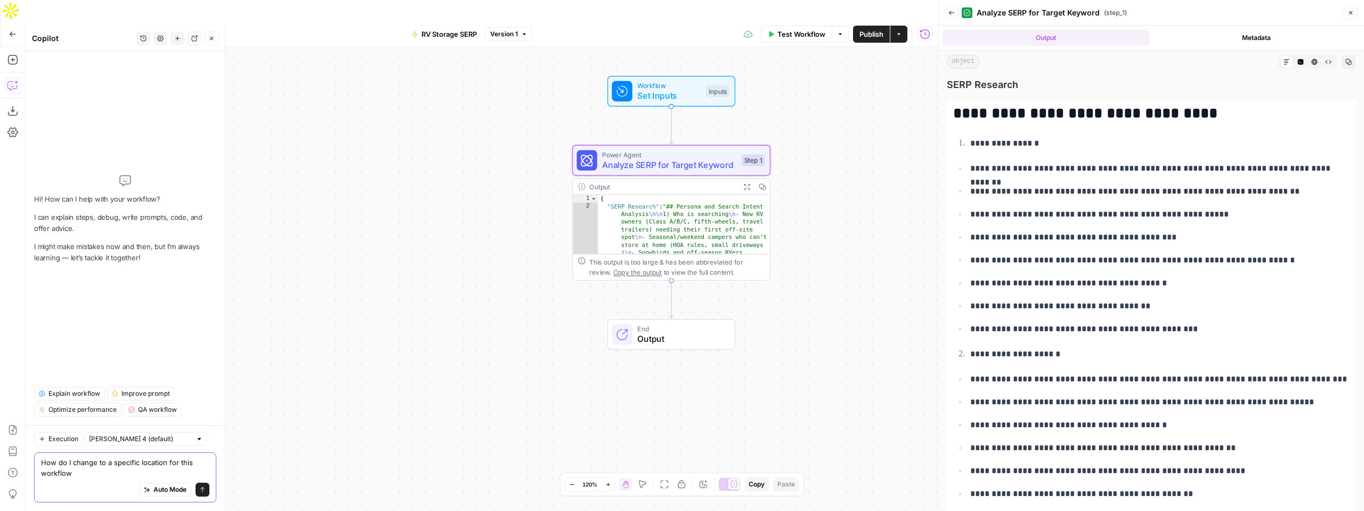
type textarea "How do I change to a specific location for this workflow?"
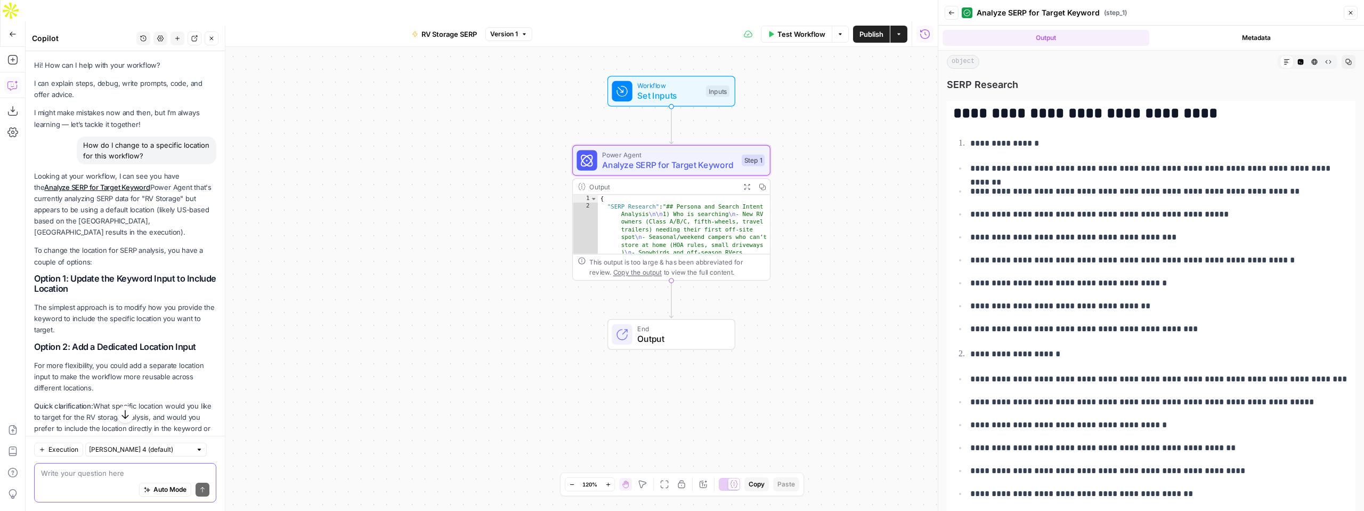
scroll to position [76, 0]
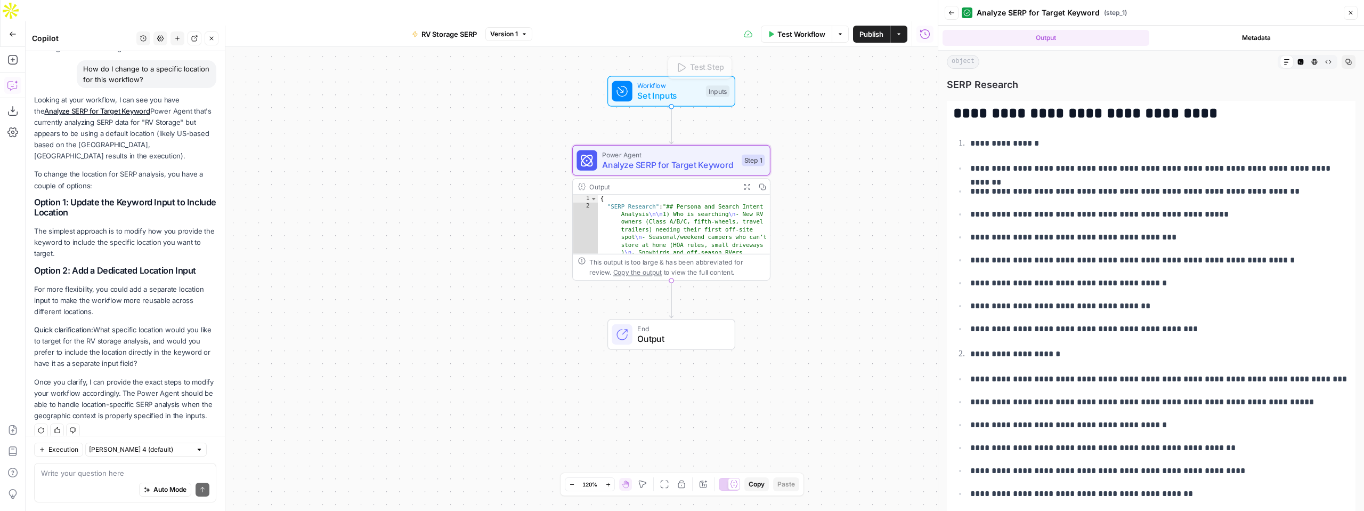
click at [658, 89] on span "Set Inputs" at bounding box center [668, 95] width 63 height 13
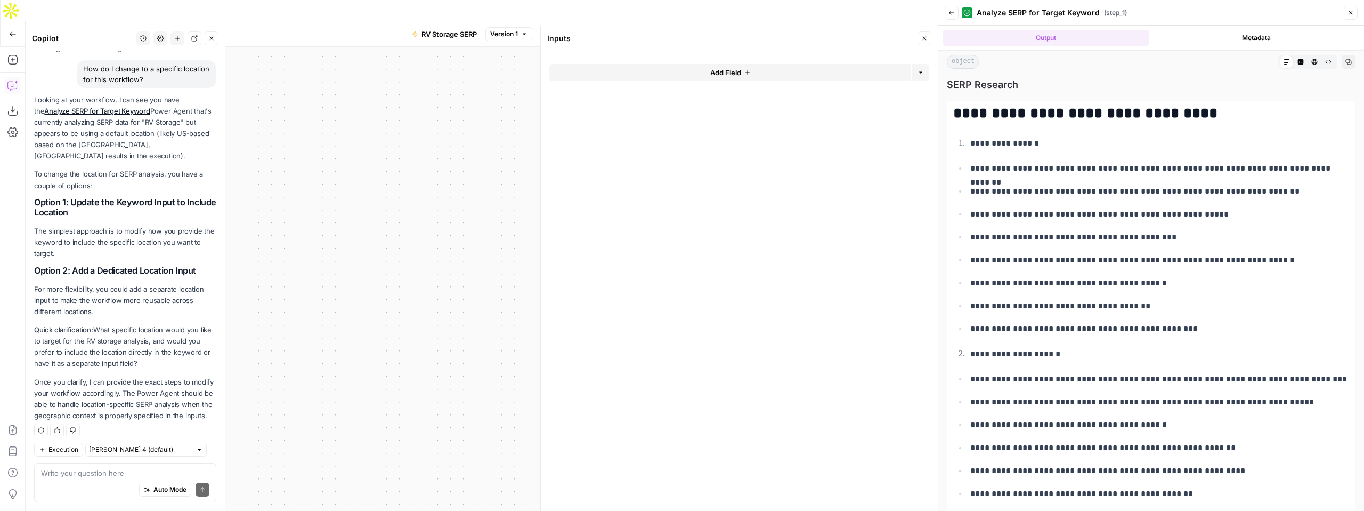
click at [699, 64] on button "Add Field" at bounding box center [731, 72] width 362 height 17
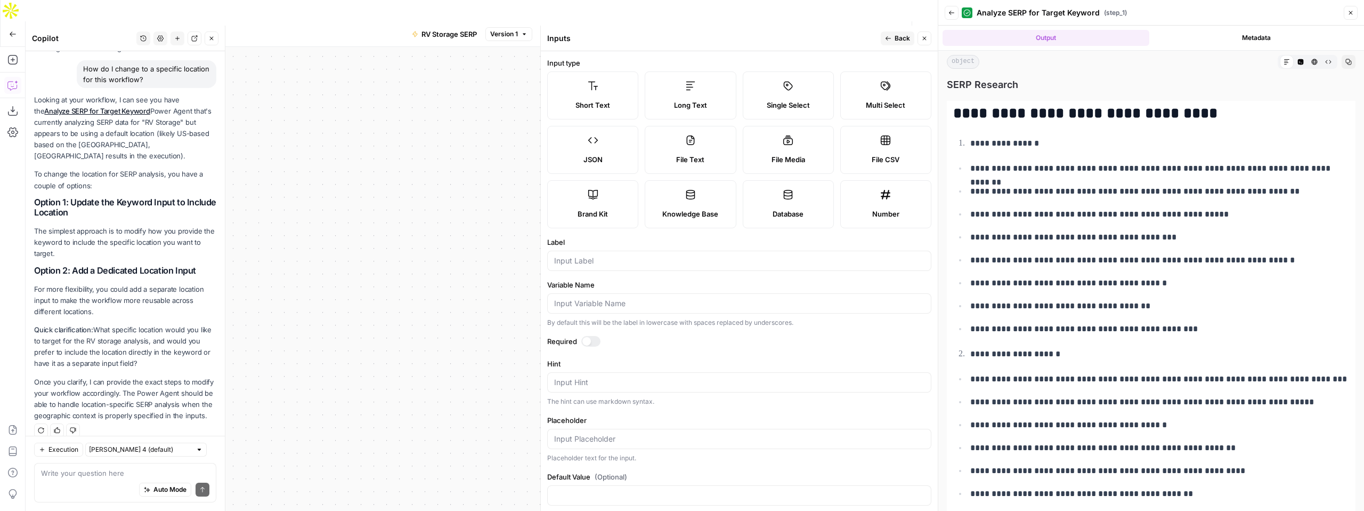
click at [589, 112] on label "Short Text" at bounding box center [592, 95] width 91 height 48
click at [589, 104] on span "Short Text" at bounding box center [593, 105] width 35 height 11
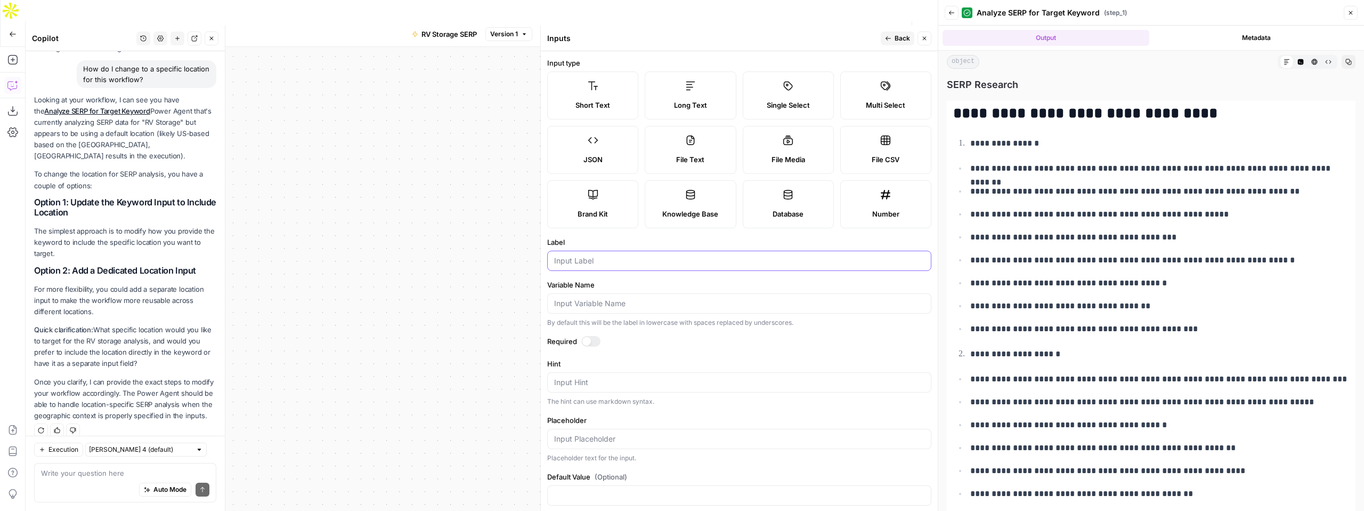
click at [586, 258] on input "Label" at bounding box center [739, 260] width 370 height 11
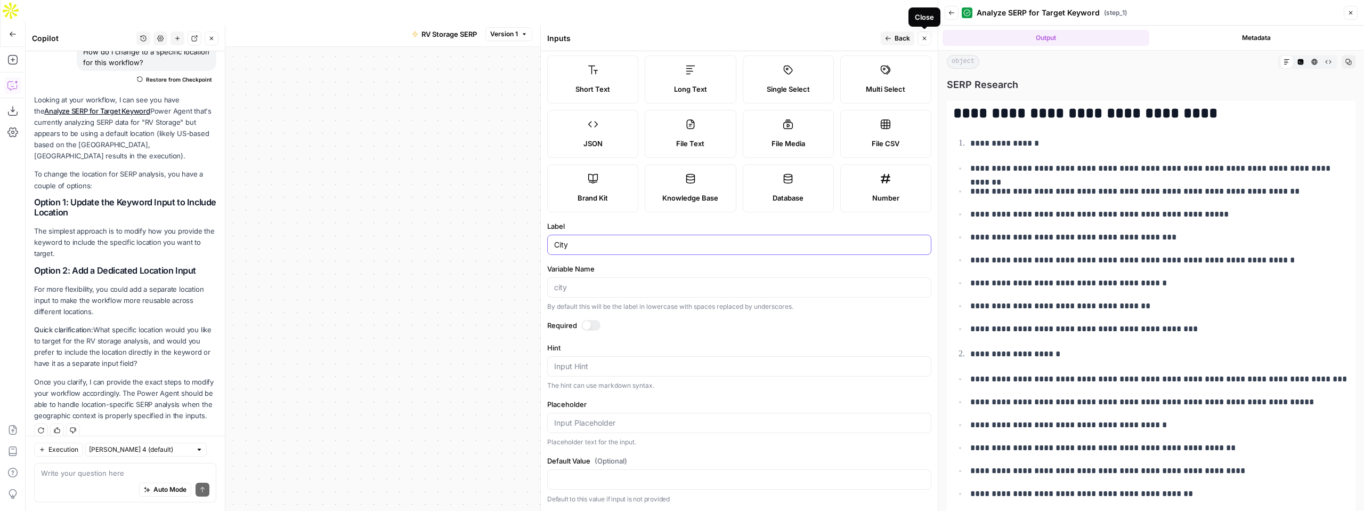
type input "City"
click at [922, 41] on icon "button" at bounding box center [925, 38] width 6 height 6
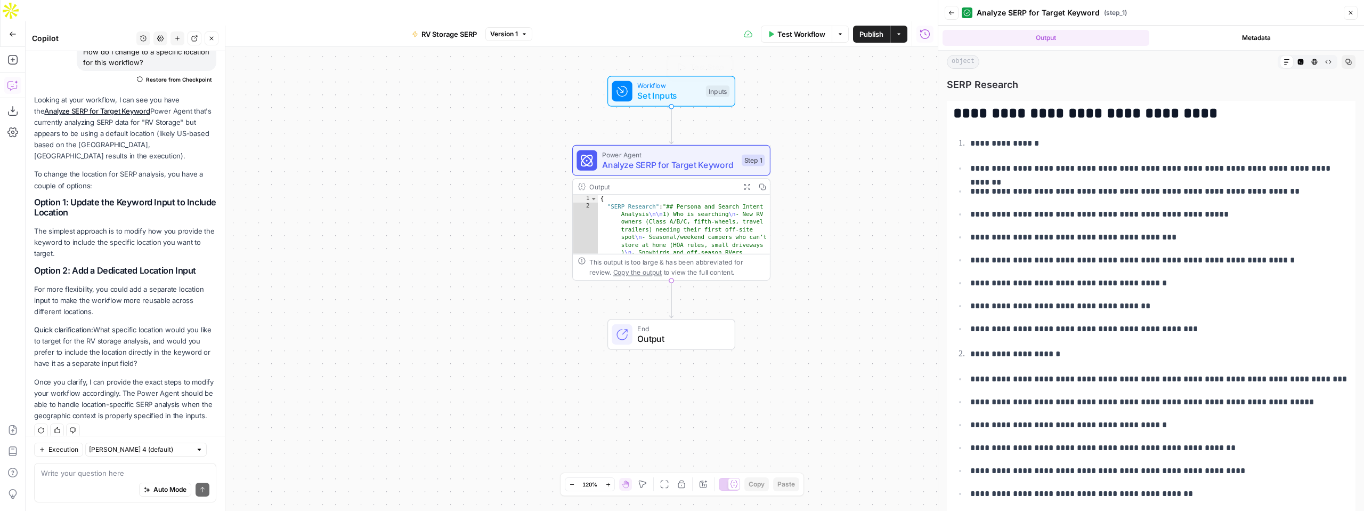
click at [666, 89] on span "Set Inputs" at bounding box center [668, 95] width 63 height 13
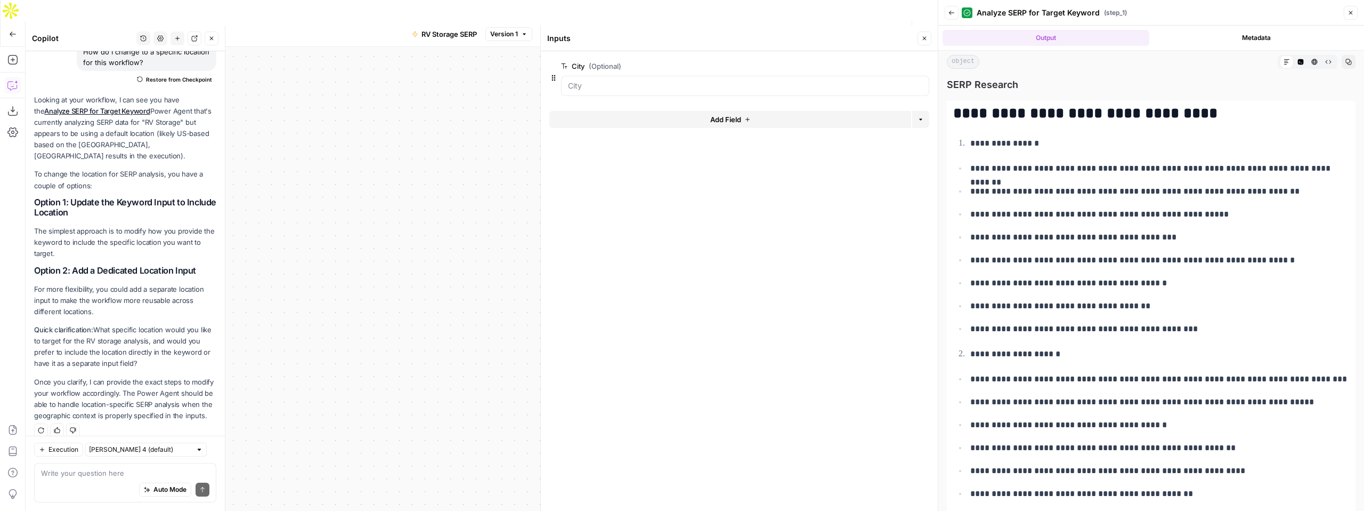
click at [738, 116] on span "Add Field" at bounding box center [725, 119] width 31 height 11
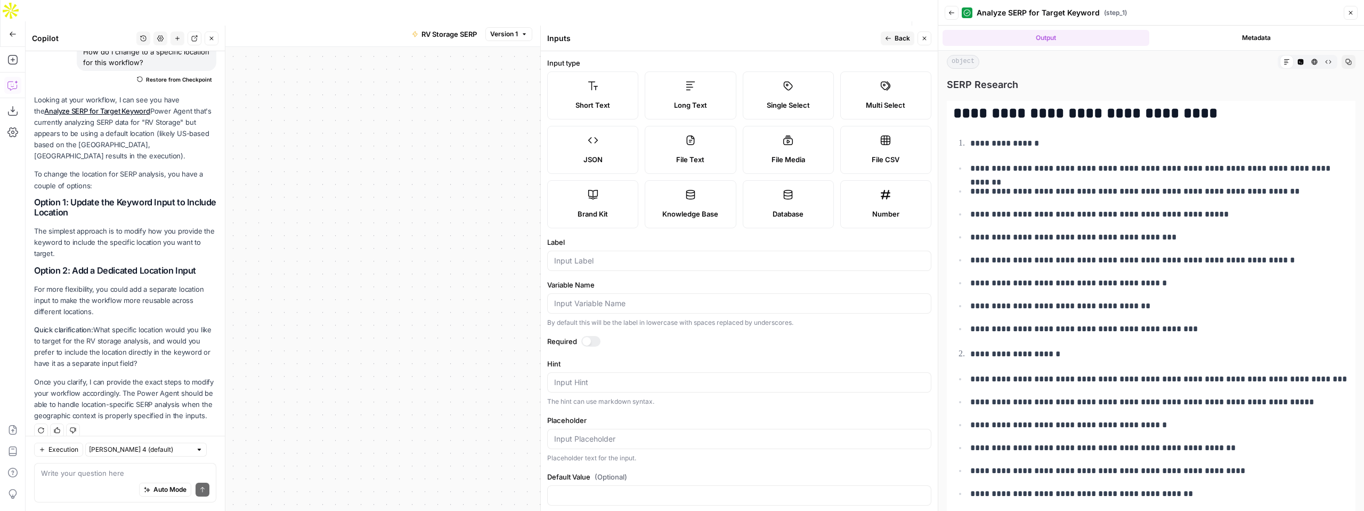
click at [589, 112] on label "Short Text" at bounding box center [592, 95] width 91 height 48
click at [575, 257] on input "Label" at bounding box center [739, 260] width 370 height 11
type input "State"
click at [895, 39] on span "Back" at bounding box center [902, 39] width 15 height 10
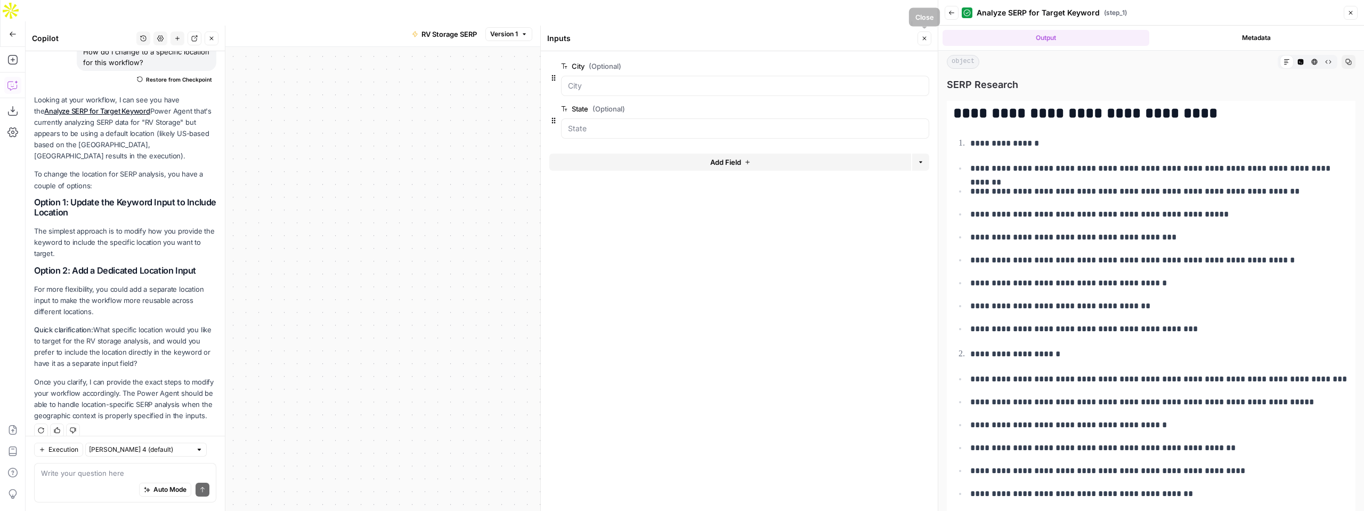
click at [918, 37] on button "Close" at bounding box center [925, 38] width 14 height 14
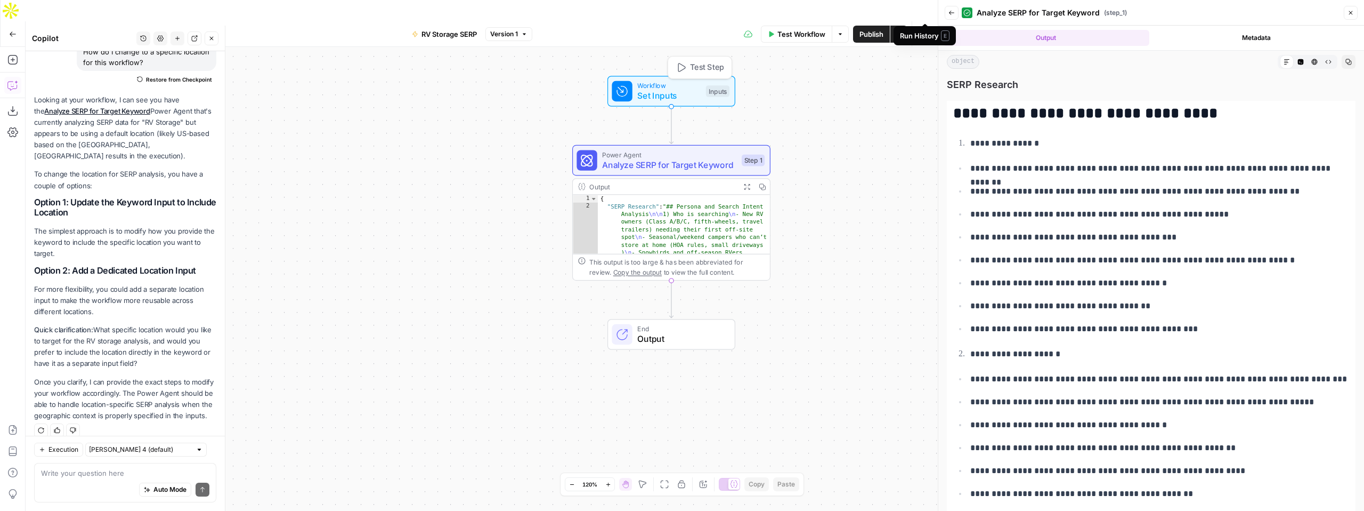
click at [680, 62] on icon "button" at bounding box center [681, 67] width 10 height 10
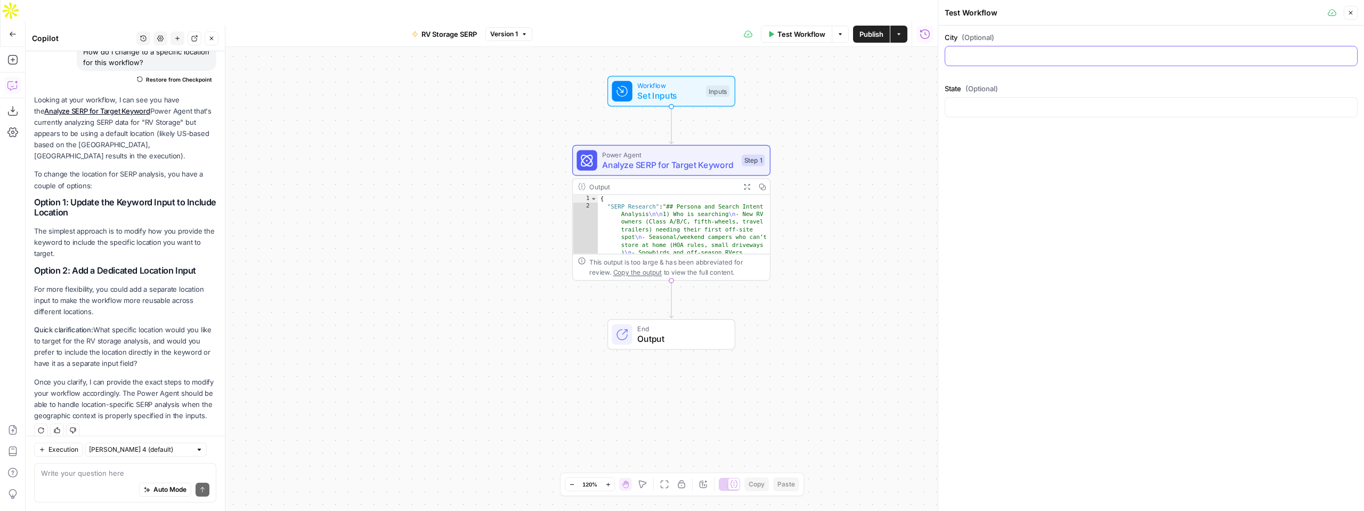
click at [975, 53] on input "City (Optional)" at bounding box center [1151, 56] width 399 height 11
click at [1210, 53] on input "City (Optional)" at bounding box center [1151, 56] width 399 height 11
click at [951, 39] on label "City (Optional)" at bounding box center [1151, 37] width 413 height 11
click at [952, 51] on input "City (Optional)" at bounding box center [1151, 56] width 399 height 11
click at [951, 39] on label "City (Optional)" at bounding box center [1151, 37] width 413 height 11
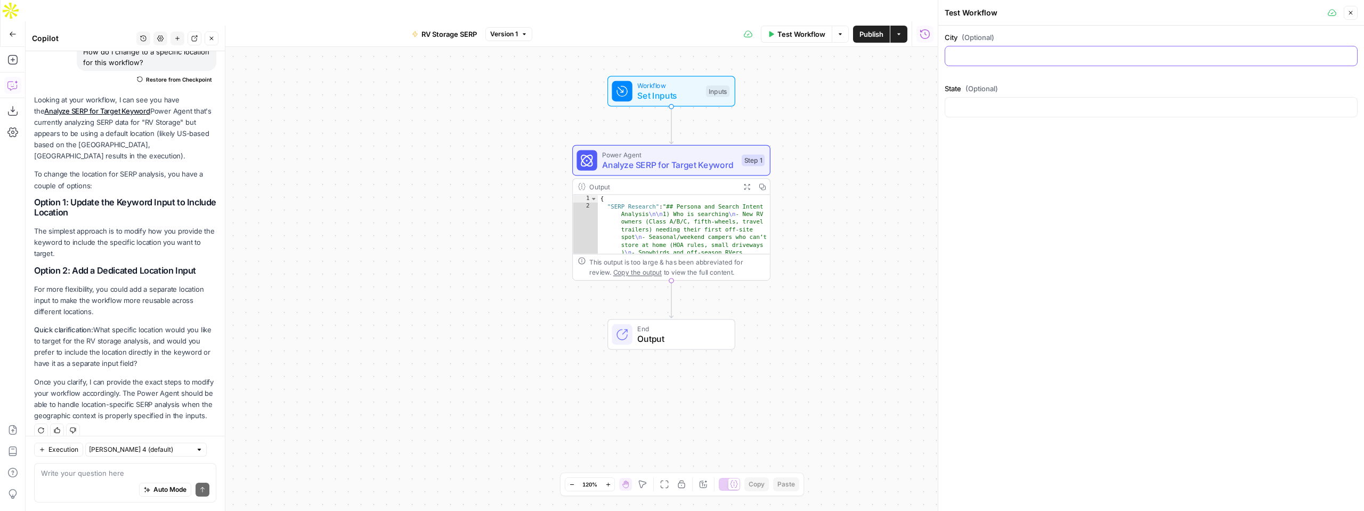
click at [952, 51] on input "City (Optional)" at bounding box center [1151, 56] width 399 height 11
click at [970, 61] on input "City (Optional)" at bounding box center [1151, 56] width 399 height 11
click at [683, 82] on div "Workflow Set Inputs Inputs Test Step" at bounding box center [672, 91] width 128 height 31
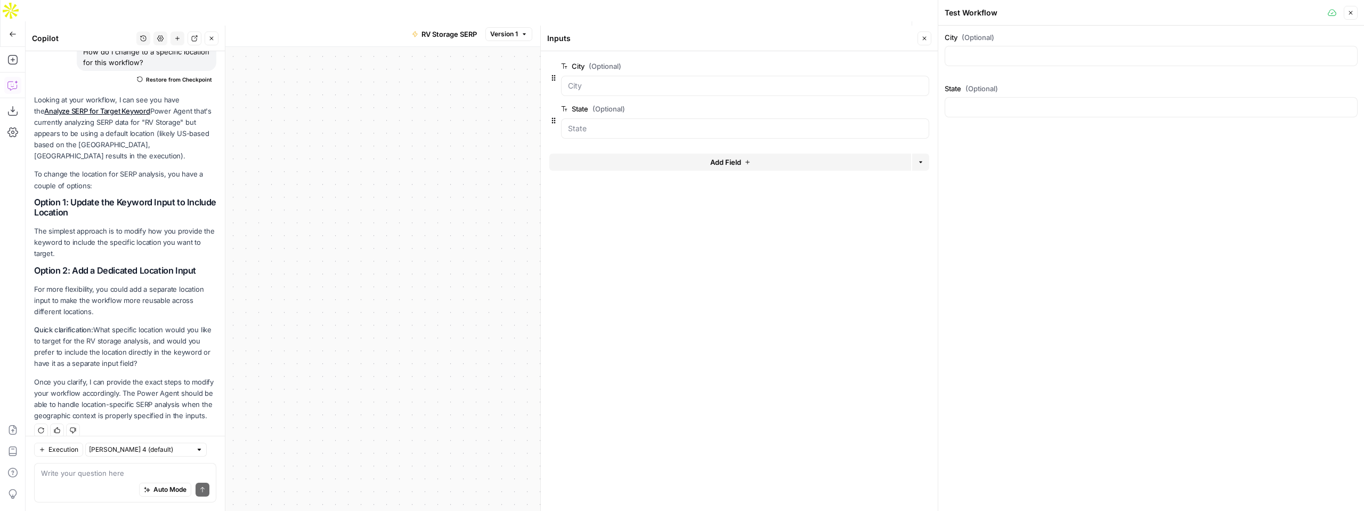
click at [924, 42] on button "Close" at bounding box center [925, 38] width 14 height 14
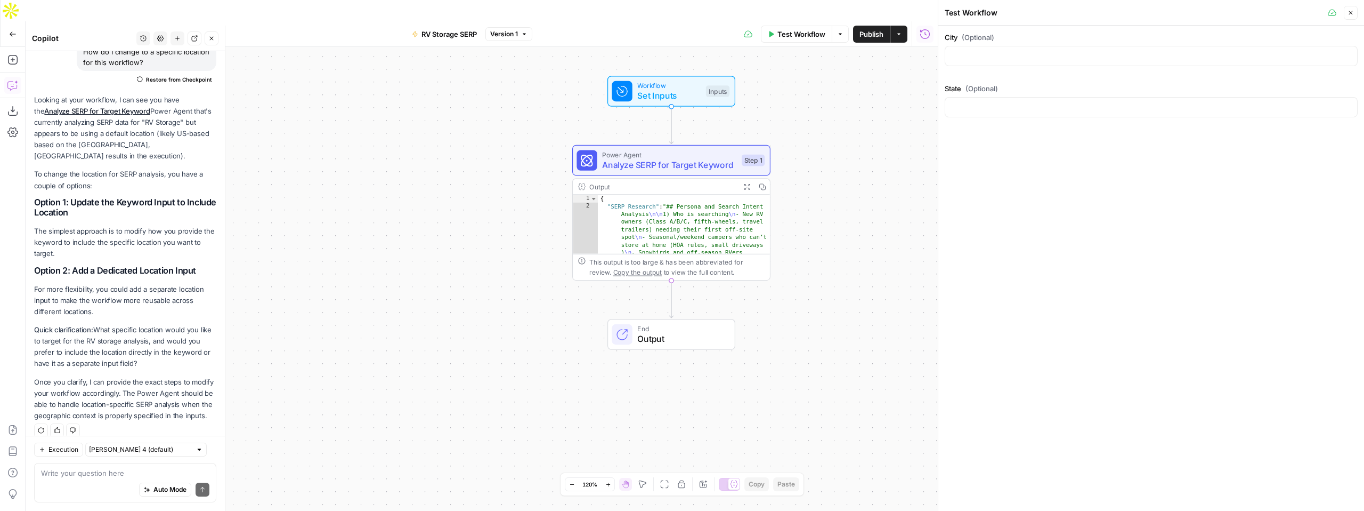
click at [653, 89] on span "Set Inputs" at bounding box center [668, 95] width 63 height 13
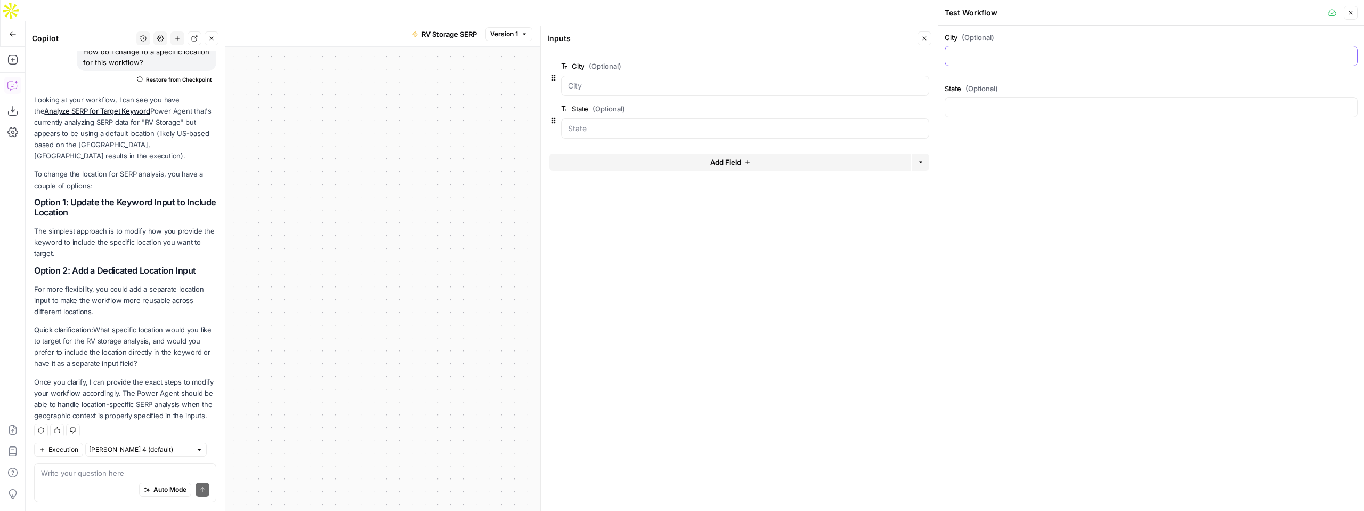
click at [987, 59] on input "City (Optional)" at bounding box center [1151, 56] width 399 height 11
type input "City"
type input "State"
click at [997, 200] on div "City (Optional) City State (Optional) State" at bounding box center [1152, 268] width 426 height 485
click at [705, 139] on div at bounding box center [740, 142] width 380 height 6
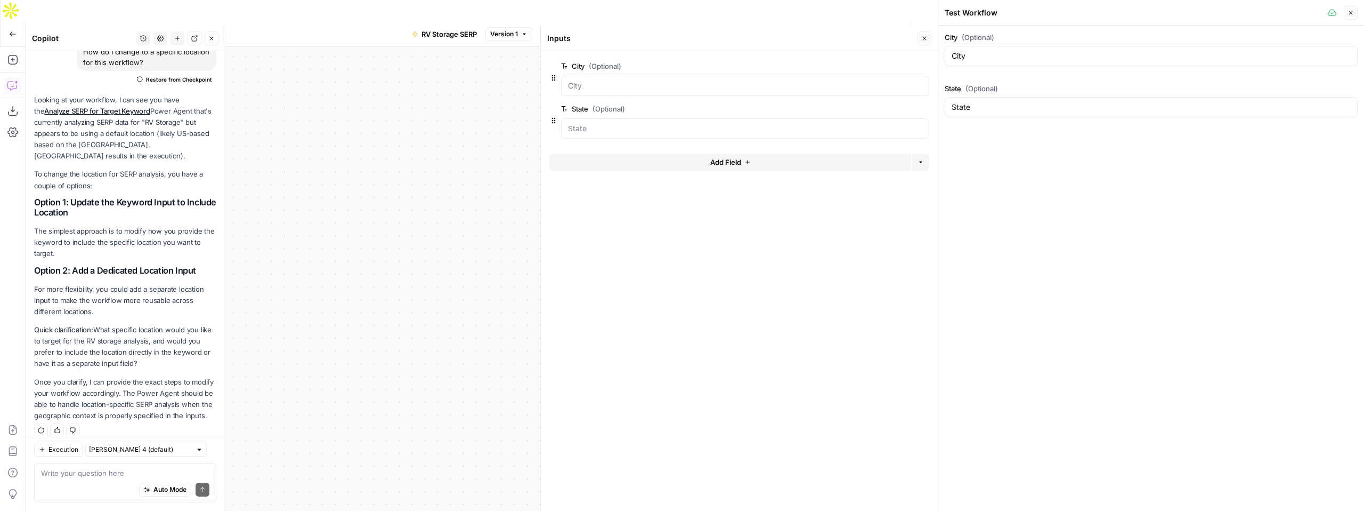
click at [892, 107] on span "edit field" at bounding box center [889, 108] width 23 height 9
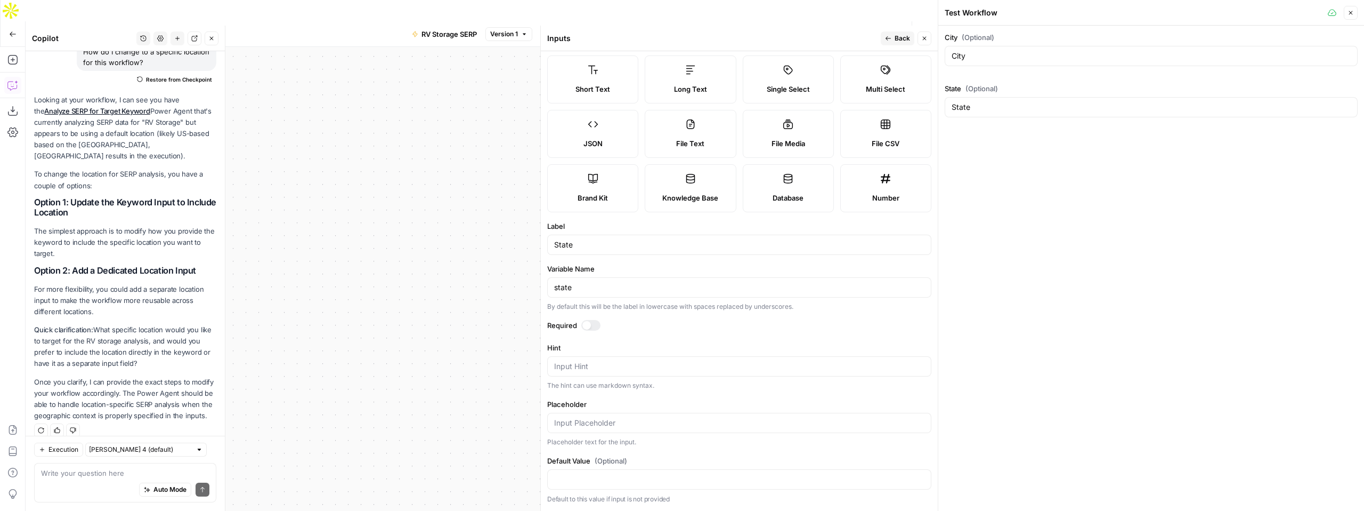
click at [896, 41] on span "Back" at bounding box center [902, 39] width 15 height 10
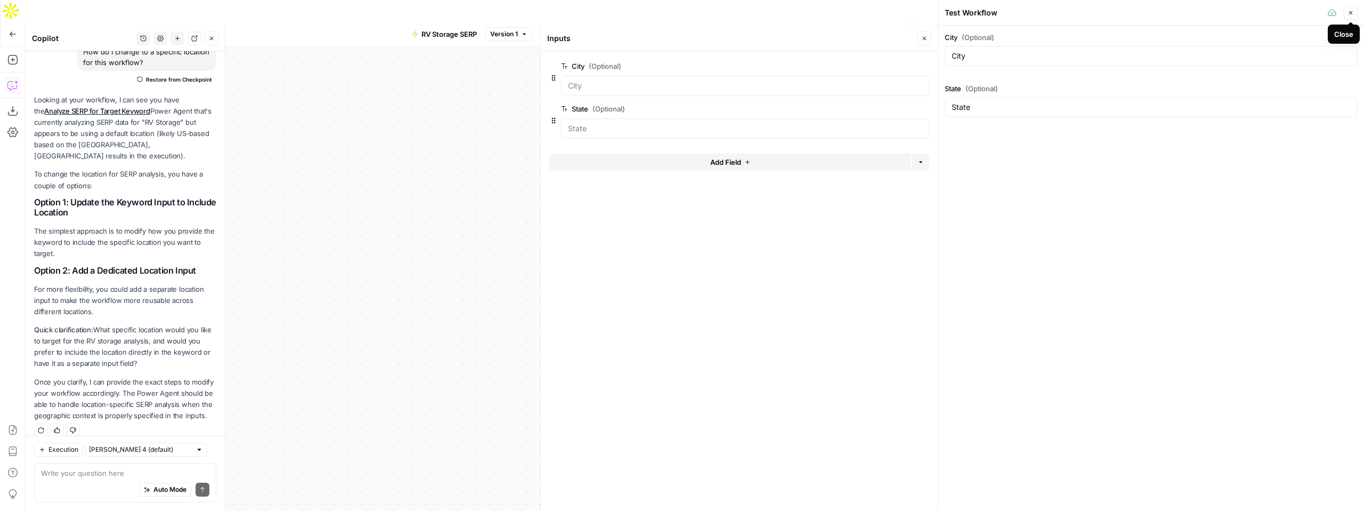
click at [1353, 17] on button "Close" at bounding box center [1351, 13] width 14 height 14
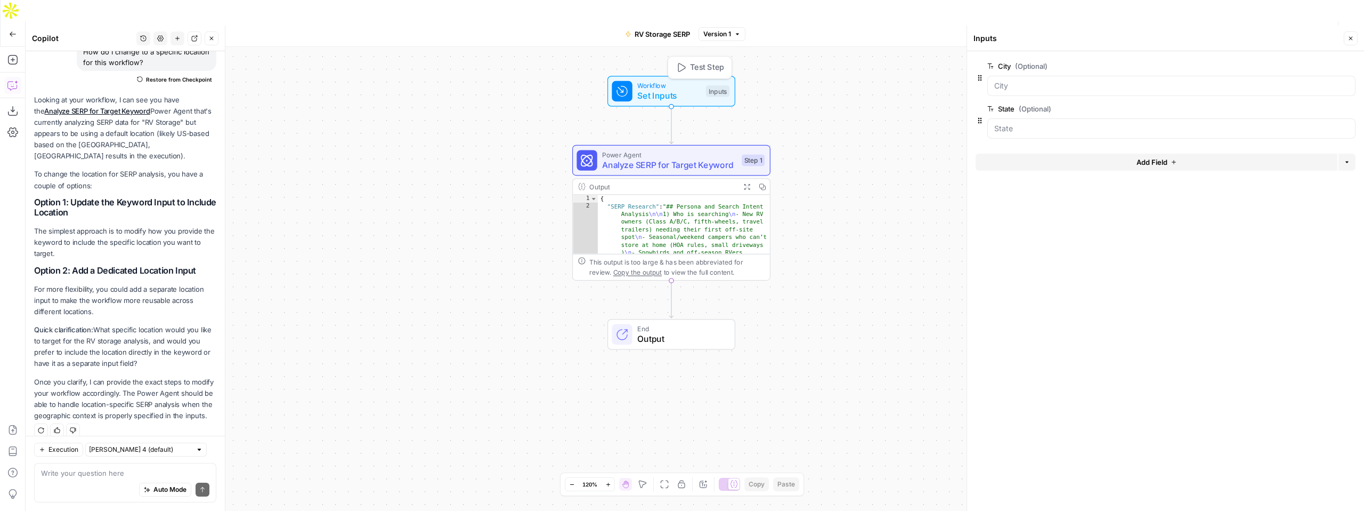
click at [666, 89] on span "Set Inputs" at bounding box center [668, 95] width 63 height 13
click at [1160, 167] on span "Add Field" at bounding box center [1152, 162] width 31 height 11
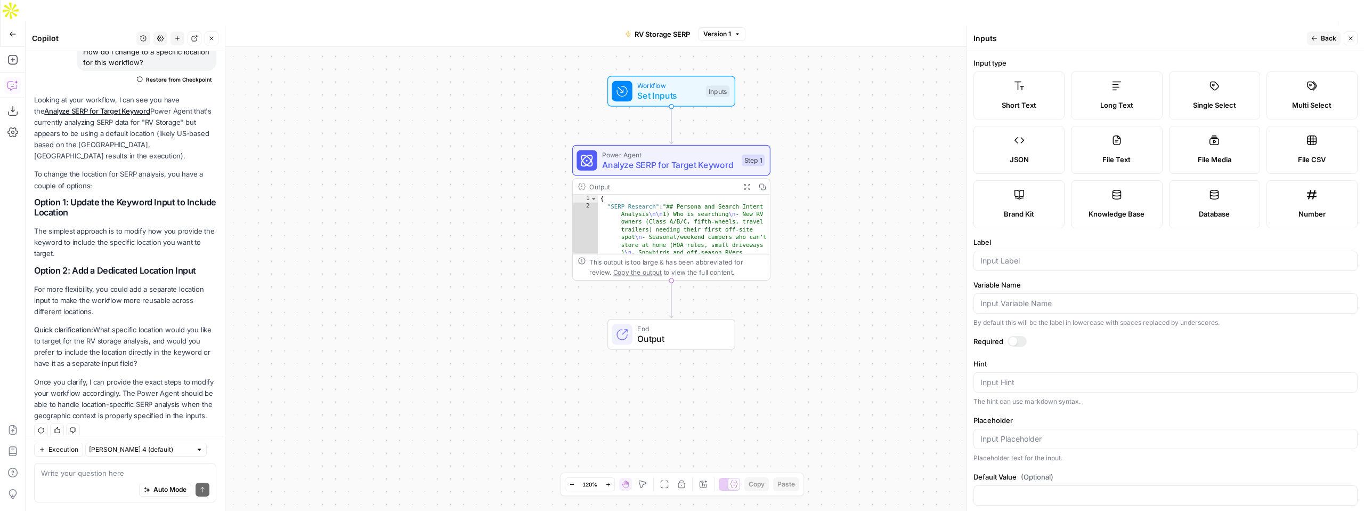
click at [1037, 105] on div "Short Text" at bounding box center [1019, 105] width 73 height 11
click at [1035, 260] on input "Label" at bounding box center [1166, 260] width 370 height 11
click at [1037, 264] on input "Brand" at bounding box center [1166, 260] width 370 height 11
type input "Brand Kit"
click at [1318, 42] on button "Back" at bounding box center [1324, 38] width 34 height 14
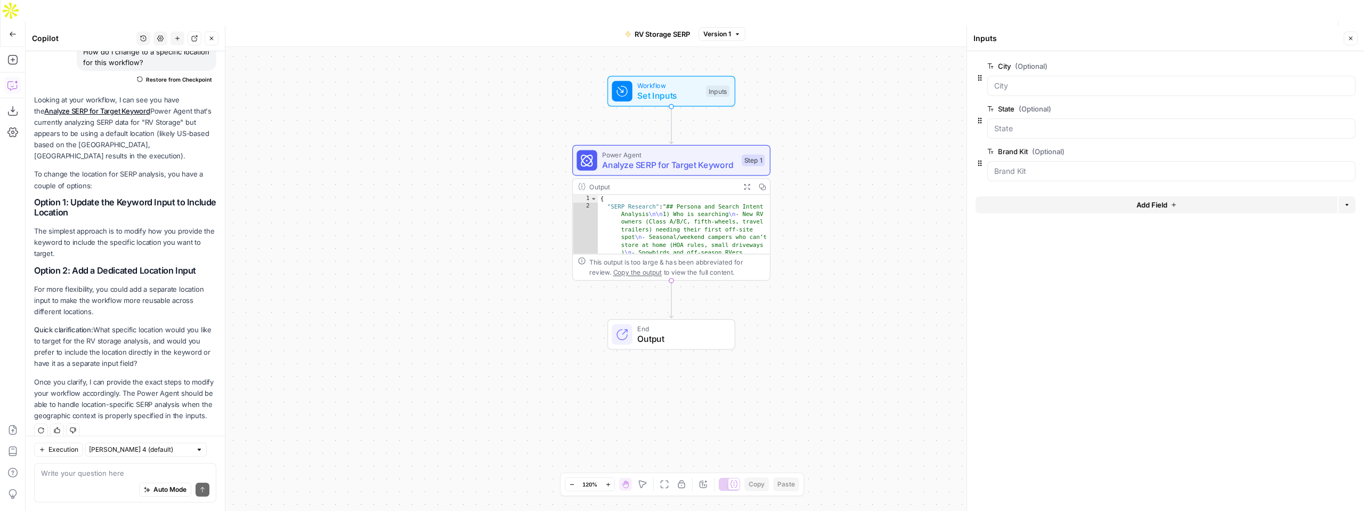
click at [1334, 68] on icon "button" at bounding box center [1334, 66] width 6 height 6
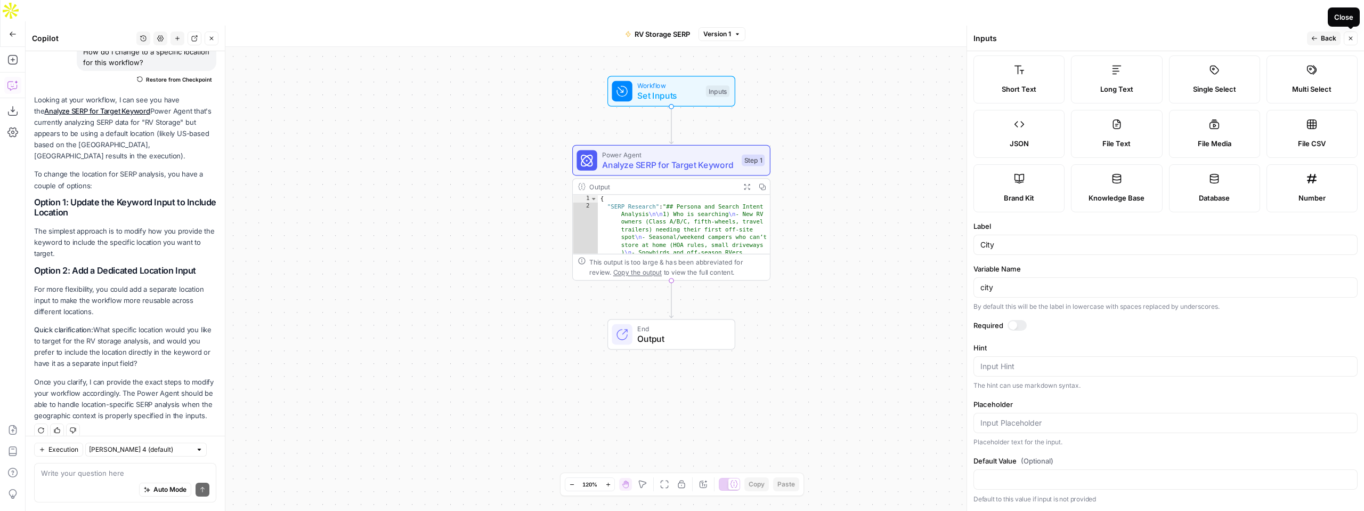
click at [1322, 38] on span "Back" at bounding box center [1328, 39] width 15 height 10
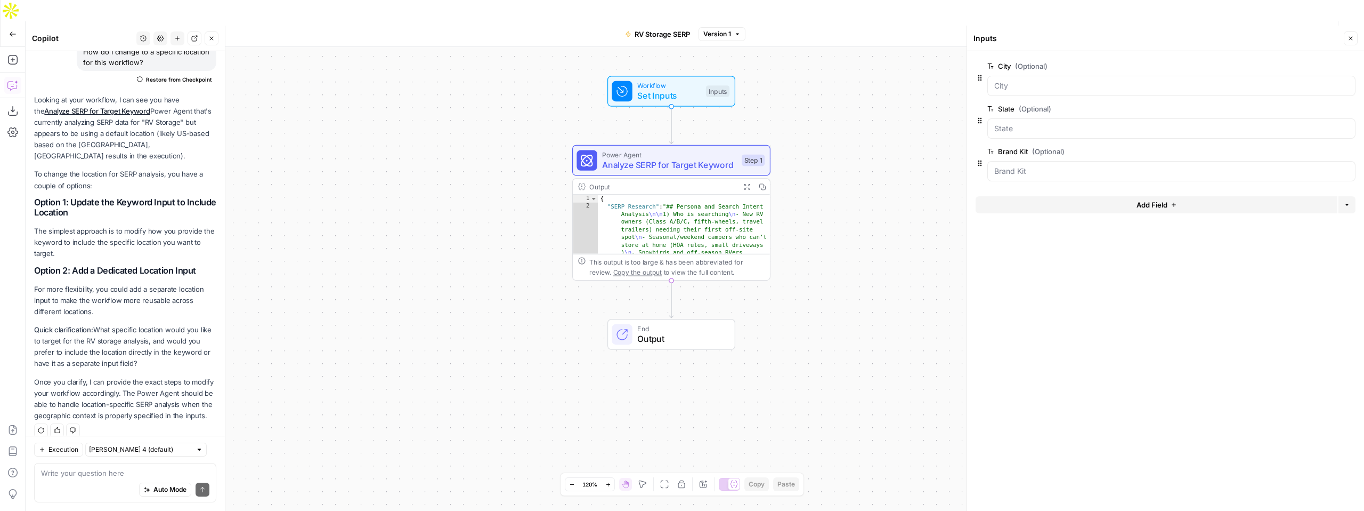
click at [819, 125] on div "**********" at bounding box center [695, 289] width 1339 height 485
click at [680, 158] on span "Analyze SERP for Target Keyword" at bounding box center [669, 164] width 134 height 13
type textarea "Analyze SERP for Target Keyword"
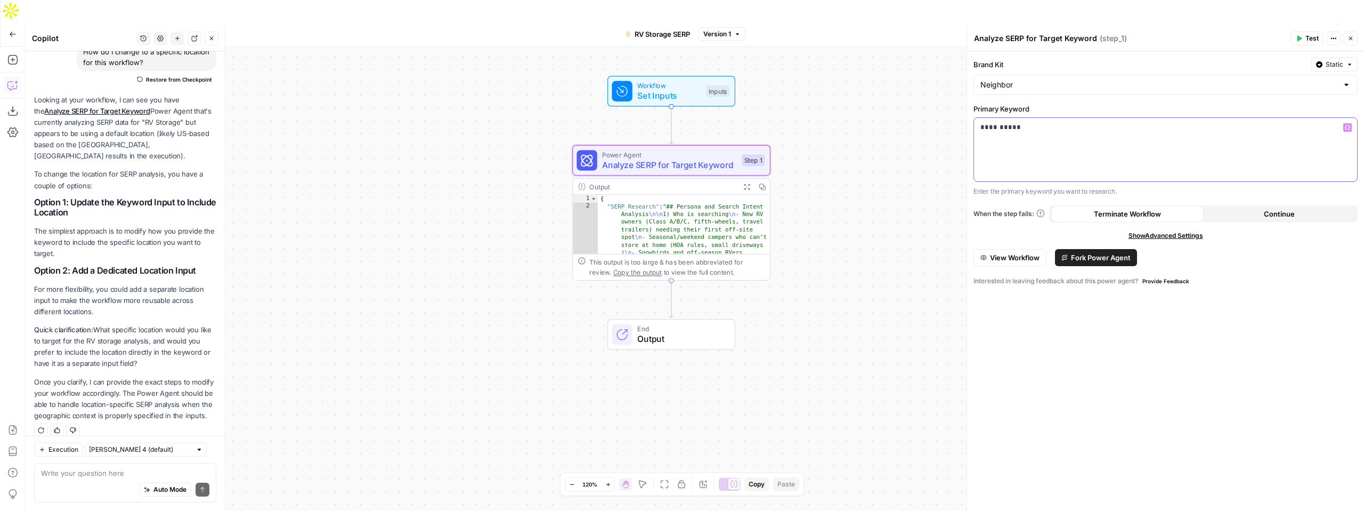
click at [1012, 138] on div "**********" at bounding box center [1165, 149] width 383 height 63
click at [1348, 126] on icon "button" at bounding box center [1347, 127] width 5 height 5
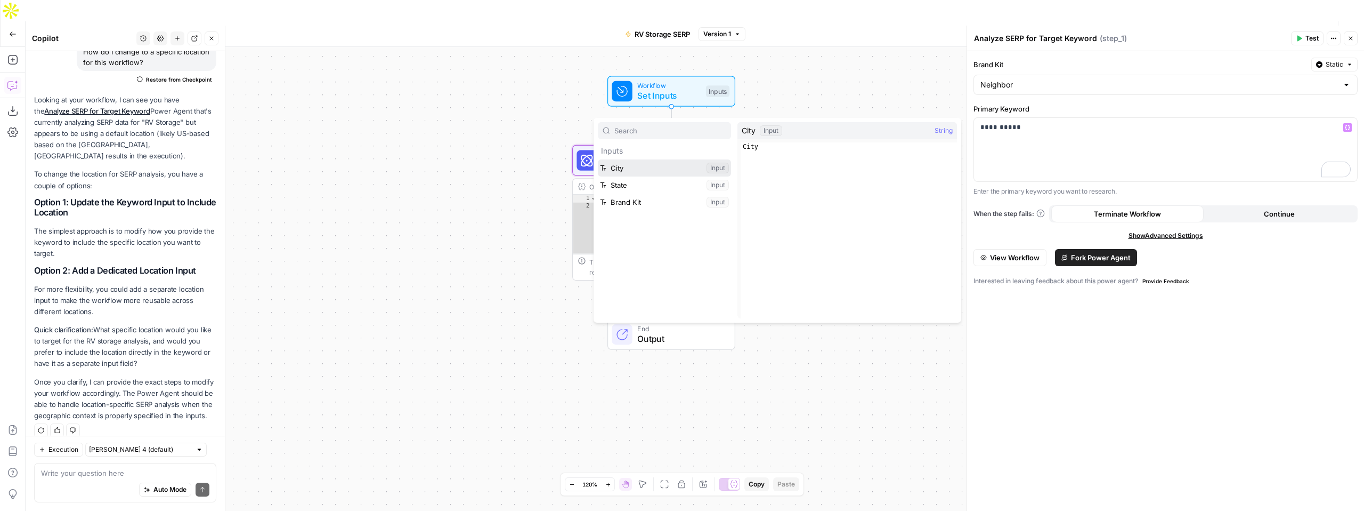
click at [616, 168] on button "Select variable City" at bounding box center [664, 167] width 133 height 17
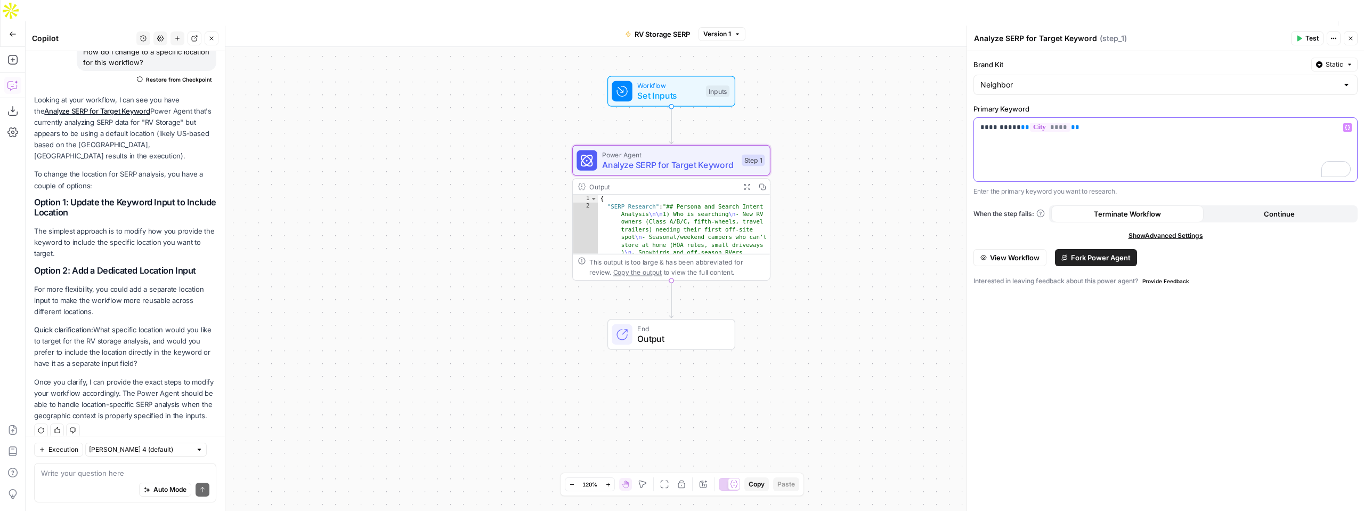
click at [1000, 130] on p "**********" at bounding box center [1166, 127] width 370 height 11
click at [1109, 123] on p "**********" at bounding box center [1166, 127] width 370 height 11
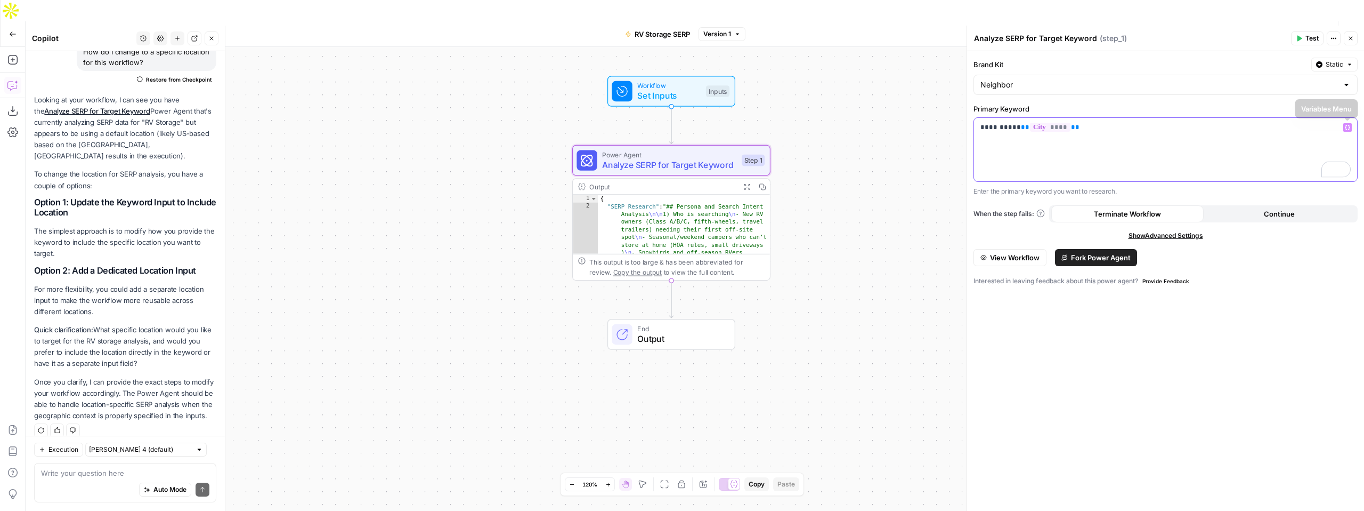
click at [1347, 128] on icon "button" at bounding box center [1347, 127] width 5 height 5
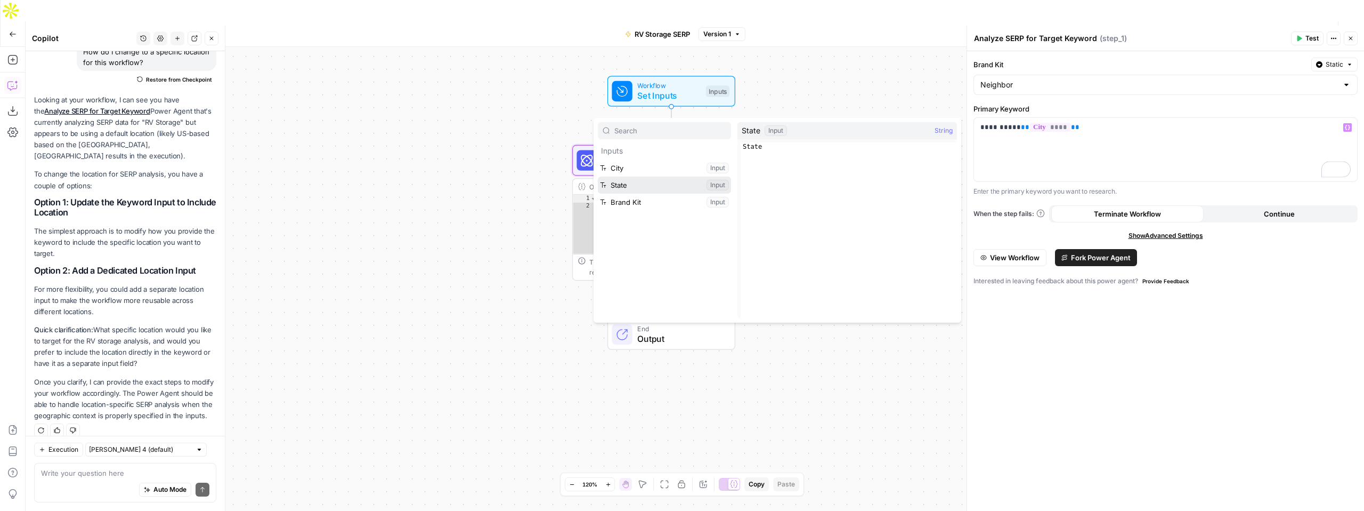
click at [654, 183] on button "Select variable State" at bounding box center [664, 184] width 133 height 17
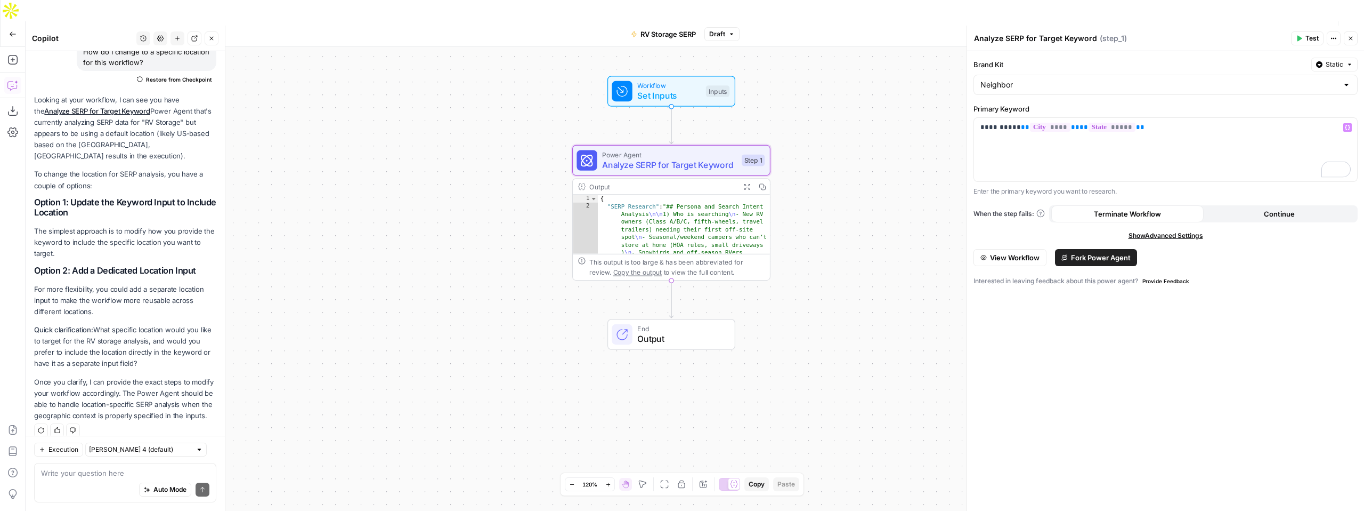
click at [1301, 39] on icon "button" at bounding box center [1300, 39] width 5 height 6
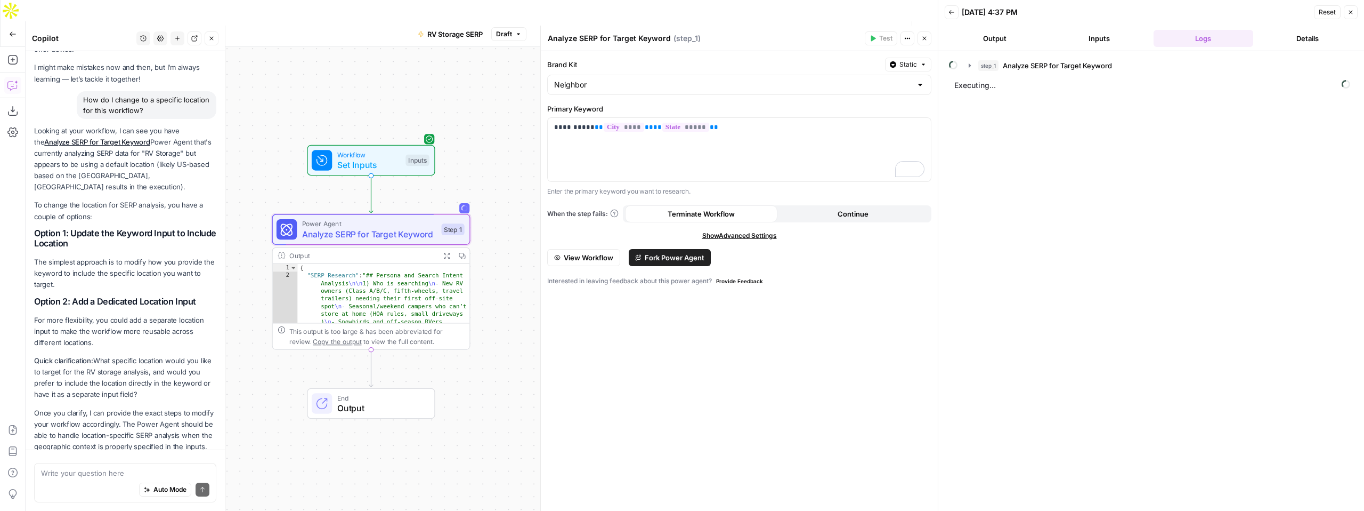
scroll to position [93, 0]
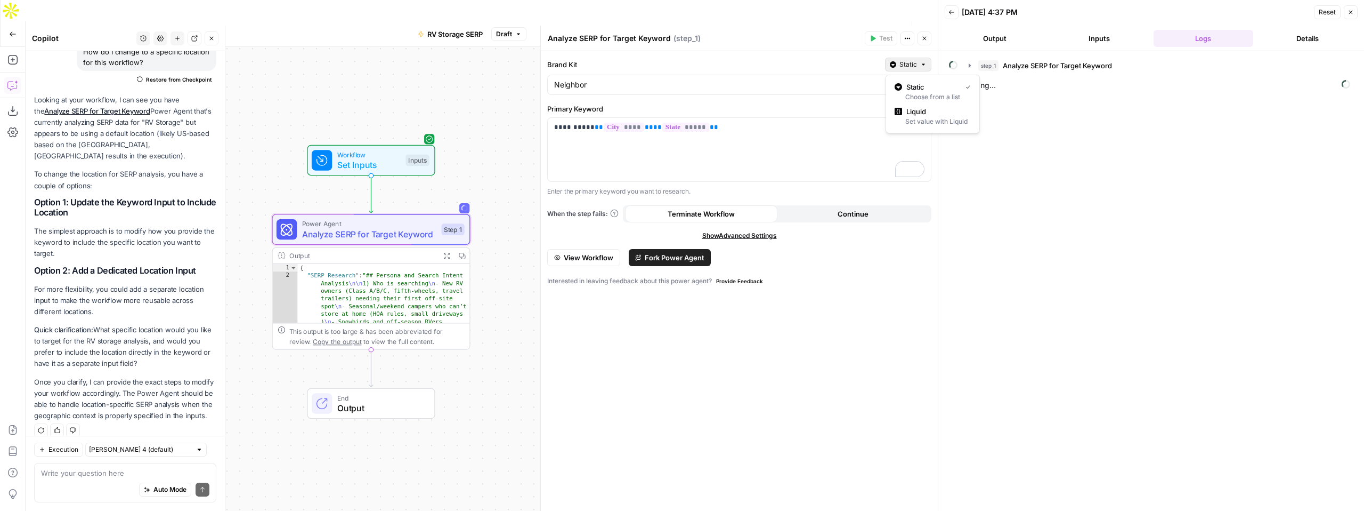
click at [920, 68] on button "Static" at bounding box center [908, 65] width 46 height 14
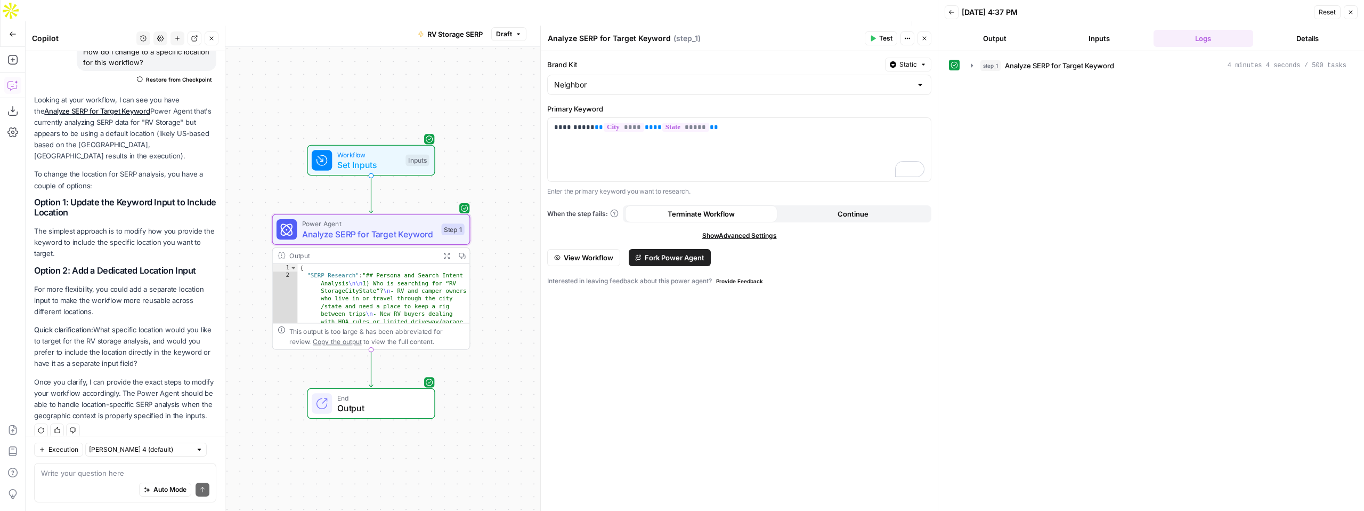
click at [1181, 38] on button "Logs" at bounding box center [1204, 38] width 100 height 17
click at [359, 149] on span "Workflow" at bounding box center [368, 154] width 63 height 10
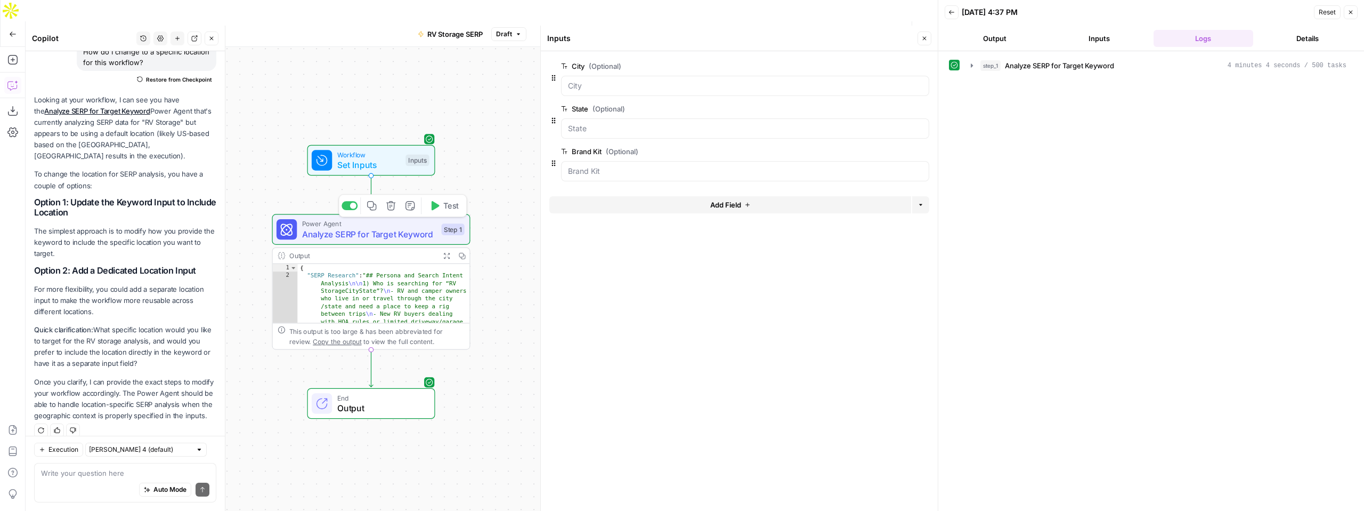
click at [353, 228] on span "Analyze SERP for Target Keyword" at bounding box center [369, 234] width 134 height 13
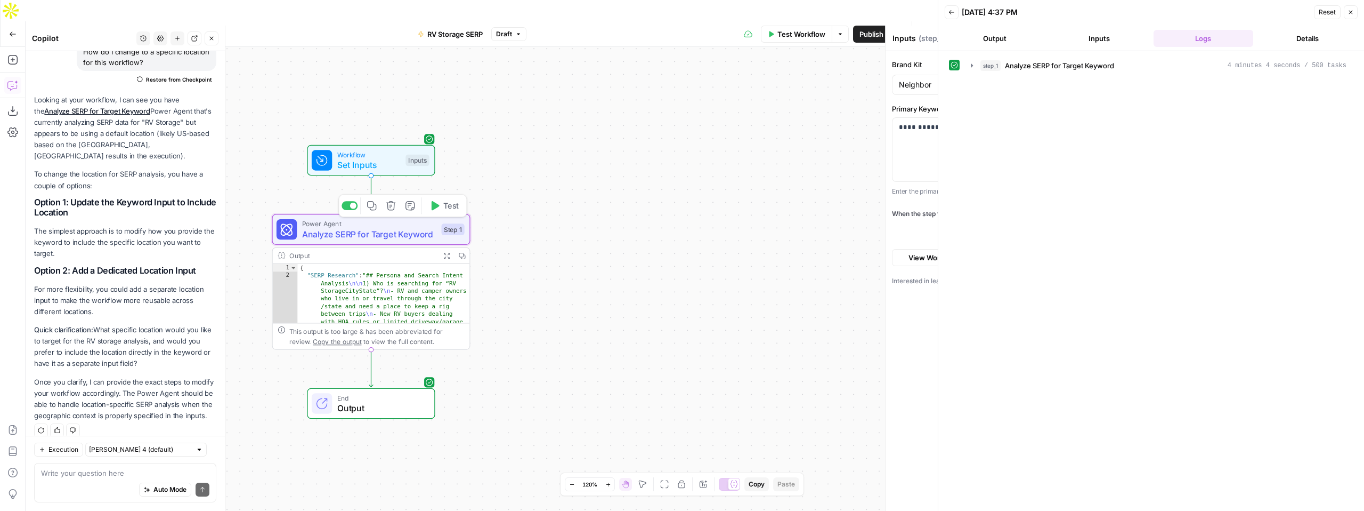
type textarea "Analyze SERP for Target Keyword"
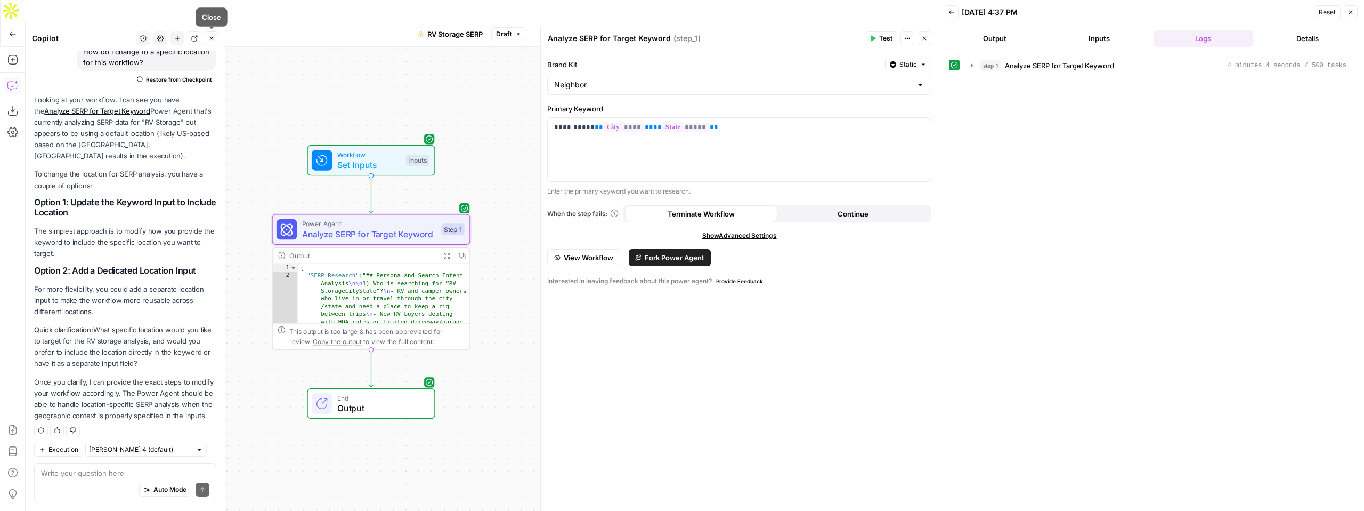
click at [213, 35] on icon "button" at bounding box center [211, 38] width 6 height 6
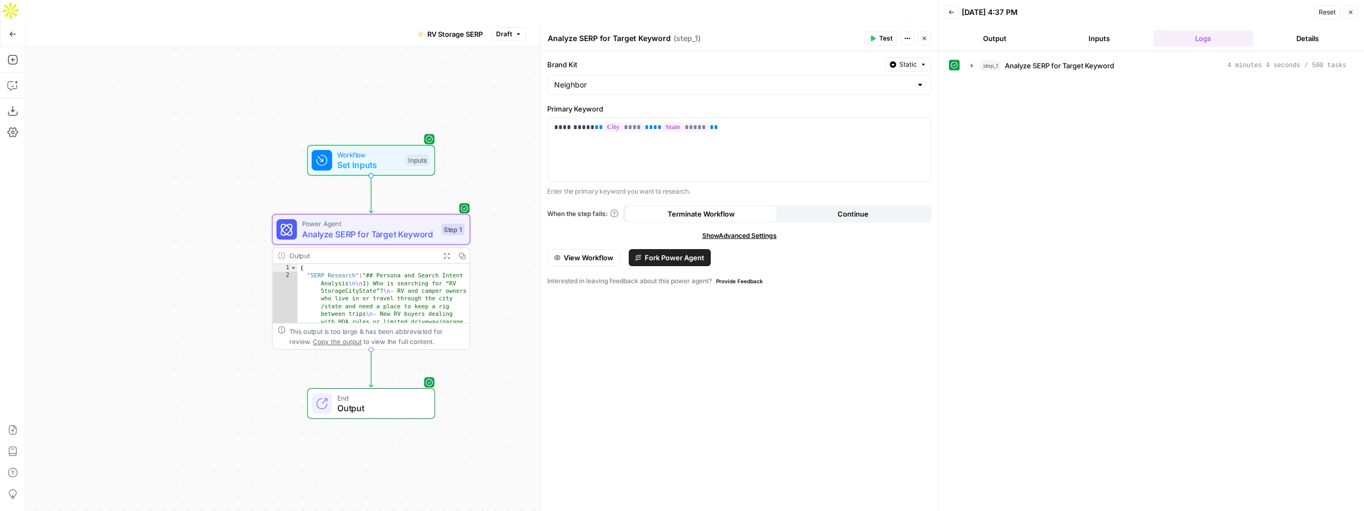
click at [1201, 39] on button "Logs" at bounding box center [1204, 38] width 100 height 17
click at [972, 69] on icon "button" at bounding box center [972, 65] width 9 height 9
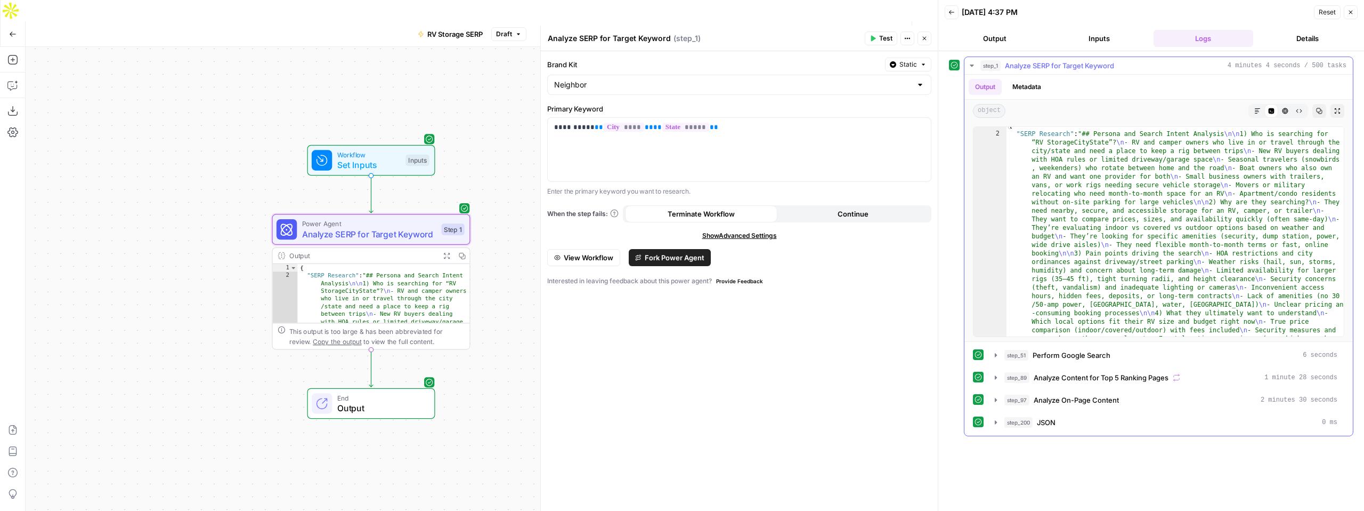
scroll to position [0, 0]
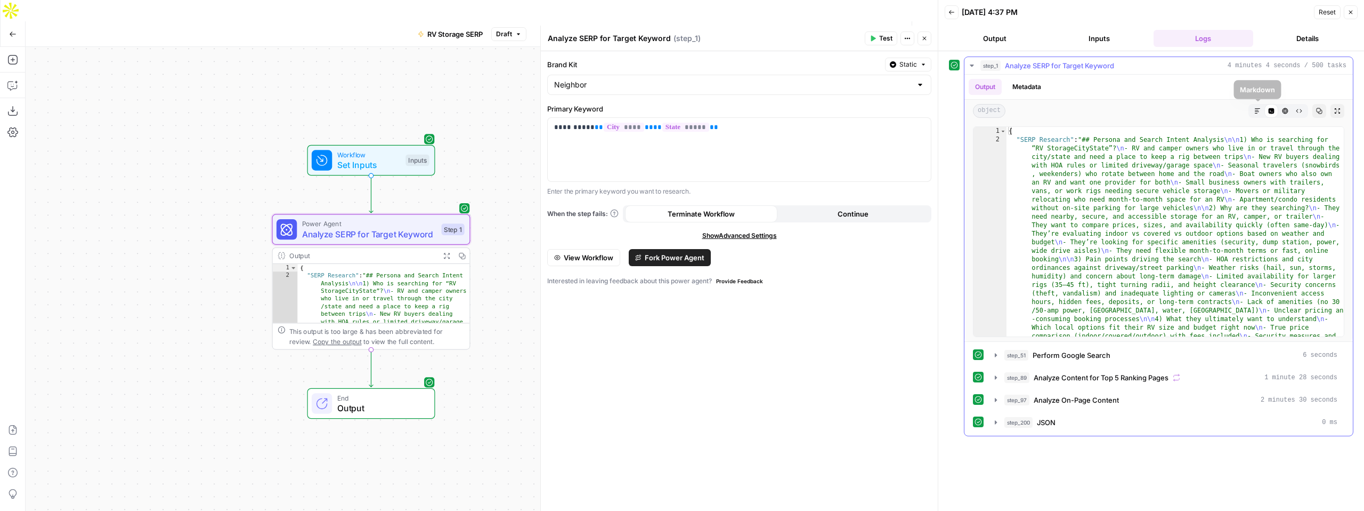
click at [1259, 114] on icon "button" at bounding box center [1258, 111] width 6 height 6
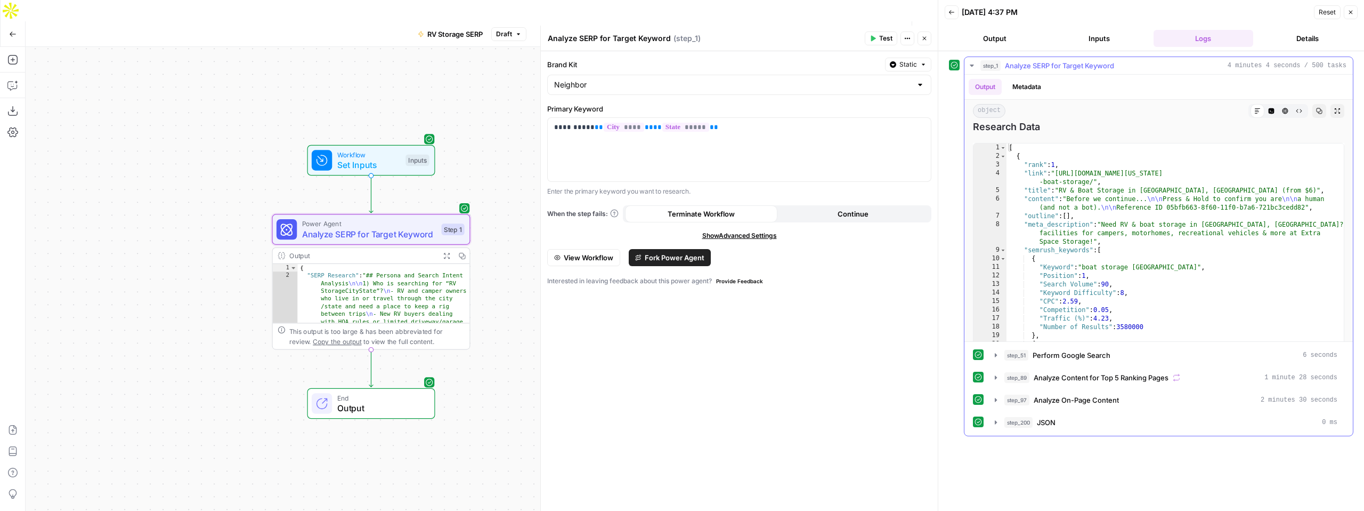
scroll to position [3847, 0]
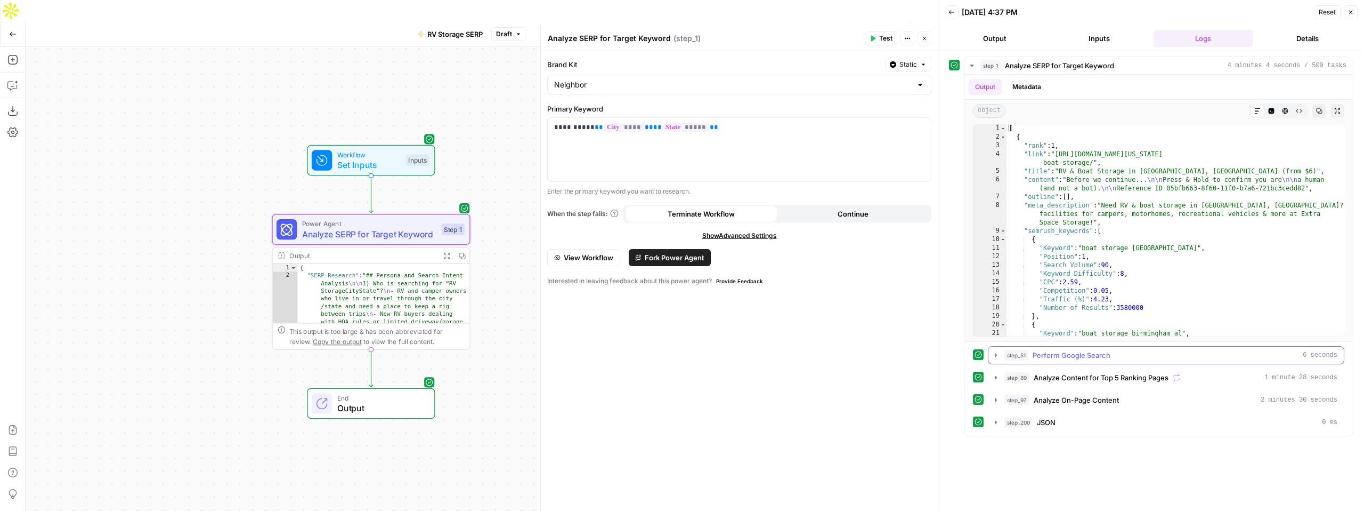
click at [997, 357] on icon "button" at bounding box center [996, 355] width 9 height 9
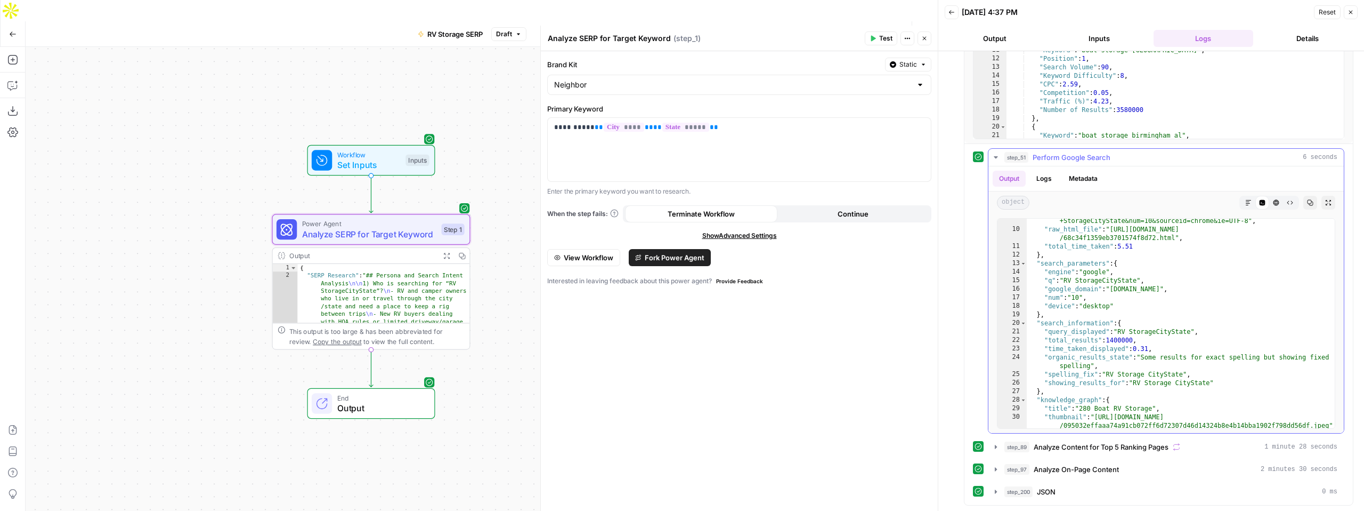
scroll to position [99, 0]
click at [1246, 199] on icon "button" at bounding box center [1249, 202] width 6 height 6
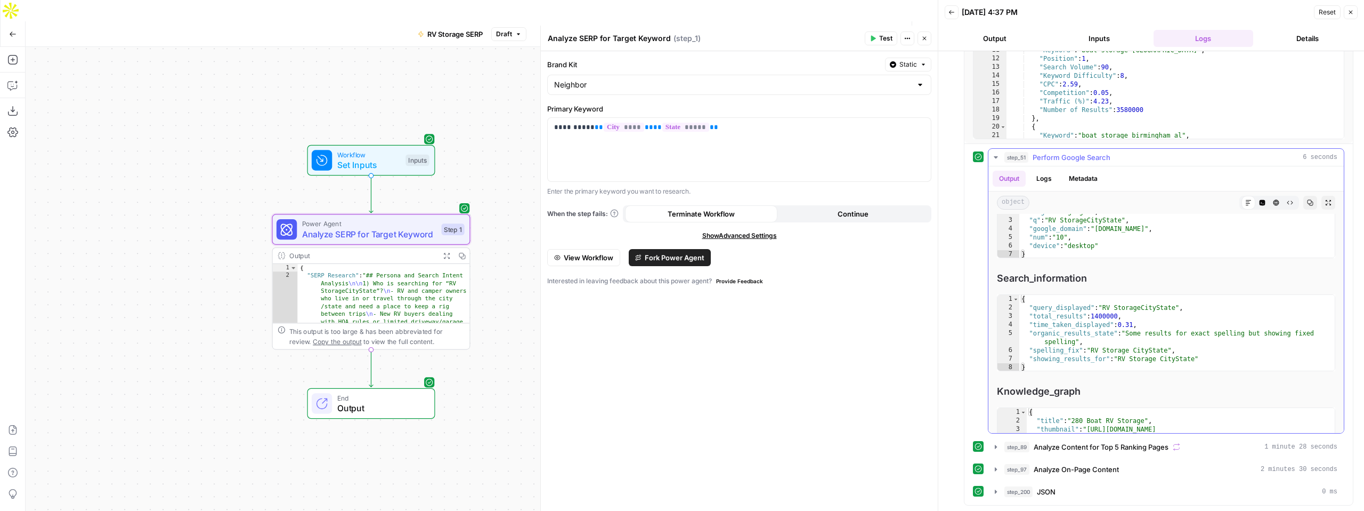
scroll to position [215, 0]
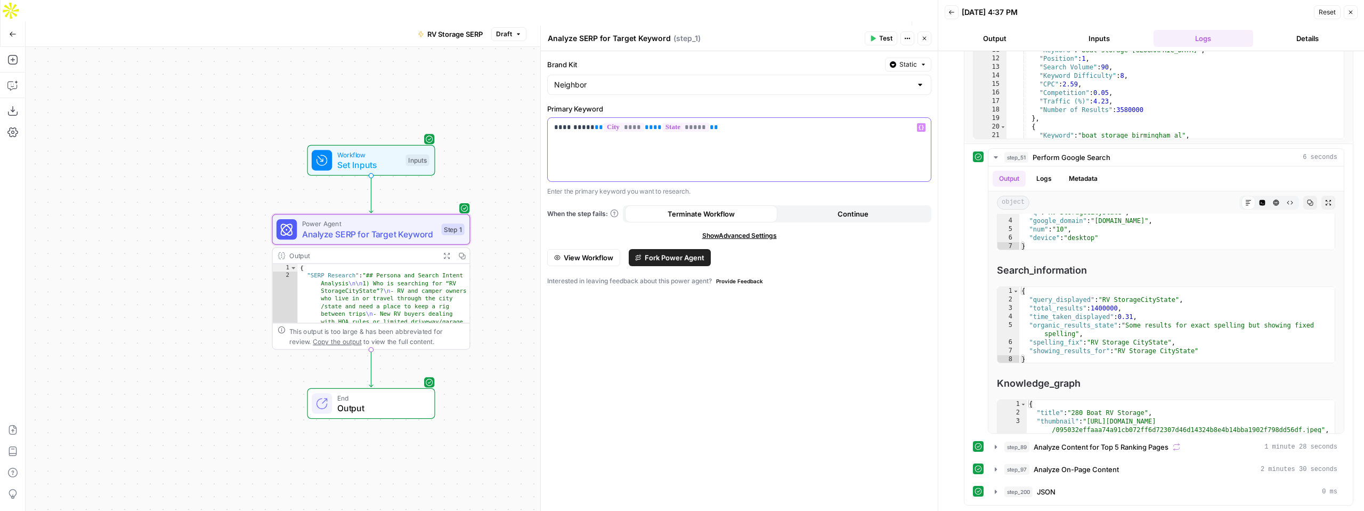
click at [607, 132] on span "****" at bounding box center [624, 127] width 41 height 9
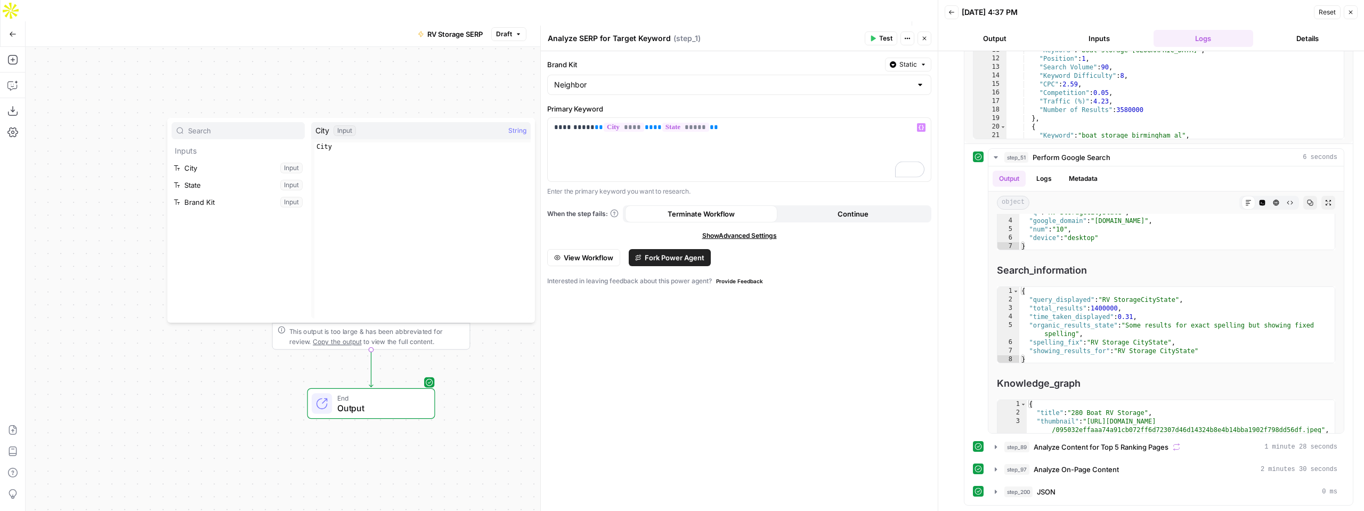
type textarea "****"
click at [329, 147] on div "City" at bounding box center [422, 238] width 216 height 193
click at [256, 169] on button "Select variable City" at bounding box center [238, 167] width 133 height 17
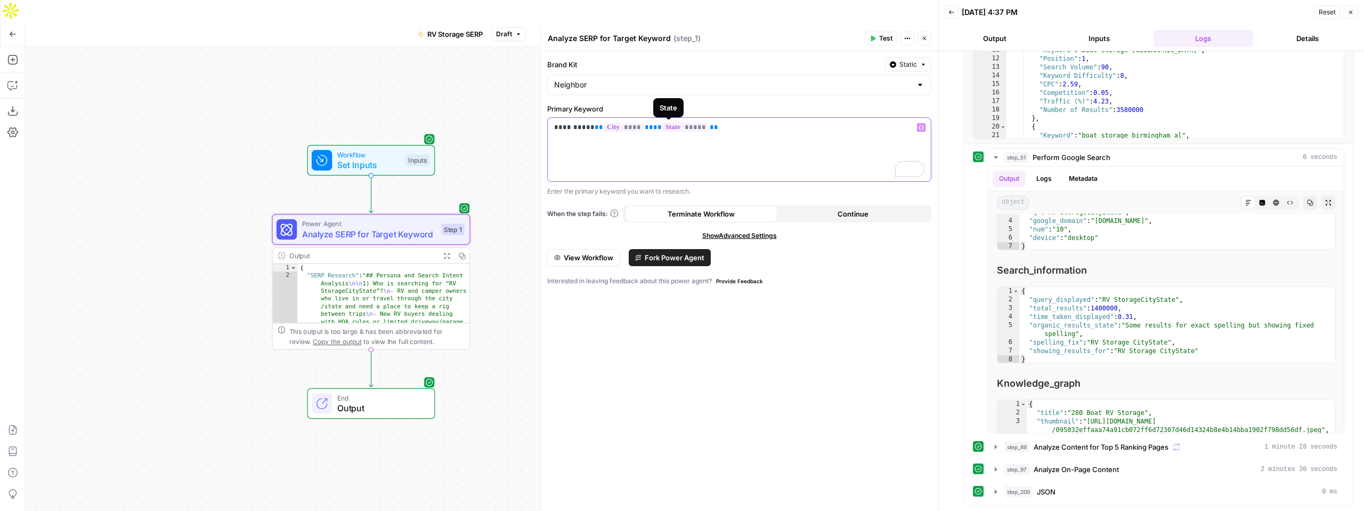
click at [674, 128] on span "*****" at bounding box center [686, 127] width 47 height 9
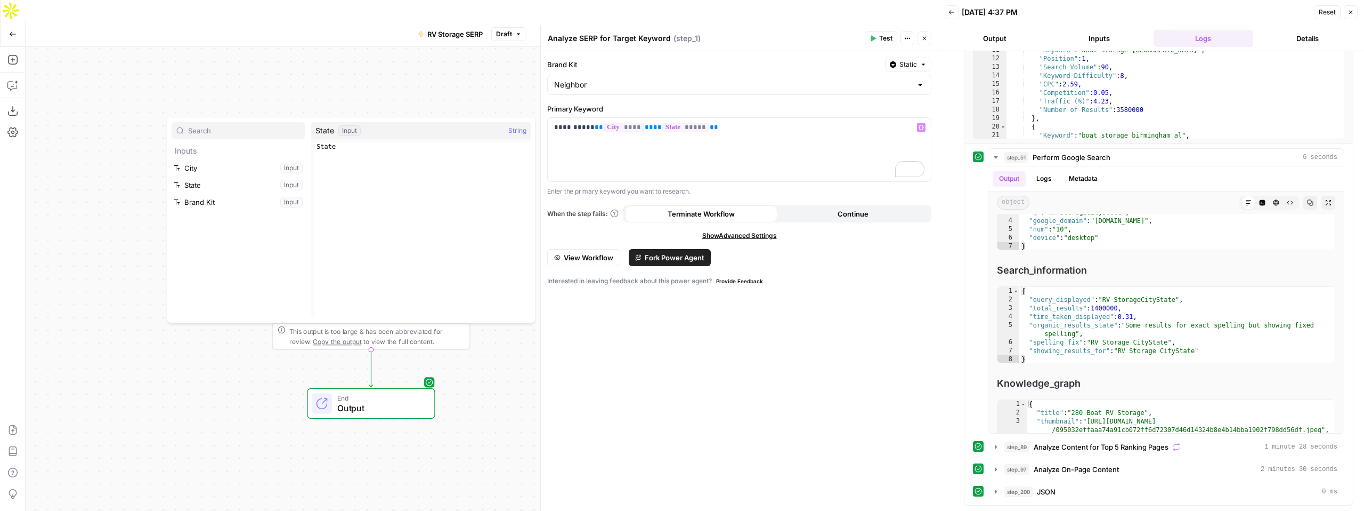
click at [287, 189] on button "Select variable State" at bounding box center [238, 184] width 133 height 17
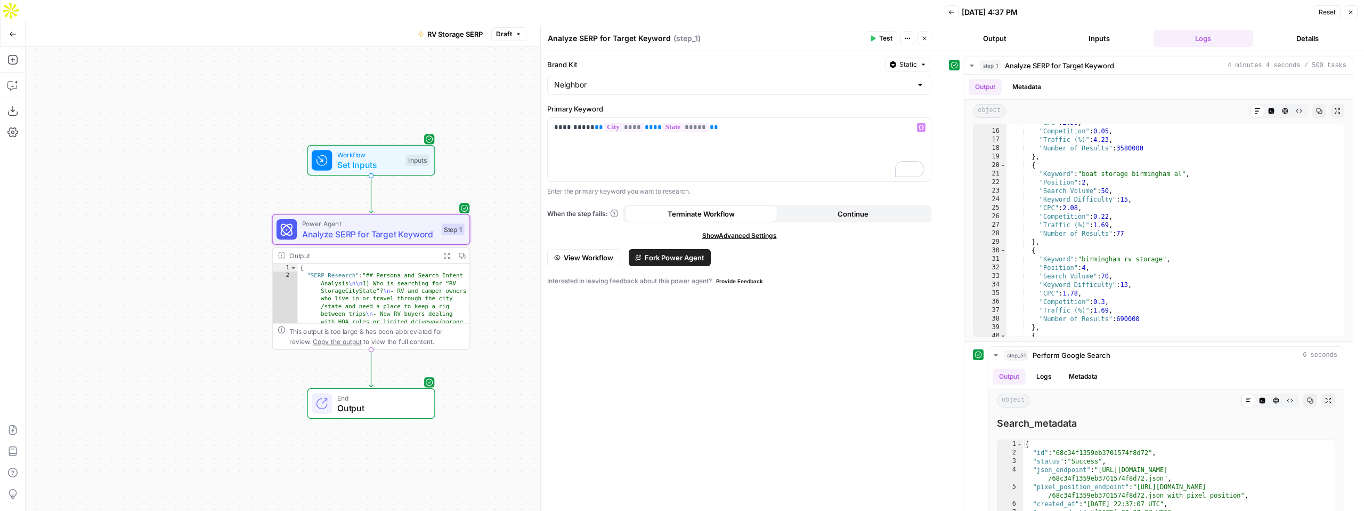
scroll to position [198, 0]
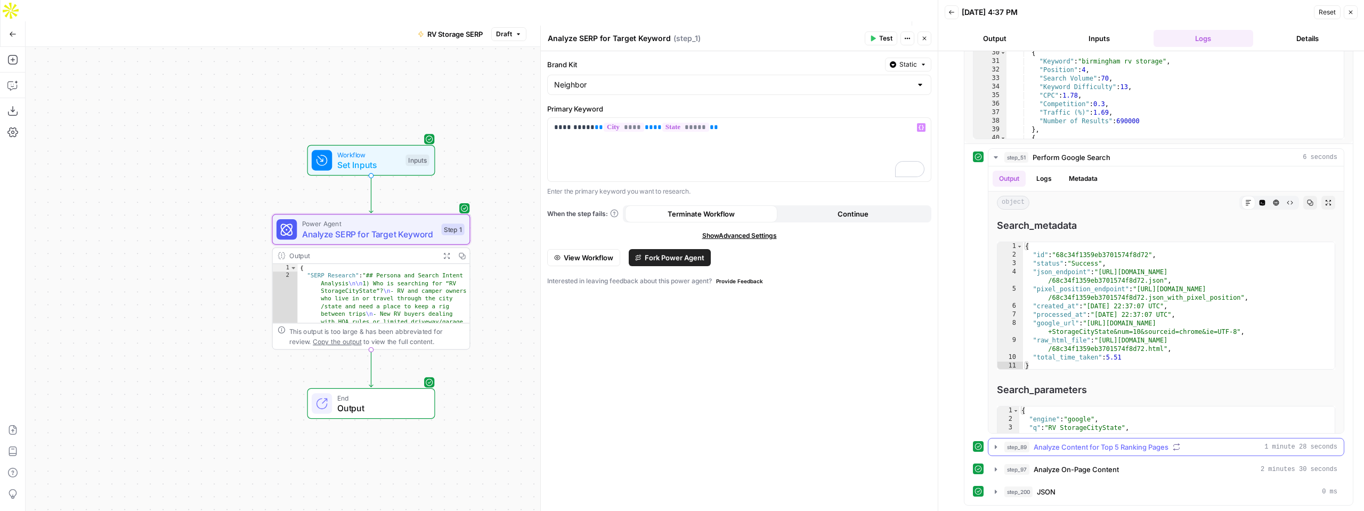
click at [996, 446] on icon "button" at bounding box center [996, 447] width 2 height 4
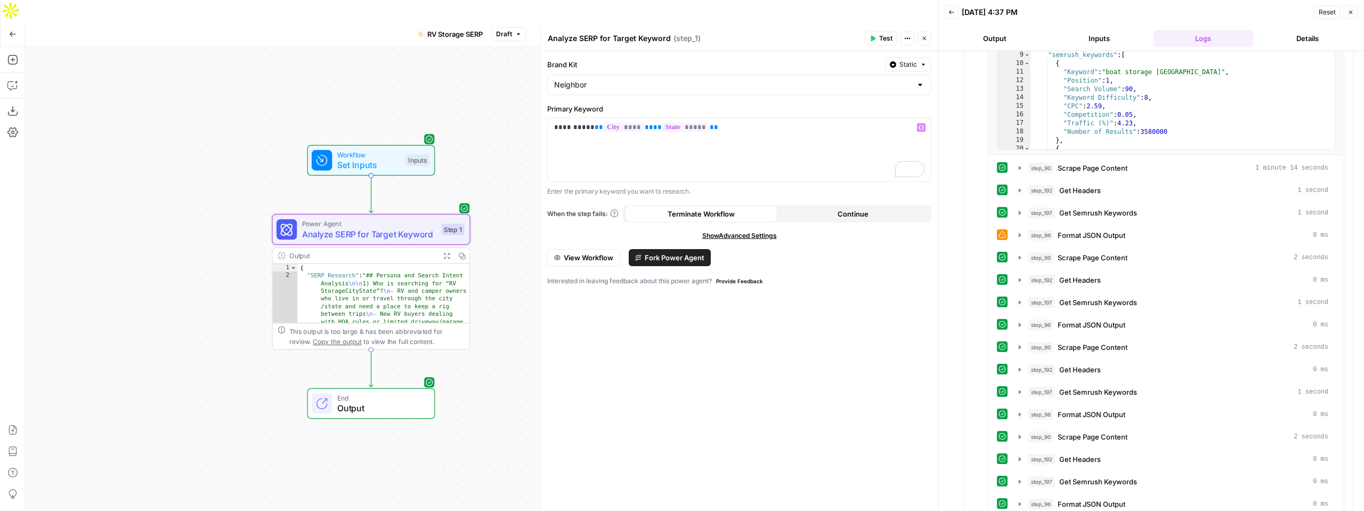
scroll to position [678, 0]
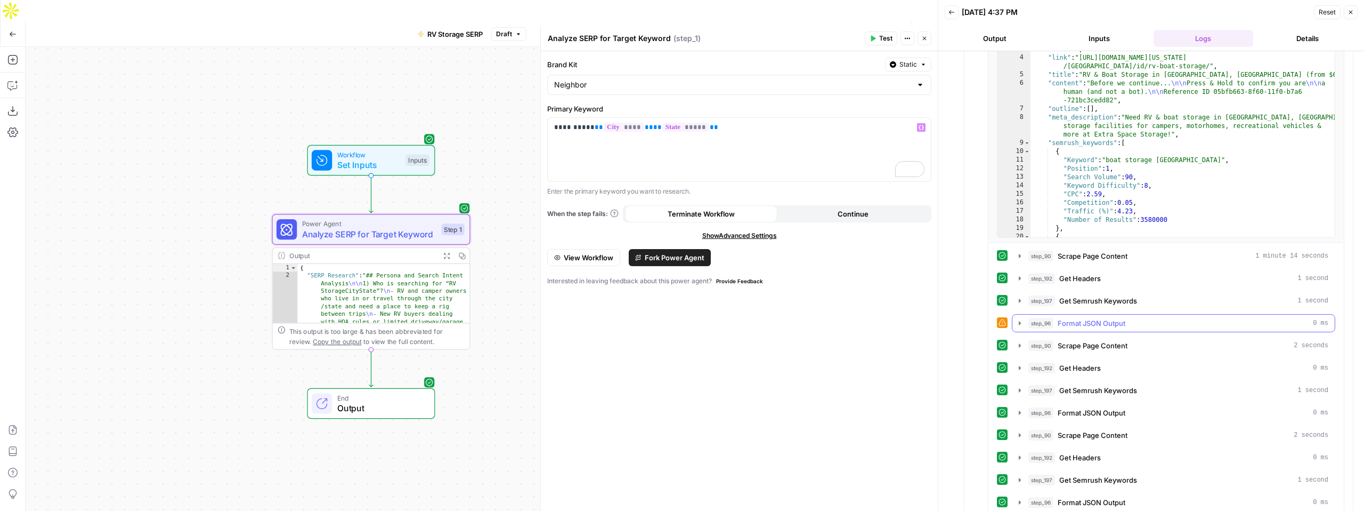
click at [1020, 324] on icon "button" at bounding box center [1020, 323] width 2 height 4
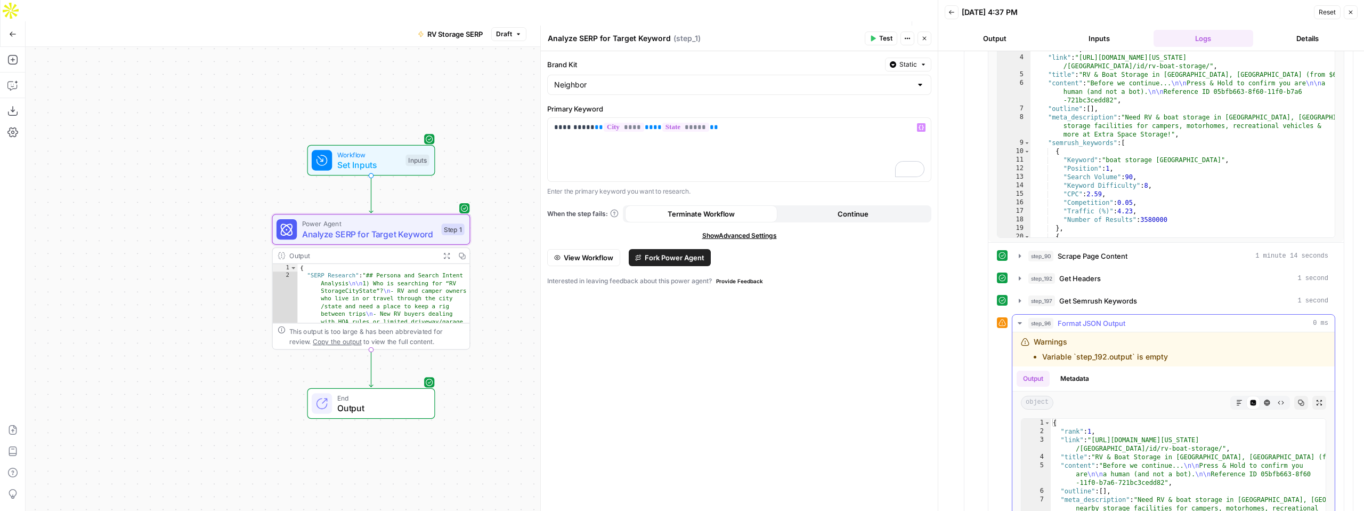
click at [1020, 324] on icon "button" at bounding box center [1020, 323] width 9 height 9
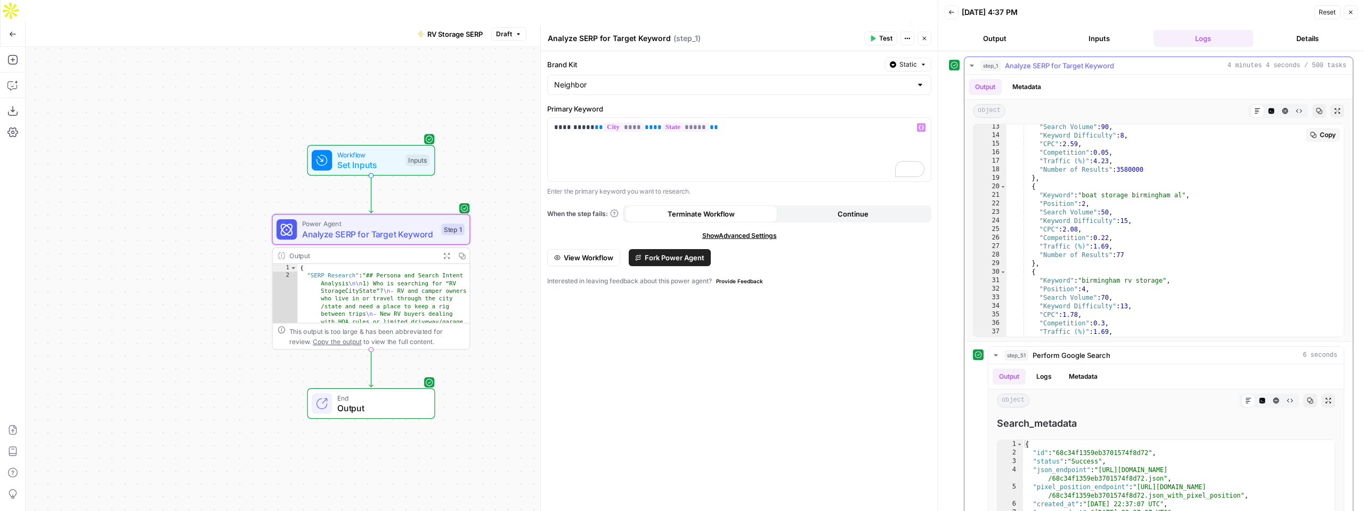
scroll to position [106, 0]
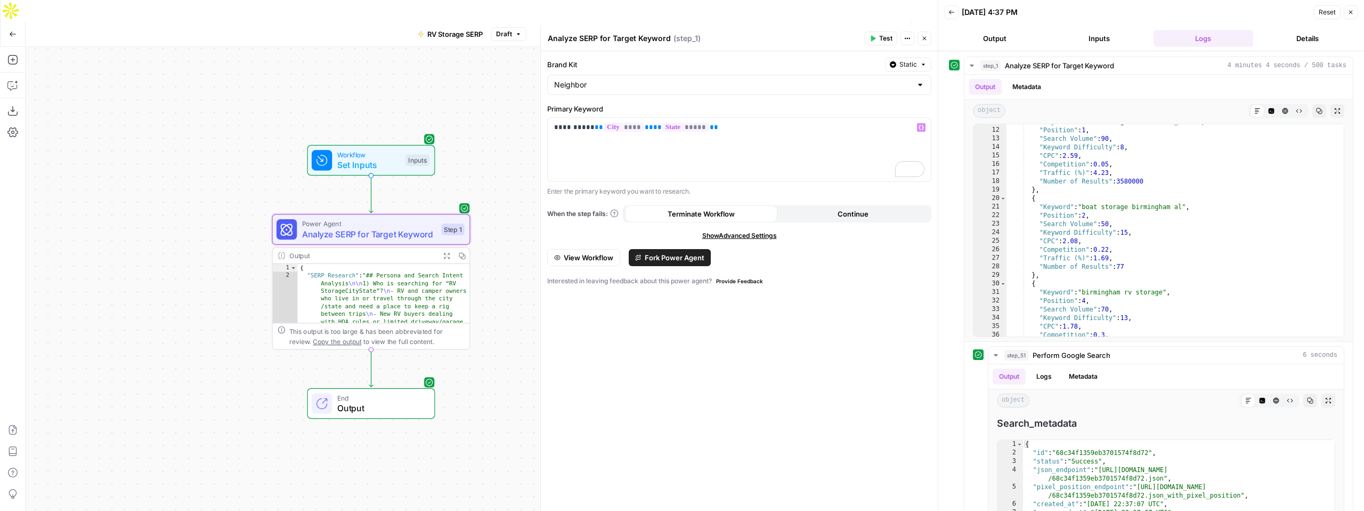
click at [374, 228] on span "Analyze SERP for Target Keyword" at bounding box center [369, 234] width 134 height 13
click at [1085, 44] on button "Inputs" at bounding box center [1099, 38] width 100 height 17
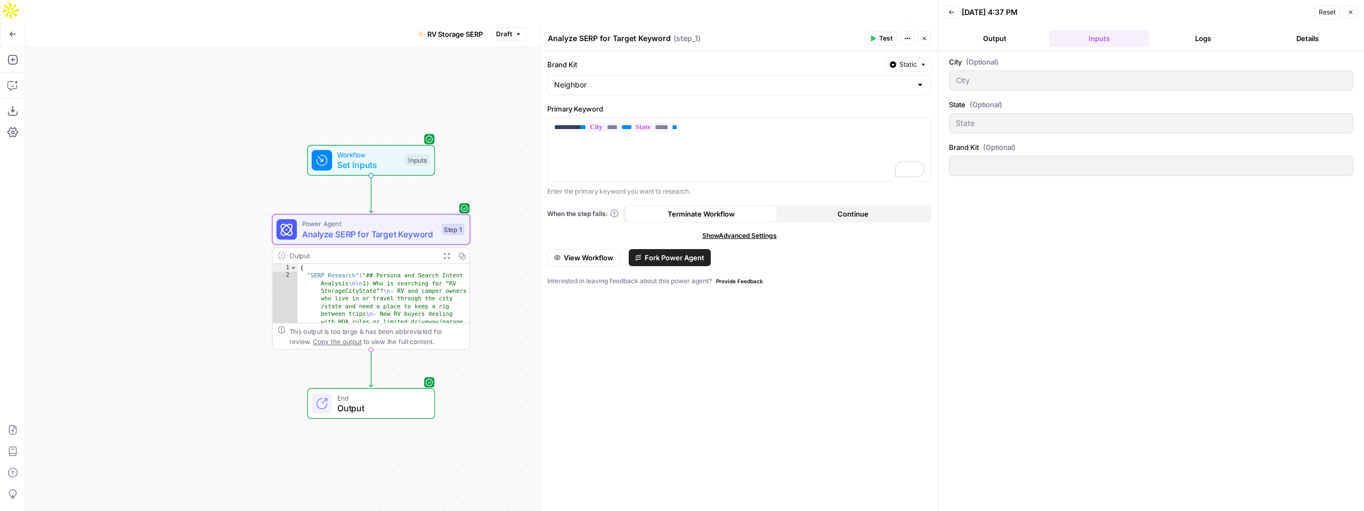
click at [978, 89] on div "City" at bounding box center [1151, 80] width 405 height 20
click at [973, 172] on div at bounding box center [1151, 166] width 405 height 20
click at [988, 44] on button "Output" at bounding box center [995, 38] width 100 height 17
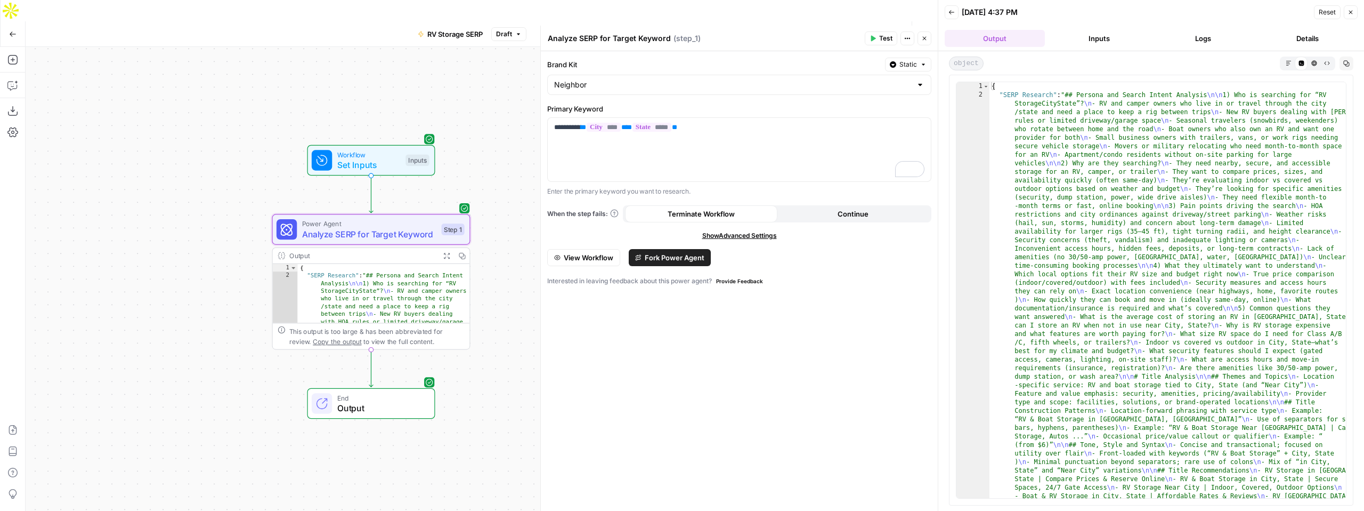
click at [1083, 43] on button "Inputs" at bounding box center [1099, 38] width 100 height 17
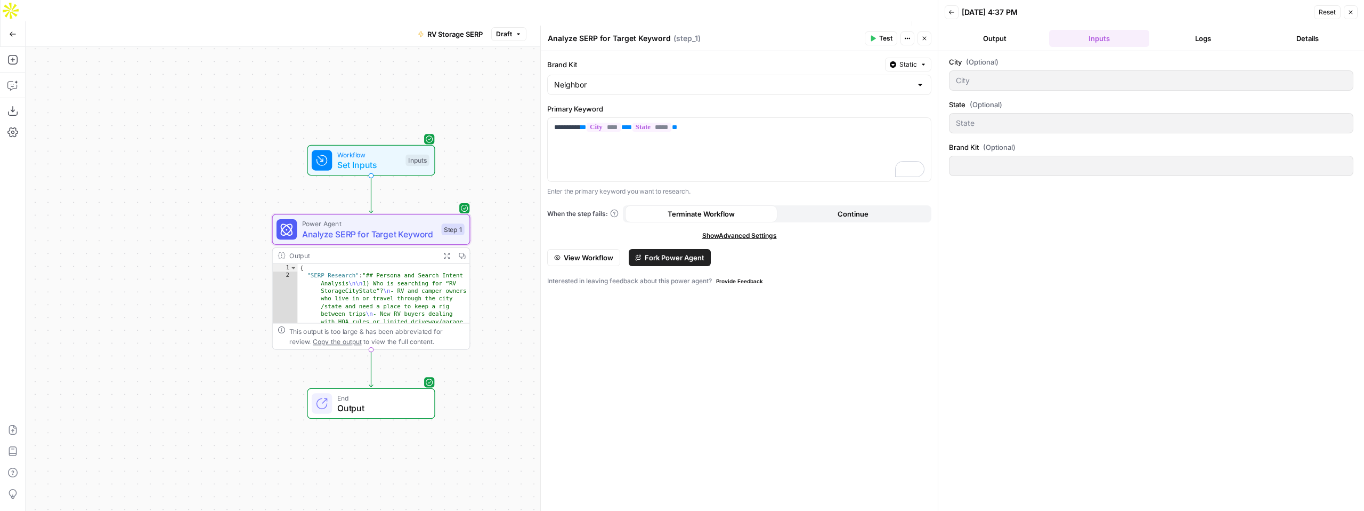
click at [1301, 37] on button "Details" at bounding box center [1308, 38] width 100 height 17
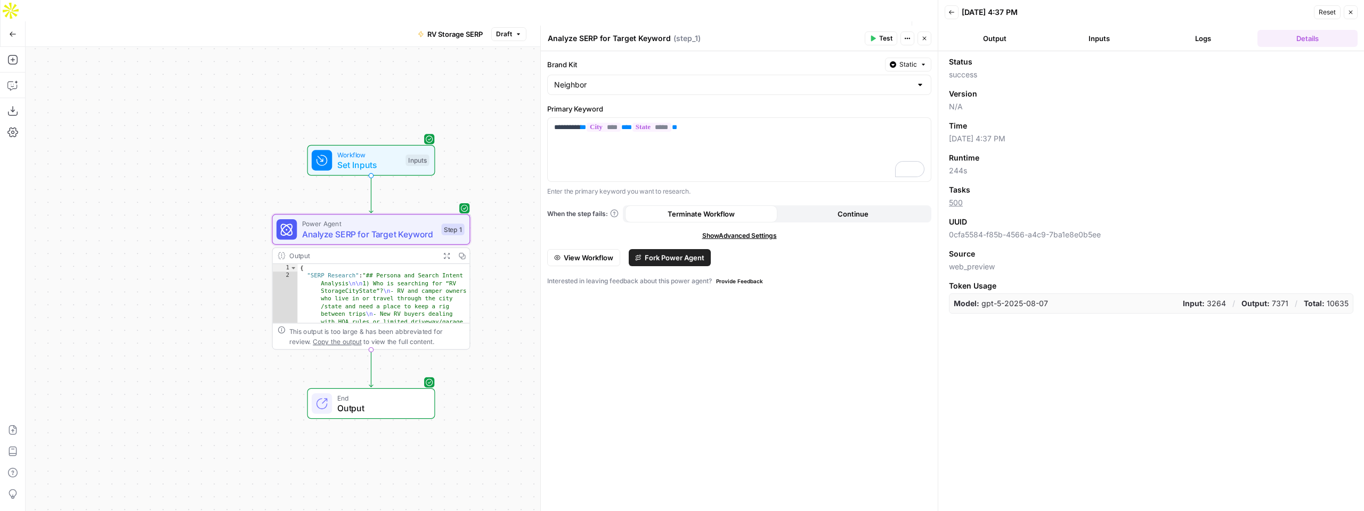
click at [1113, 38] on button "Inputs" at bounding box center [1099, 38] width 100 height 17
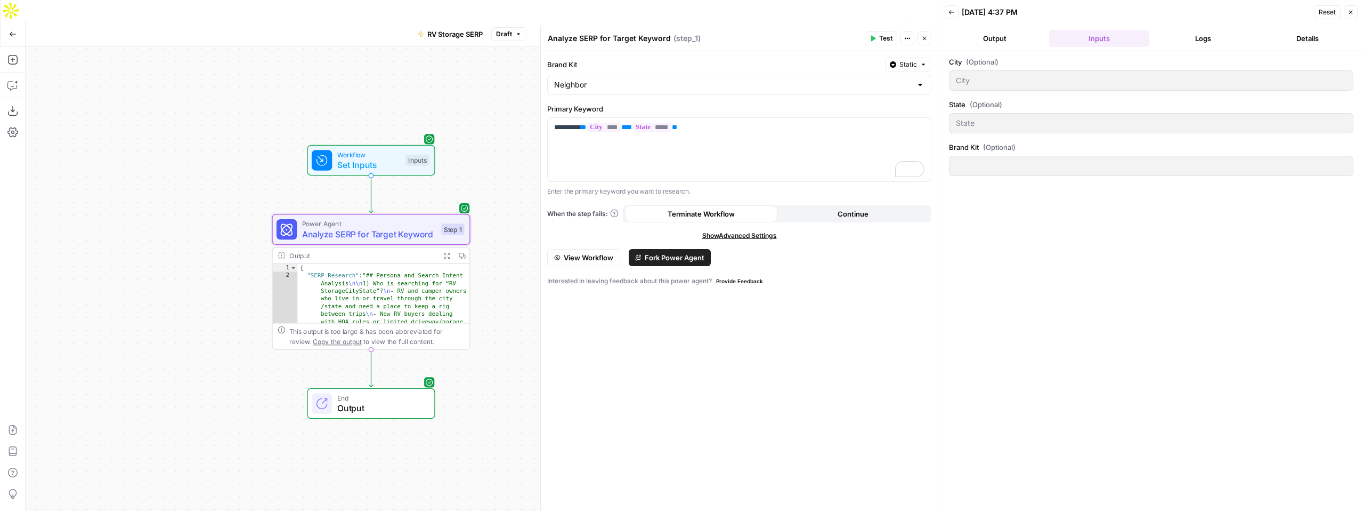
click at [991, 43] on button "Output" at bounding box center [995, 38] width 100 height 17
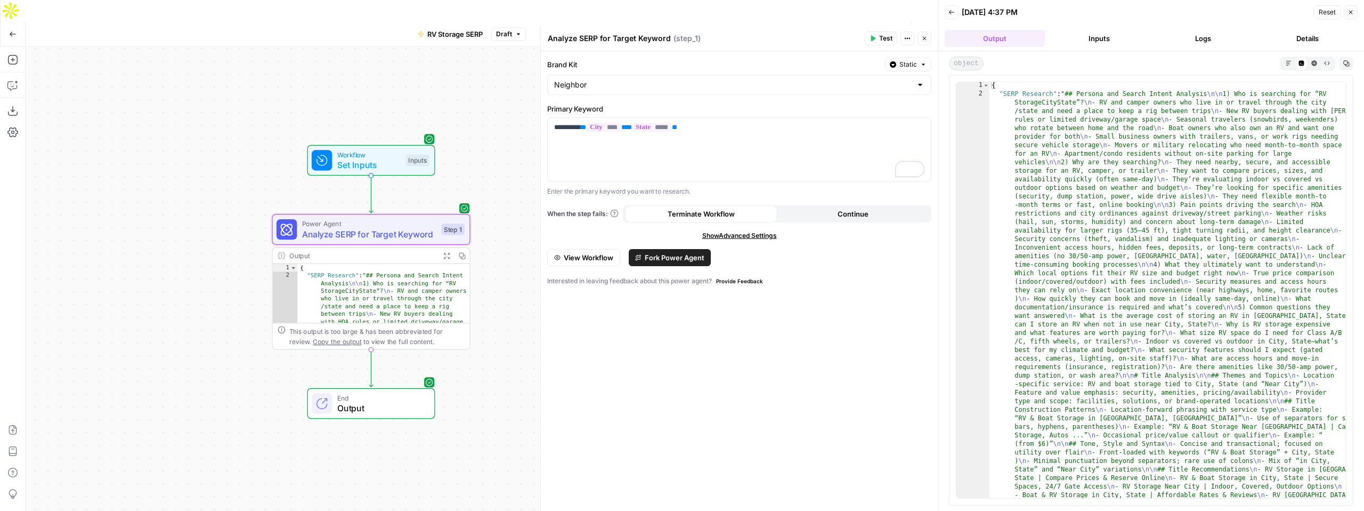
scroll to position [0, 0]
click at [310, 228] on span "Analyze SERP for Target Keyword" at bounding box center [369, 234] width 134 height 13
click at [379, 158] on span "Set Inputs" at bounding box center [368, 164] width 63 height 13
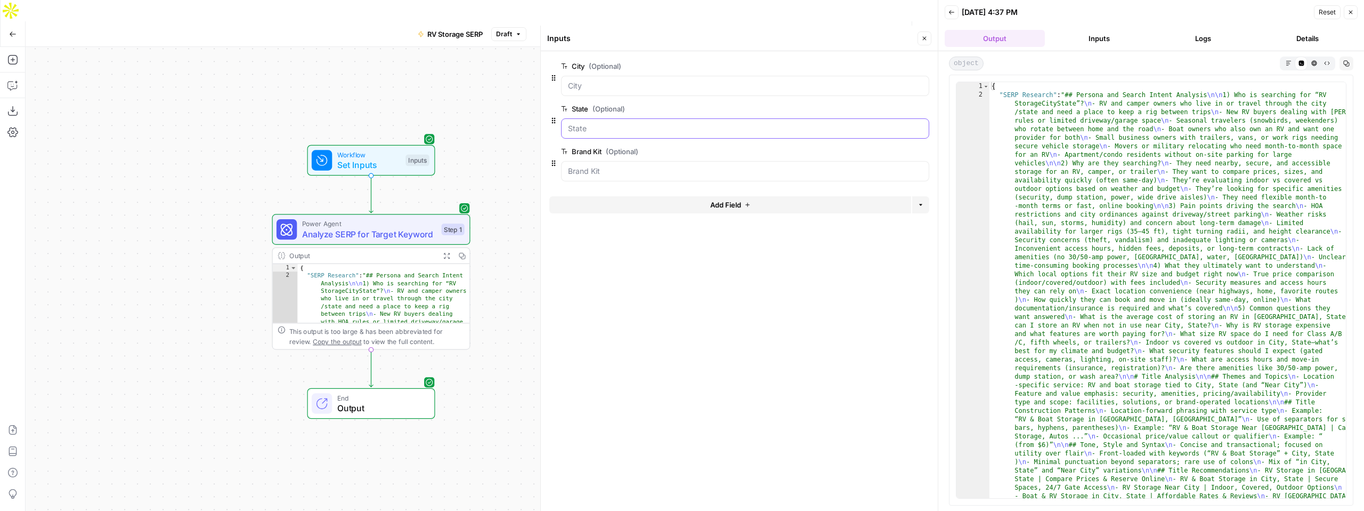
click at [602, 132] on input "State (Optional)" at bounding box center [745, 128] width 354 height 11
click at [358, 228] on span "Analyze SERP for Target Keyword" at bounding box center [369, 234] width 134 height 13
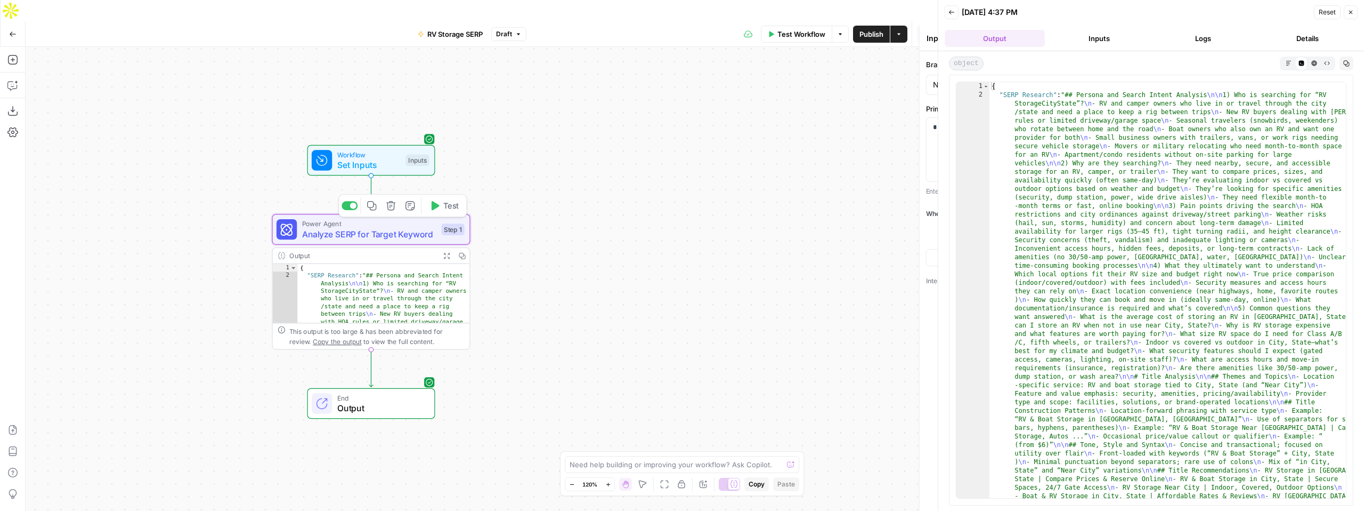
type textarea "Analyze SERP for Target Keyword"
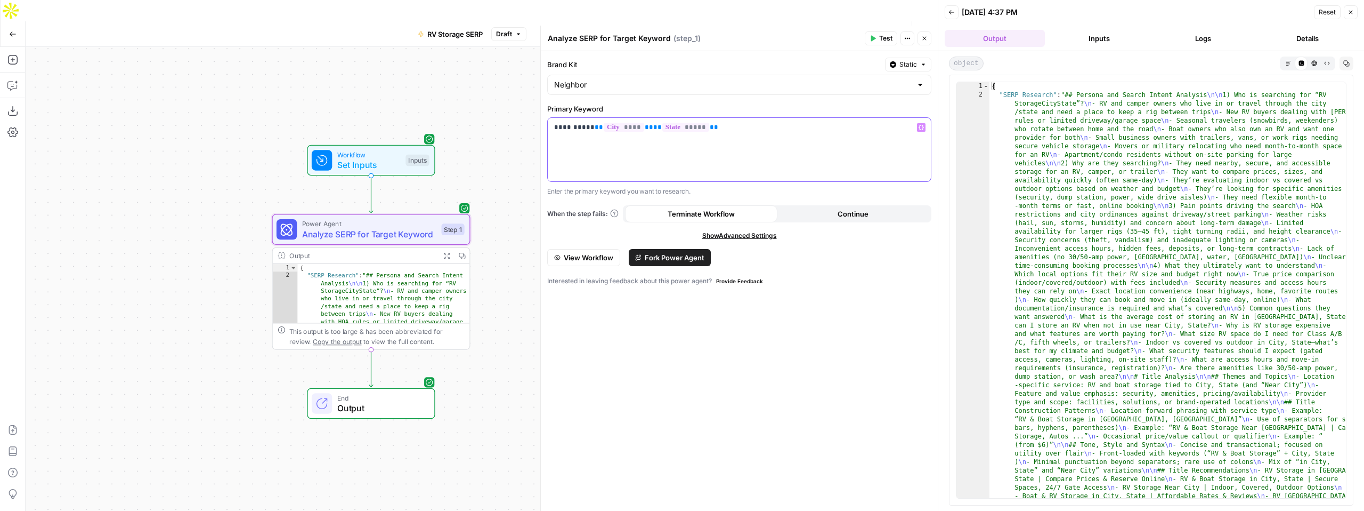
click at [661, 149] on div "**********" at bounding box center [739, 149] width 383 height 63
click at [1204, 41] on button "Logs" at bounding box center [1204, 38] width 100 height 17
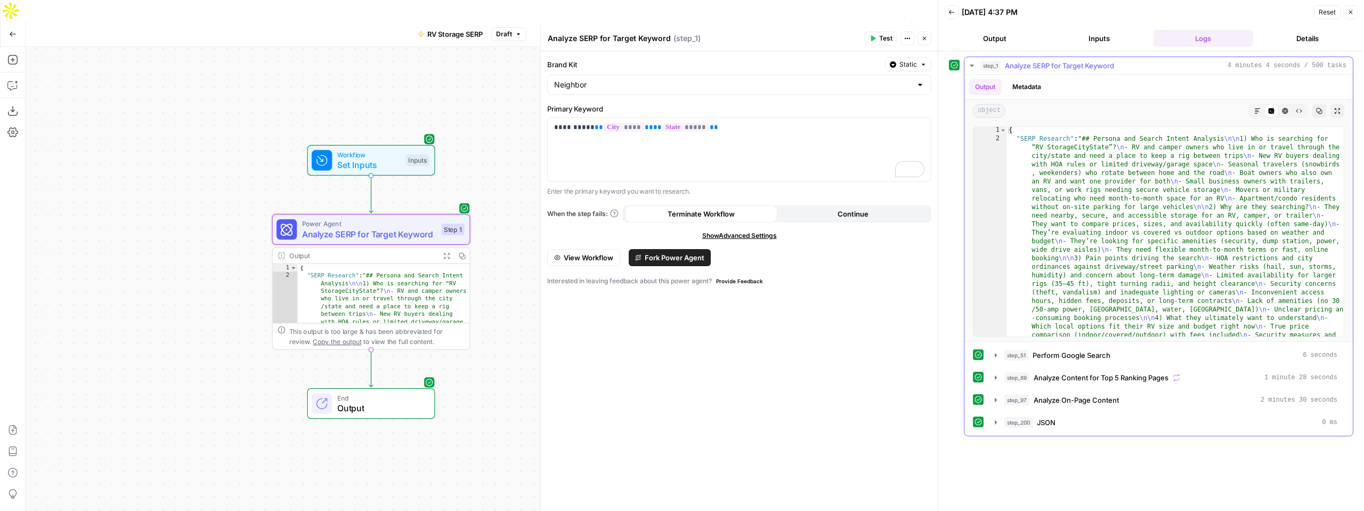
scroll to position [2, 0]
type textarea "**********"
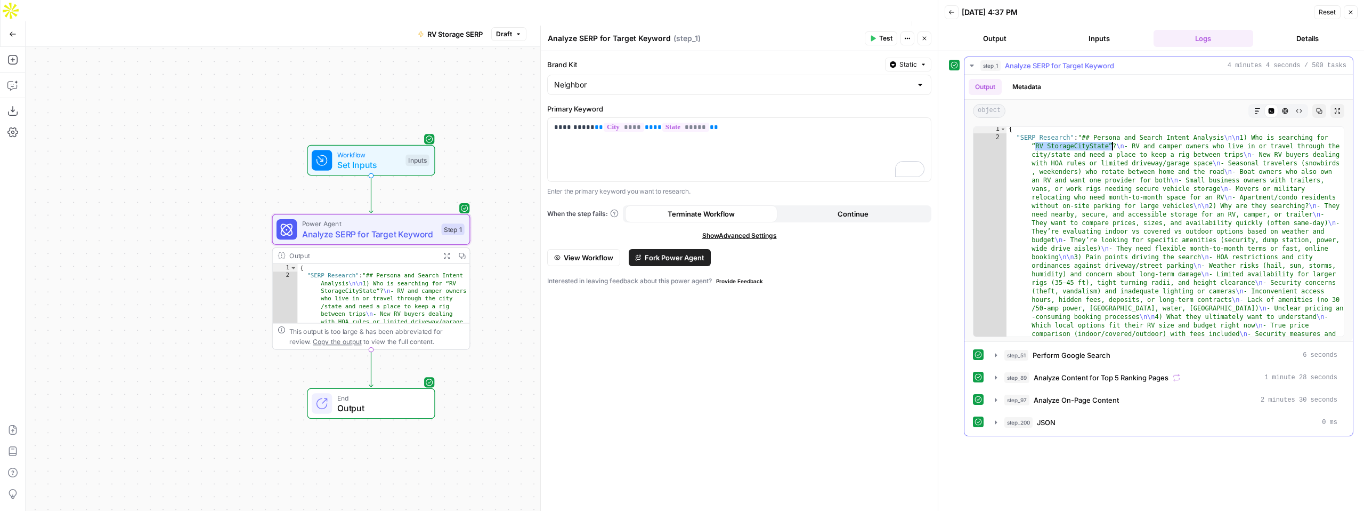
drag, startPoint x: 1035, startPoint y: 147, endPoint x: 1111, endPoint y: 147, distance: 76.2
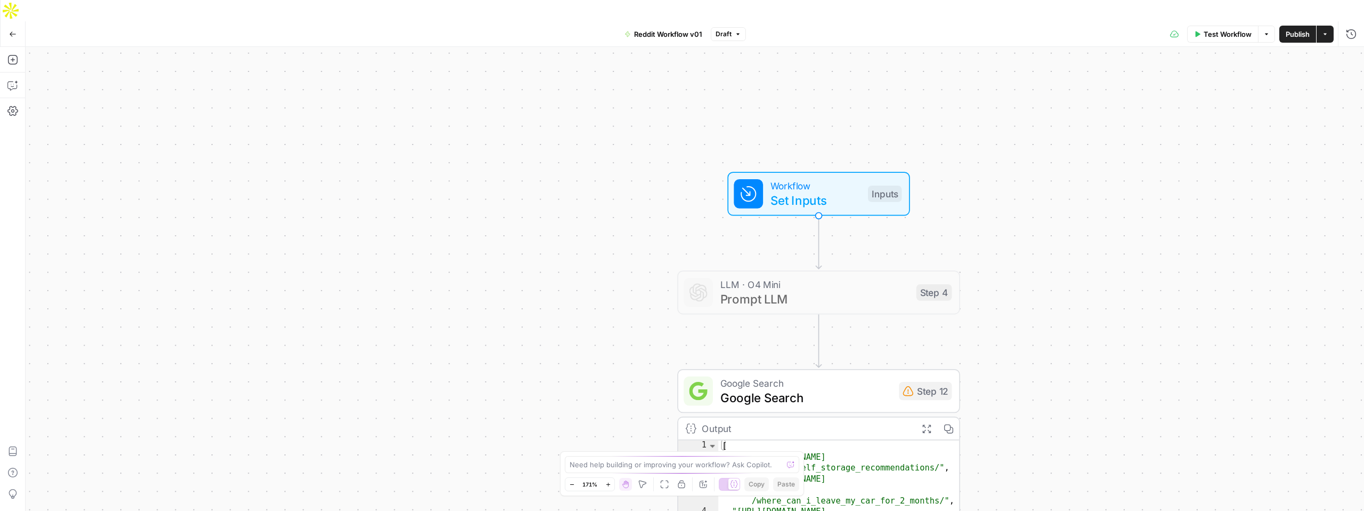
click at [824, 191] on span "Set Inputs" at bounding box center [816, 200] width 90 height 18
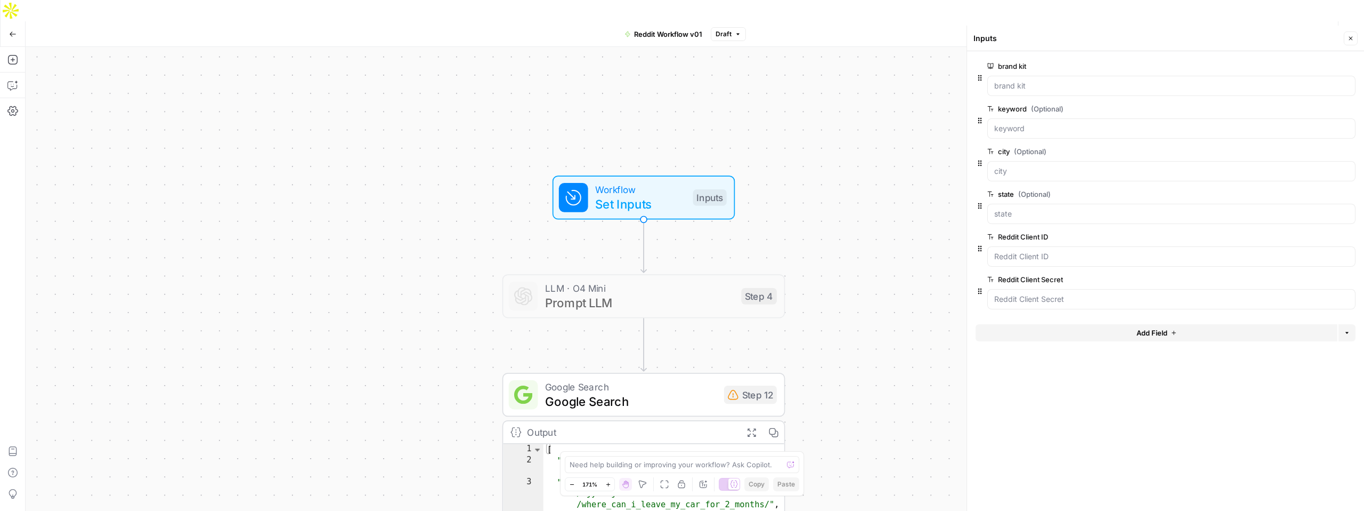
click at [1351, 36] on icon "button" at bounding box center [1351, 38] width 6 height 6
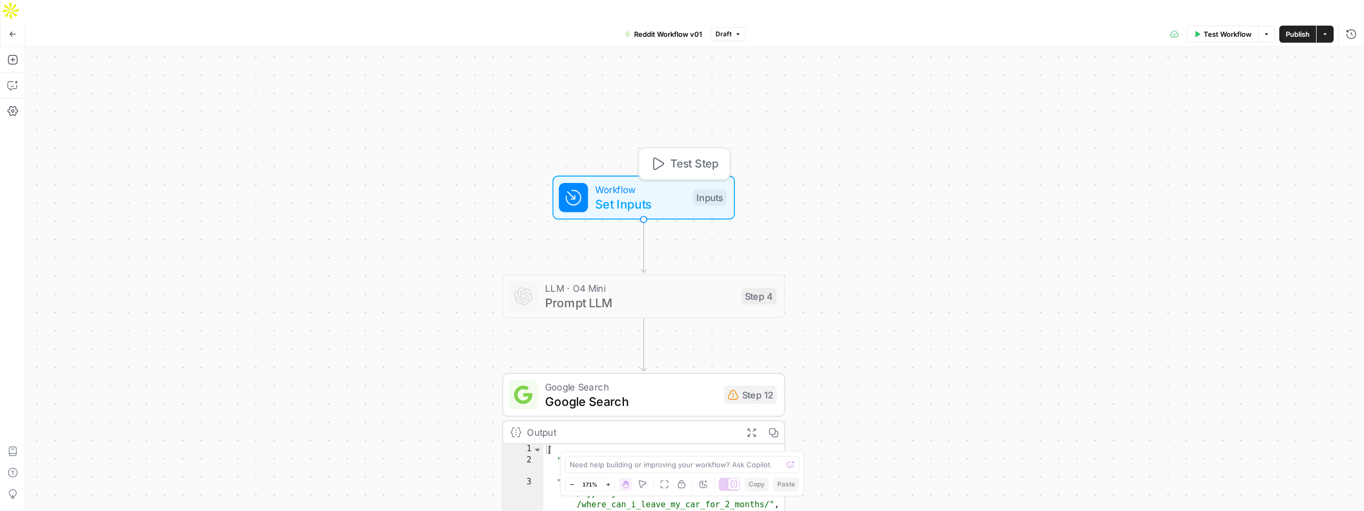
click at [660, 195] on span "Set Inputs" at bounding box center [640, 204] width 90 height 18
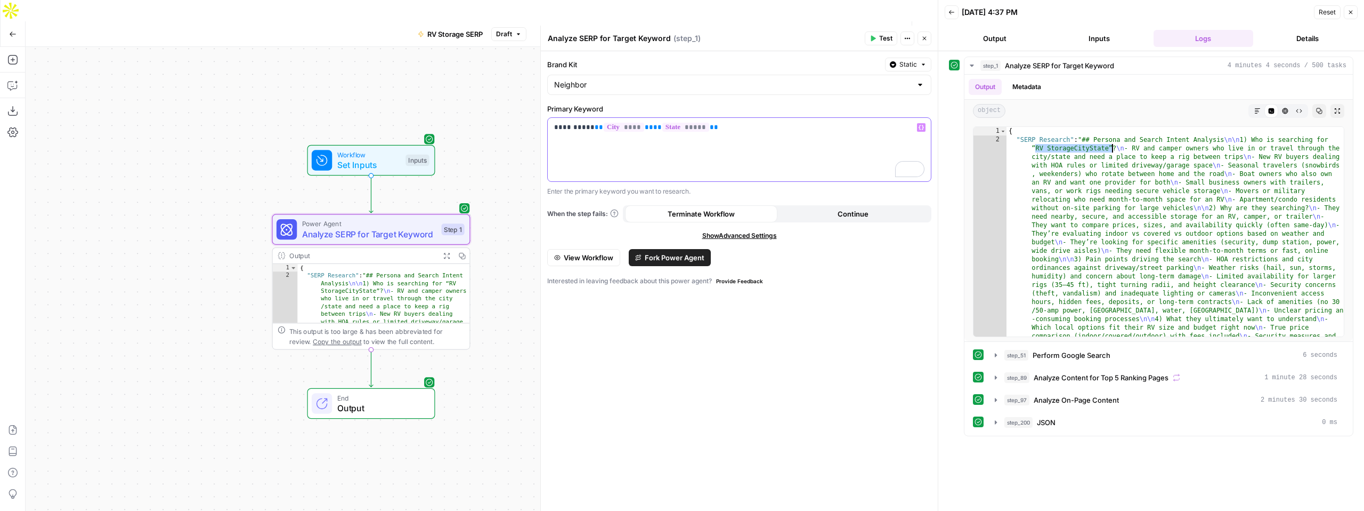
click at [590, 133] on div "**********" at bounding box center [739, 149] width 383 height 63
click at [595, 131] on span "**" at bounding box center [599, 127] width 9 height 7
click at [784, 29] on span "Test Workflow" at bounding box center [802, 34] width 48 height 11
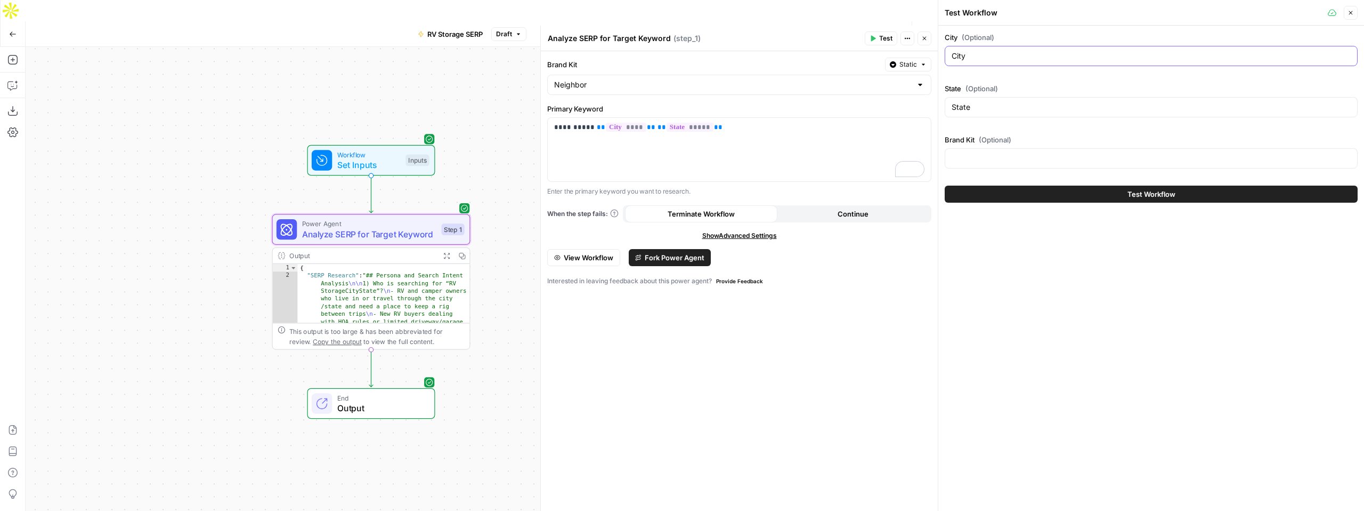
click at [972, 52] on input "City" at bounding box center [1151, 56] width 399 height 11
type input "Denver"
type input "Colorado"
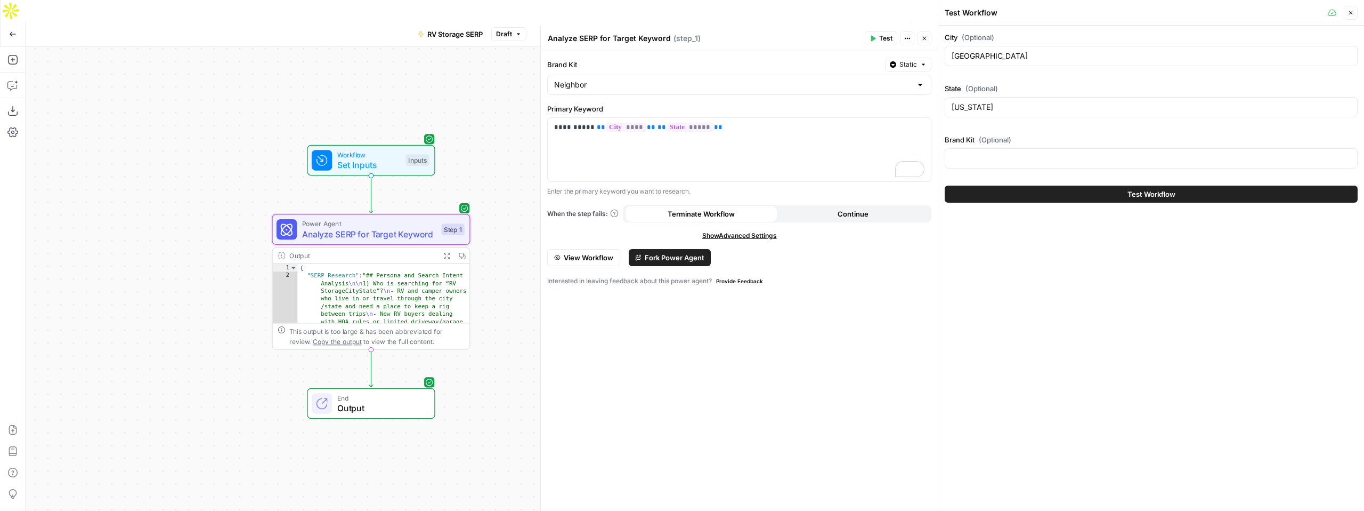
click at [879, 42] on span "Test" at bounding box center [885, 39] width 13 height 10
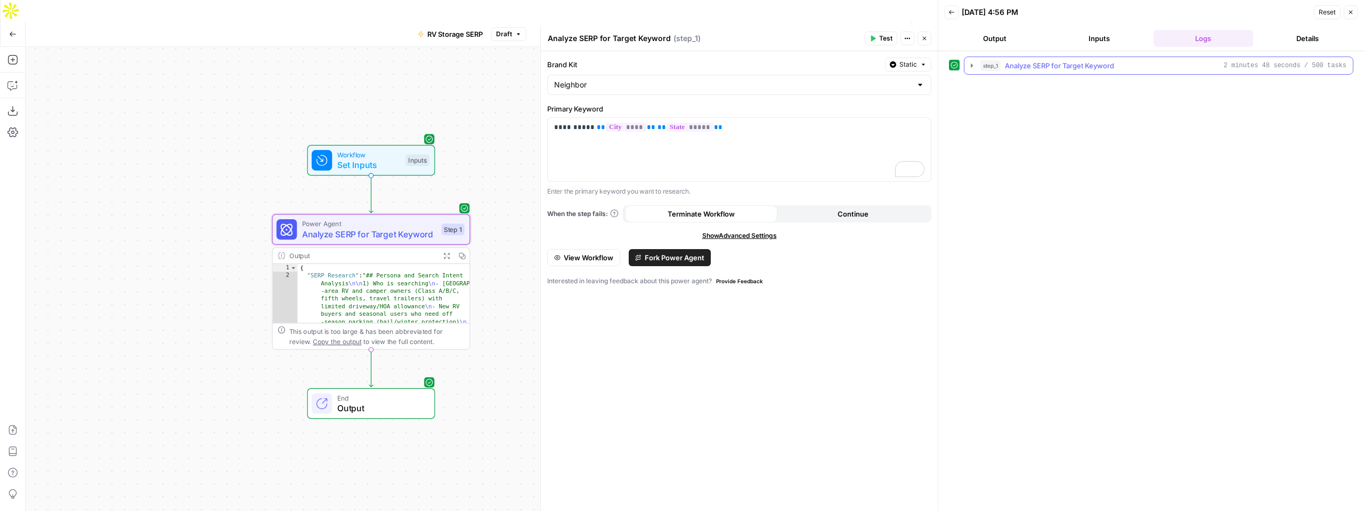
click at [1051, 70] on span "Analyze SERP for Target Keyword" at bounding box center [1059, 65] width 109 height 11
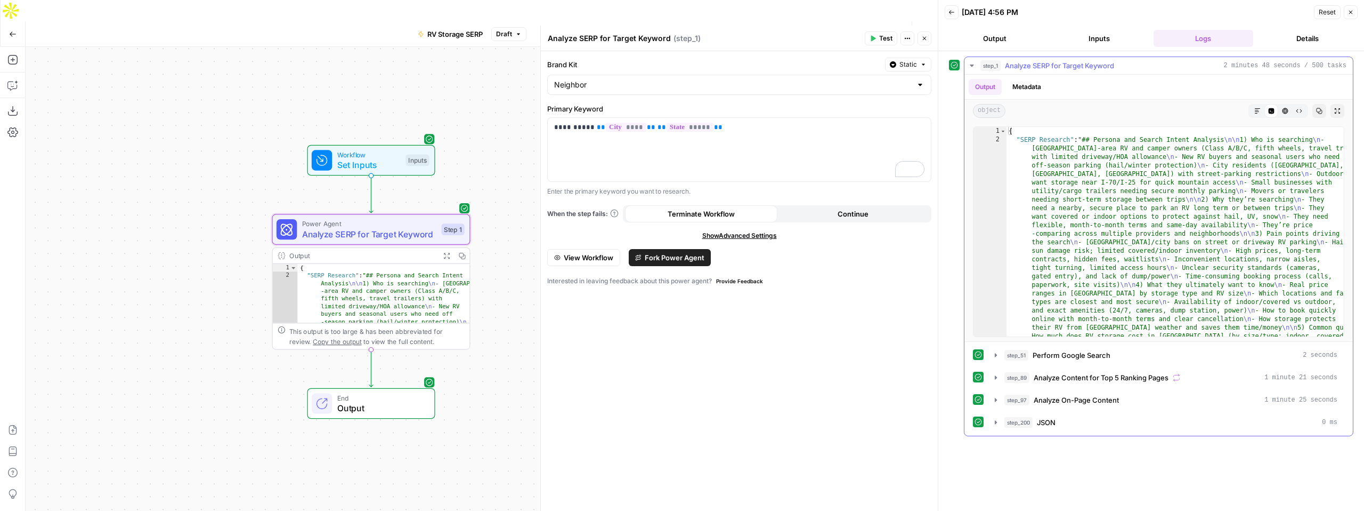
type textarea "**********"
drag, startPoint x: 1033, startPoint y: 149, endPoint x: 1088, endPoint y: 146, distance: 55.0
click at [1255, 108] on icon "button" at bounding box center [1258, 111] width 6 height 6
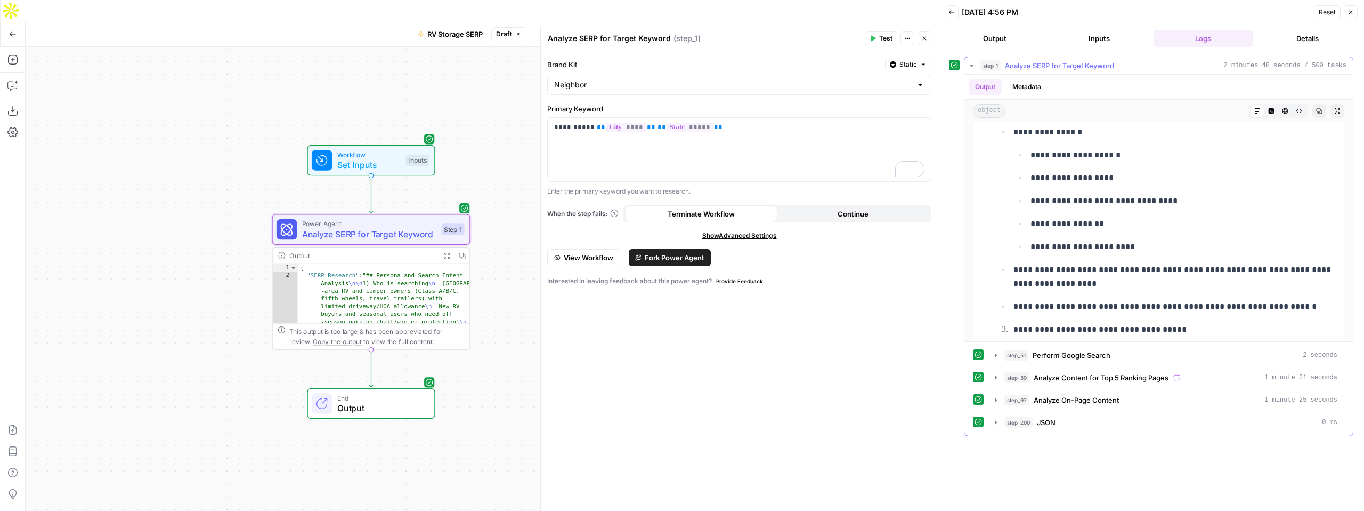
scroll to position [2967, 0]
click at [352, 228] on span "Analyze SERP for Target Keyword" at bounding box center [369, 234] width 134 height 13
click at [997, 421] on icon "button" at bounding box center [996, 422] width 9 height 9
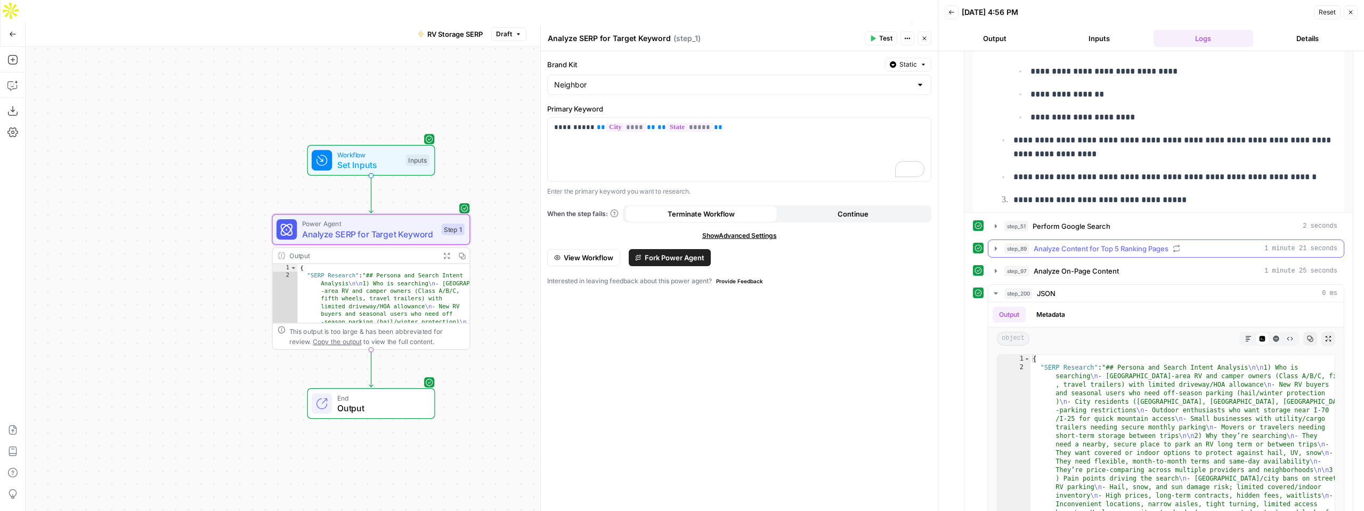
scroll to position [120, 0]
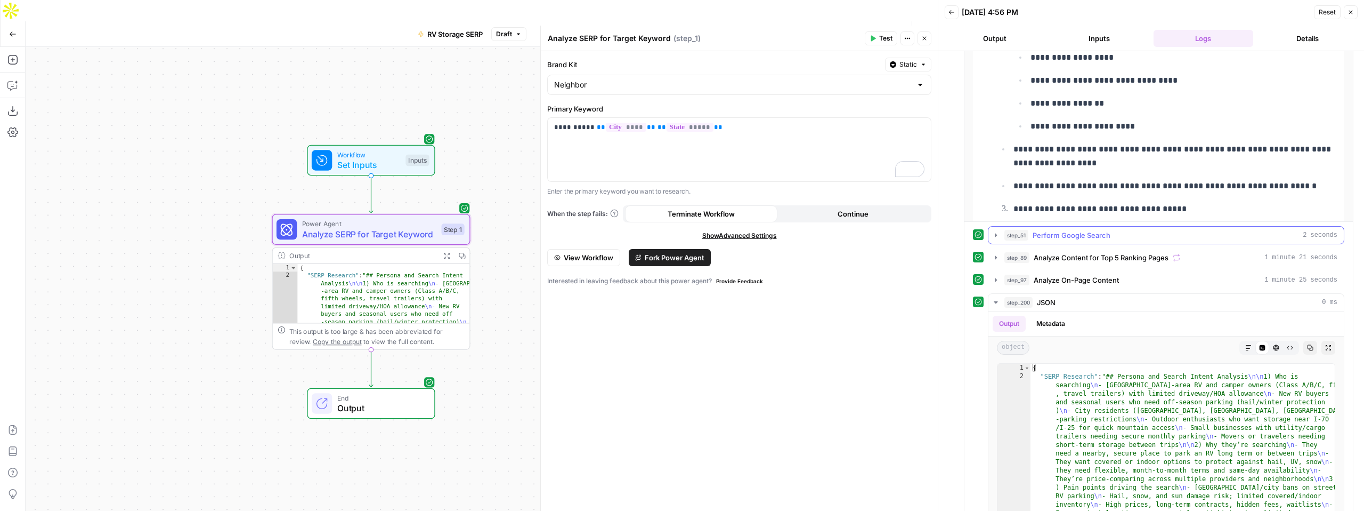
click at [995, 238] on icon "button" at bounding box center [996, 235] width 9 height 9
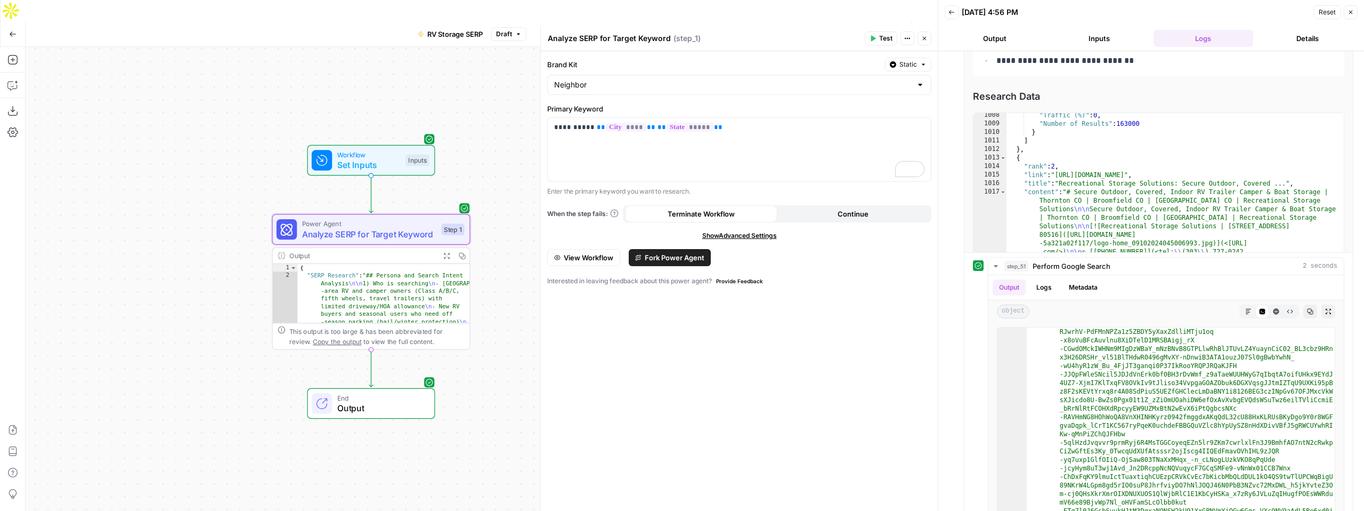
scroll to position [4013, 0]
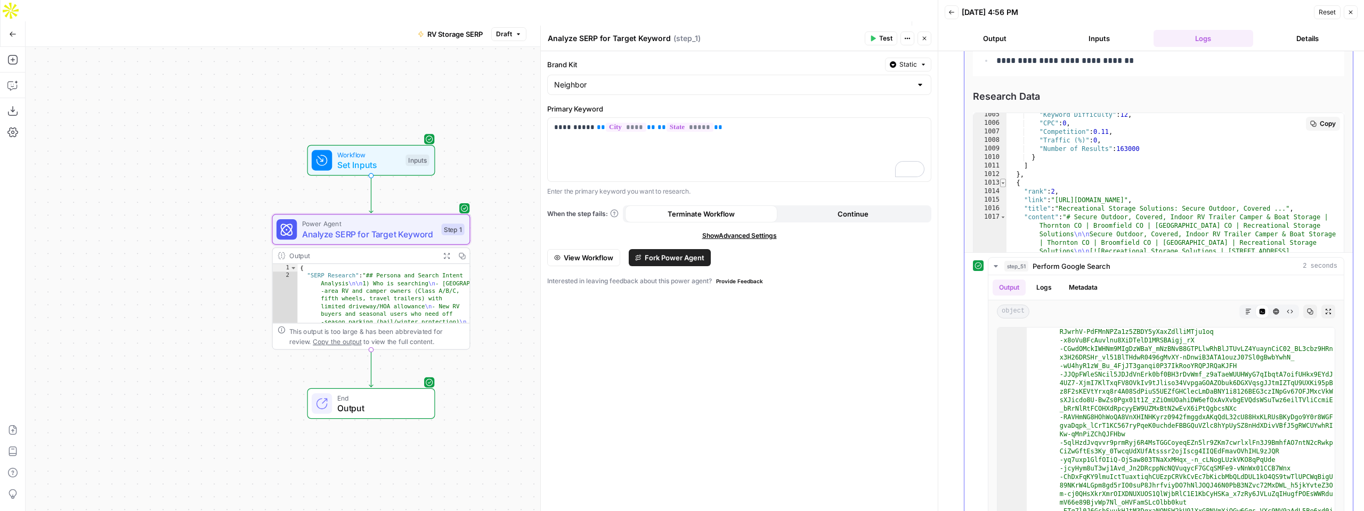
type textarea "*"
click at [1004, 184] on span "Toggle code folding, rows 1013 through 2021" at bounding box center [1003, 183] width 6 height 9
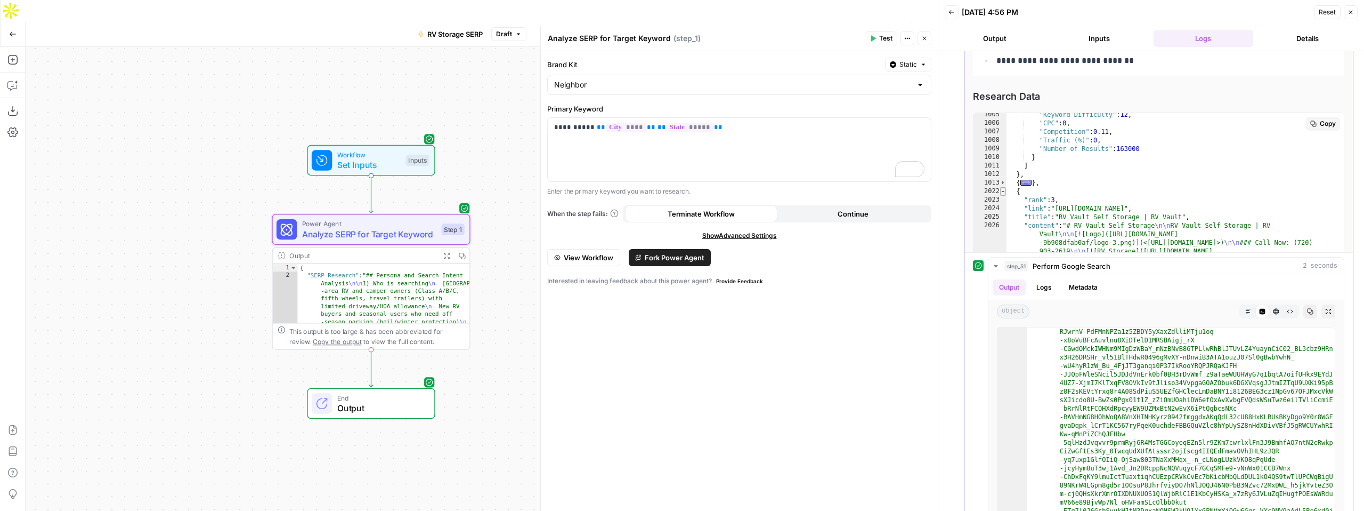
click at [1004, 193] on span "Toggle code folding, rows 2022 through 3037" at bounding box center [1003, 191] width 6 height 9
click at [1005, 201] on span "Toggle code folding, rows 3038 through 4040" at bounding box center [1003, 200] width 6 height 9
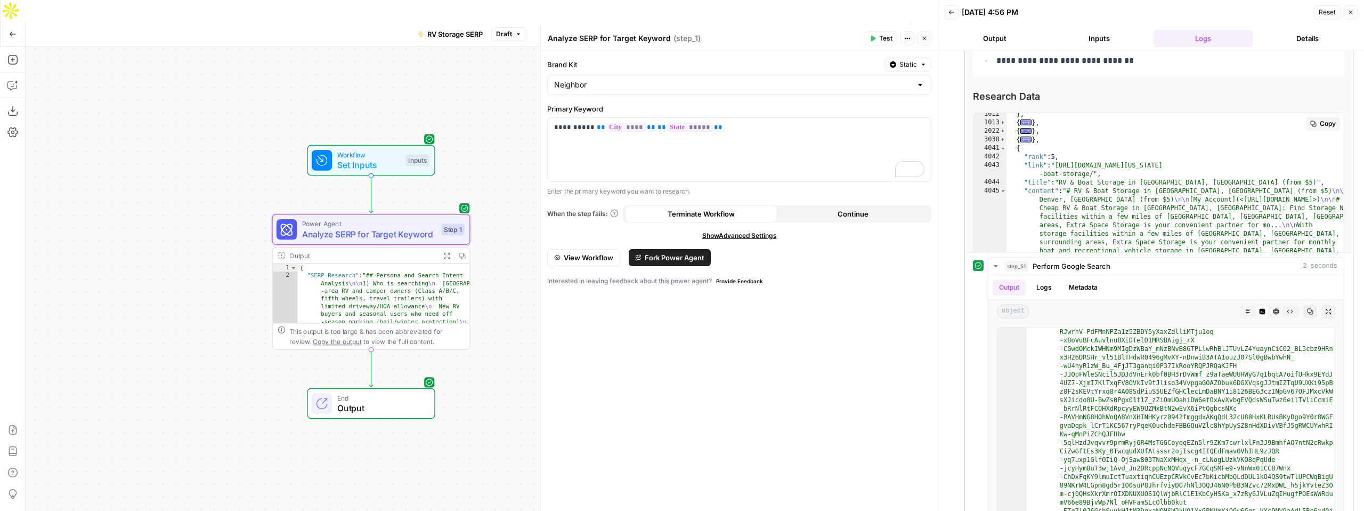
scroll to position [9250, 0]
click at [1004, 147] on span "Toggle code folding, rows 4041 through 4342" at bounding box center [1003, 146] width 6 height 9
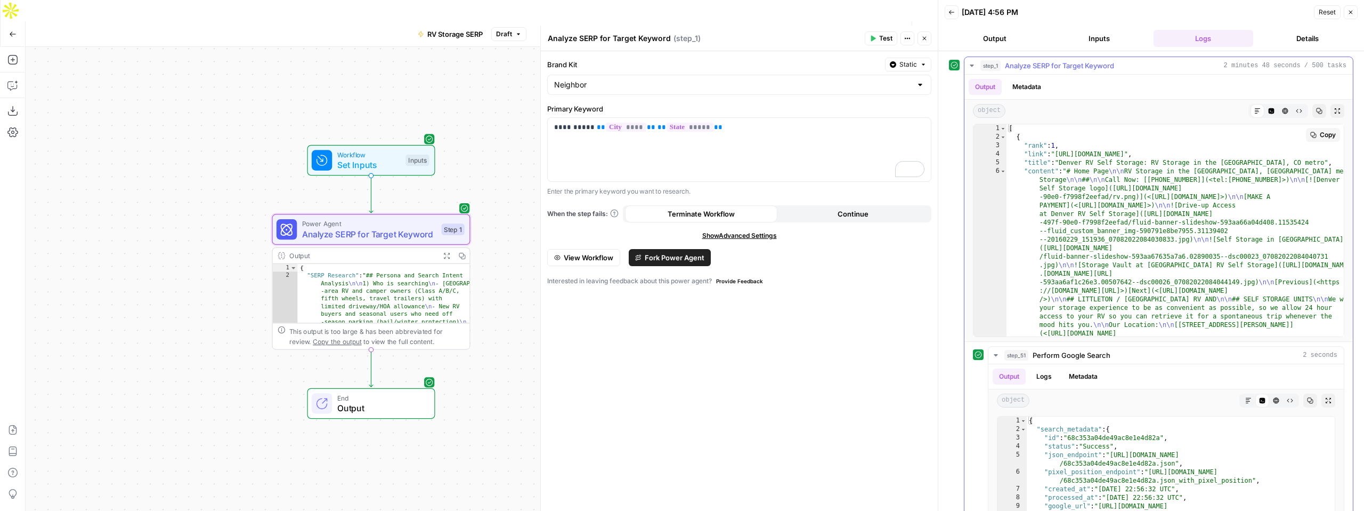
scroll to position [0, 0]
click at [1086, 33] on button "Inputs" at bounding box center [1099, 38] width 100 height 17
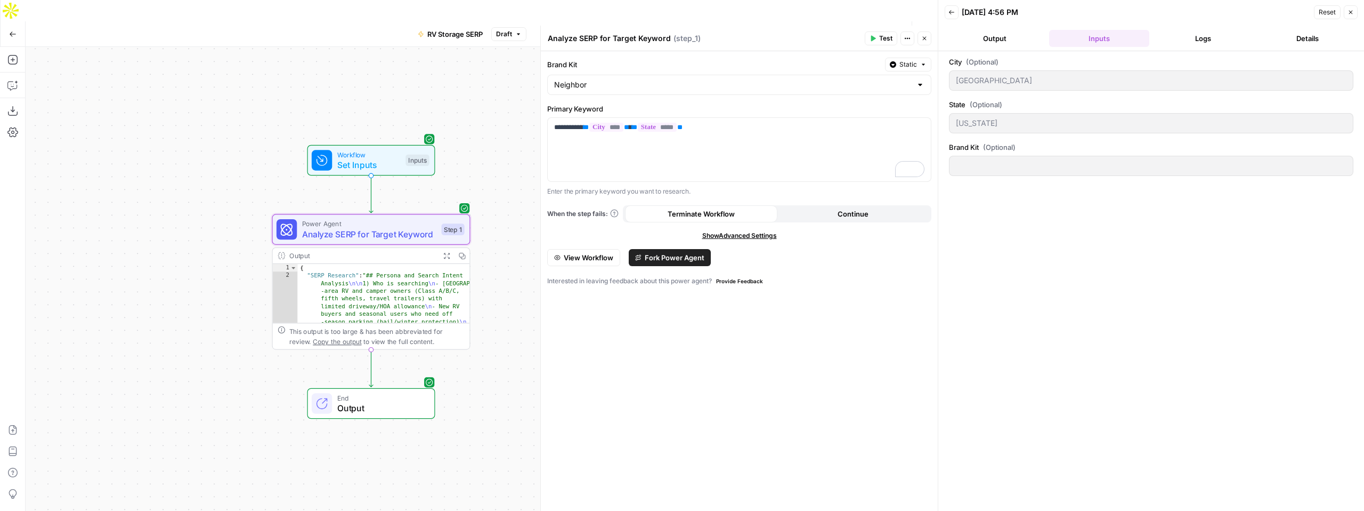
click at [996, 39] on button "Output" at bounding box center [995, 38] width 100 height 17
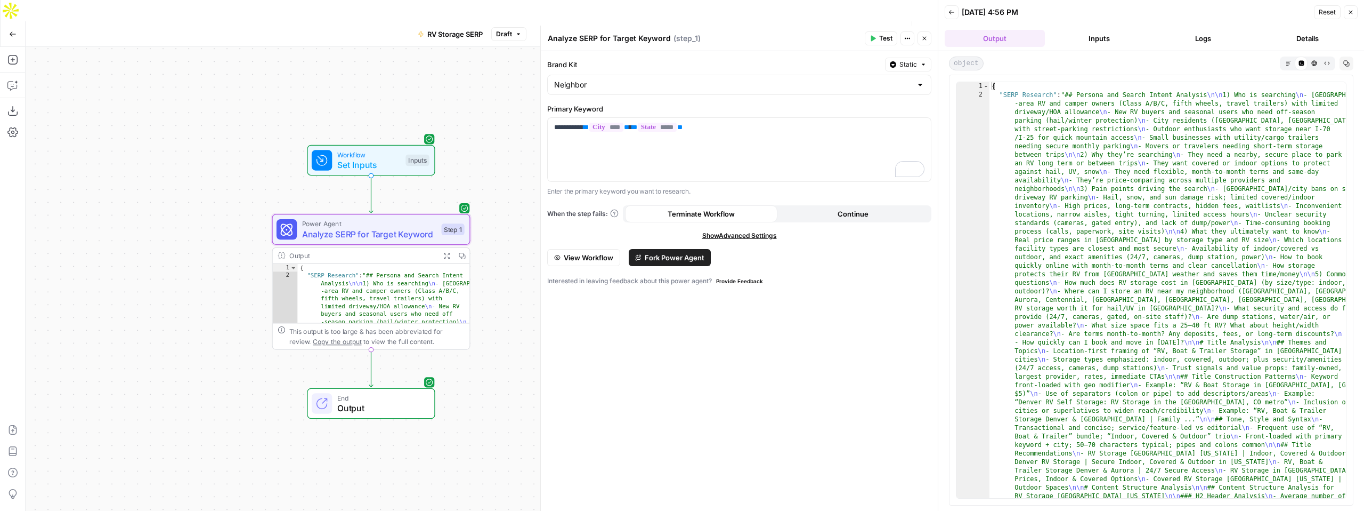
click at [1297, 42] on button "Details" at bounding box center [1308, 38] width 100 height 17
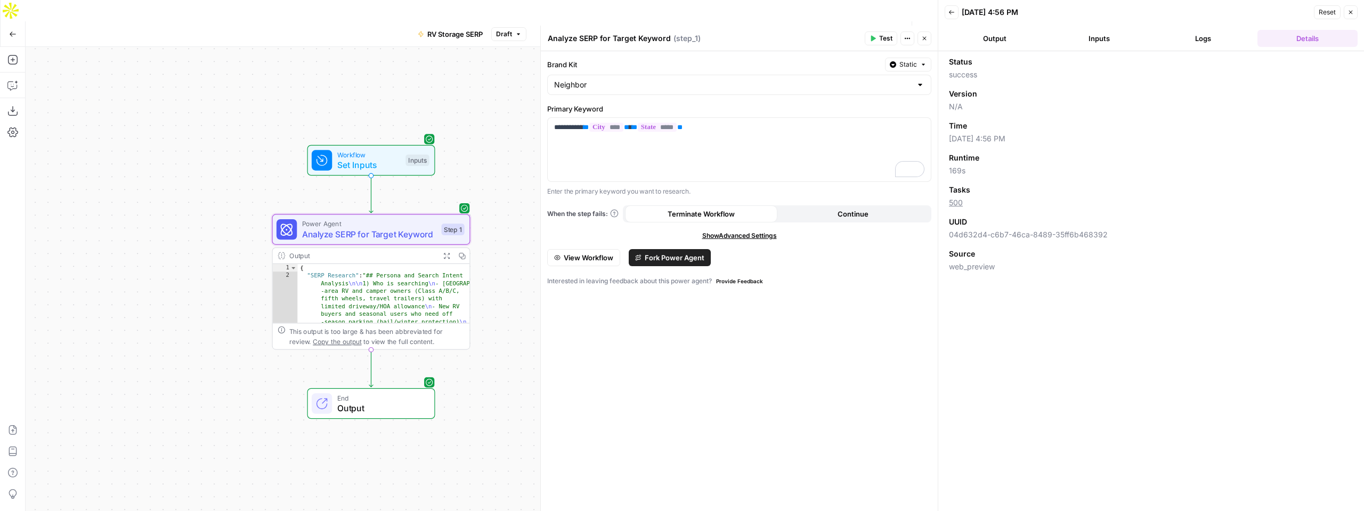
click at [997, 47] on header "Back 09/11/25 at 4:56 PM Reset Close Output Inputs Logs Details" at bounding box center [1152, 25] width 426 height 51
click at [997, 42] on button "Output" at bounding box center [995, 38] width 100 height 17
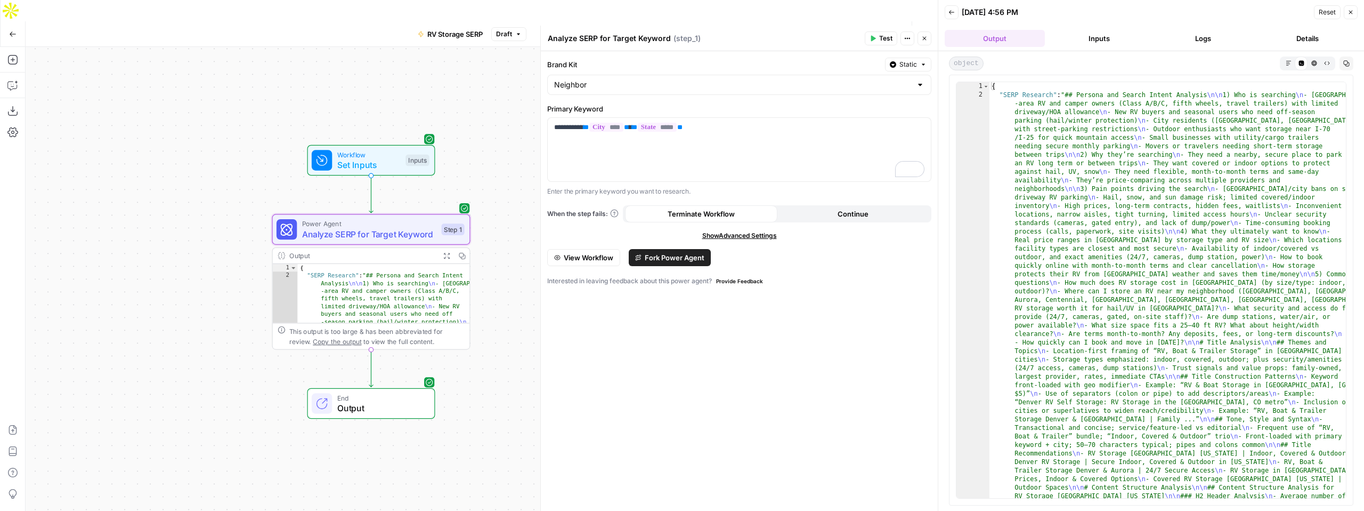
click at [1091, 33] on button "Inputs" at bounding box center [1099, 38] width 100 height 17
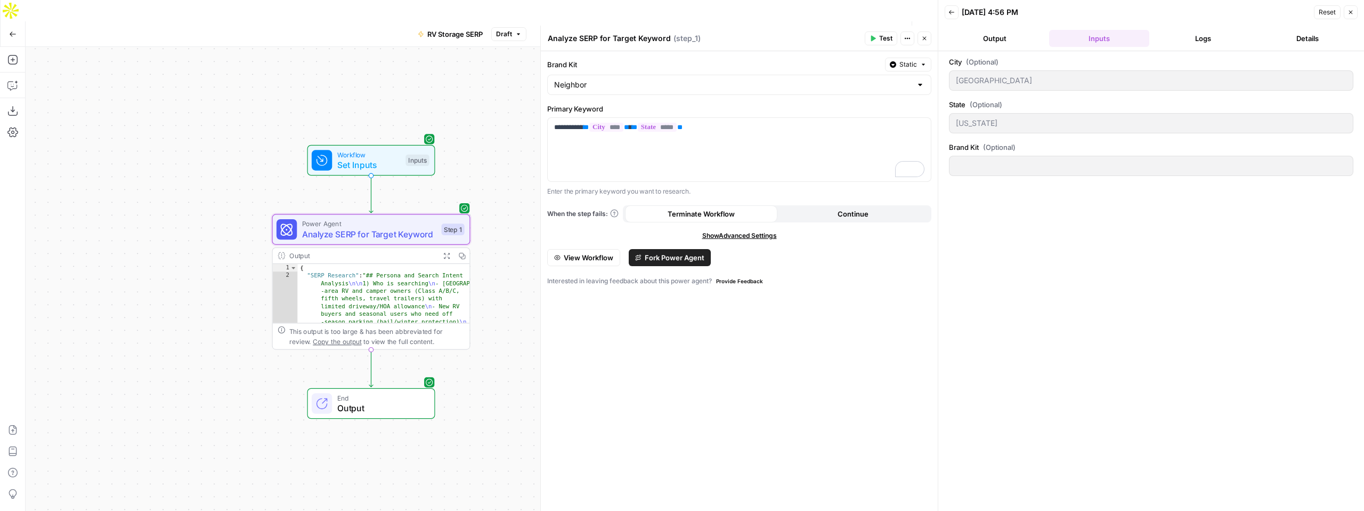
click at [745, 238] on span "Show Advanced Settings" at bounding box center [739, 236] width 75 height 10
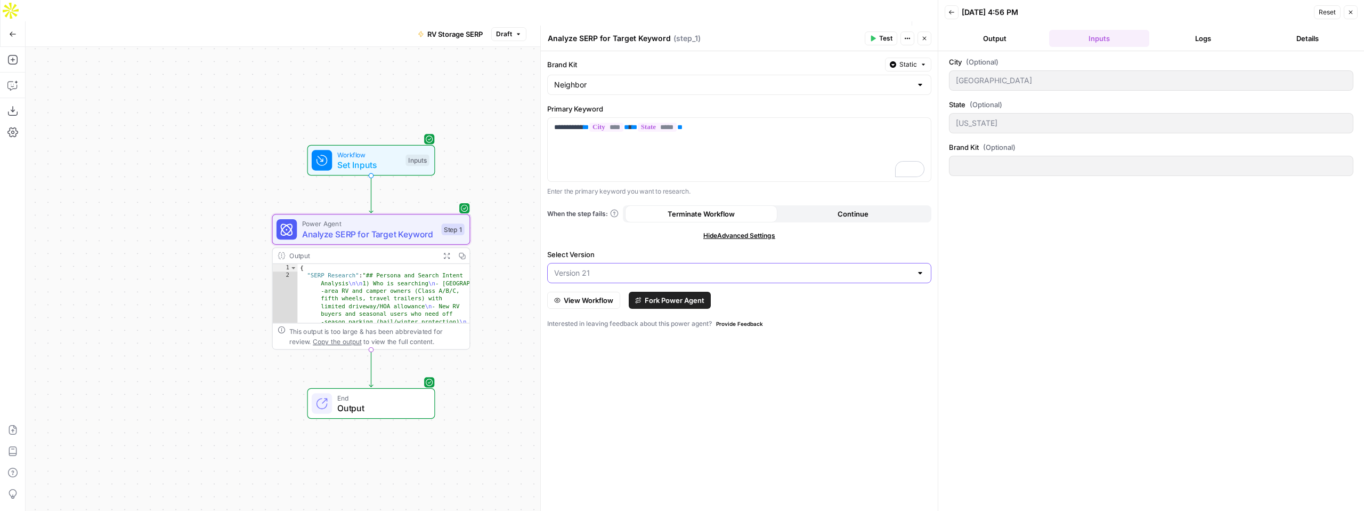
click at [705, 277] on input "Select Version" at bounding box center [733, 273] width 358 height 11
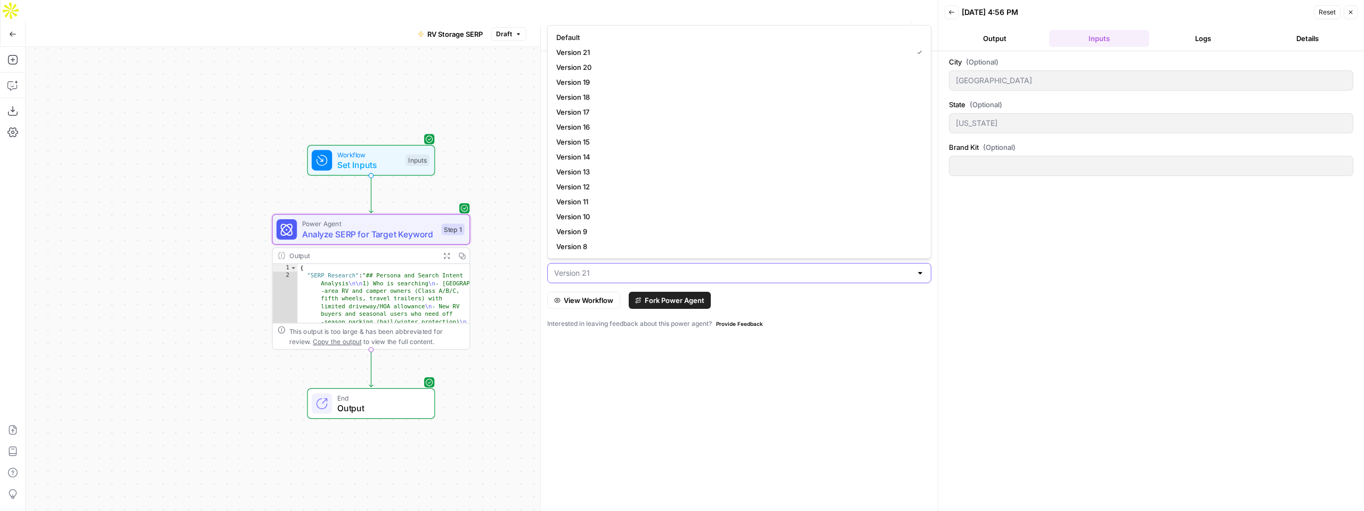
click at [705, 277] on input "Select Version" at bounding box center [733, 273] width 358 height 11
type input "Version 21"
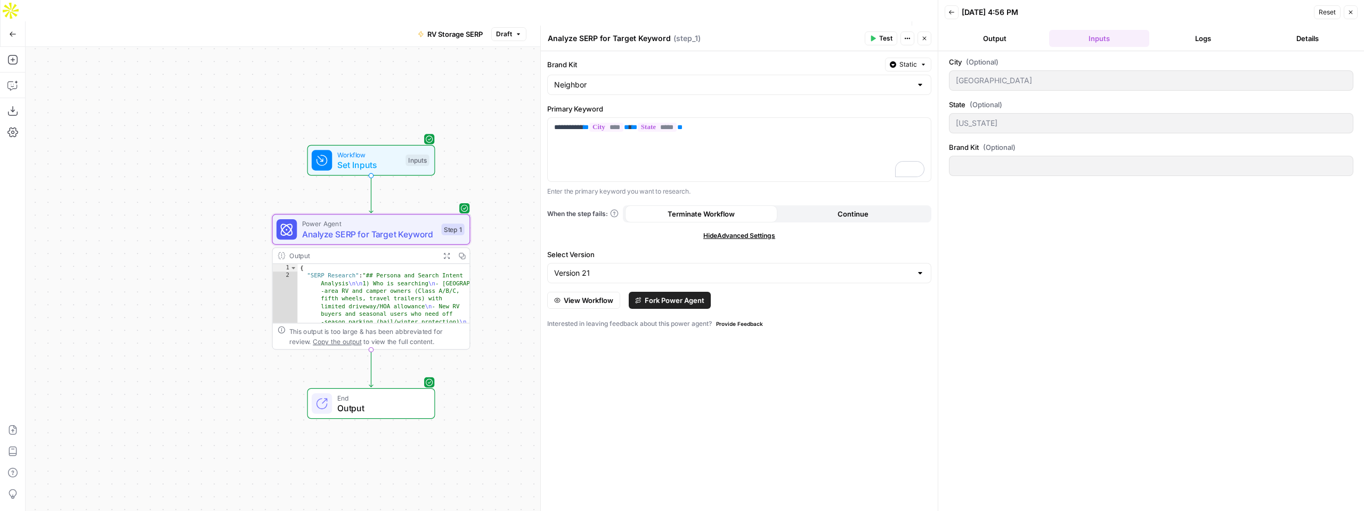
click at [624, 365] on div "**********" at bounding box center [739, 280] width 397 height 459
click at [583, 301] on span "View Workflow" at bounding box center [589, 300] width 50 height 11
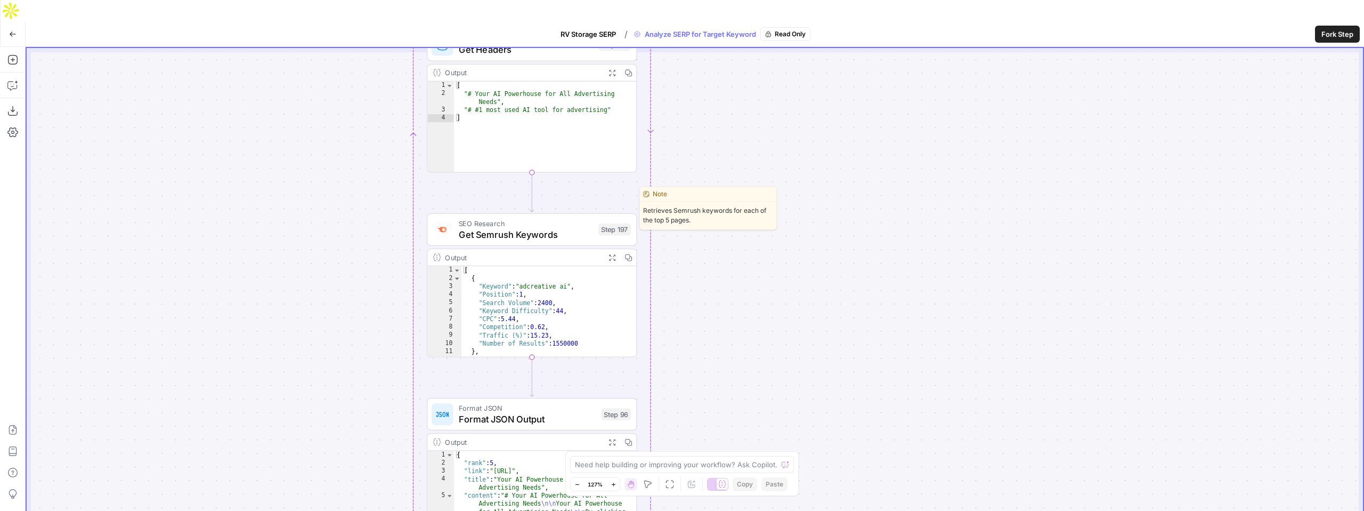
click at [529, 228] on span "Get Semrush Keywords" at bounding box center [526, 234] width 134 height 13
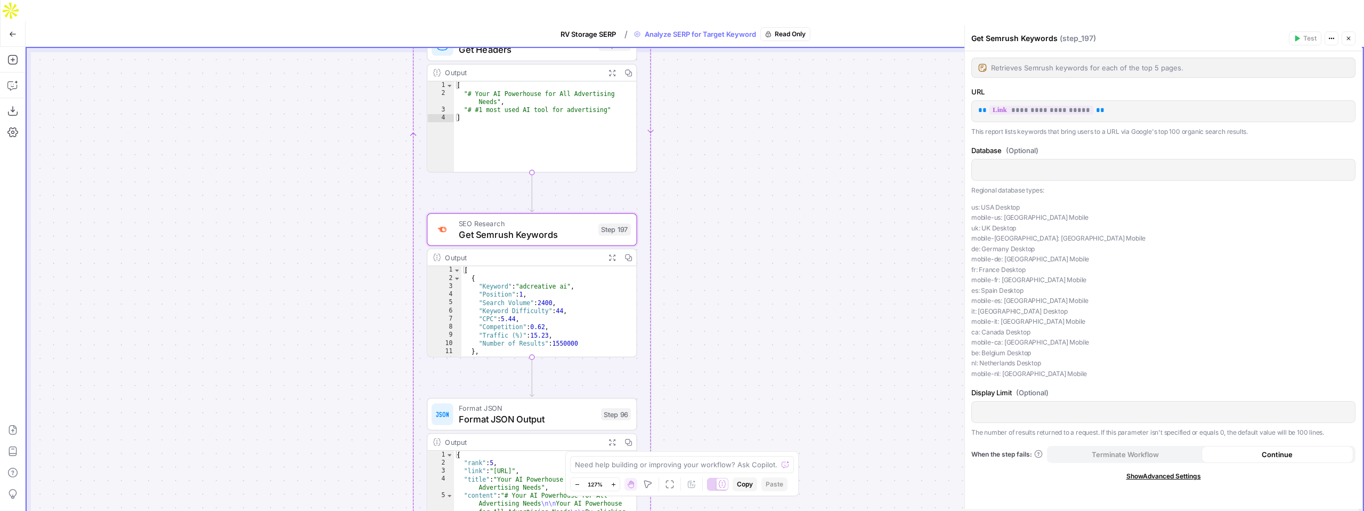
click at [1337, 29] on span "Fork Step" at bounding box center [1338, 34] width 32 height 11
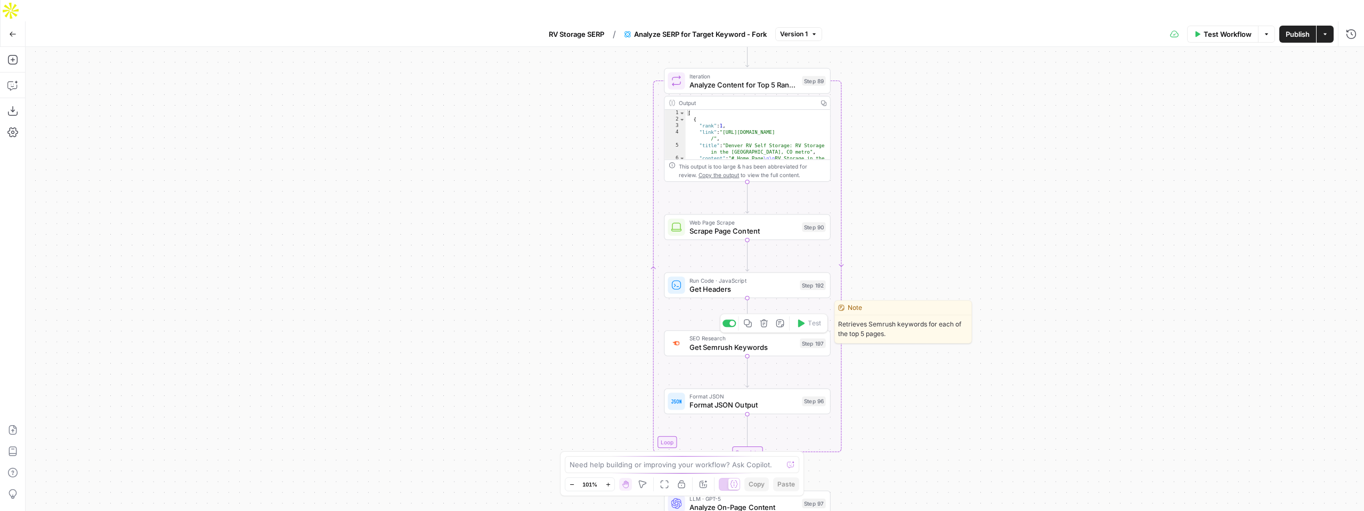
click at [710, 341] on span "Get Semrush Keywords" at bounding box center [743, 346] width 107 height 11
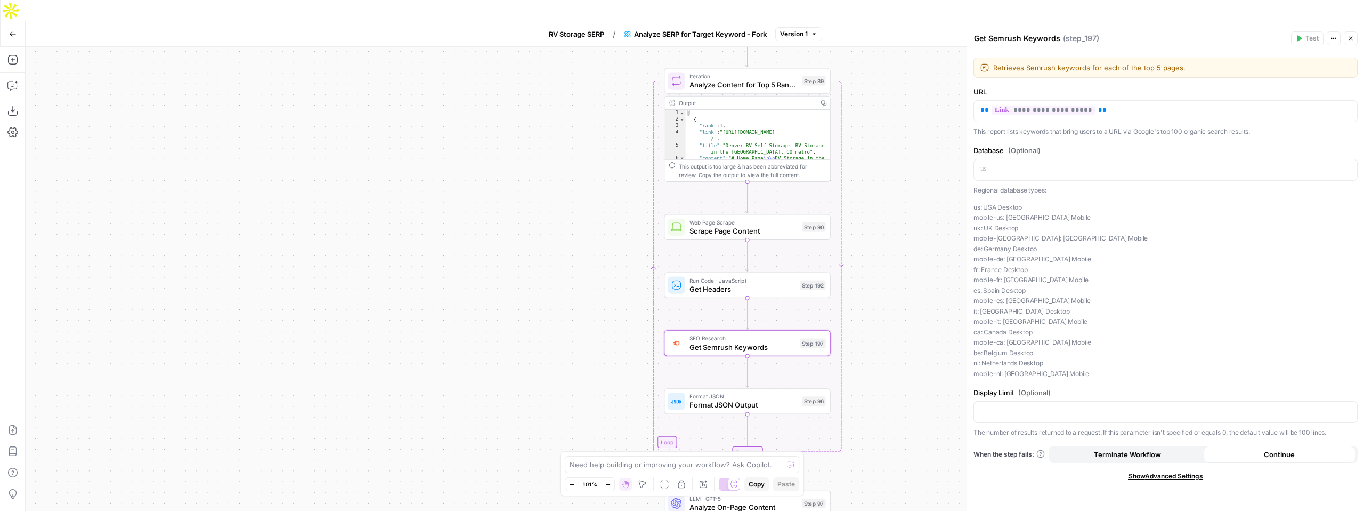
click at [1113, 73] on div "Retrieves Semrush keywords for each of the top 5 pages. Retrieves Semrush keywo…" at bounding box center [1166, 68] width 384 height 20
click at [1154, 69] on textarea "Retrieves Semrush keywords for each of the top 5 pages." at bounding box center [1173, 67] width 358 height 11
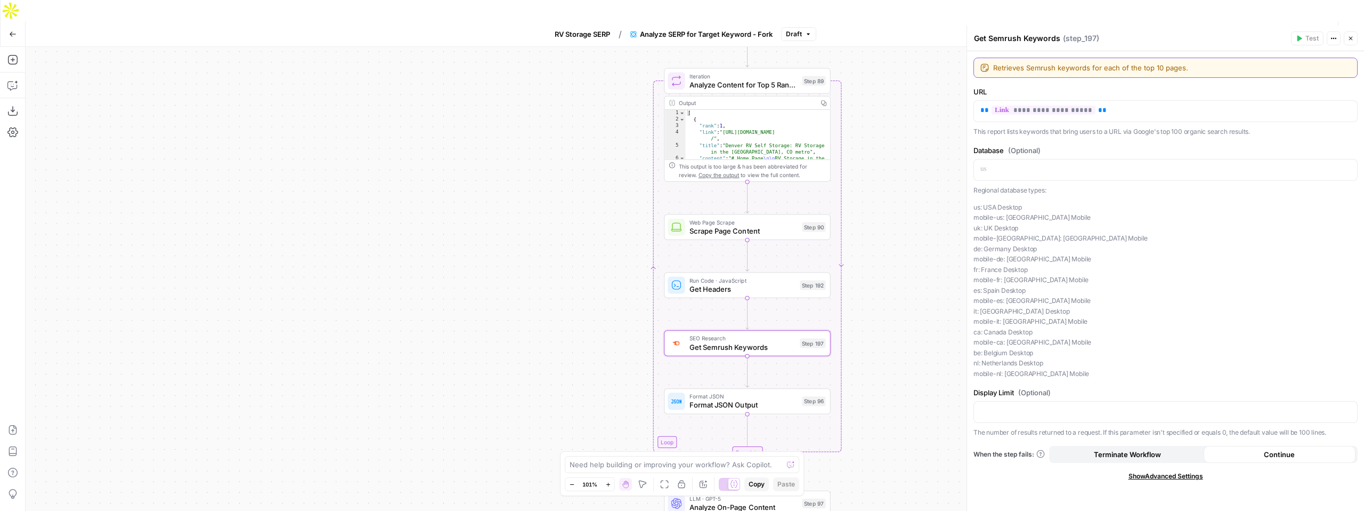
type textarea "Retrieves Semrush keywords for each of the top 10 pages."
click at [911, 227] on div "Workflow Set Inputs Inputs Google Search Perform Google Search Step 51 Output C…" at bounding box center [695, 289] width 1339 height 485
click at [765, 79] on span "Analyze Content for Top 5 Ranking Pages" at bounding box center [744, 84] width 109 height 11
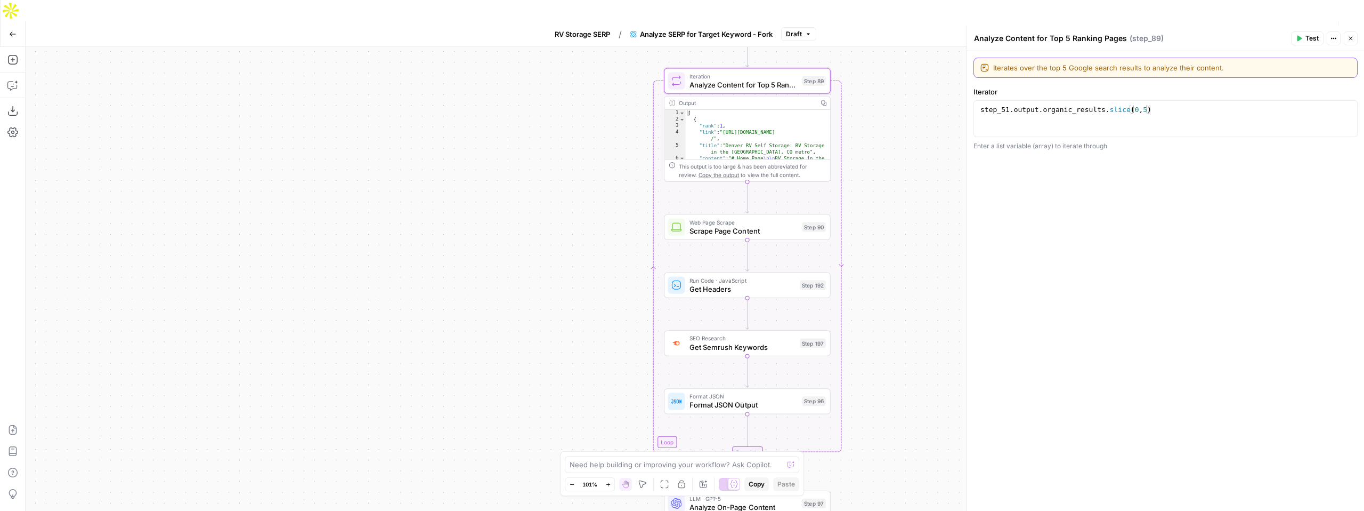
click at [1068, 72] on textarea "Iterates over the top 5 Google search results to analyze their content." at bounding box center [1173, 67] width 358 height 11
click at [1149, 110] on div "step_51 . output . organic_results . slice ( 0 , 5 )" at bounding box center [1166, 127] width 375 height 45
type textarea "**********"
click at [914, 205] on div "Workflow Set Inputs Inputs Google Search Perform Google Search Step 51 Output C…" at bounding box center [695, 289] width 1339 height 485
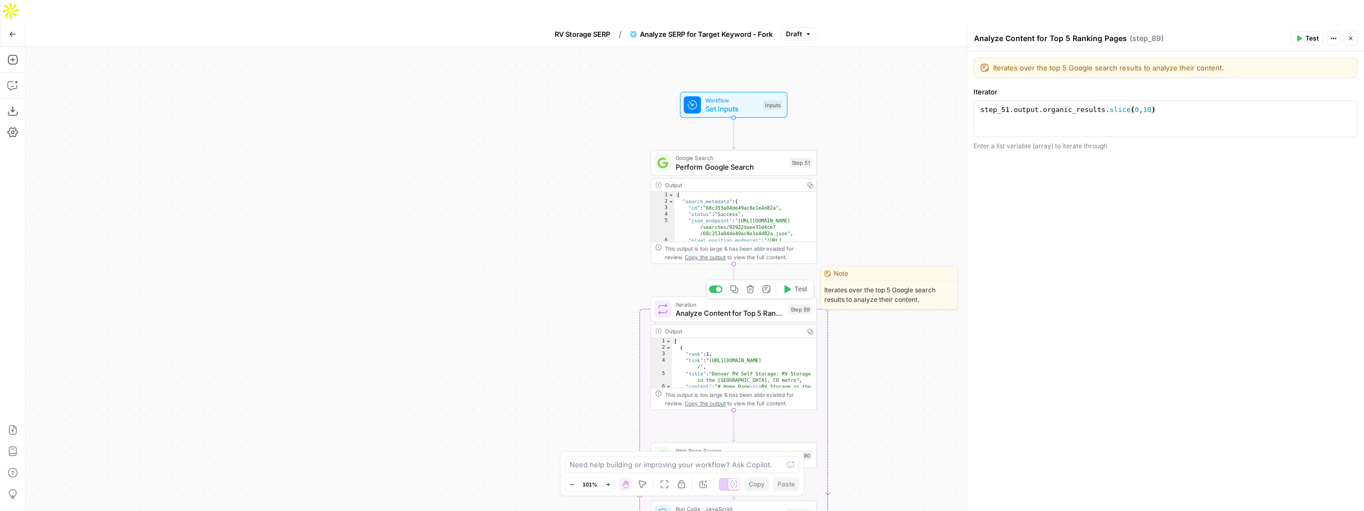
click at [734, 308] on span "Analyze Content for Top 5 Ranking Pages" at bounding box center [730, 313] width 109 height 11
click at [1071, 35] on textarea "Analyze Content for Top 5 Ranking Pages" at bounding box center [1050, 38] width 153 height 11
click at [1068, 37] on textarea "Analyze Content for Top 5 Ranking Pages" at bounding box center [1050, 38] width 153 height 11
type textarea "Analyze Content for Top 10 Ranking Pages"
click at [938, 212] on div "Workflow Set Inputs Inputs Google Search Perform Google Search Step 51 Output C…" at bounding box center [695, 289] width 1339 height 485
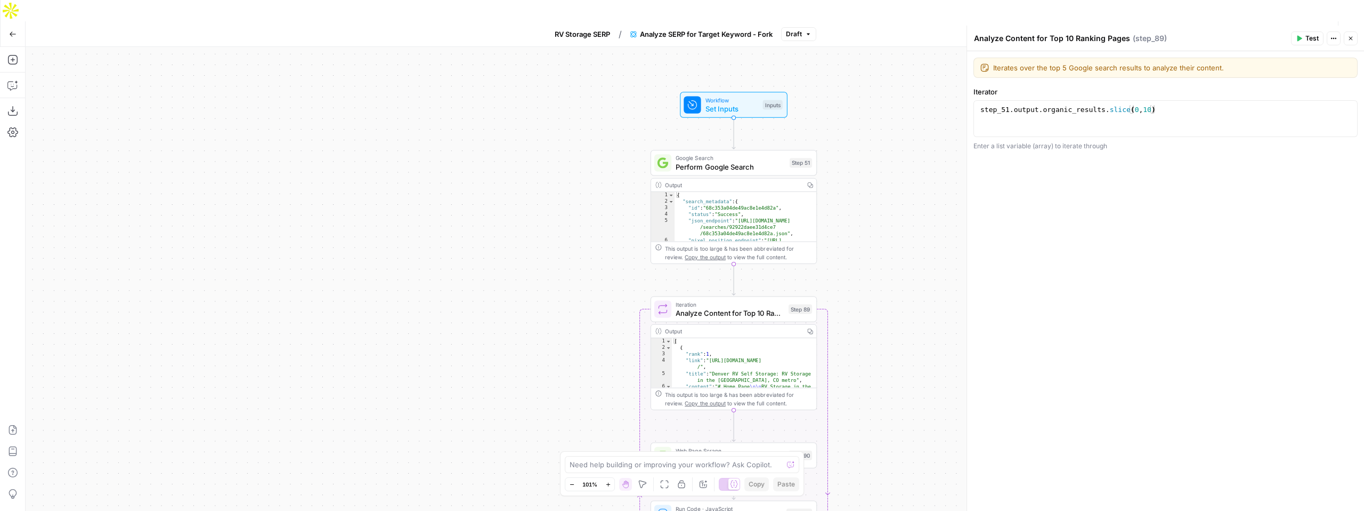
click at [1310, 39] on span "Test" at bounding box center [1312, 39] width 13 height 10
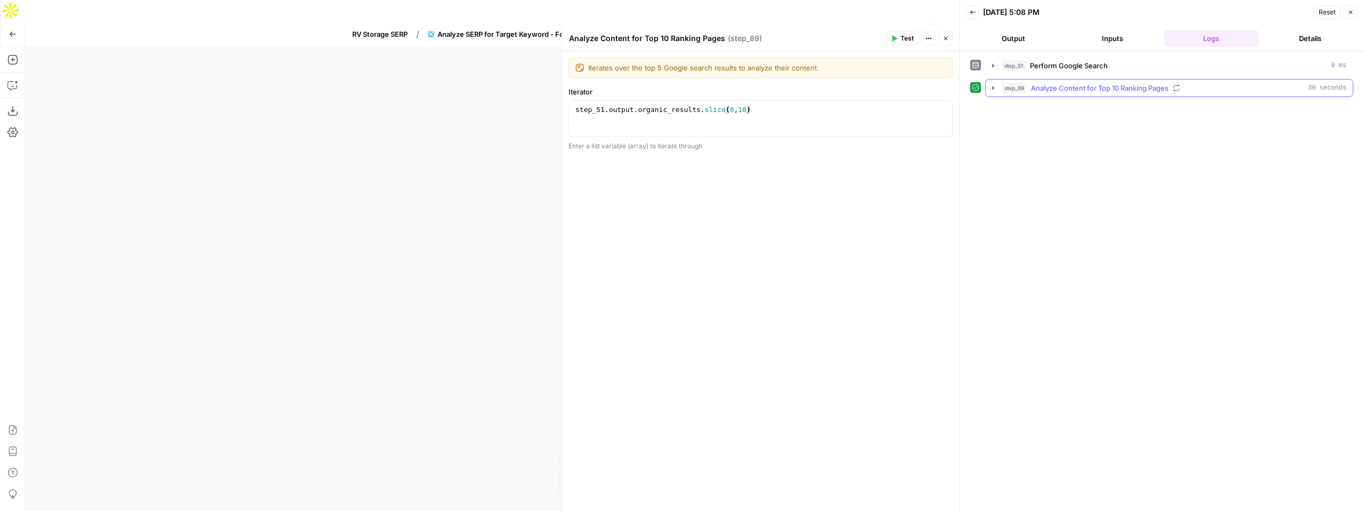
click at [991, 91] on icon "button" at bounding box center [993, 88] width 9 height 9
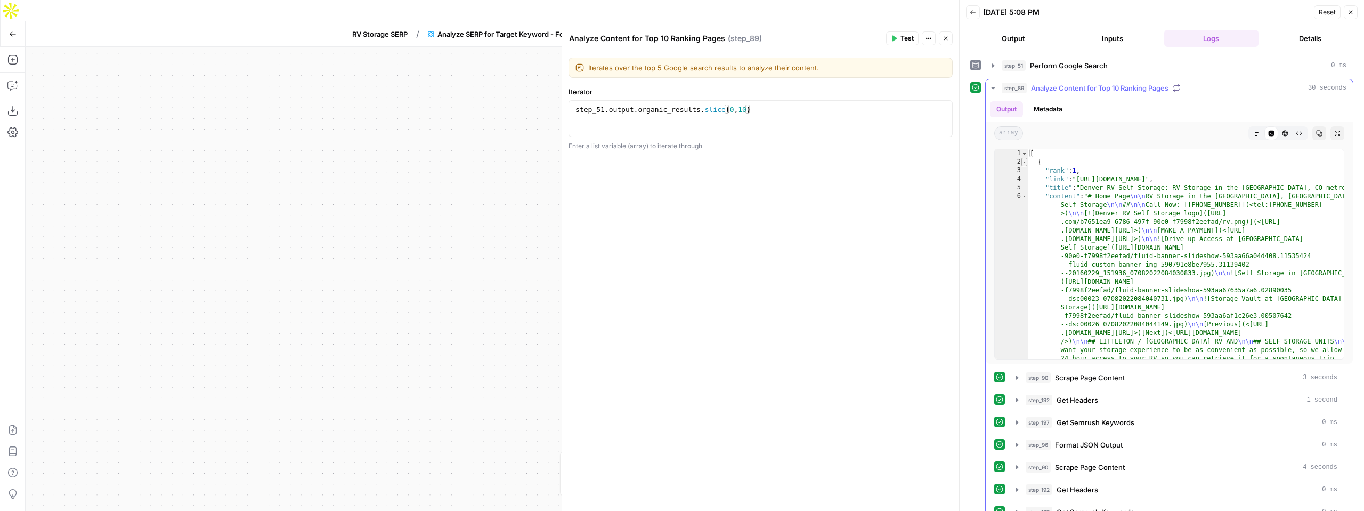
type textarea "*"
click at [1025, 164] on span "Toggle code folding, rows 2 through 1012" at bounding box center [1025, 162] width 6 height 9
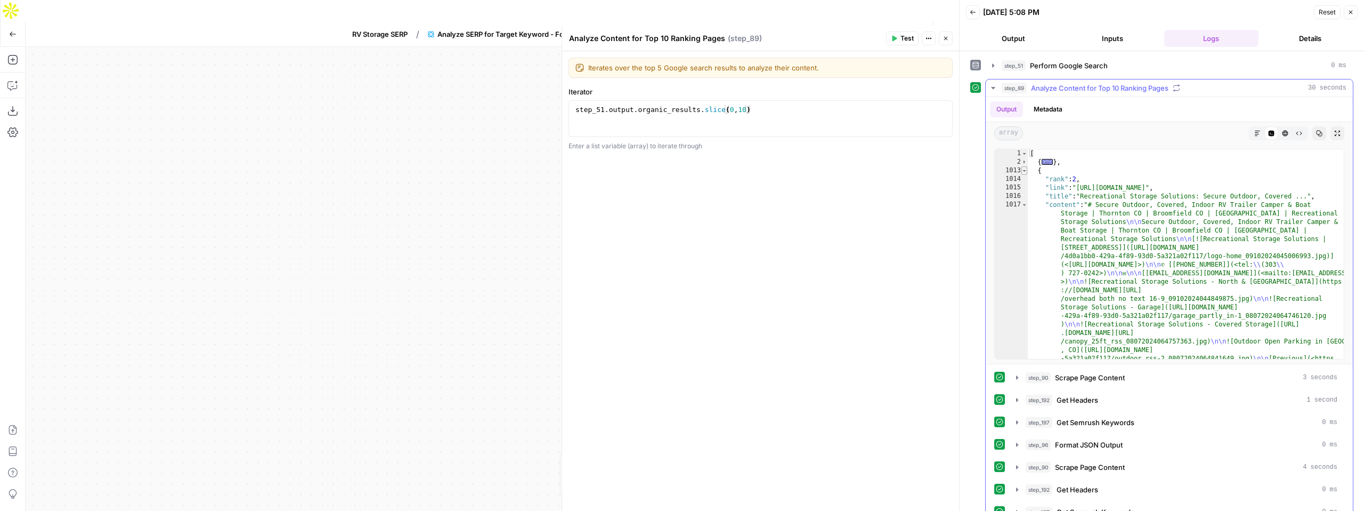
click at [1025, 172] on span "Toggle code folding, rows 1013 through 2021" at bounding box center [1025, 170] width 6 height 9
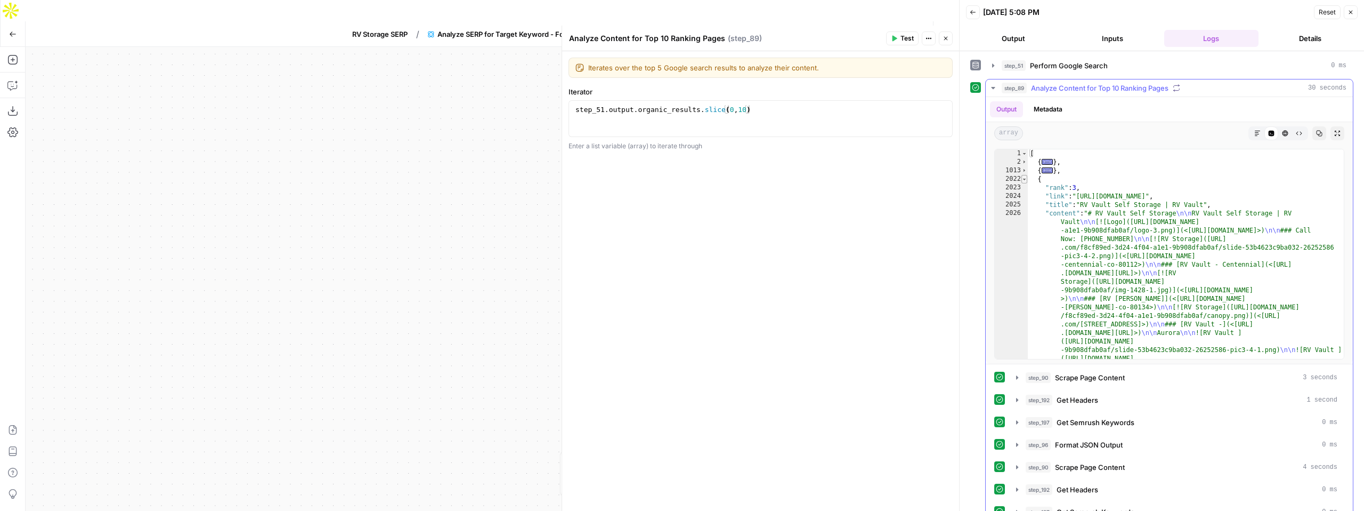
click at [1027, 181] on span "Toggle code folding, rows 2022 through 3037" at bounding box center [1025, 179] width 6 height 9
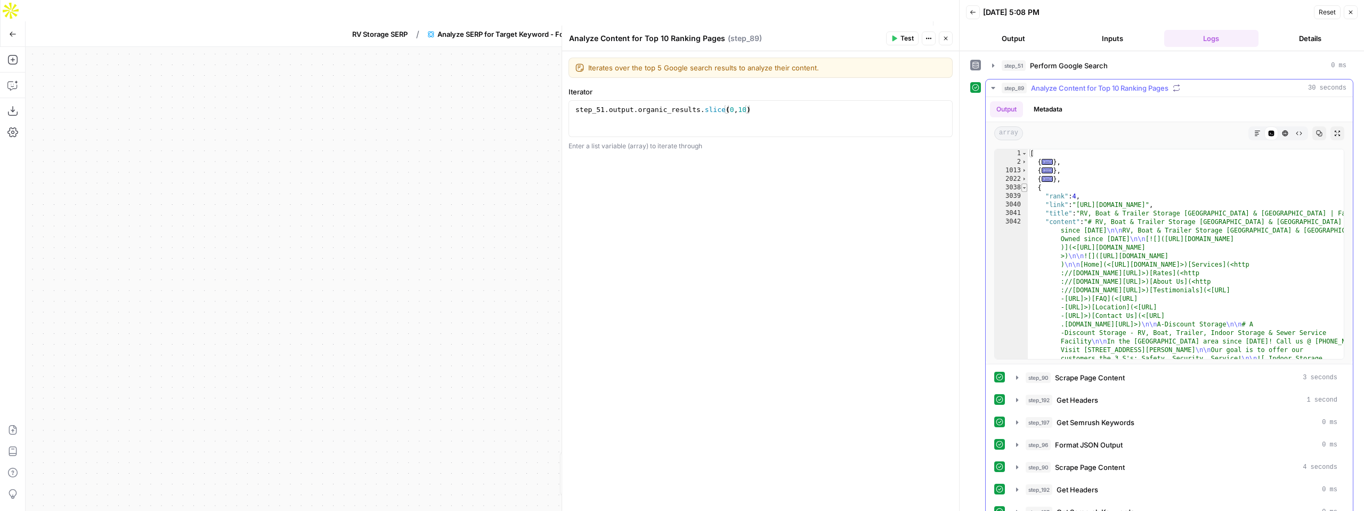
click at [1025, 190] on span "Toggle code folding, rows 3038 through 4040" at bounding box center [1025, 187] width 6 height 9
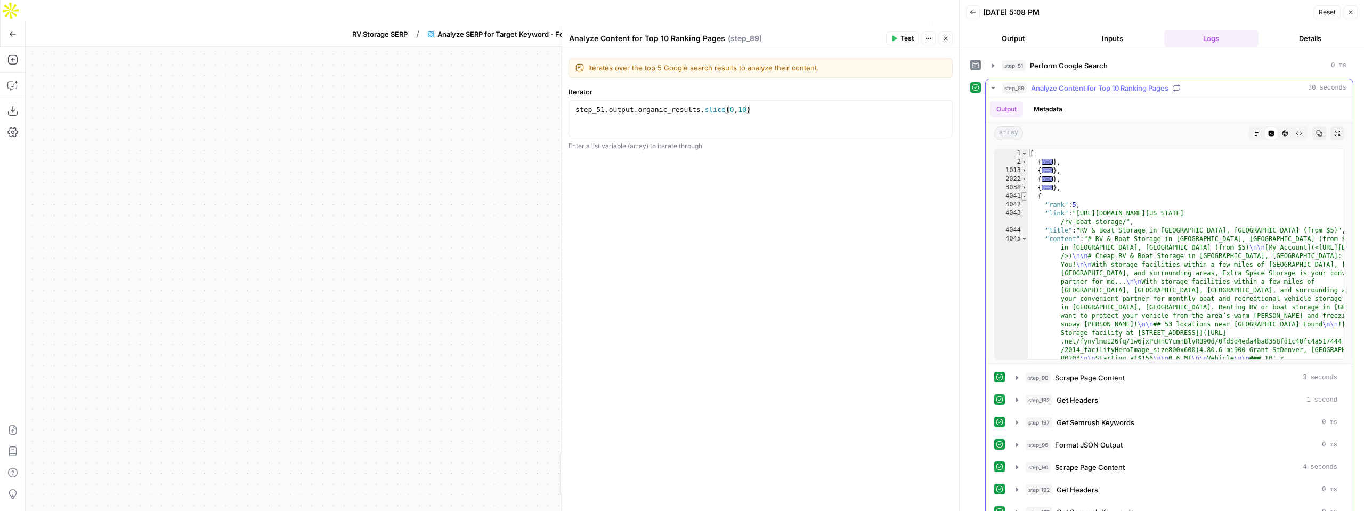
click at [1026, 193] on span "Toggle code folding, rows 4041 through 4351" at bounding box center [1025, 196] width 6 height 9
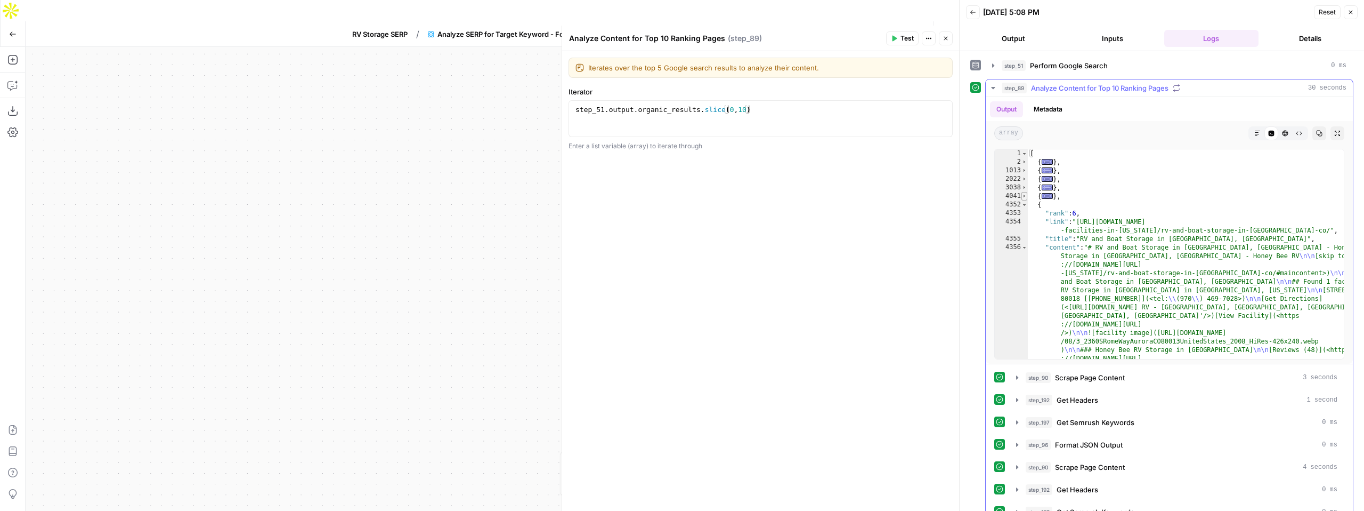
click at [1026, 198] on span "Toggle code folding, rows 4041 through 4351" at bounding box center [1025, 196] width 6 height 9
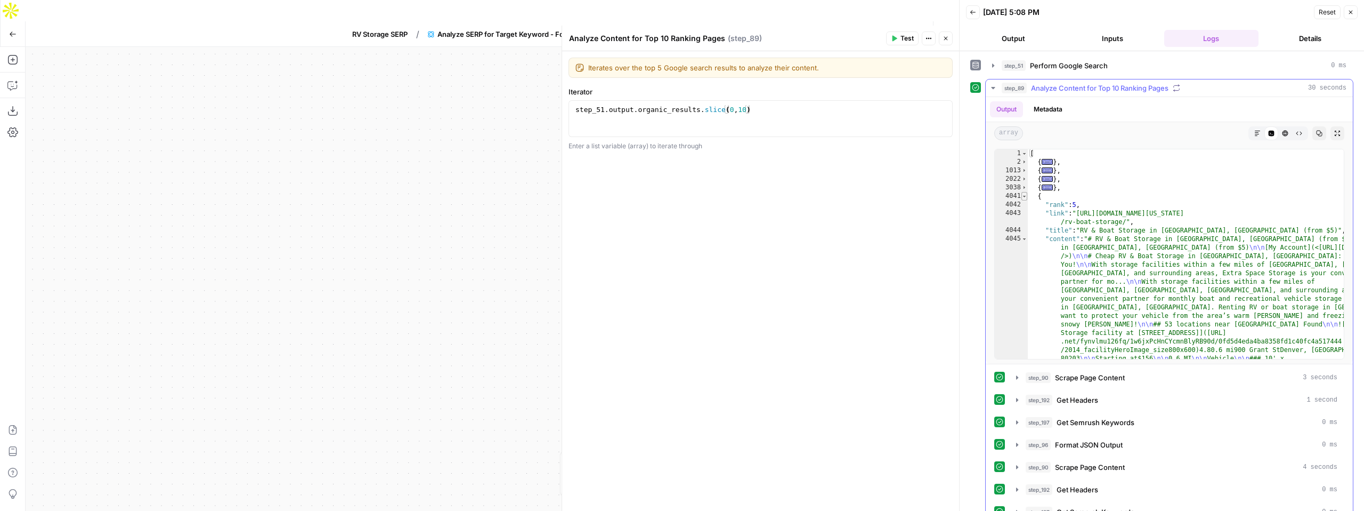
click at [1026, 199] on span "Toggle code folding, rows 4041 through 4351" at bounding box center [1025, 196] width 6 height 9
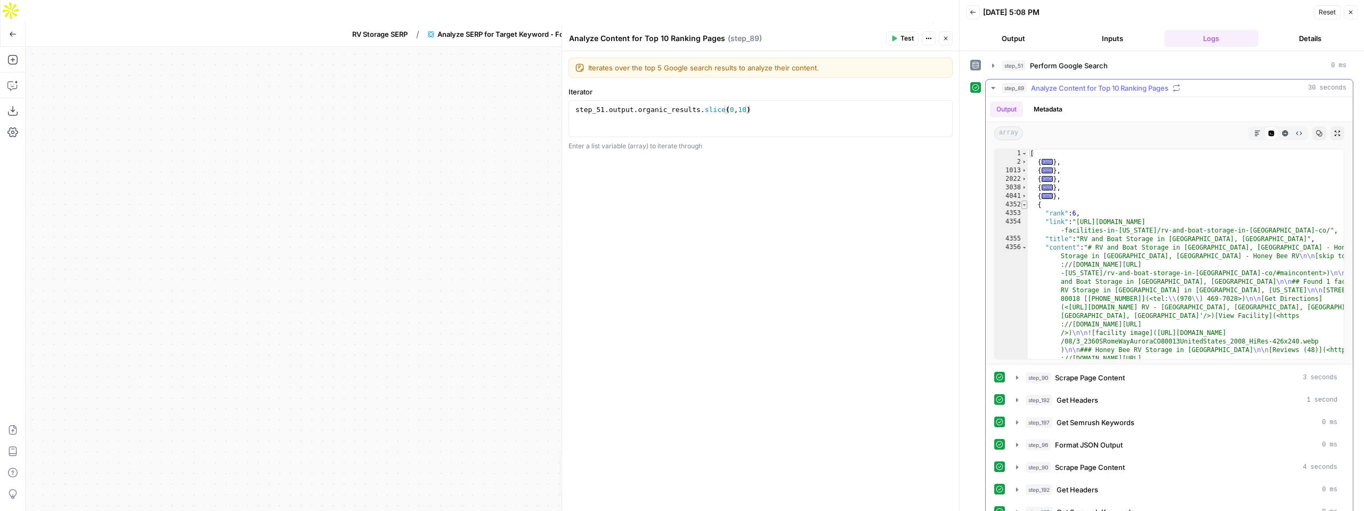
click at [1026, 206] on span "Toggle code folding, rows 4352 through 5112" at bounding box center [1025, 204] width 6 height 9
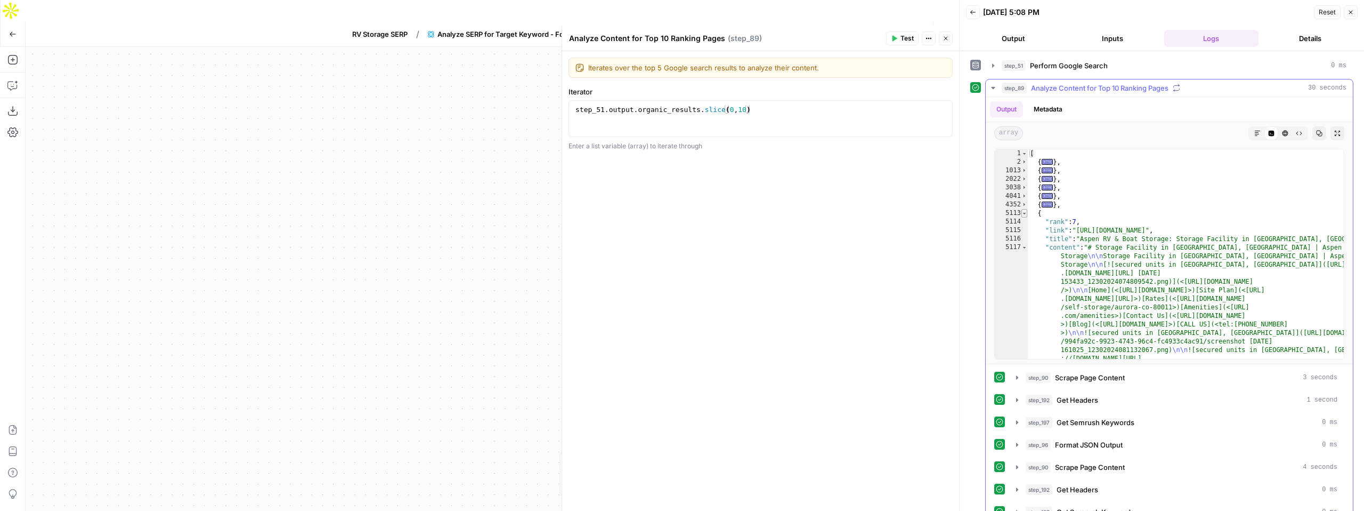
click at [1026, 216] on span "Toggle code folding, rows 5113 through 6127" at bounding box center [1025, 213] width 6 height 9
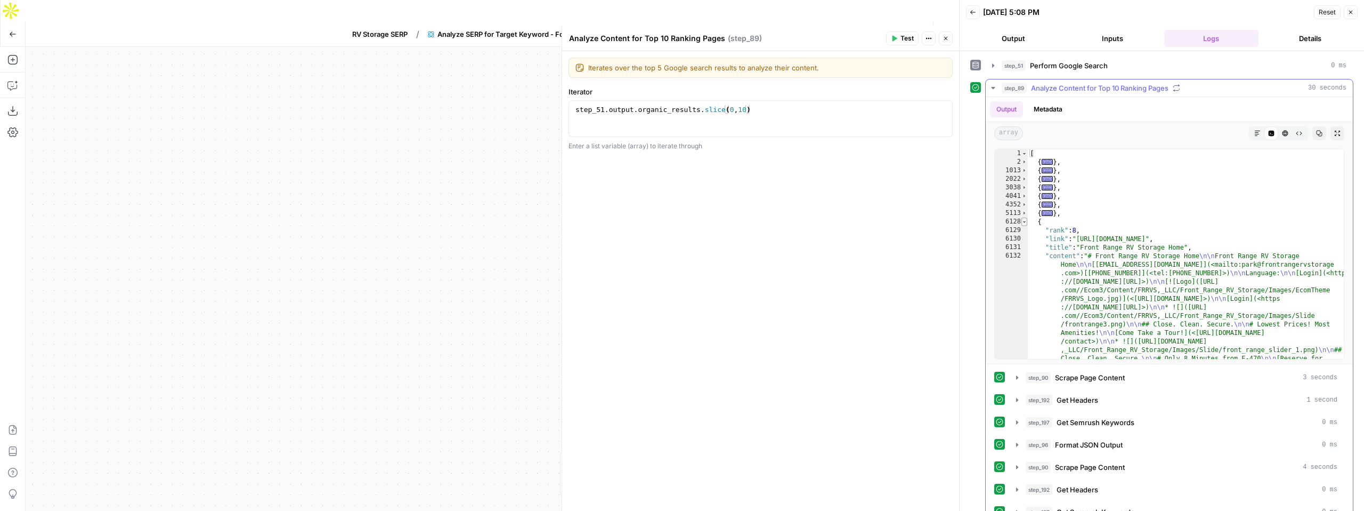
click at [1024, 223] on span "Toggle code folding, rows 6128 through 7058" at bounding box center [1025, 221] width 6 height 9
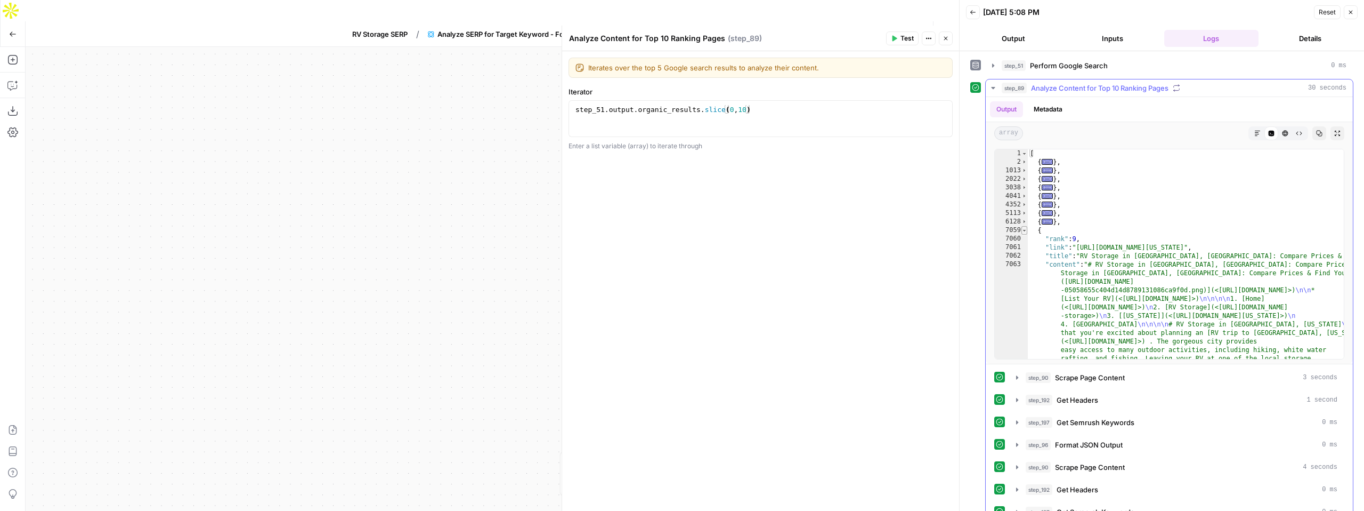
click at [1026, 230] on span "Toggle code folding, rows 7059 through 7391" at bounding box center [1025, 230] width 6 height 9
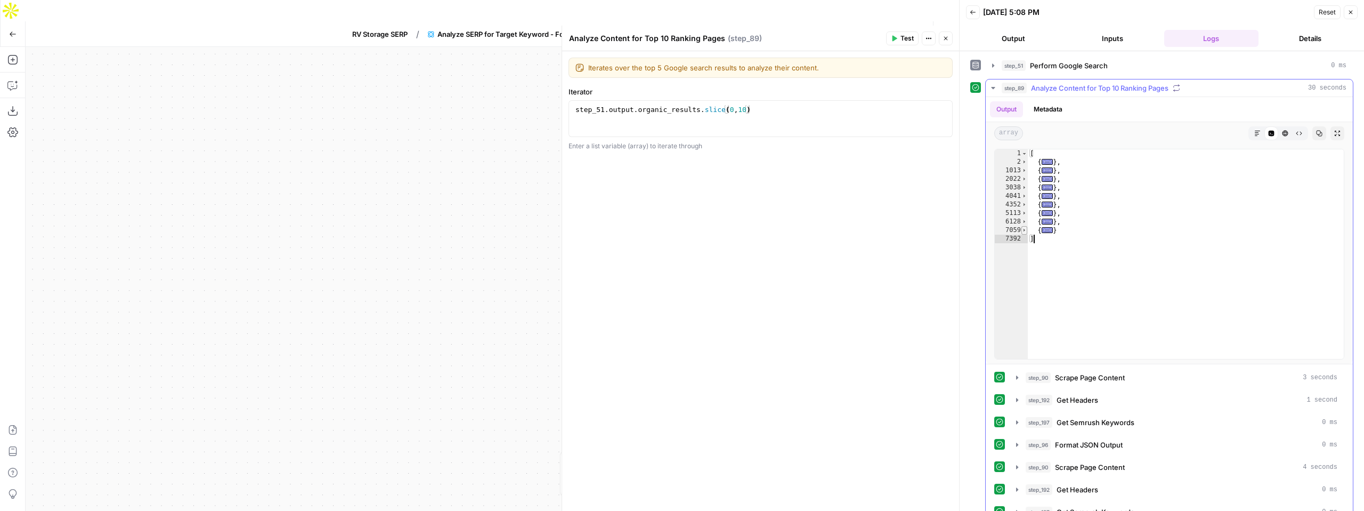
click at [1027, 230] on span "Toggle code folding, rows 7059 through 7391" at bounding box center [1025, 230] width 6 height 9
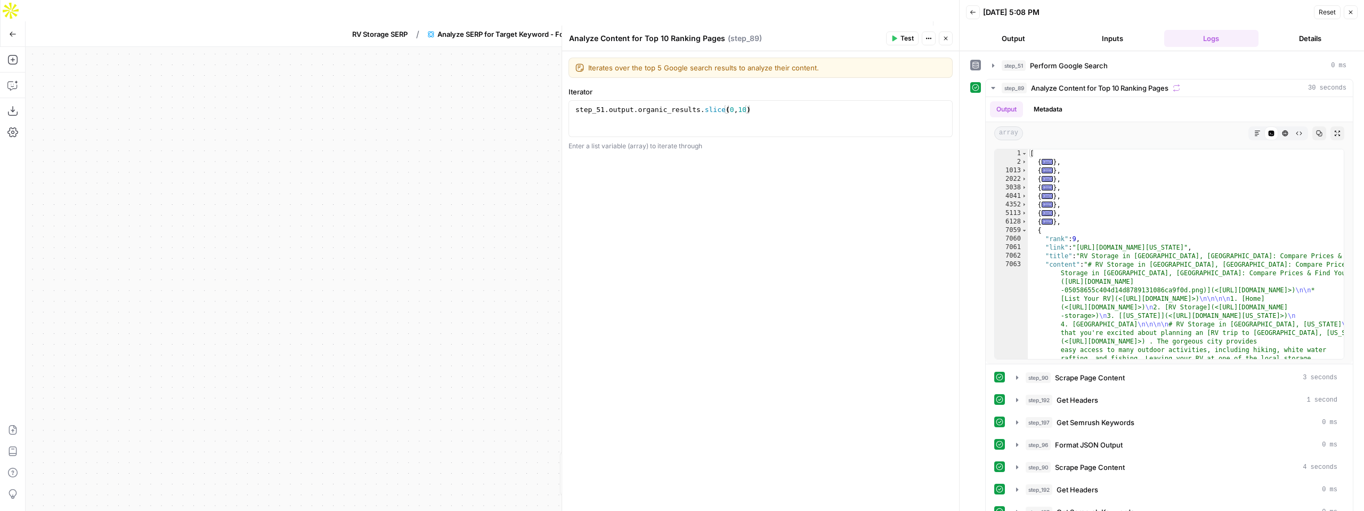
click at [1353, 10] on icon "button" at bounding box center [1351, 12] width 6 height 6
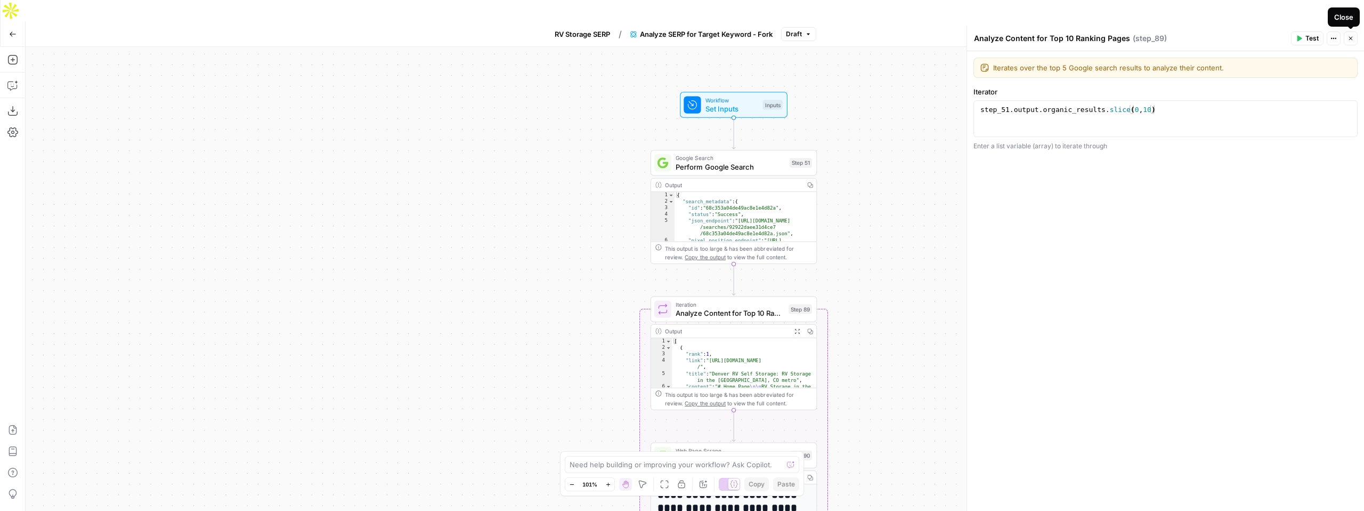
click at [1351, 39] on icon "button" at bounding box center [1351, 38] width 6 height 6
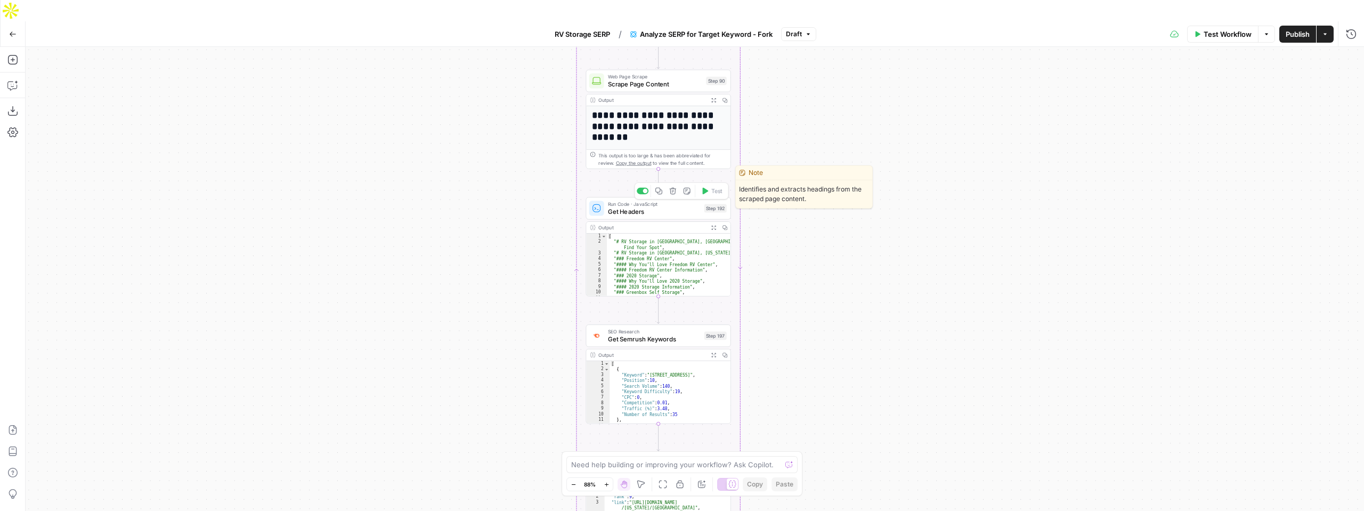
click at [667, 207] on span "Get Headers" at bounding box center [654, 212] width 93 height 10
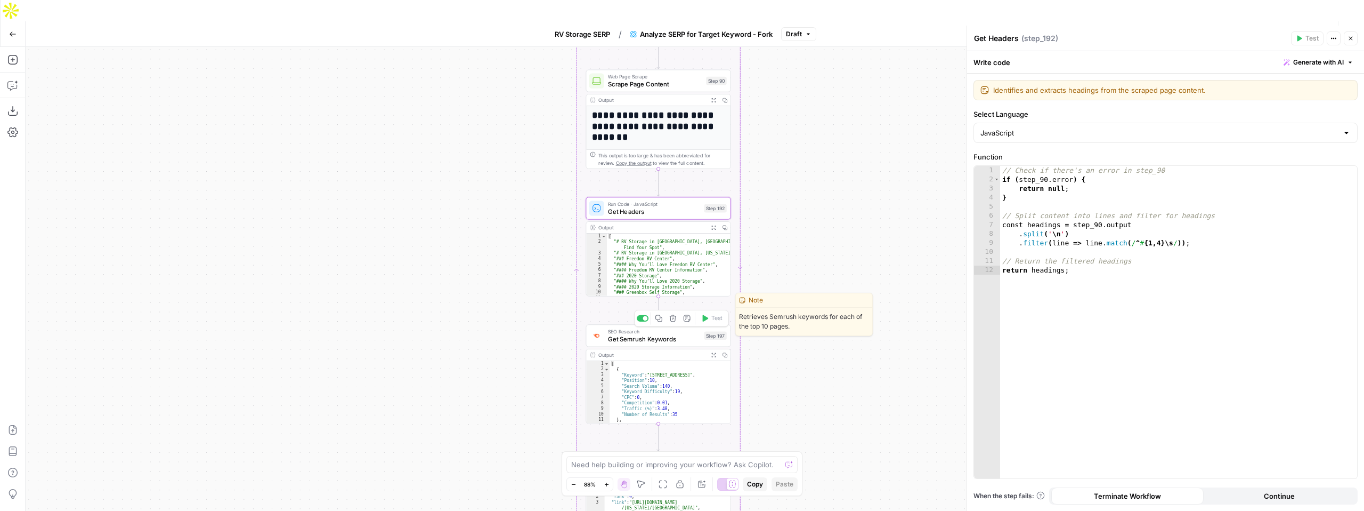
click at [668, 334] on span "Get Semrush Keywords" at bounding box center [654, 339] width 93 height 10
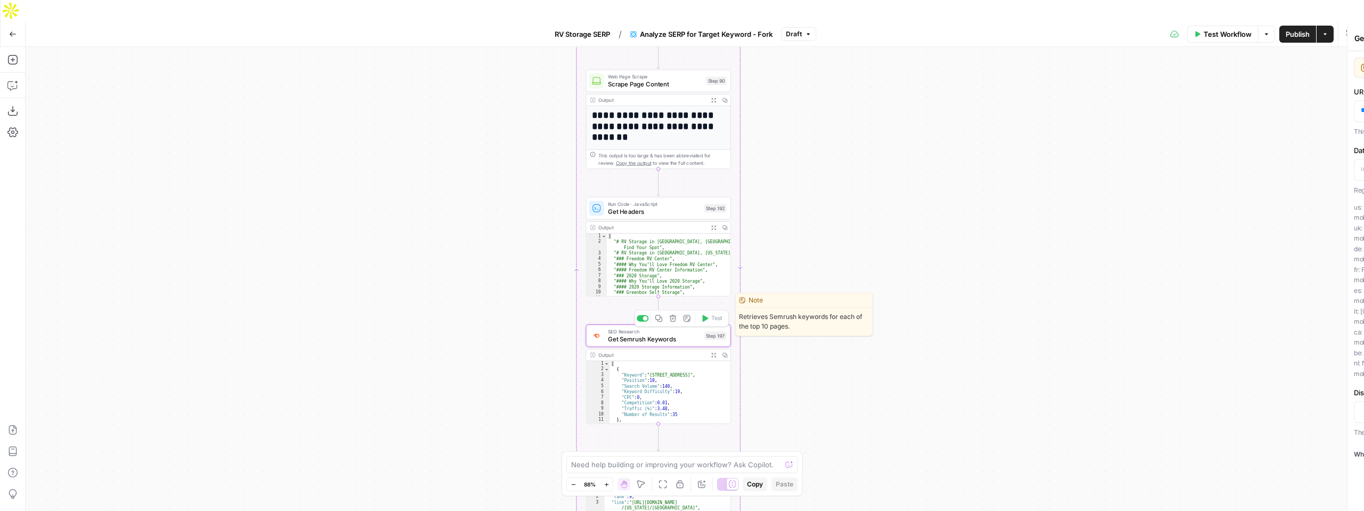
type textarea "Get Semrush Keywords"
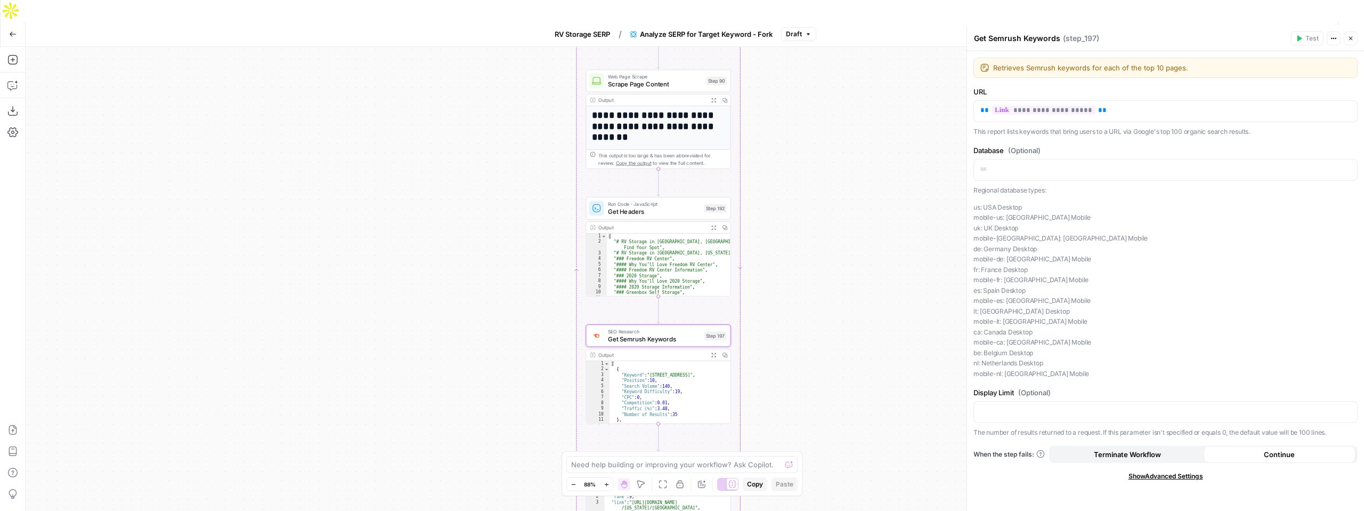
type textarea "**********"
click at [675, 361] on div "[ { "Keyword" : "875 west 64th avenue" , "Position" : 10 , "Search Volume" : 14…" at bounding box center [670, 398] width 121 height 74
click at [671, 334] on span "Get Semrush Keywords" at bounding box center [654, 339] width 93 height 10
click at [1157, 68] on textarea "Retrieves Semrush keywords for each of the top 10 pages." at bounding box center [1173, 67] width 358 height 11
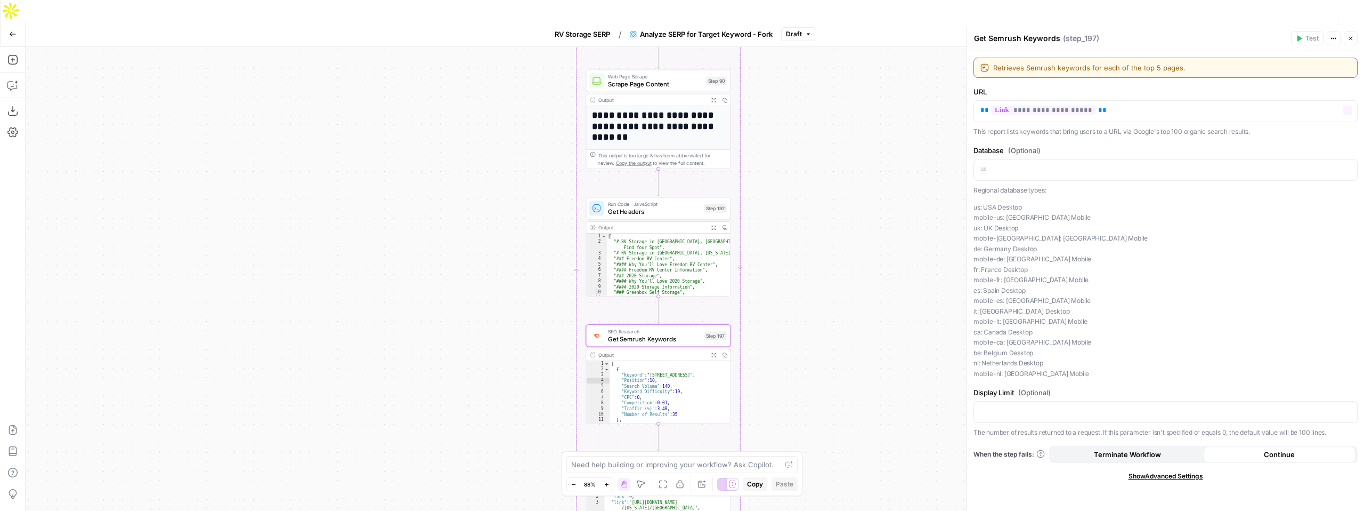
type textarea "Retrieves Semrush keywords for each of the top 5 pages."
click at [914, 229] on div "Workflow Set Inputs Inputs Google Search Perform Google Search Step 51 Output C…" at bounding box center [695, 289] width 1339 height 485
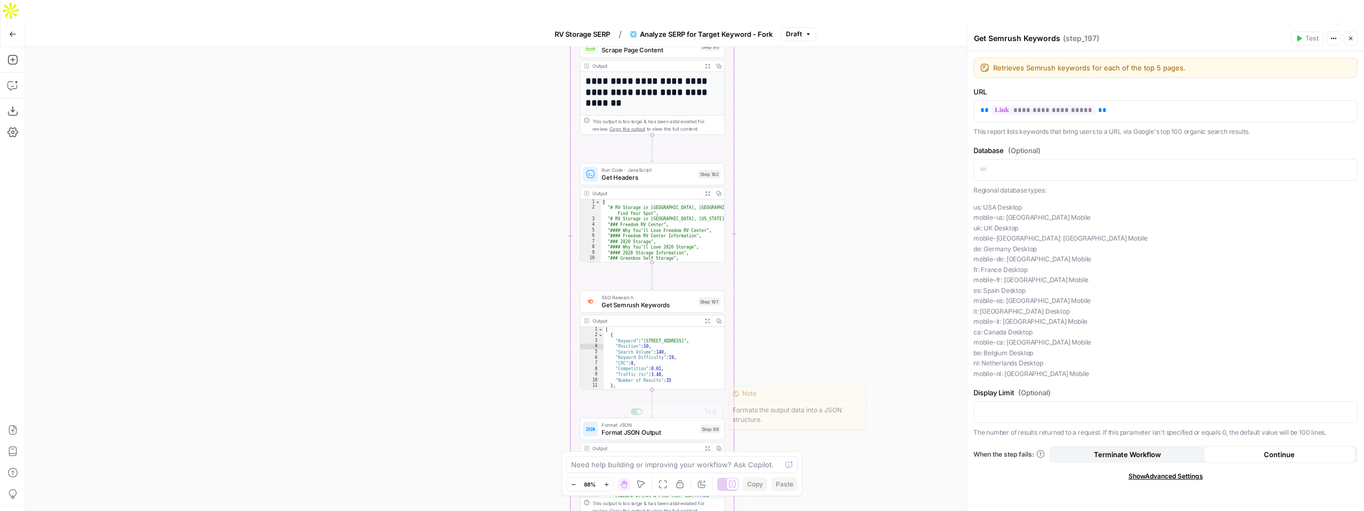
type textarea "**********"
click at [653, 333] on div "[ { "Keyword" : "875 west 64th avenue" , "Position" : 10 , "Search Volume" : 14…" at bounding box center [664, 364] width 121 height 74
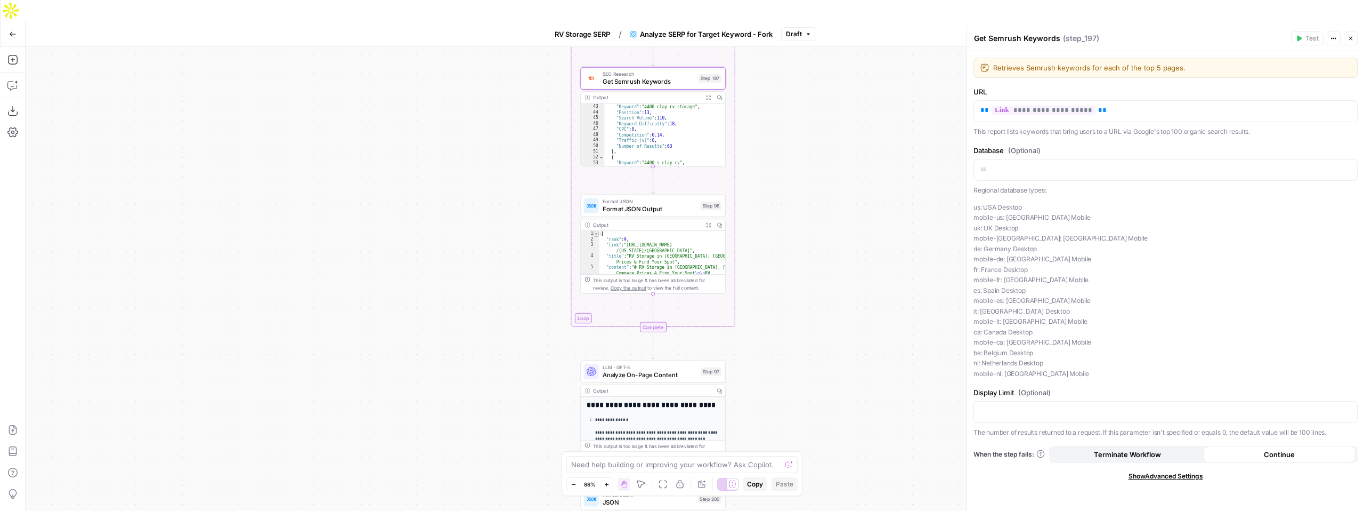
type textarea "*"
click at [598, 231] on span "Toggle code folding, rows 1 through 6" at bounding box center [596, 234] width 5 height 6
click at [637, 204] on span "Format JSON Output" at bounding box center [650, 209] width 94 height 10
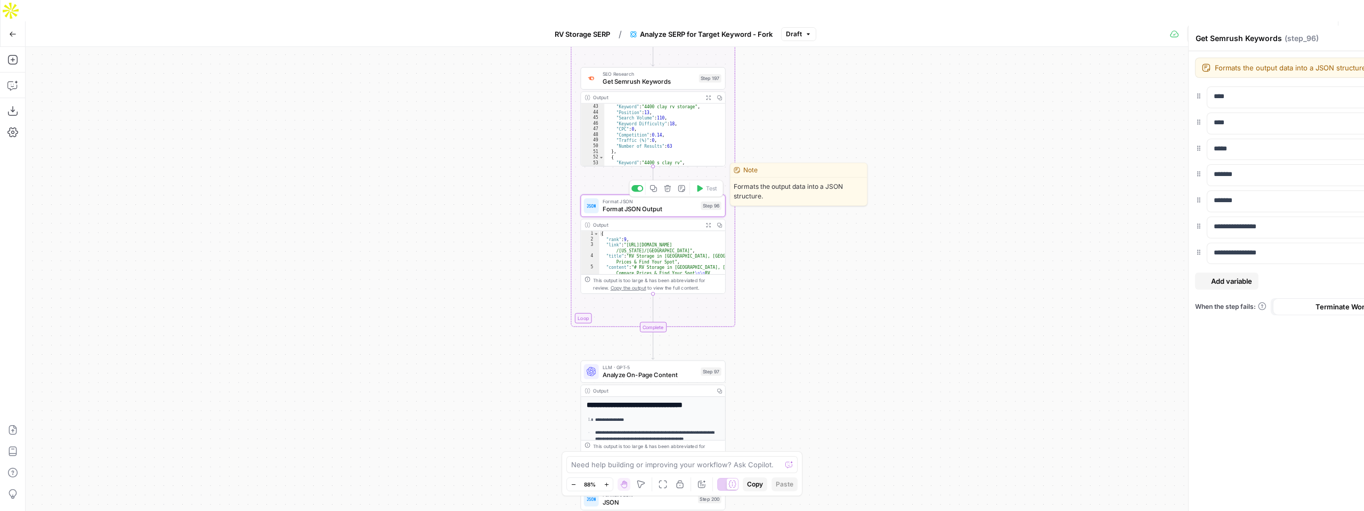
type textarea "Format JSON Output"
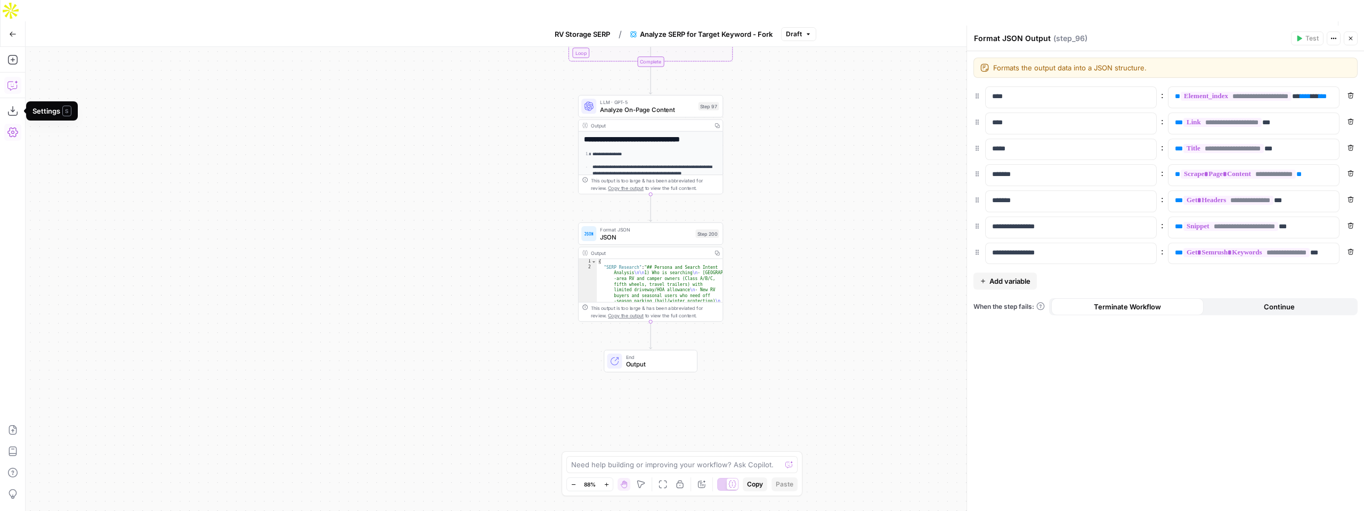
click at [13, 82] on icon "button" at bounding box center [11, 86] width 9 height 9
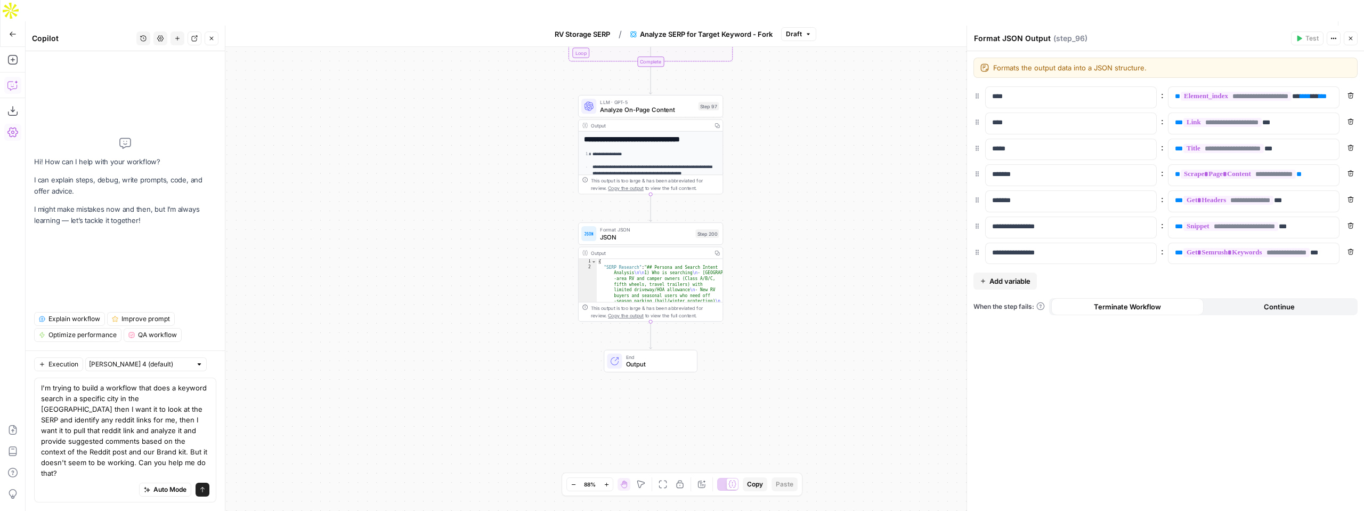
type textarea "I'm trying to build a workflow that does a keyword search in a specific city in…"
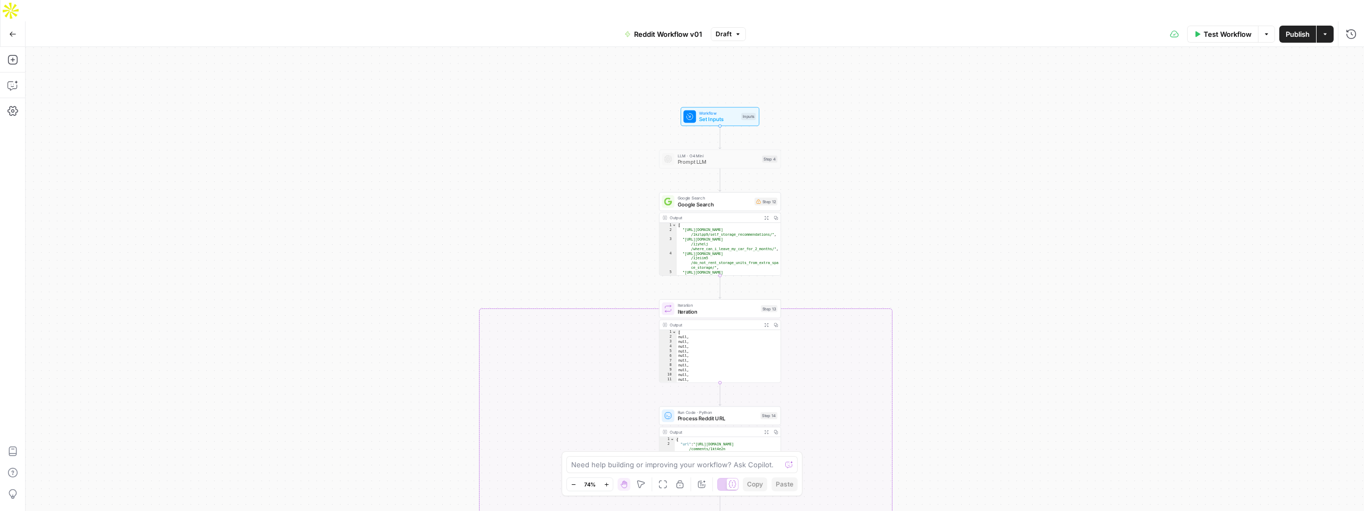
click at [417, 351] on div "true true false false Workflow Set Inputs Inputs LLM · O4 Mini Prompt LLM Step …" at bounding box center [695, 289] width 1339 height 485
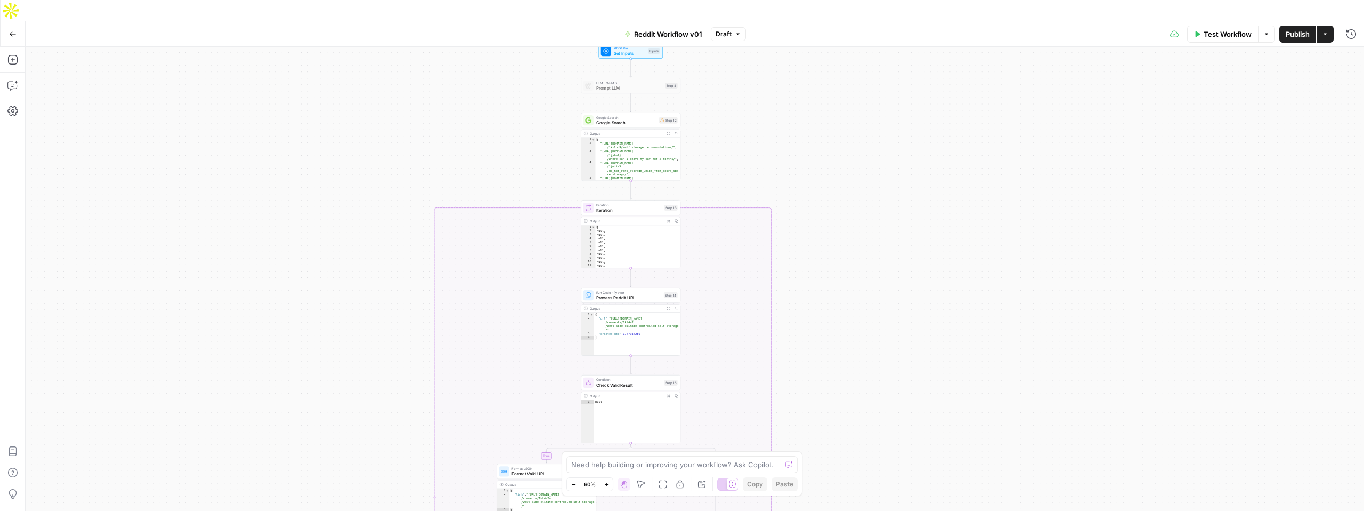
type textarea "*****"
click at [633, 225] on div "[ null , null , null , null , null , null , null , null , null , null , null , …" at bounding box center [637, 250] width 85 height 51
click at [668, 219] on icon "button" at bounding box center [669, 221] width 4 height 4
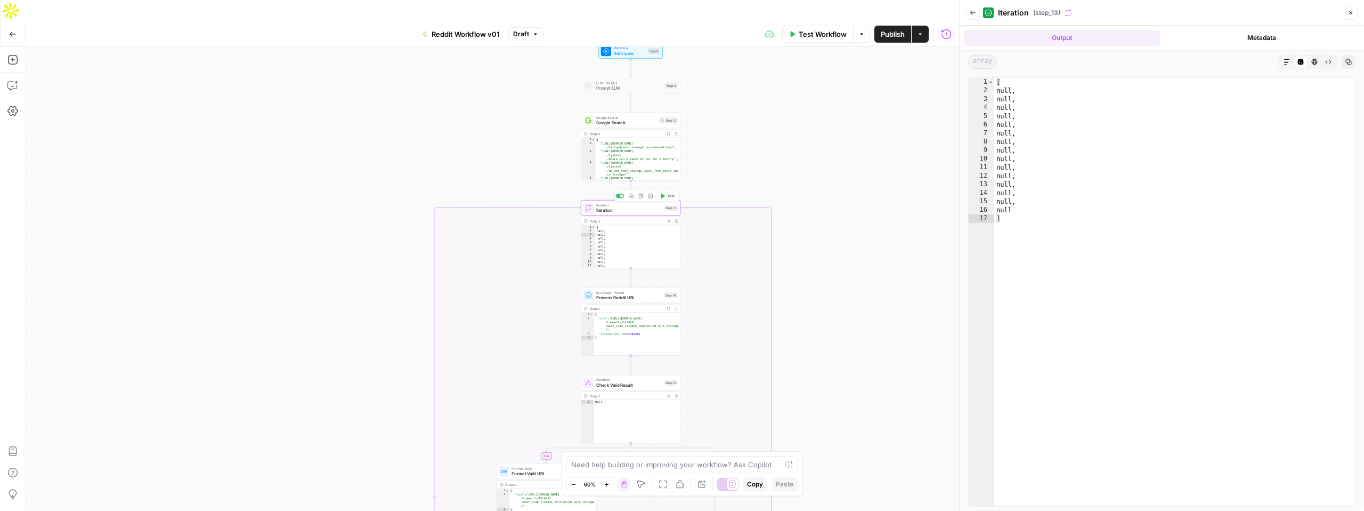
click at [655, 207] on span "Iteration" at bounding box center [629, 210] width 66 height 6
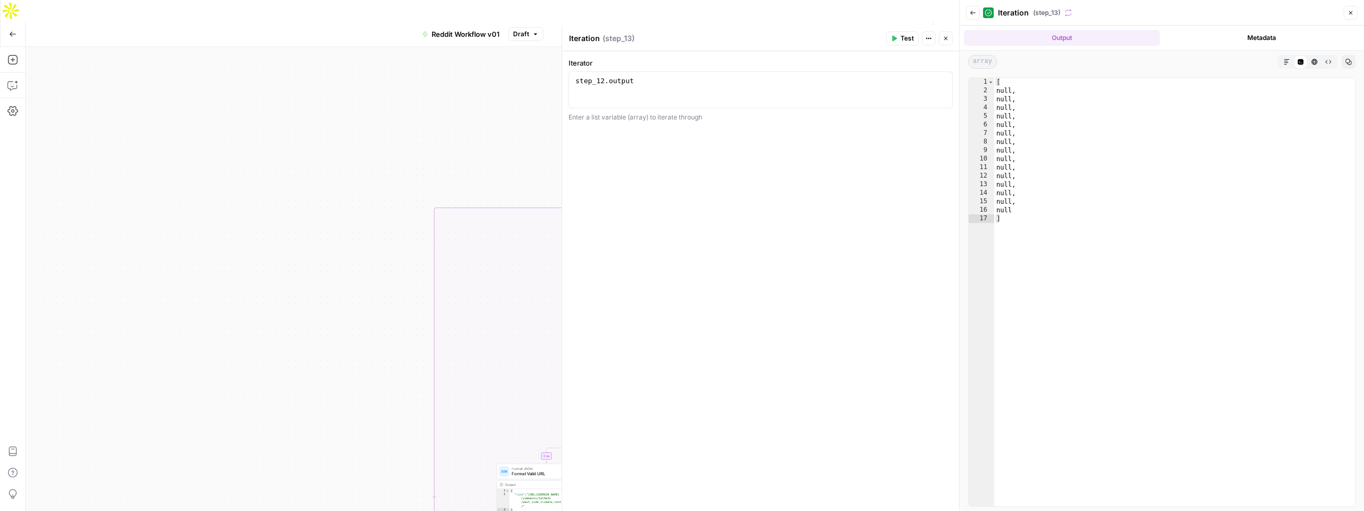
click at [515, 143] on div "true true false false Workflow Set Inputs Inputs LLM · O4 Mini Prompt LLM Step …" at bounding box center [493, 289] width 934 height 485
click at [947, 40] on icon "button" at bounding box center [946, 38] width 6 height 6
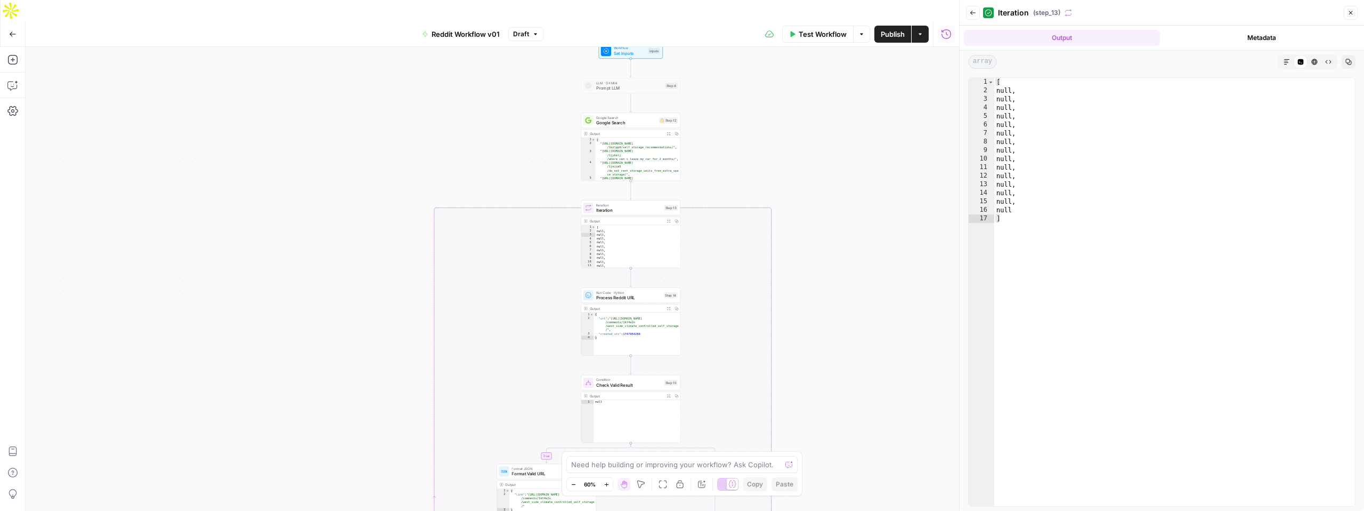
click at [1348, 12] on icon "button" at bounding box center [1351, 13] width 6 height 6
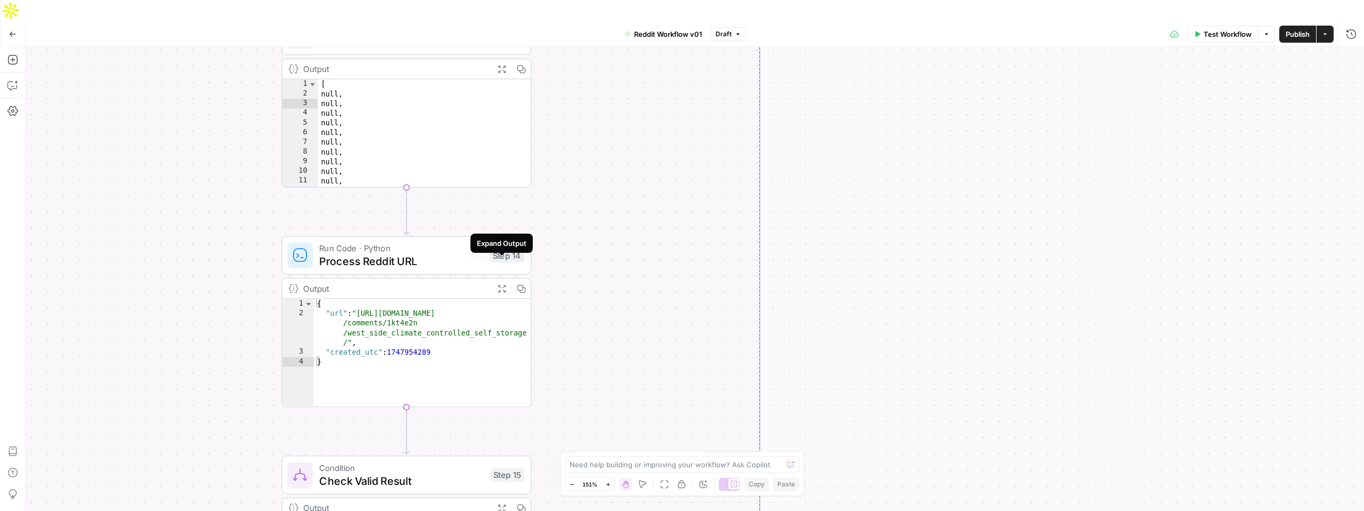
click at [499, 285] on icon "button" at bounding box center [501, 288] width 7 height 7
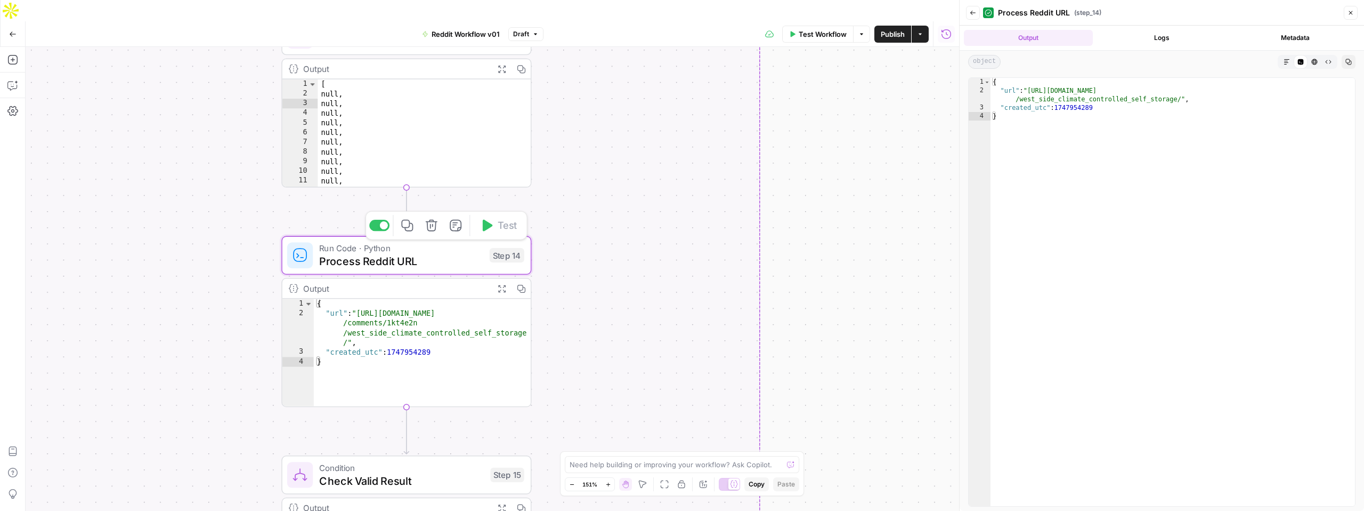
click at [440, 253] on span "Process Reddit URL" at bounding box center [401, 261] width 164 height 16
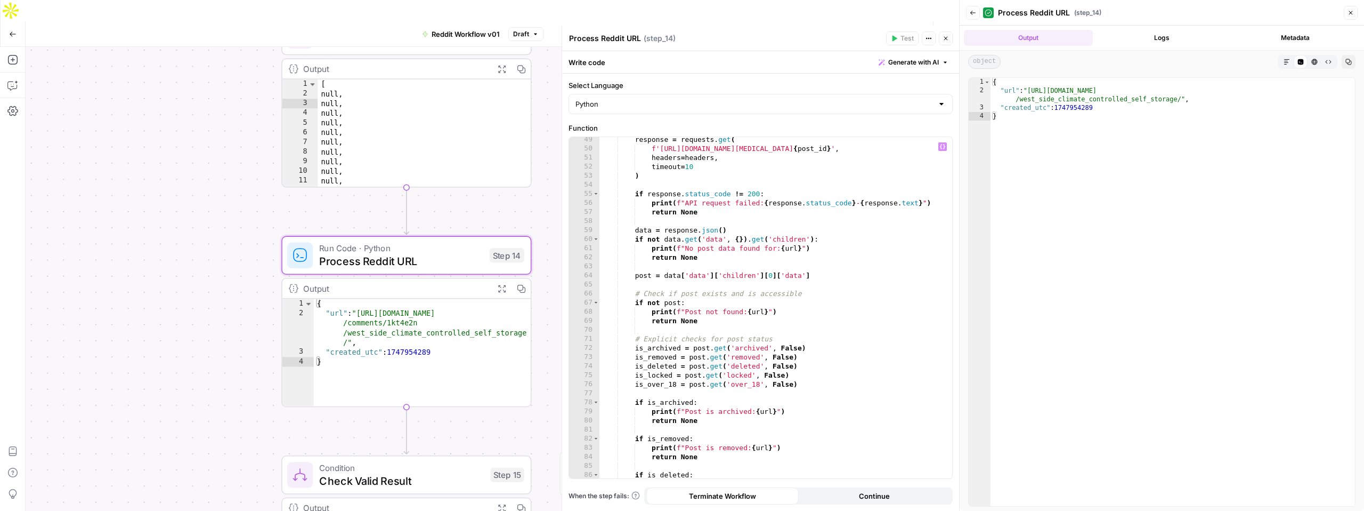
scroll to position [439, 0]
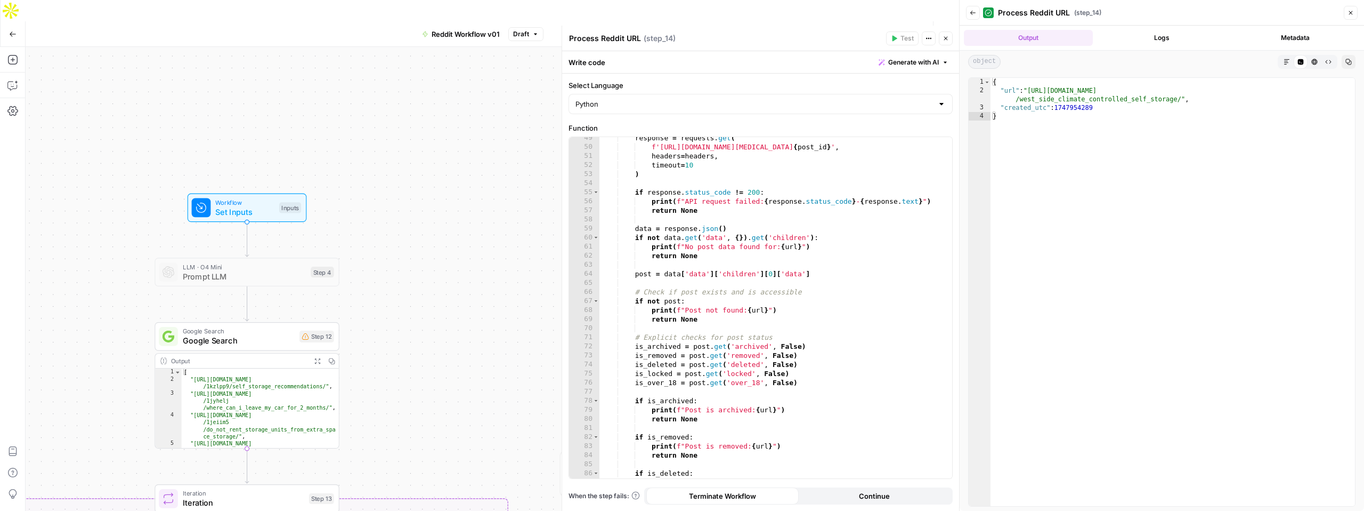
click at [1354, 13] on span "Close" at bounding box center [1354, 13] width 1 height 1
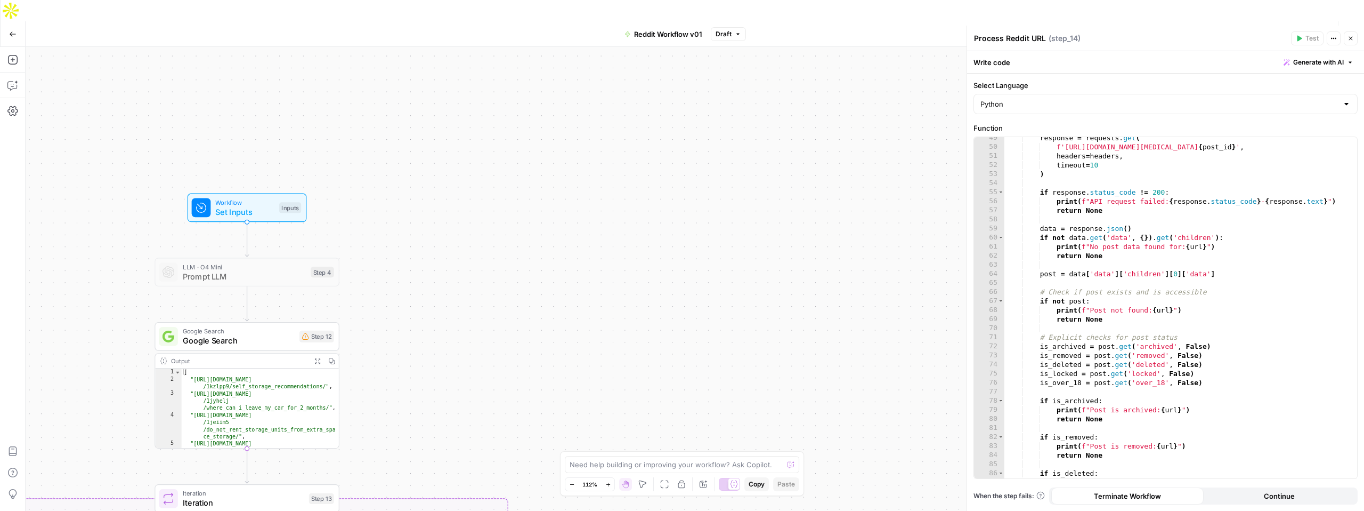
click at [1352, 43] on button "Close" at bounding box center [1351, 38] width 14 height 14
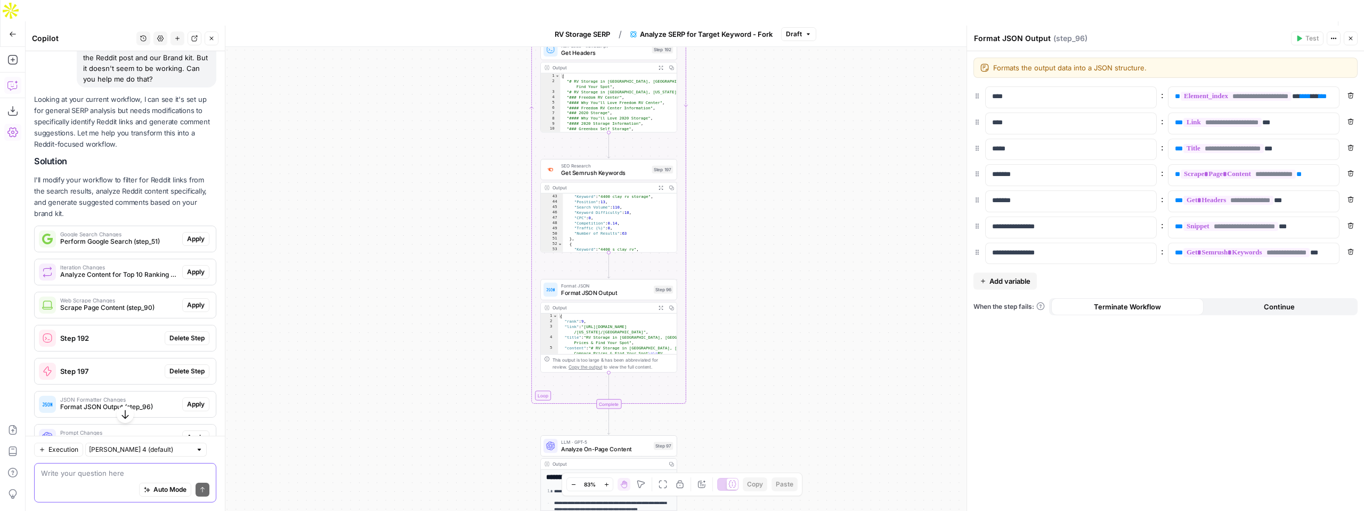
scroll to position [179, 0]
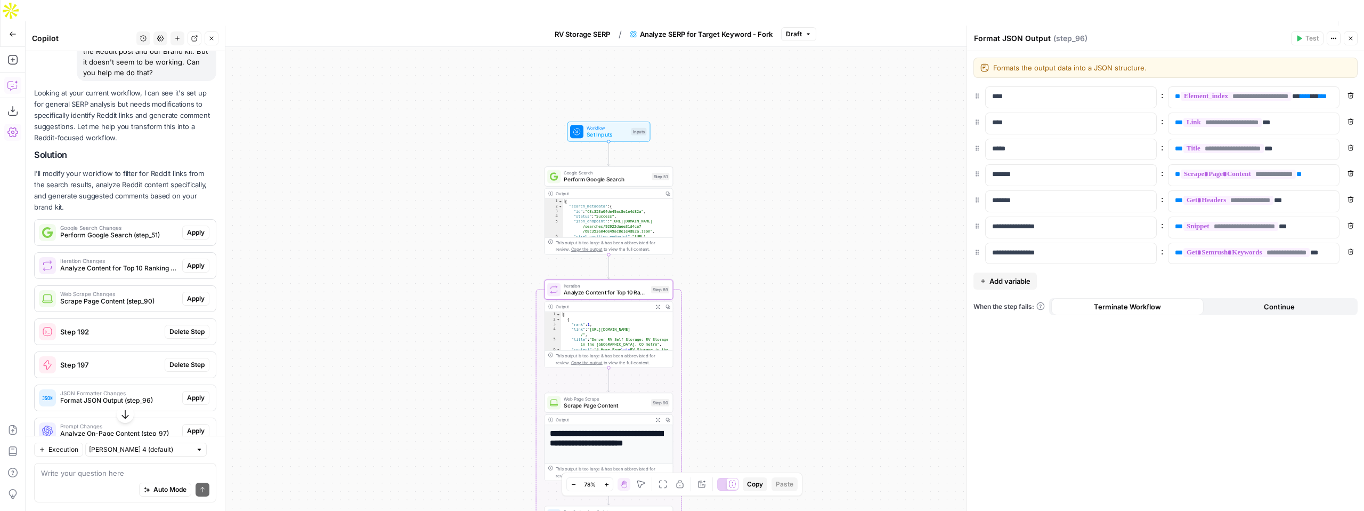
click at [190, 261] on span "Apply" at bounding box center [196, 266] width 18 height 10
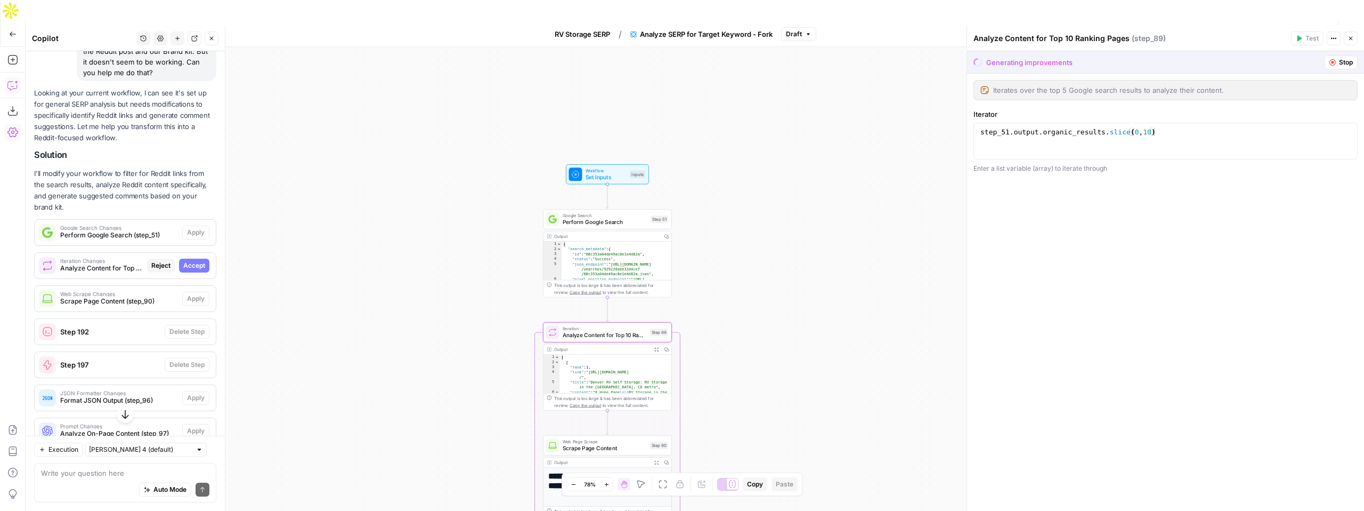
click at [200, 261] on span "Accept" at bounding box center [194, 266] width 22 height 10
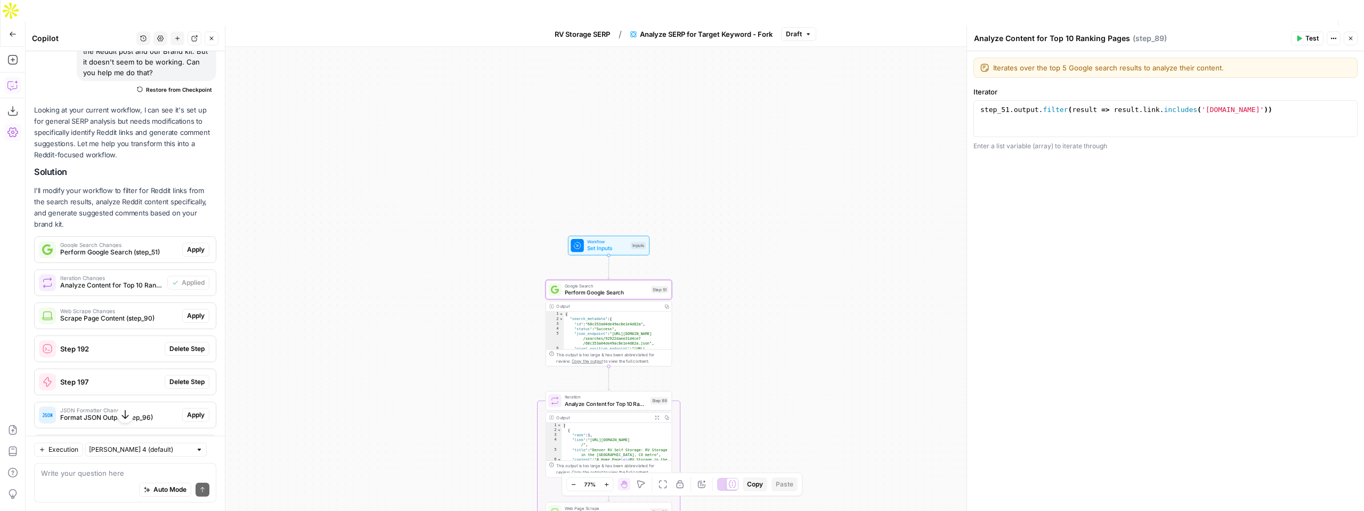
click at [120, 247] on span "Perform Google Search (step_51)" at bounding box center [119, 252] width 118 height 10
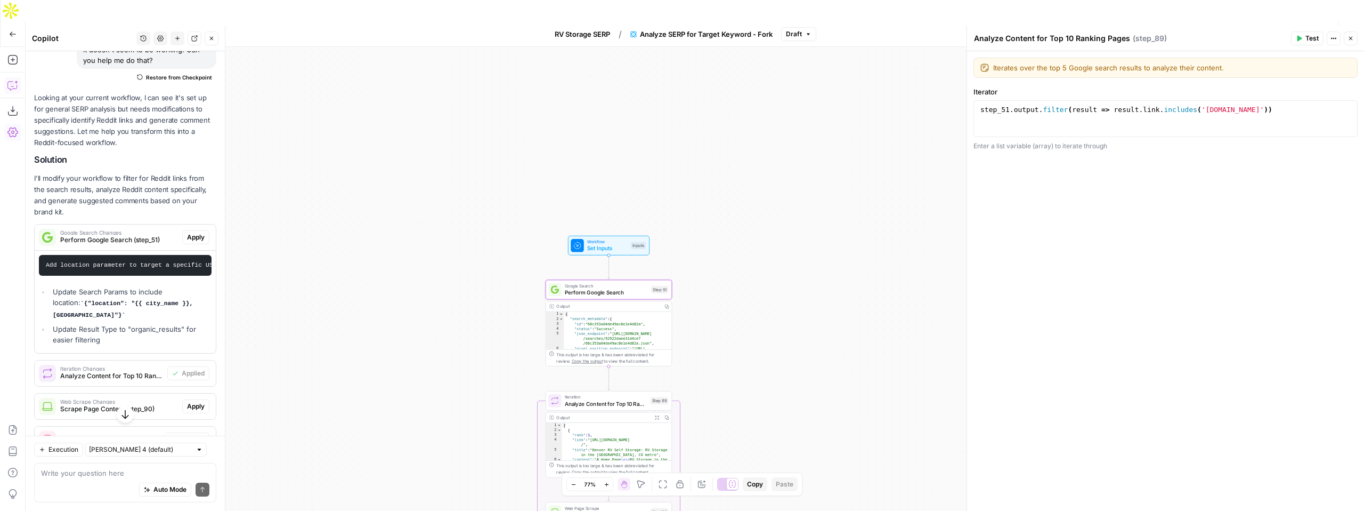
scroll to position [201, 0]
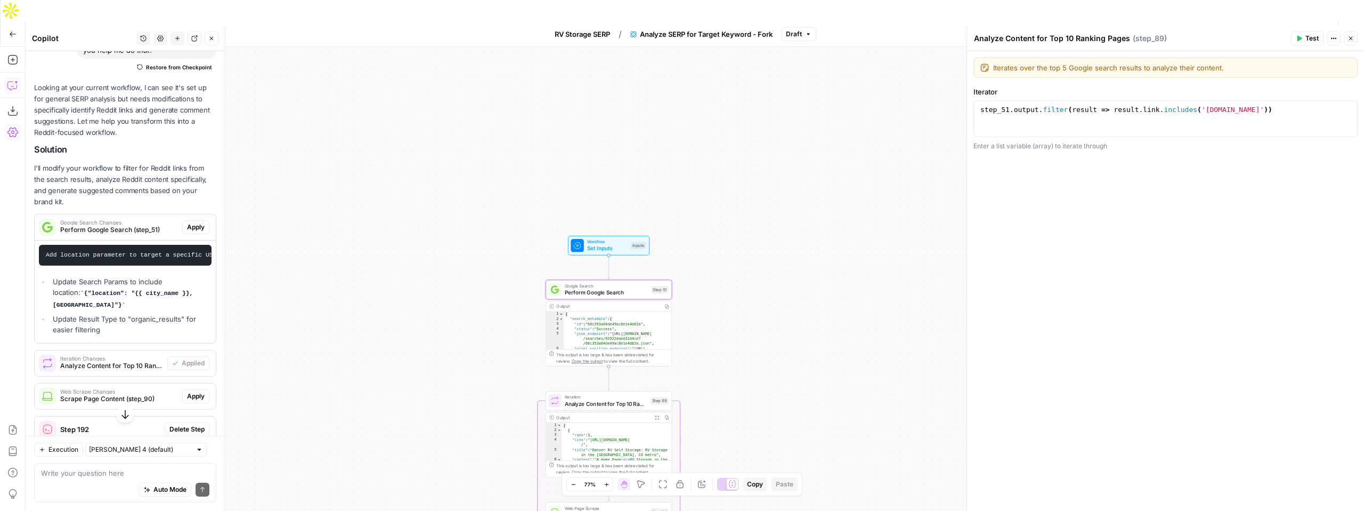
click at [190, 222] on span "Apply" at bounding box center [196, 227] width 18 height 10
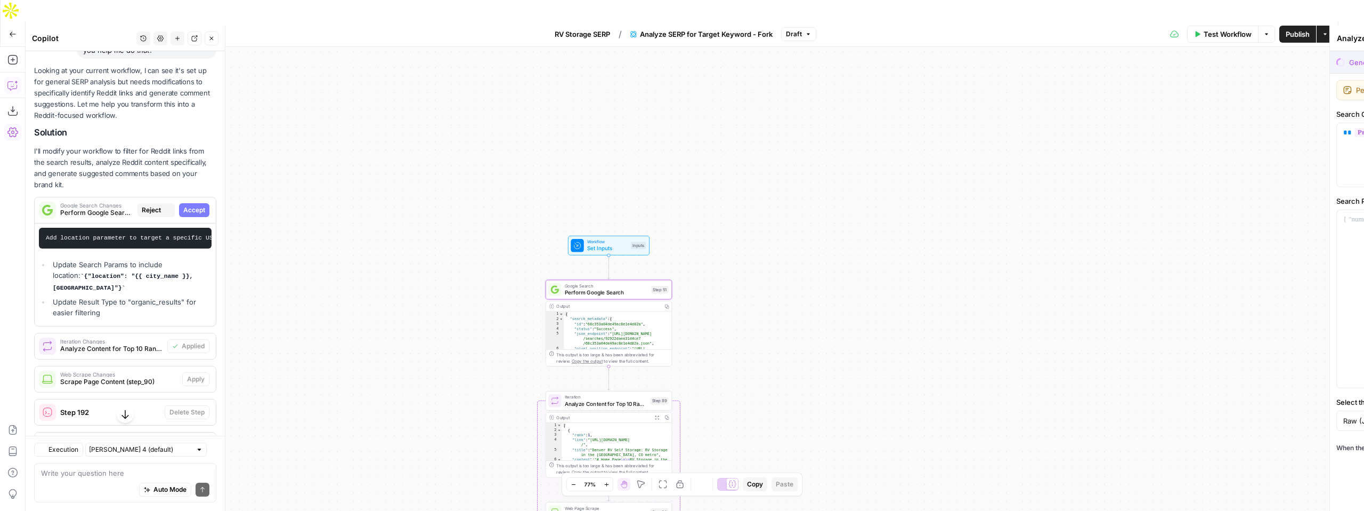
type textarea "Perform Google Search"
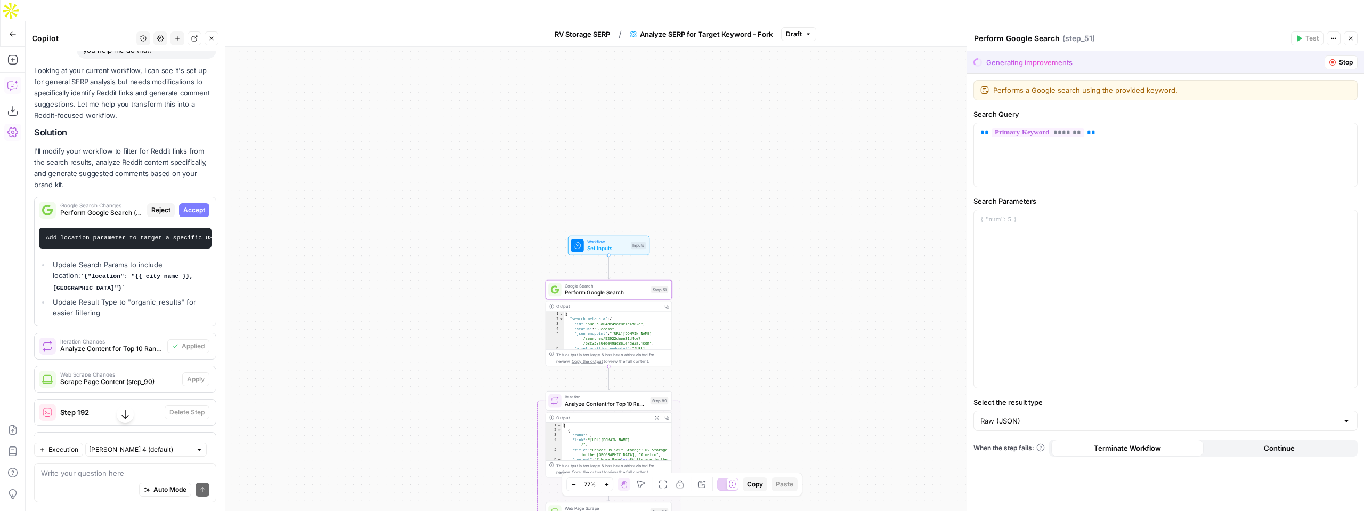
click at [198, 203] on button "Accept" at bounding box center [194, 210] width 30 height 14
type input "Organic Results (JSON)"
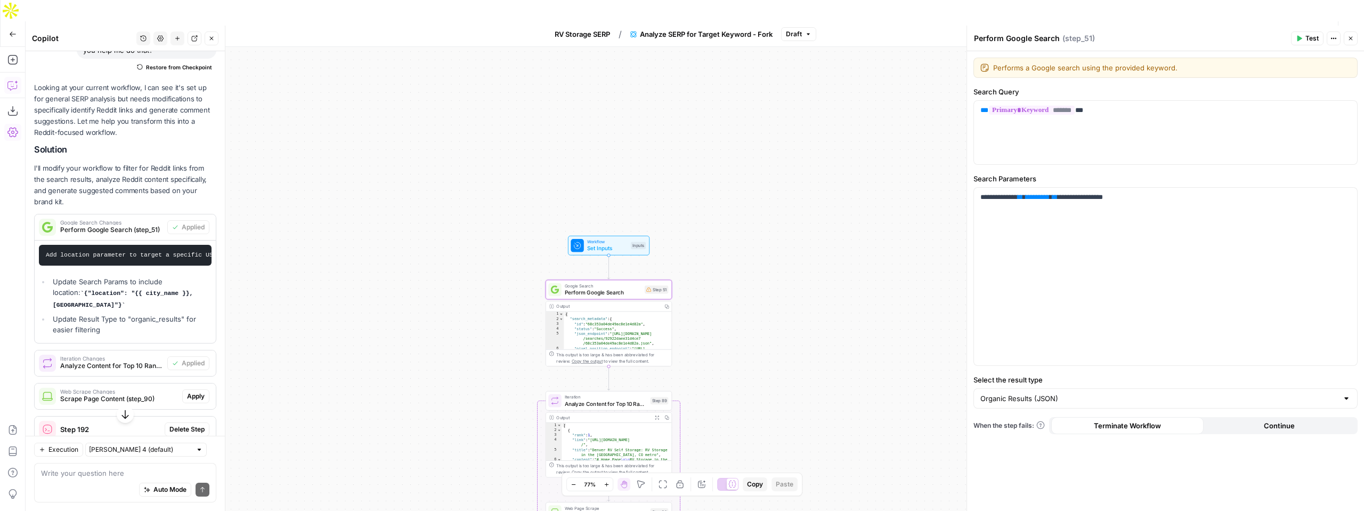
scroll to position [219, 0]
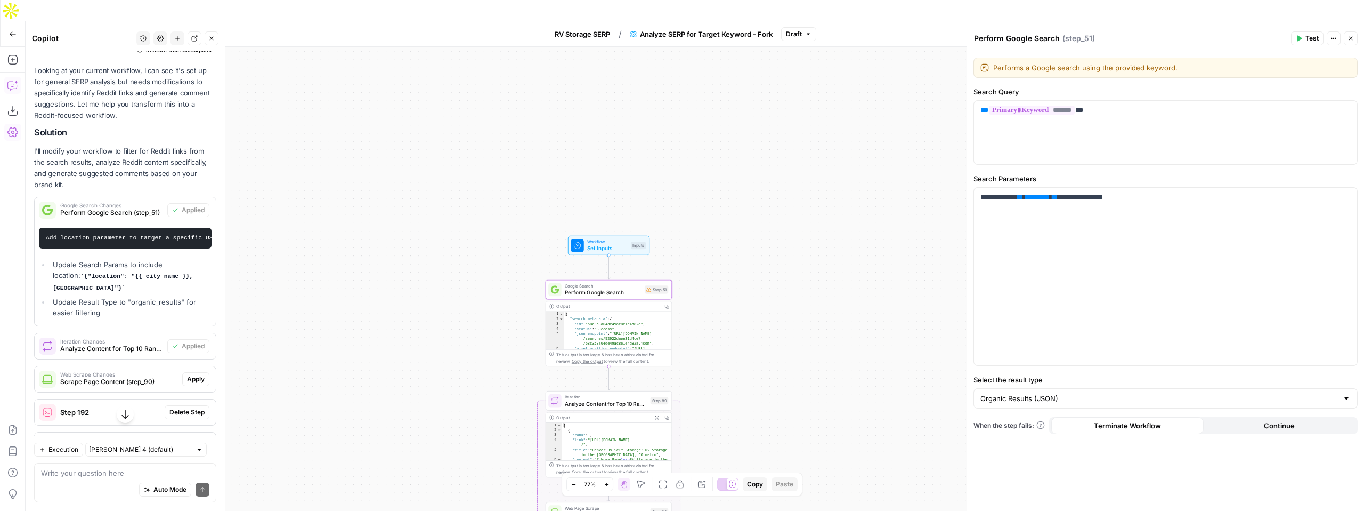
click at [125, 203] on span "Google Search Changes" at bounding box center [111, 205] width 103 height 5
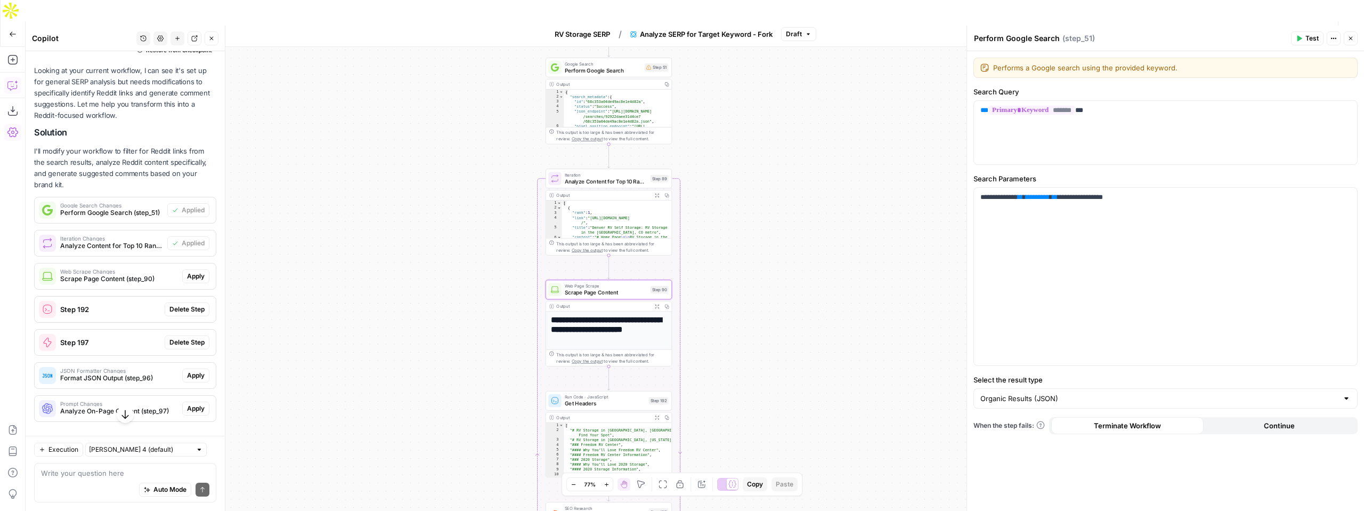
click at [119, 274] on span "Scrape Page Content (step_90)" at bounding box center [119, 279] width 118 height 10
click at [191, 271] on span "Apply" at bounding box center [196, 276] width 18 height 10
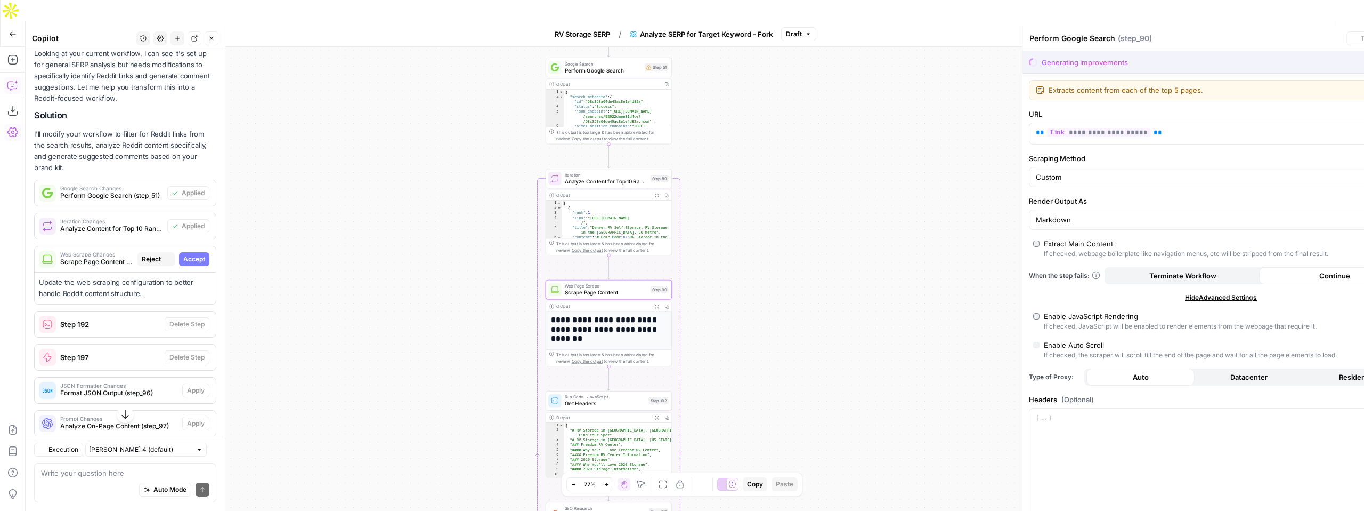
type textarea "Scrape Page Content"
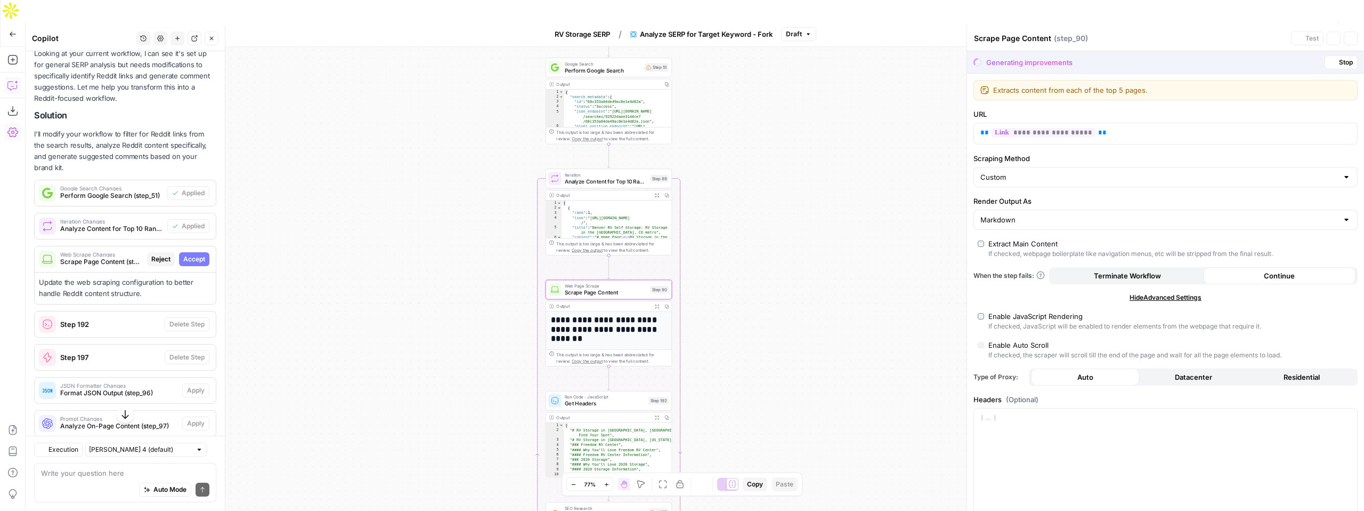
scroll to position [201, 0]
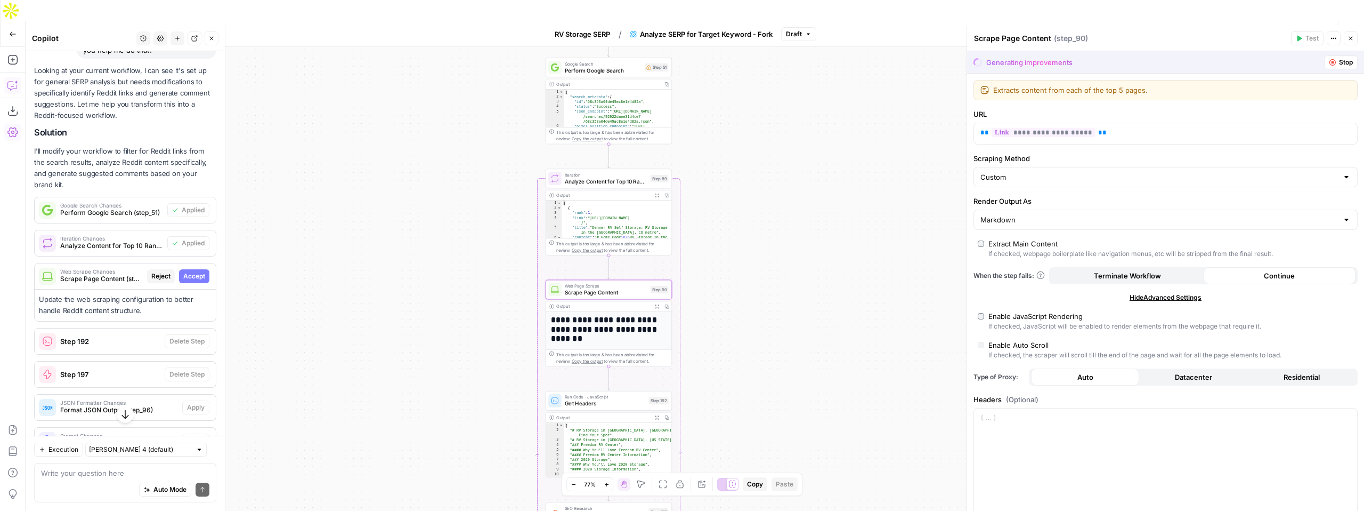
click at [197, 271] on span "Accept" at bounding box center [194, 276] width 22 height 10
type input "Text"
type input "8000"
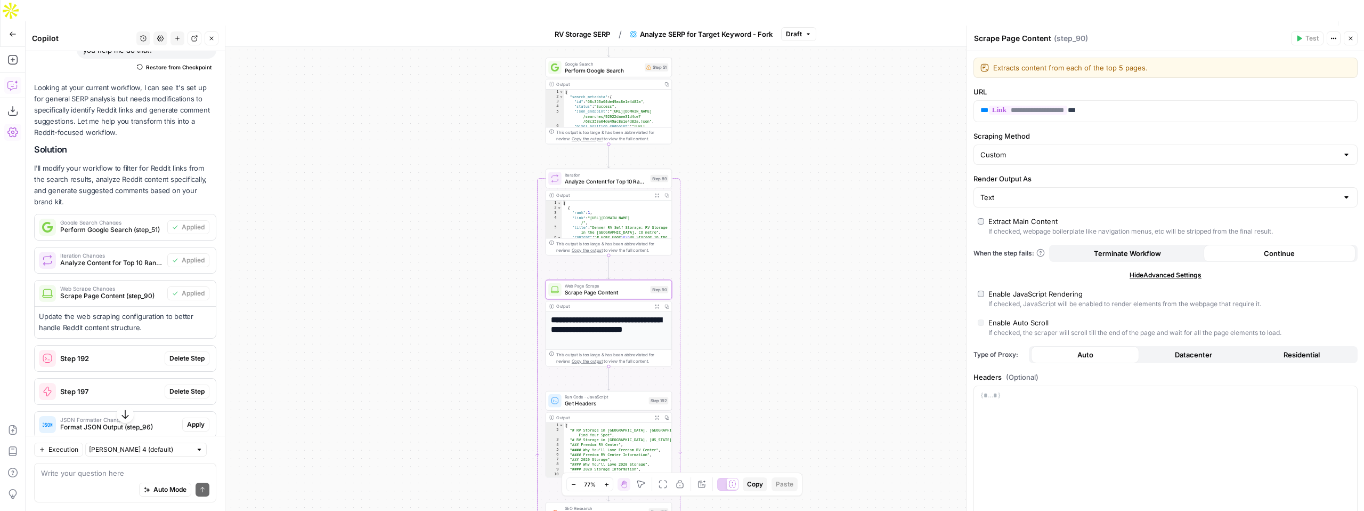
scroll to position [219, 0]
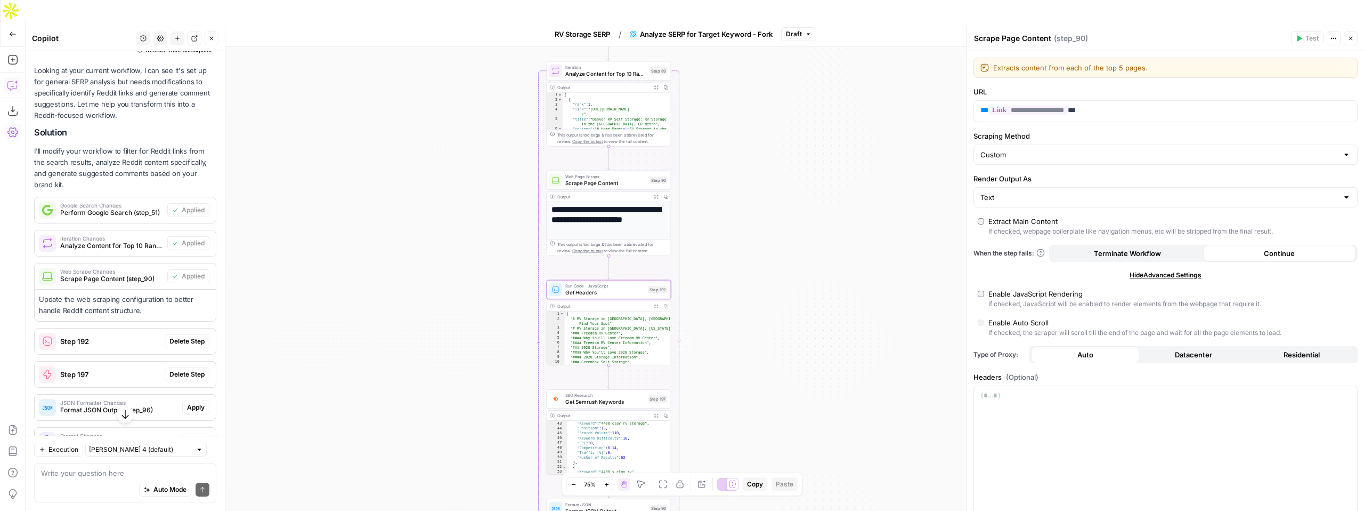
click at [178, 336] on span "Delete Step" at bounding box center [186, 341] width 35 height 10
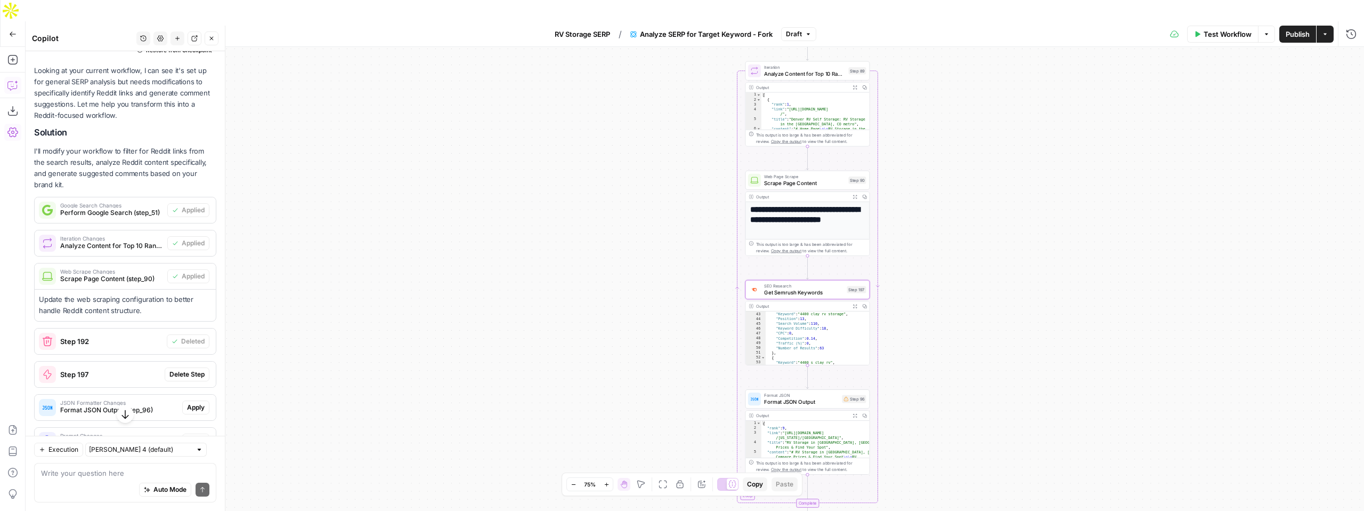
click at [127, 362] on div "Step 197" at bounding box center [100, 374] width 130 height 26
click at [126, 361] on div "Step 197" at bounding box center [100, 374] width 130 height 26
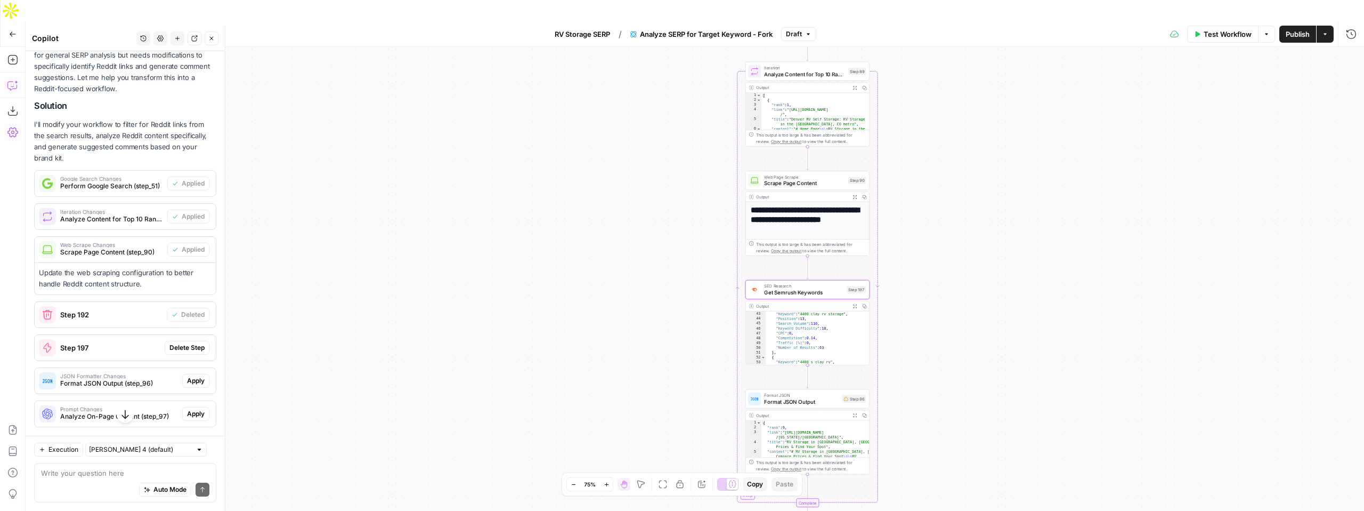
scroll to position [262, 0]
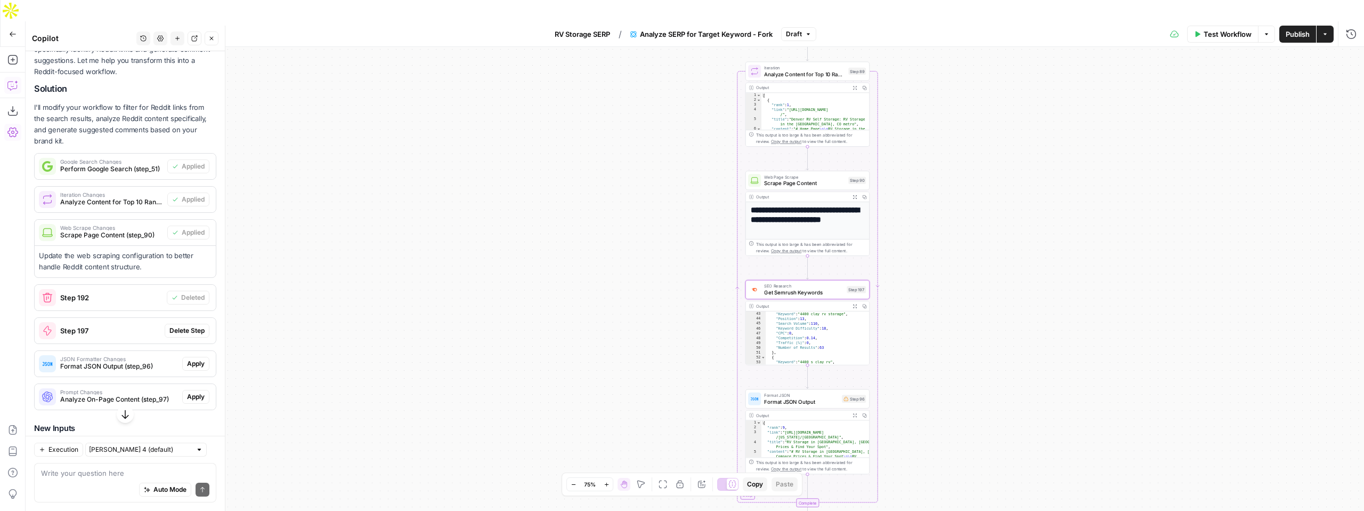
click at [198, 326] on span "Delete Step" at bounding box center [186, 331] width 35 height 10
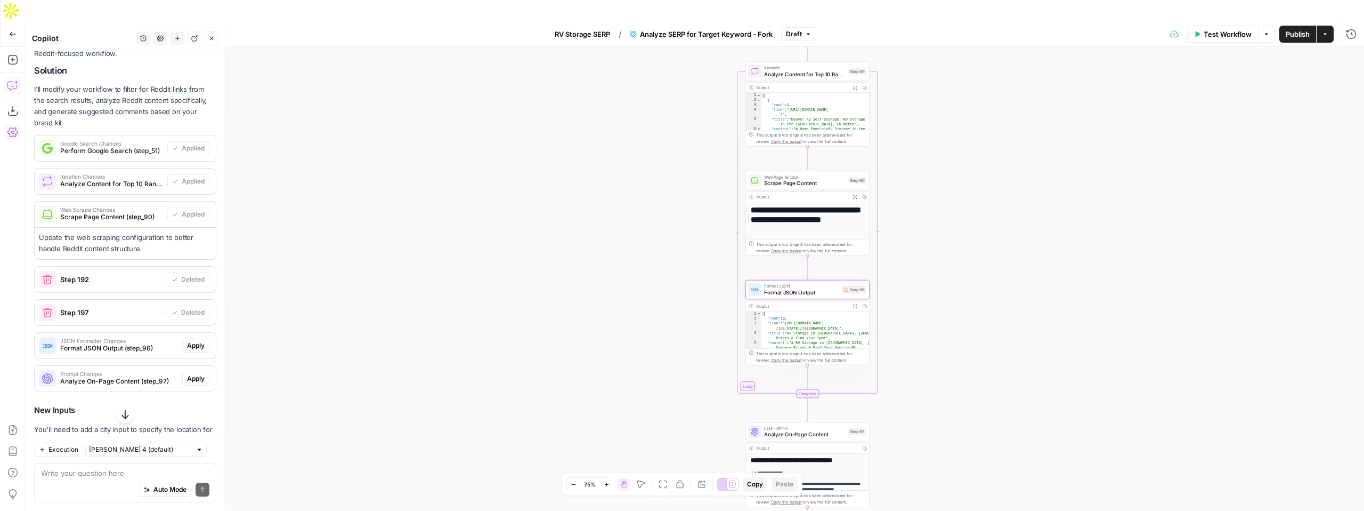
scroll to position [284, 0]
click at [201, 337] on span "Apply" at bounding box center [196, 342] width 18 height 10
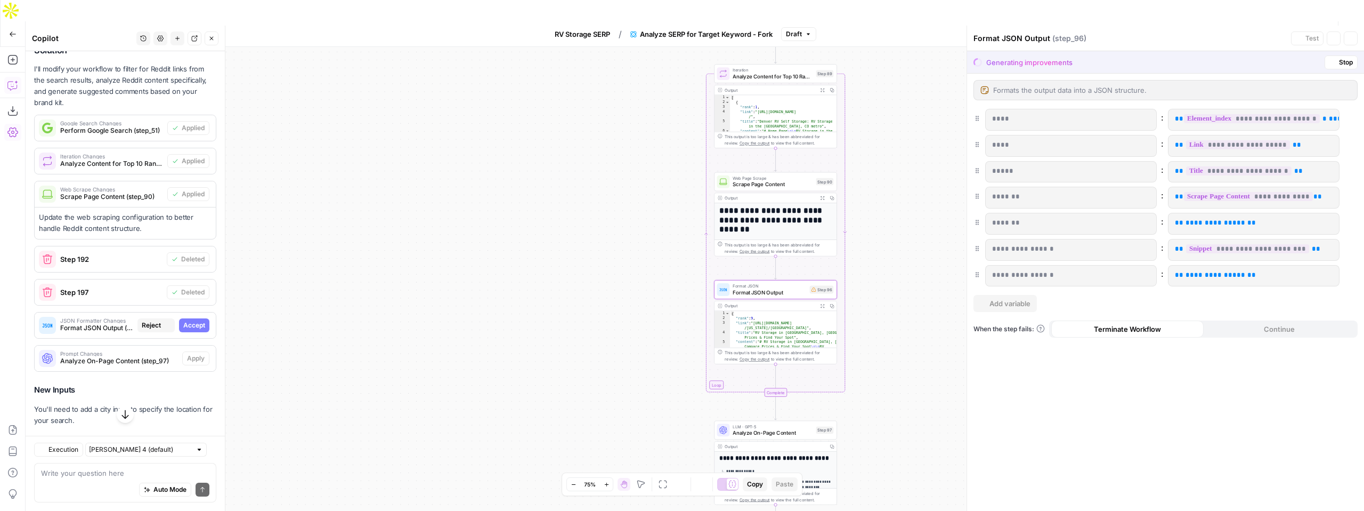
scroll to position [267, 0]
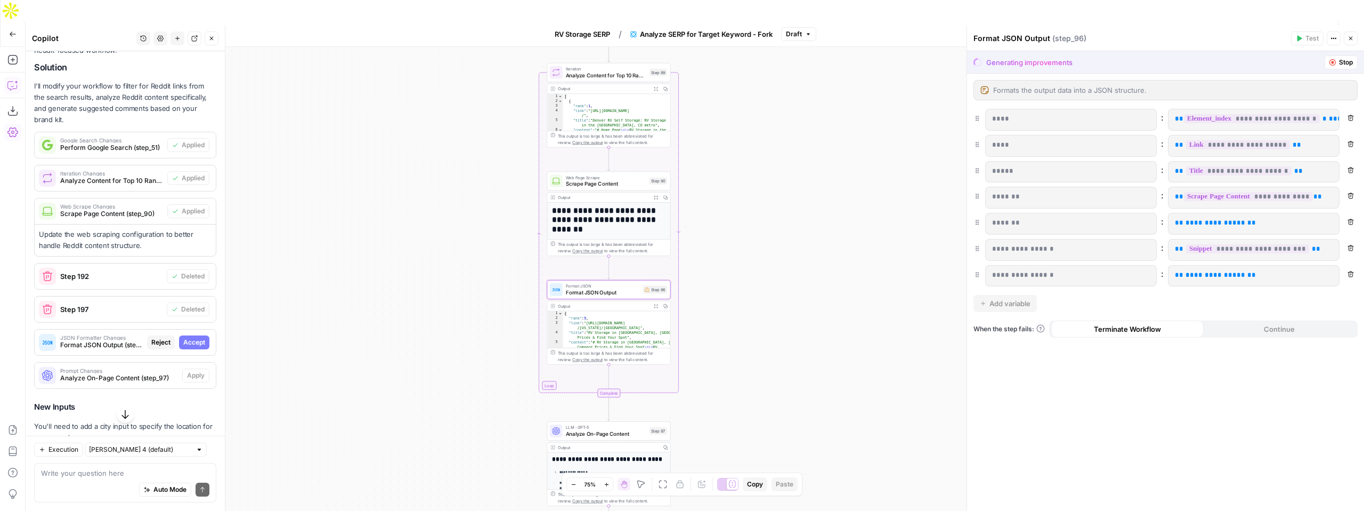
click at [196, 337] on span "Accept" at bounding box center [194, 342] width 22 height 10
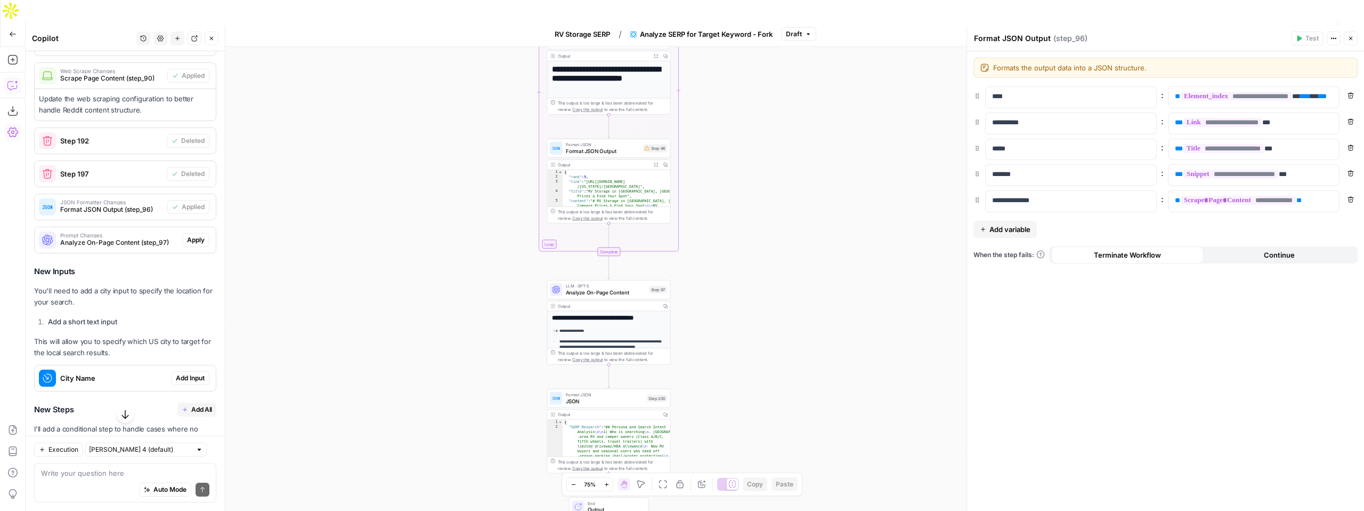
scroll to position [439, 0]
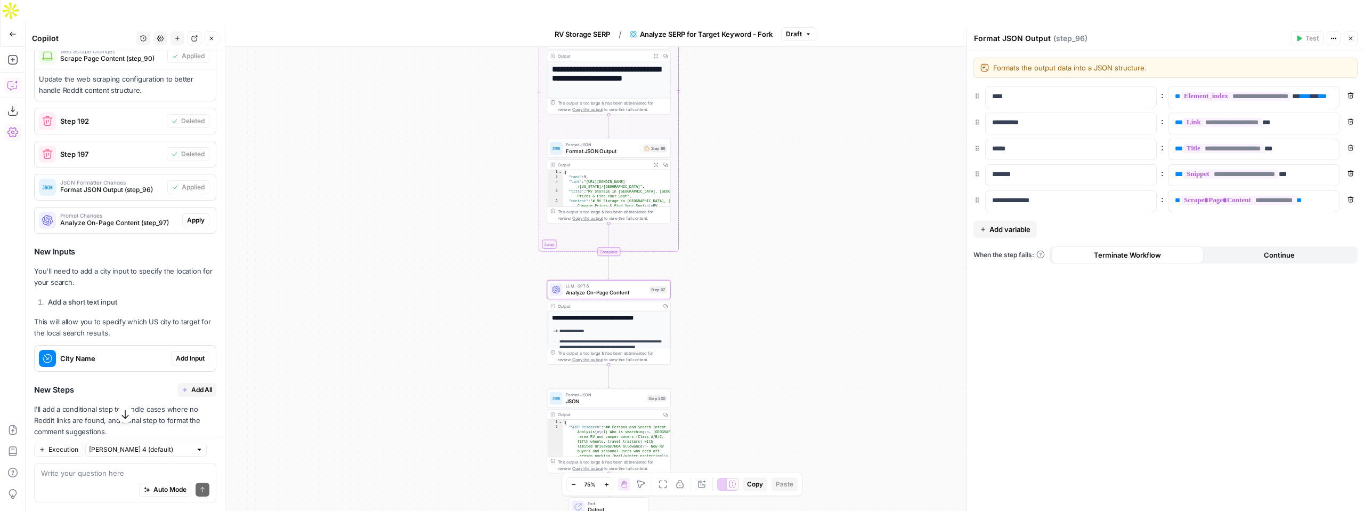
click at [189, 215] on span "Apply" at bounding box center [196, 220] width 18 height 10
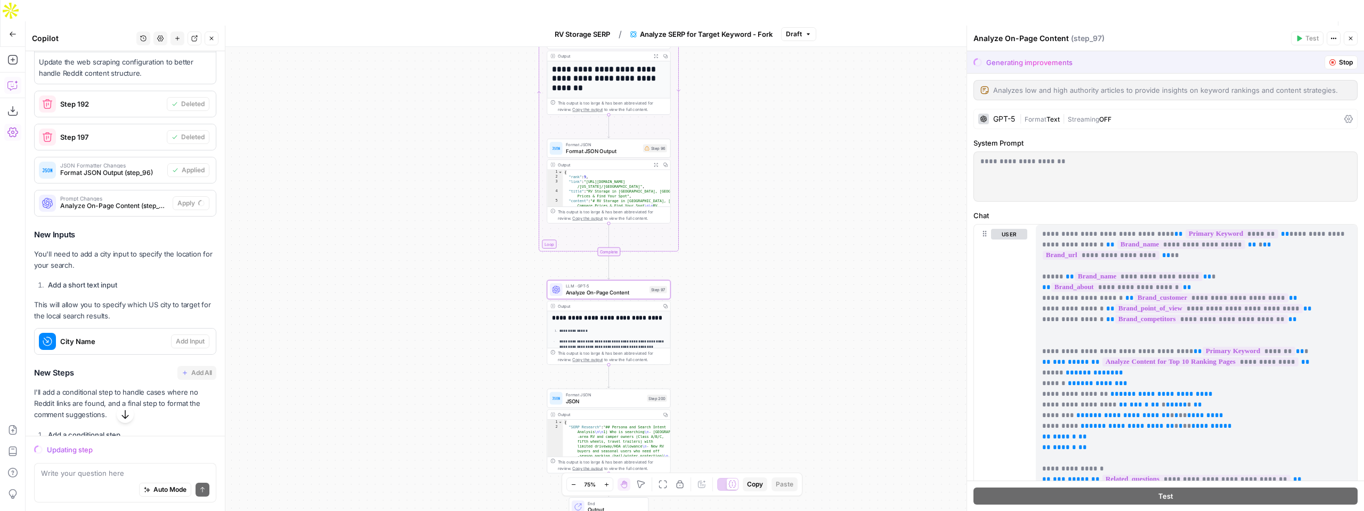
scroll to position [422, 0]
